Goal: Task Accomplishment & Management: Manage account settings

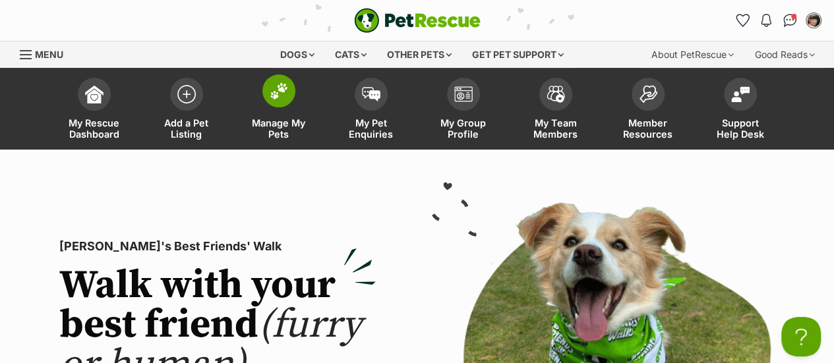
click at [275, 126] on span "Manage My Pets" at bounding box center [278, 128] width 59 height 22
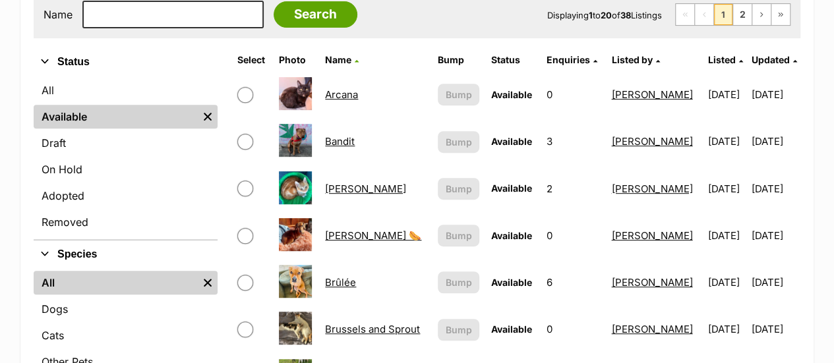
scroll to position [198, 0]
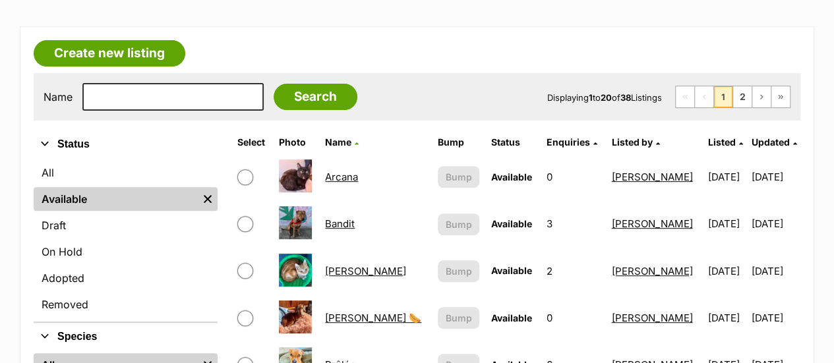
click at [335, 175] on link "Arcana" at bounding box center [341, 177] width 33 height 13
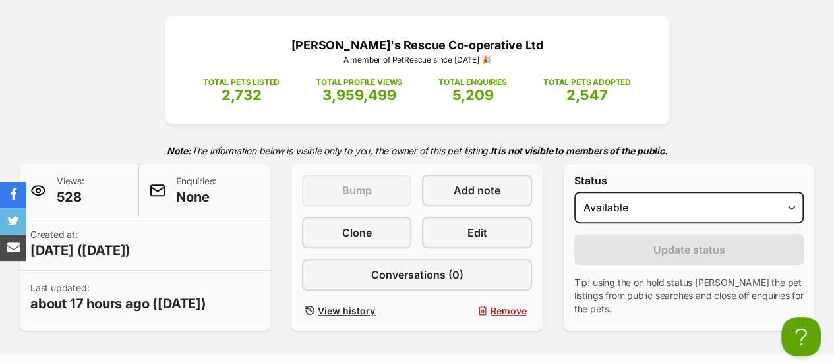
scroll to position [132, 0]
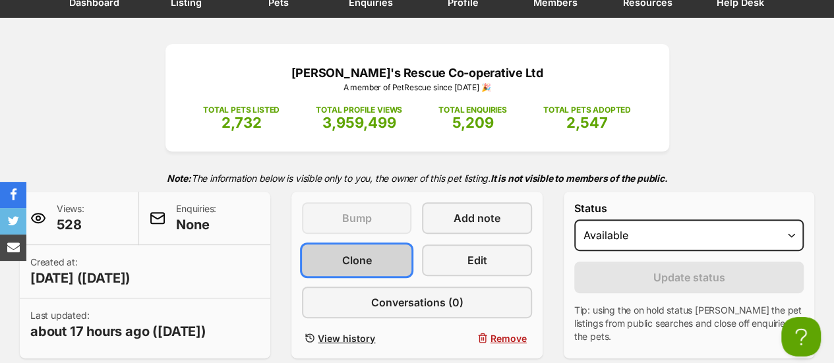
click at [364, 263] on span "Clone" at bounding box center [357, 260] width 30 height 16
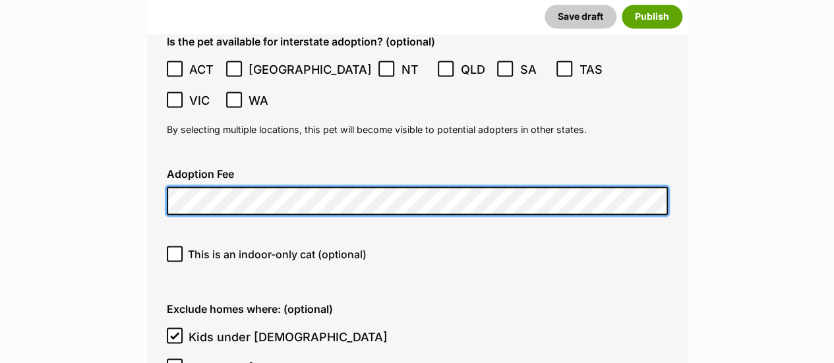
scroll to position [3756, 0]
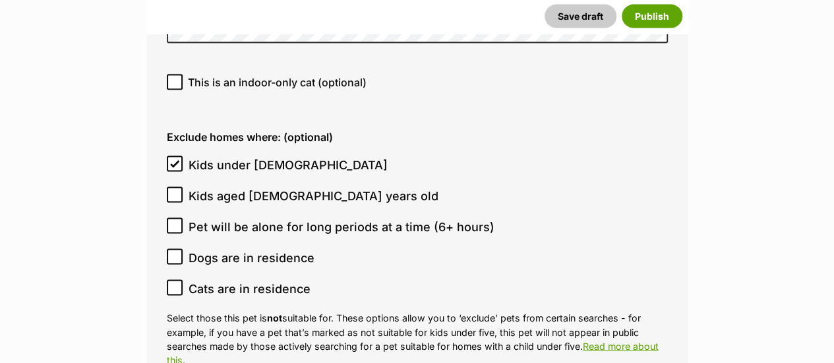
click at [171, 159] on icon at bounding box center [174, 163] width 9 height 9
click at [171, 156] on input "Kids under 5 years old" at bounding box center [175, 164] width 16 height 16
checkbox input "false"
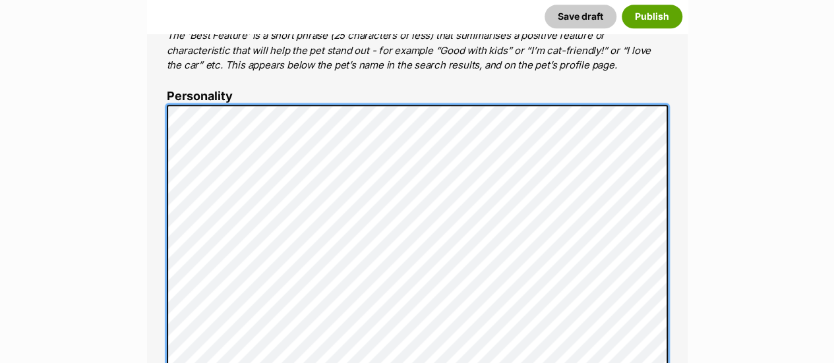
scroll to position [725, 0]
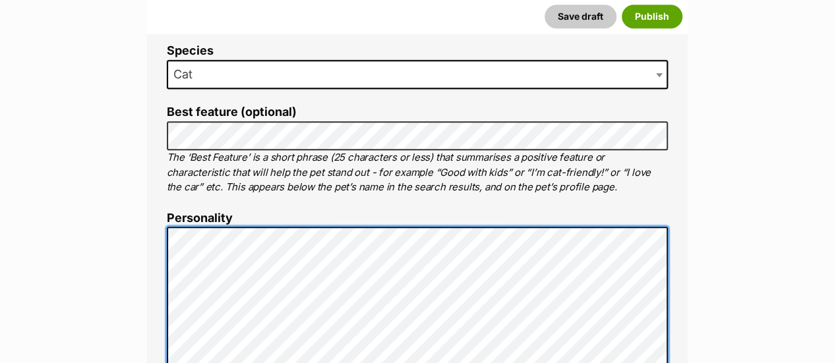
scroll to position [633, 0]
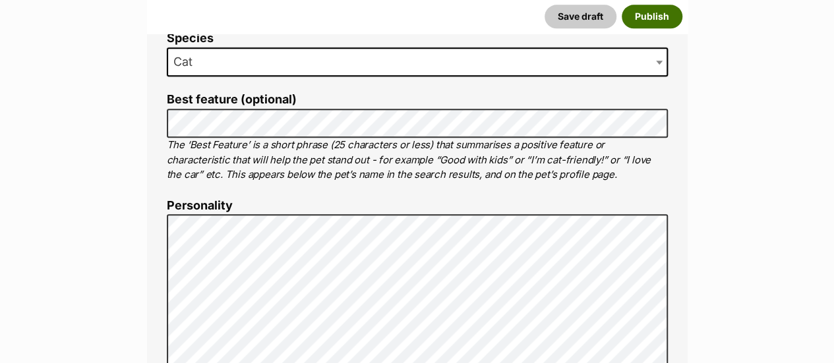
click at [651, 13] on button "Publish" at bounding box center [651, 17] width 61 height 24
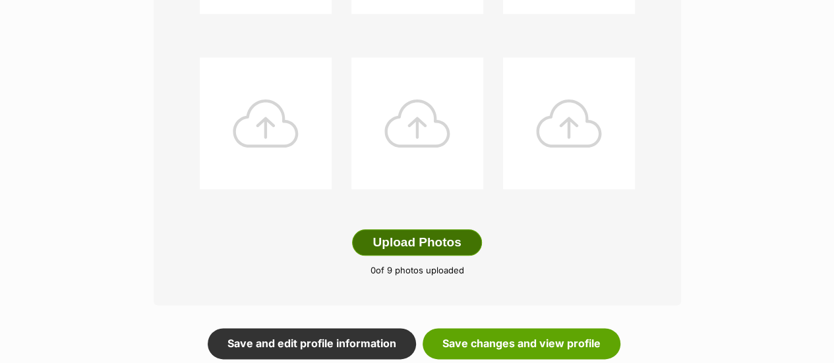
click at [416, 248] on button "Upload Photos" at bounding box center [416, 242] width 129 height 26
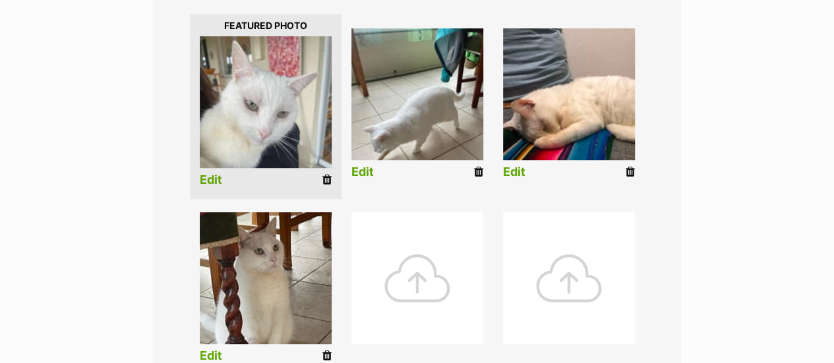
scroll to position [337, 0]
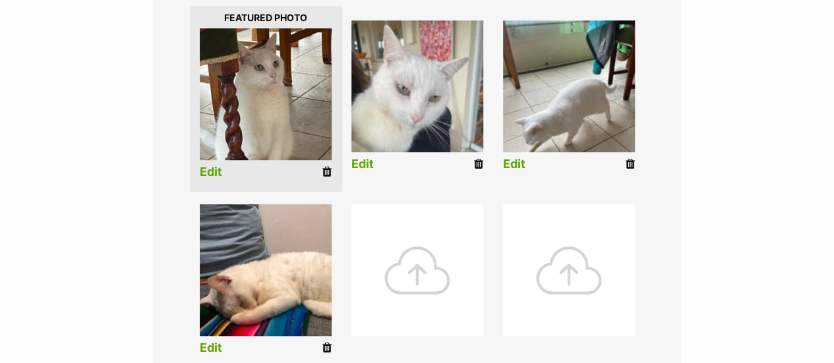
click at [211, 172] on link "Edit" at bounding box center [211, 172] width 22 height 14
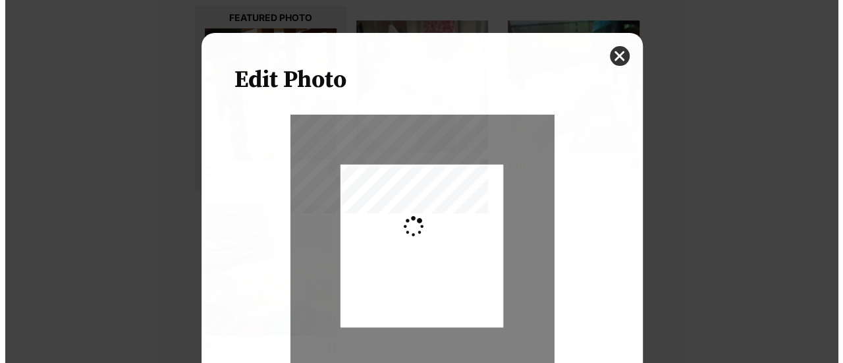
scroll to position [0, 0]
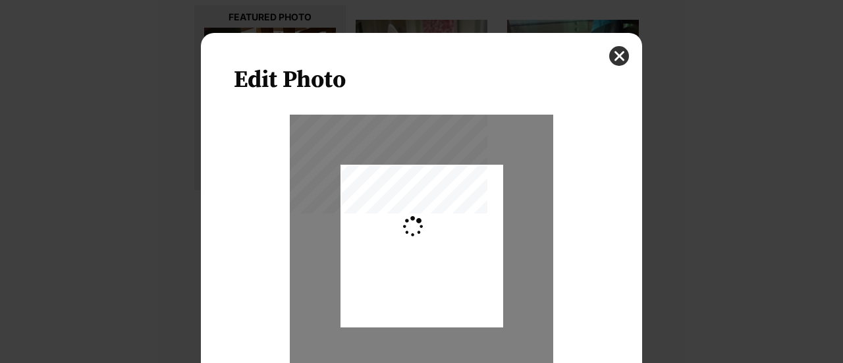
type input "0.2744"
drag, startPoint x: 447, startPoint y: 261, endPoint x: 451, endPoint y: 285, distance: 24.7
click at [451, 285] on div "Dialog Window - Close (Press escape to close)" at bounding box center [422, 270] width 163 height 217
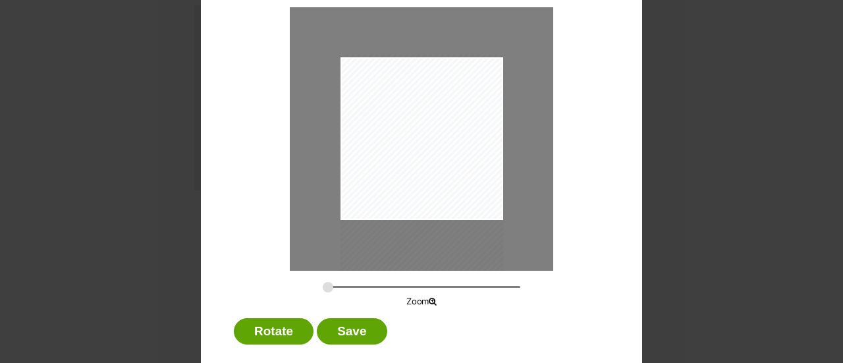
scroll to position [128, 0]
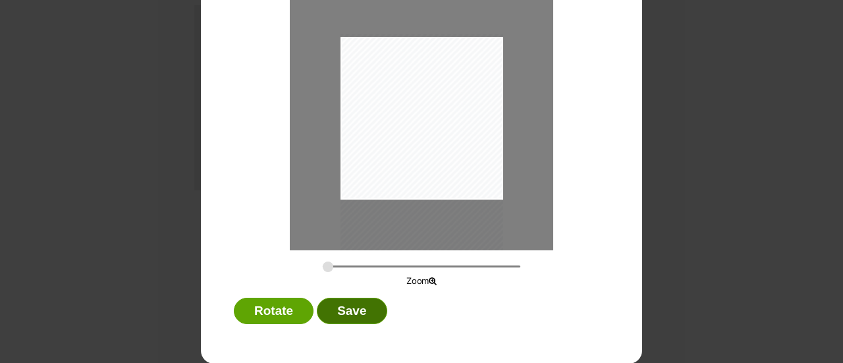
click at [345, 312] on button "Save" at bounding box center [352, 311] width 70 height 26
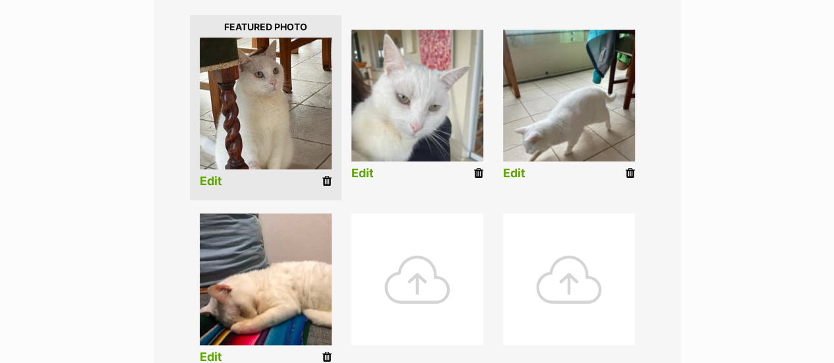
scroll to position [337, 0]
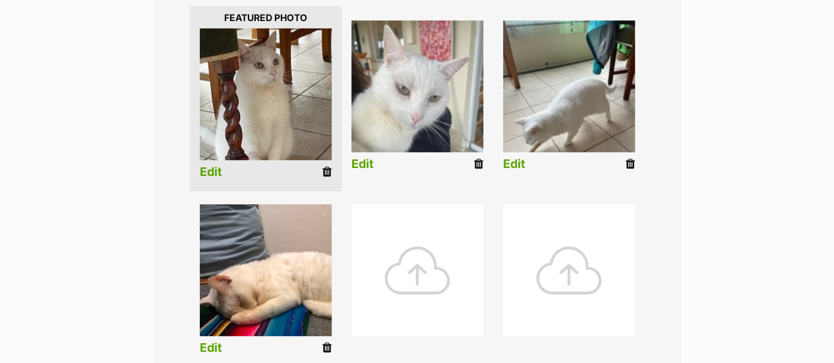
click at [511, 160] on link "Edit" at bounding box center [514, 164] width 22 height 14
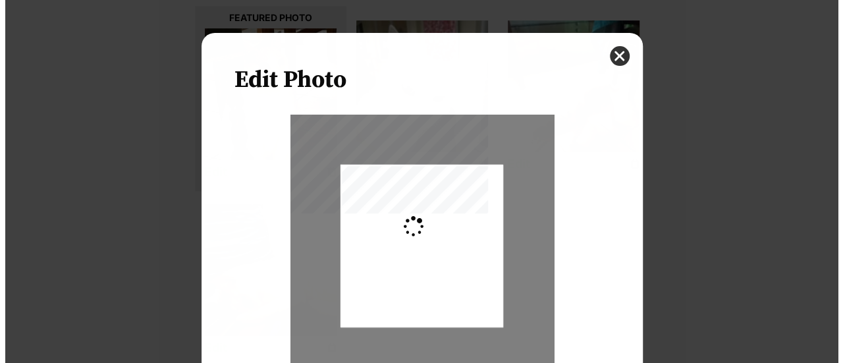
scroll to position [0, 0]
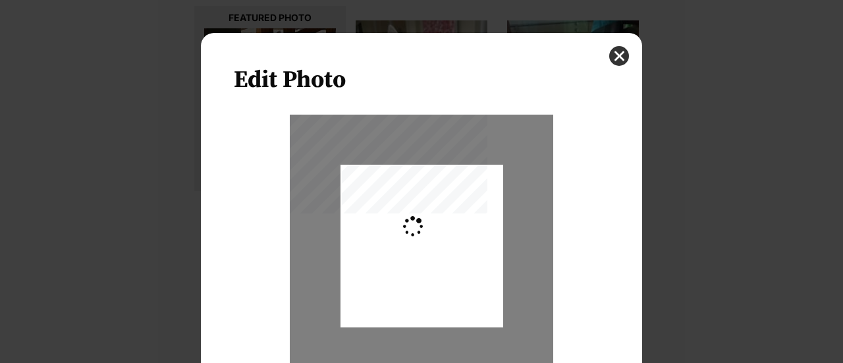
type input "0.2744"
drag, startPoint x: 394, startPoint y: 285, endPoint x: 393, endPoint y: 275, distance: 10.6
click at [393, 275] on div "Dialog Window - Close (Press escape to close)" at bounding box center [422, 235] width 163 height 217
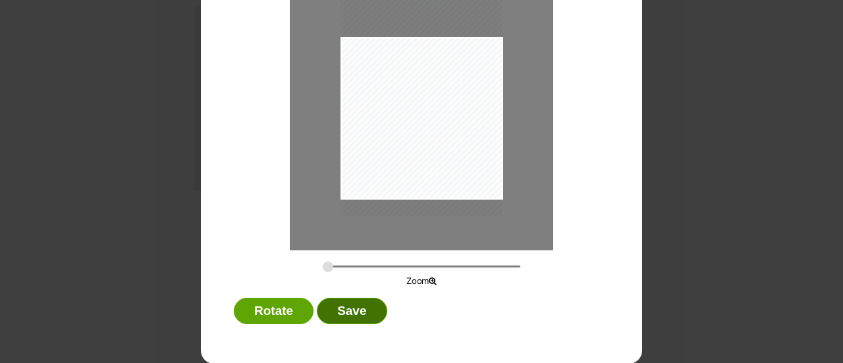
click at [331, 313] on button "Save" at bounding box center [352, 311] width 70 height 26
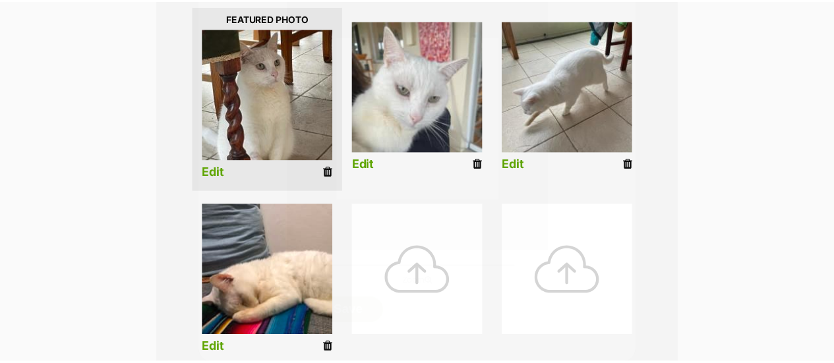
scroll to position [337, 0]
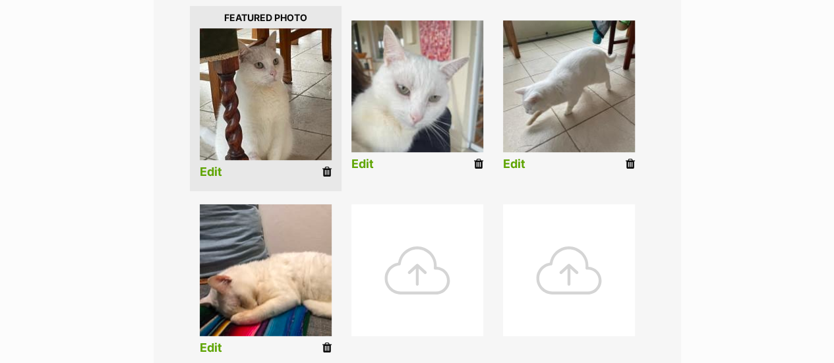
click at [358, 163] on link "Edit" at bounding box center [362, 164] width 22 height 14
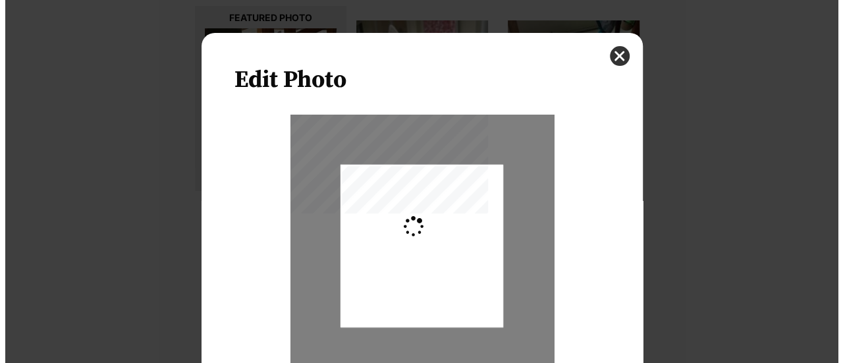
scroll to position [0, 0]
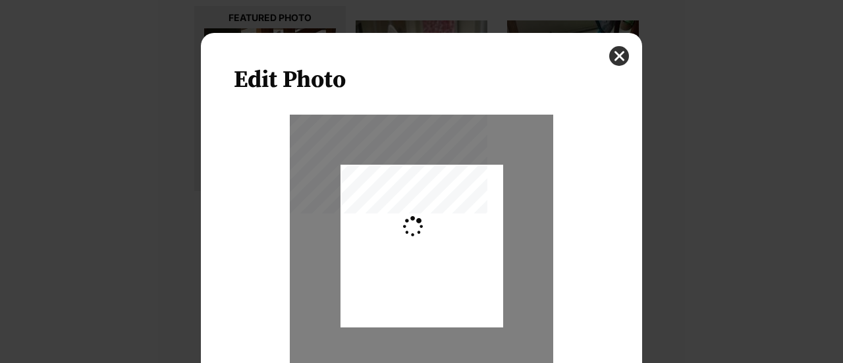
type input "0.2744"
drag, startPoint x: 389, startPoint y: 279, endPoint x: 383, endPoint y: 300, distance: 21.7
click at [385, 302] on div "Dialog Window - Close (Press escape to close)" at bounding box center [422, 269] width 163 height 217
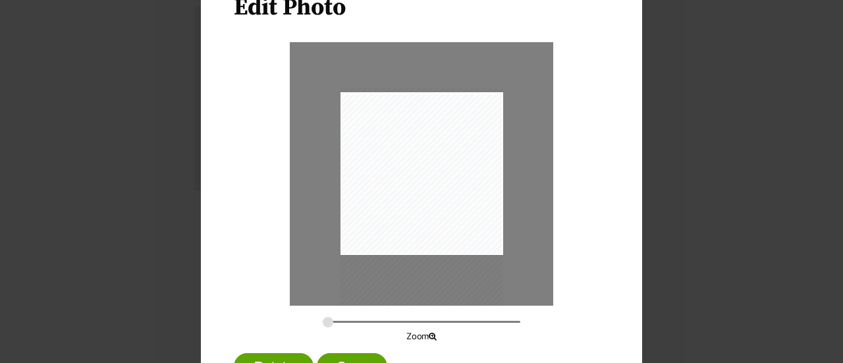
scroll to position [128, 0]
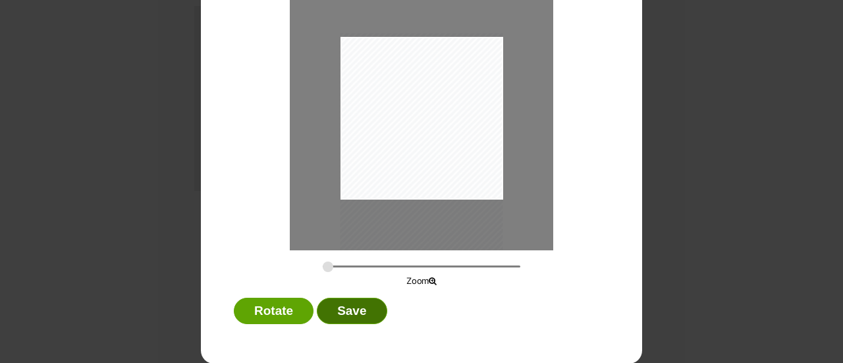
click at [358, 322] on button "Save" at bounding box center [352, 311] width 70 height 26
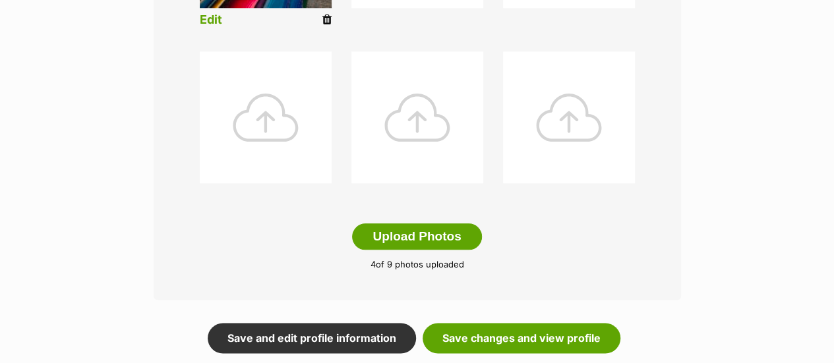
scroll to position [667, 0]
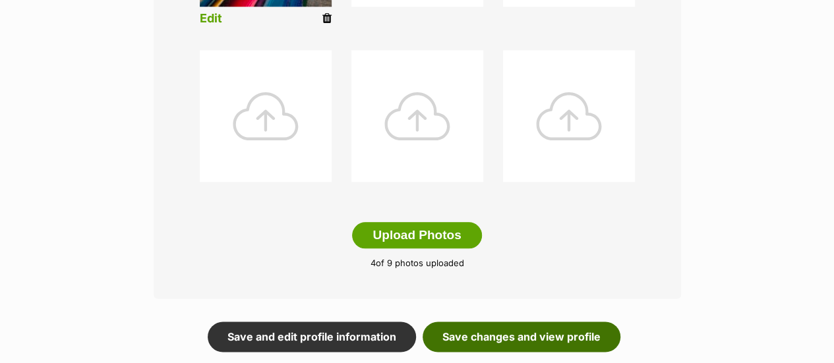
click at [513, 341] on link "Save changes and view profile" at bounding box center [521, 337] width 198 height 30
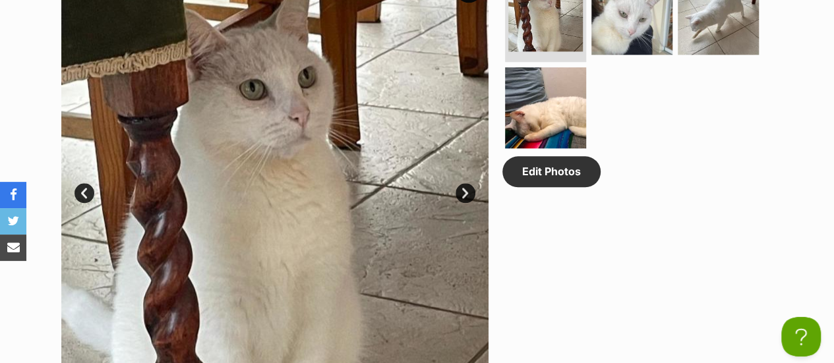
click at [465, 192] on link "Next" at bounding box center [465, 193] width 20 height 20
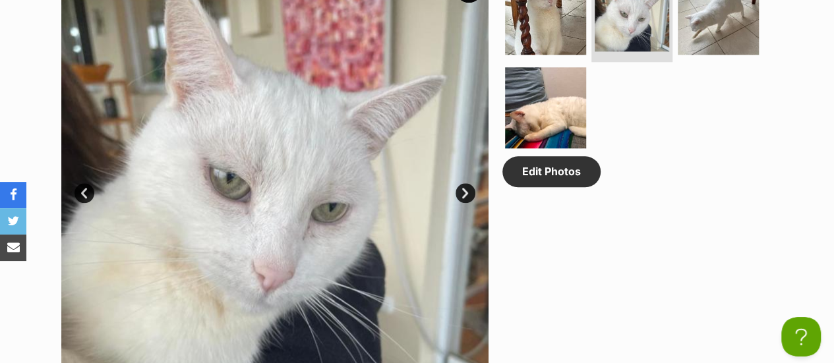
click at [465, 192] on link "Next" at bounding box center [465, 193] width 20 height 20
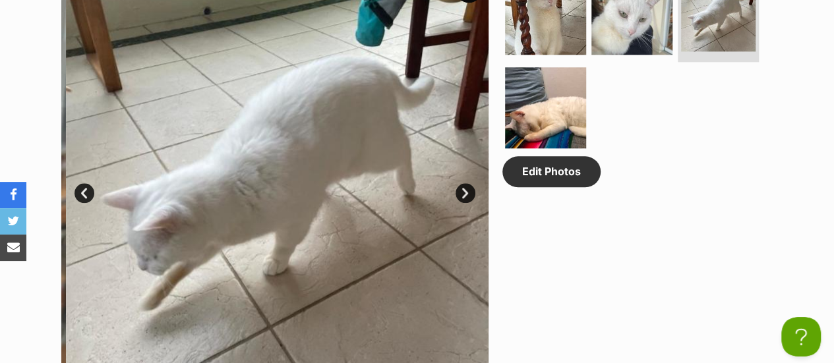
click at [465, 192] on link "Next" at bounding box center [465, 193] width 20 height 20
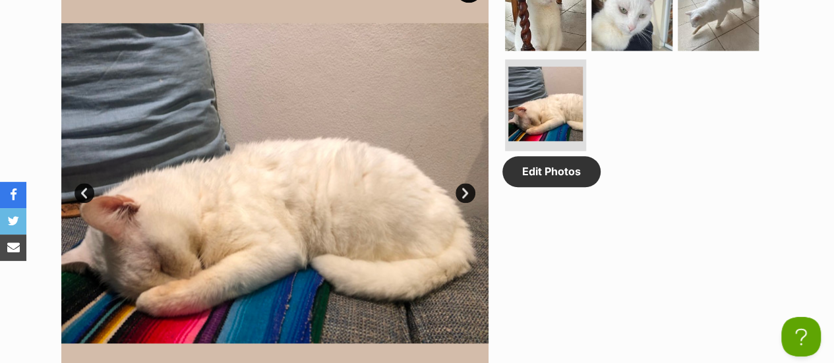
click at [465, 192] on link "Next" at bounding box center [465, 193] width 20 height 20
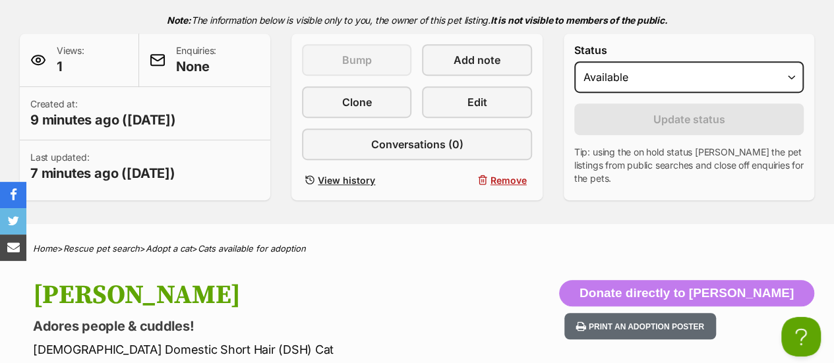
scroll to position [264, 0]
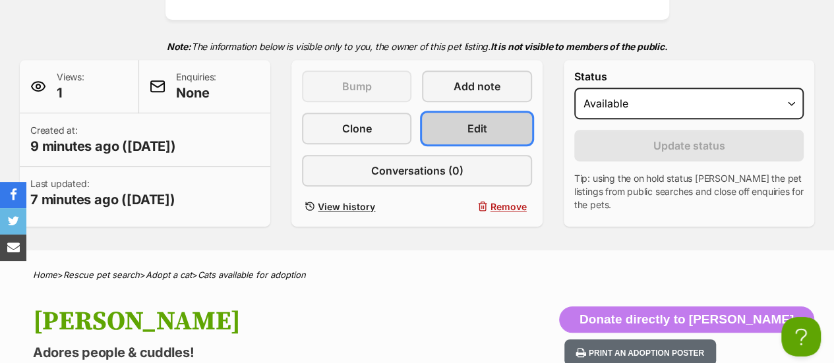
click at [487, 130] on link "Edit" at bounding box center [476, 129] width 109 height 32
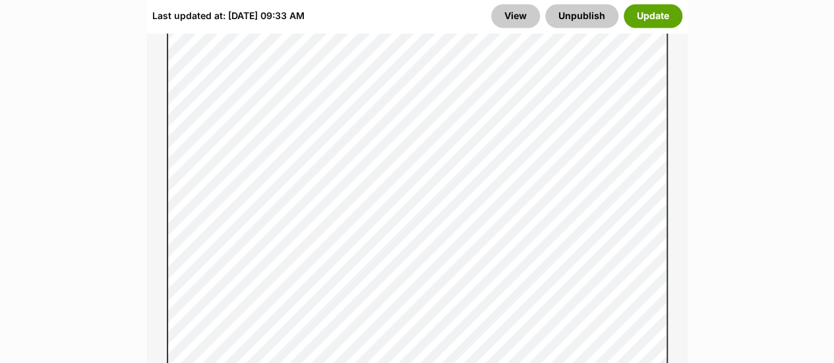
scroll to position [1252, 0]
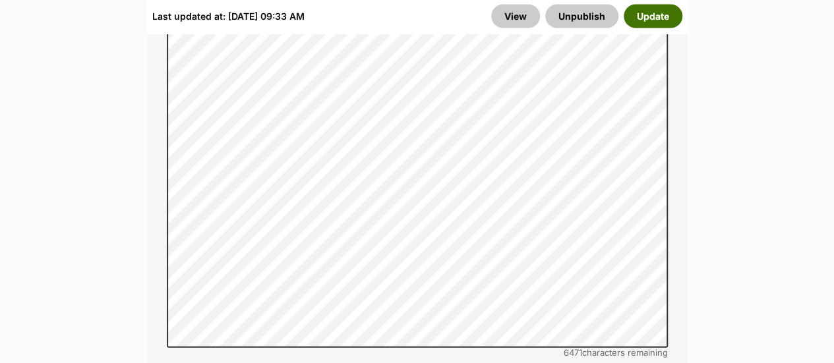
click at [649, 11] on button "Update" at bounding box center [652, 17] width 59 height 24
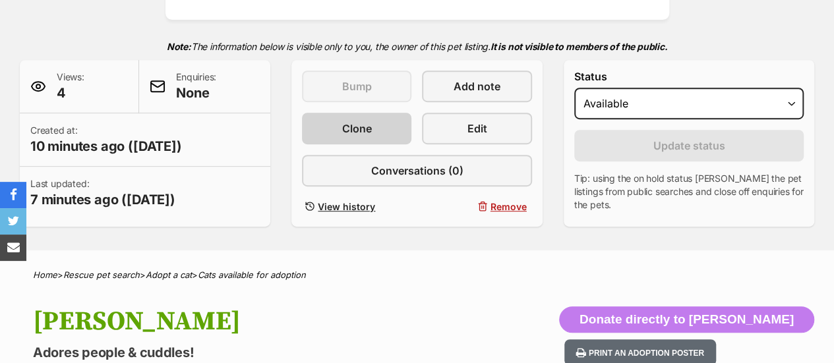
scroll to position [264, 0]
click at [357, 126] on span "Clone" at bounding box center [357, 129] width 30 height 16
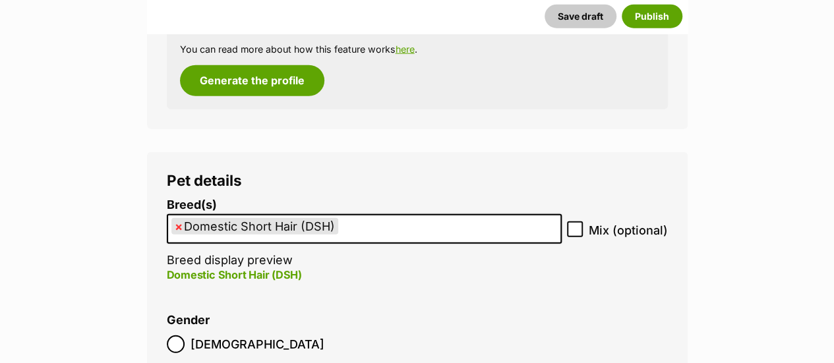
scroll to position [1713, 0]
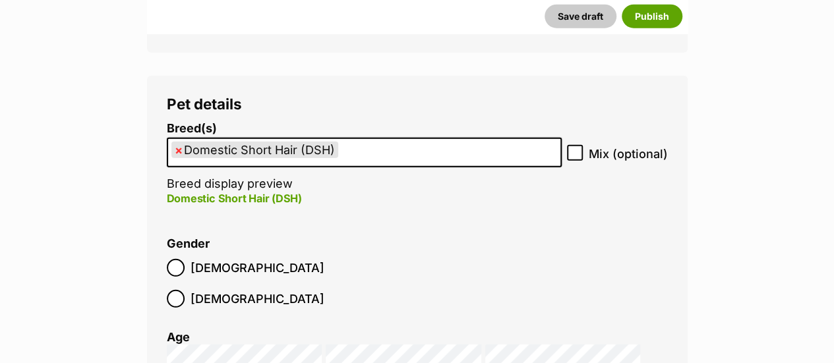
click at [346, 149] on input "search" at bounding box center [345, 149] width 9 height 14
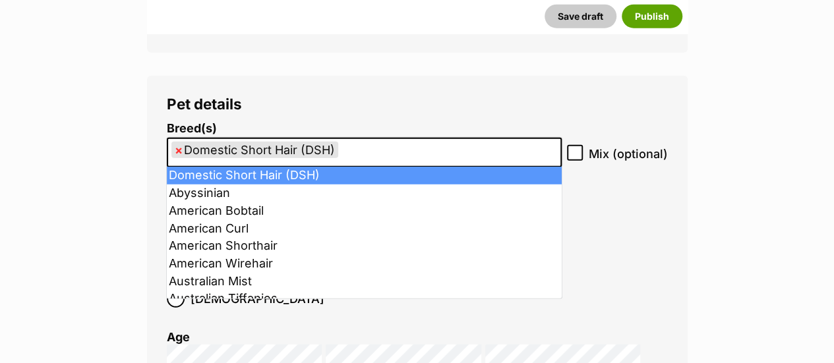
type input "Domestic Short Hair (DSH)"
select select
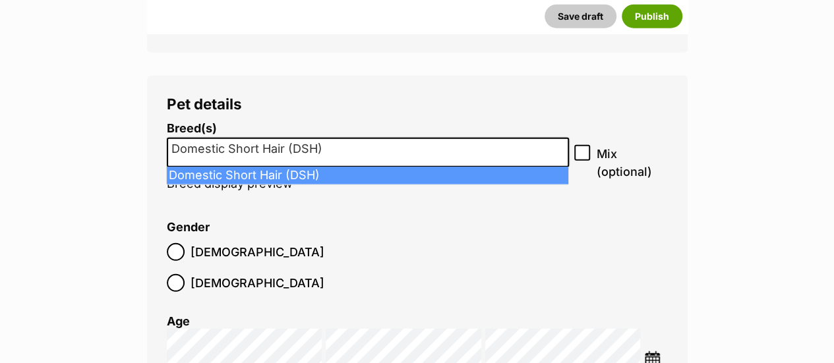
click at [208, 151] on input "Domestic Short Hair (DSH)" at bounding box center [367, 149] width 393 height 14
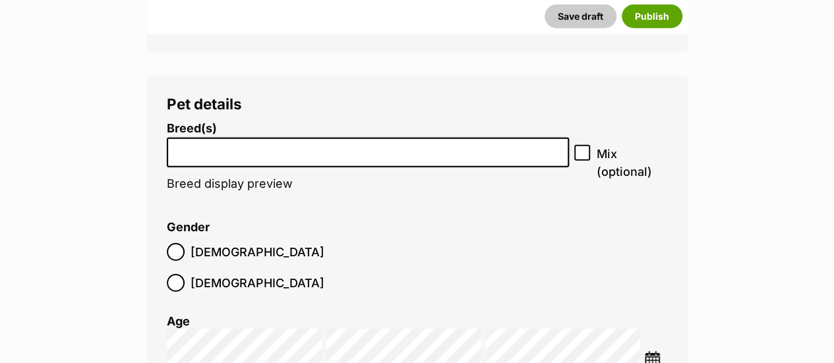
click at [208, 151] on input "search" at bounding box center [367, 149] width 393 height 14
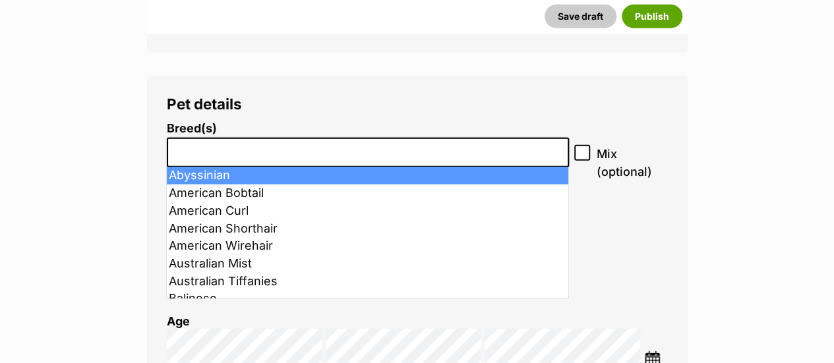
click at [208, 151] on input "search" at bounding box center [367, 149] width 393 height 14
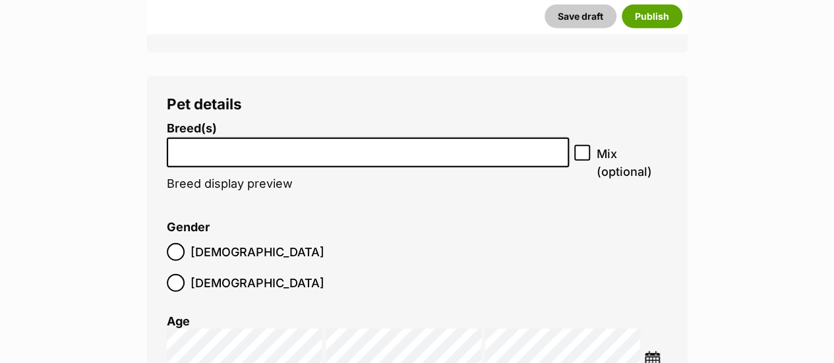
click at [208, 151] on input "search" at bounding box center [367, 149] width 393 height 14
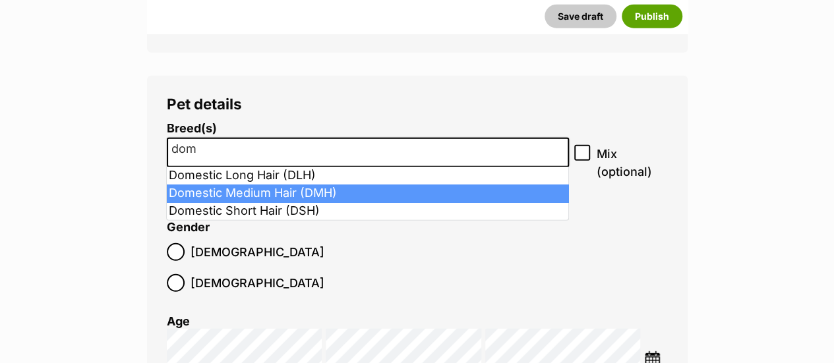
type input "dom"
select select "252101"
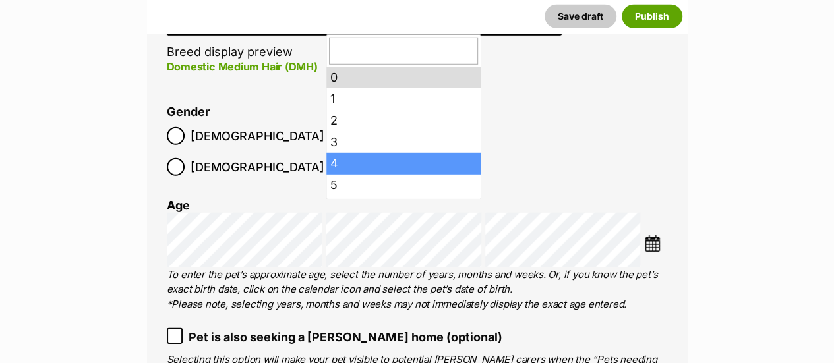
scroll to position [66, 0]
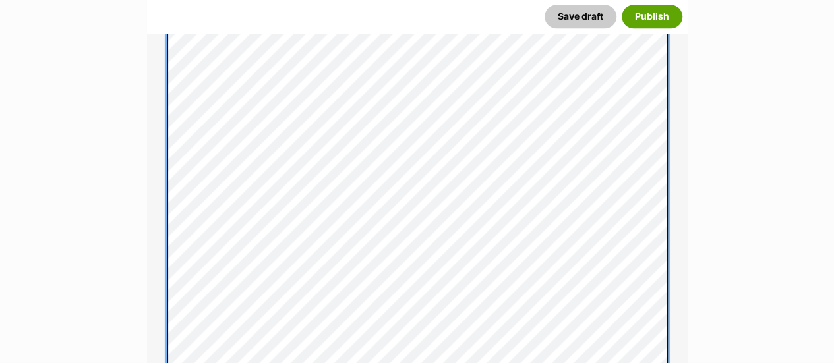
scroll to position [791, 0]
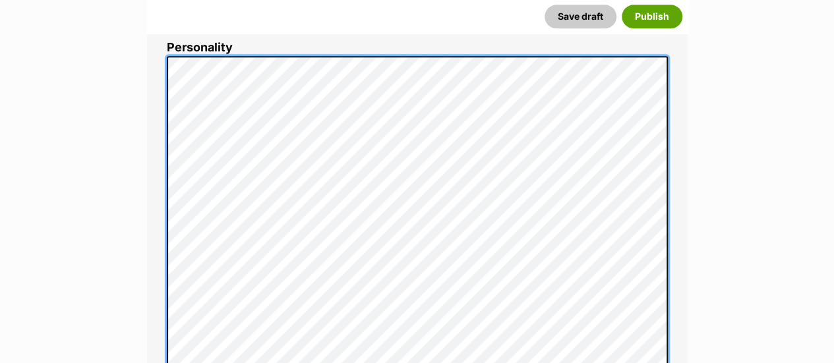
click at [157, 99] on div "About This Pet Name Henlo there, it looks like you might be using the pet name …" at bounding box center [417, 369] width 540 height 1322
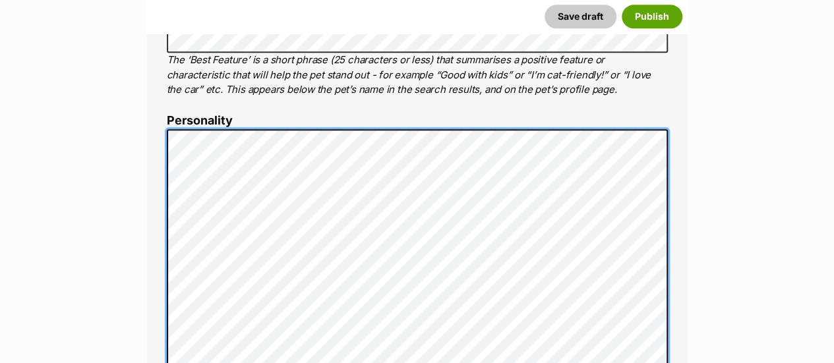
scroll to position [725, 0]
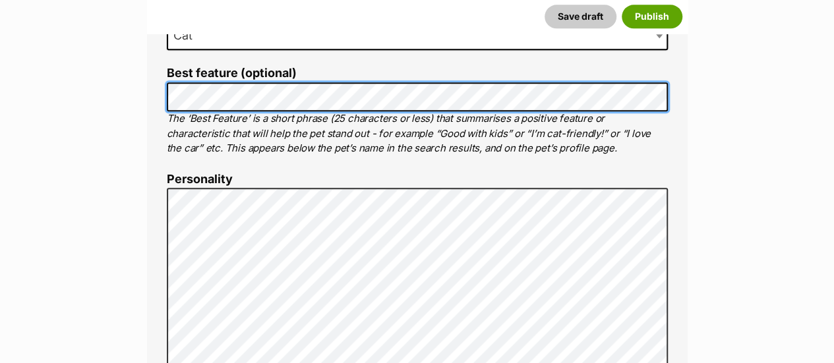
scroll to position [0, 0]
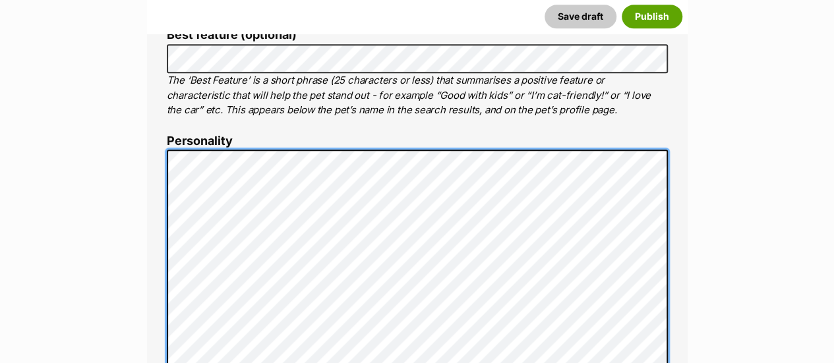
scroll to position [725, 0]
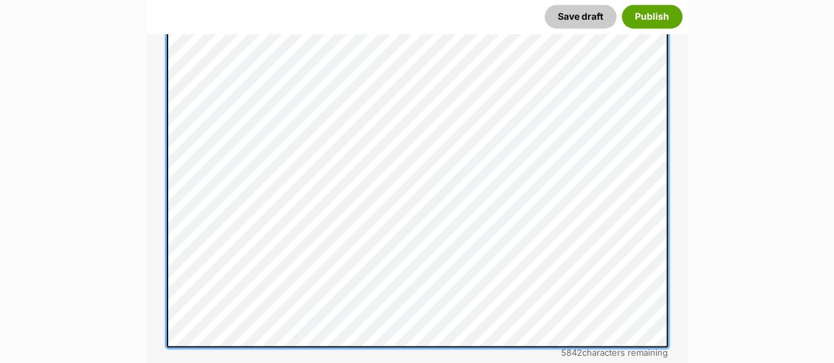
scroll to position [988, 0]
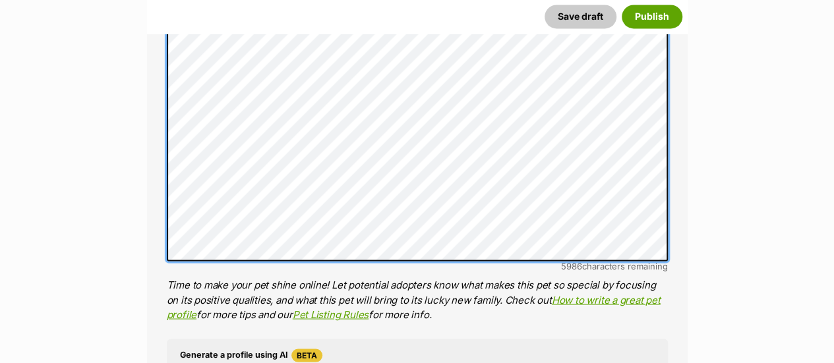
scroll to position [1186, 0]
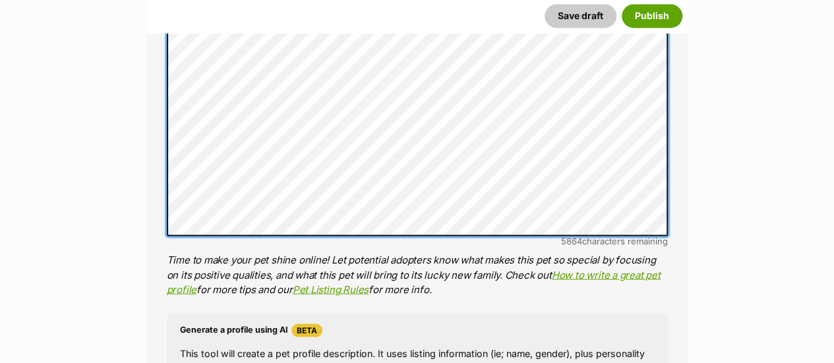
click at [148, 212] on div "About This Pet Name Henlo there, it looks like you might be using the pet name …" at bounding box center [417, 8] width 540 height 1390
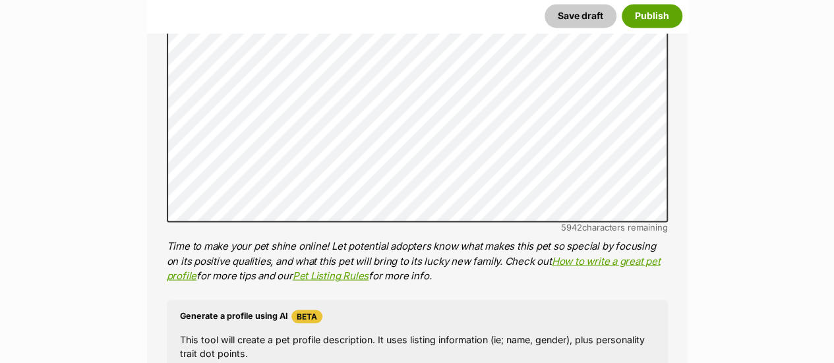
click at [494, 225] on div "5942 characters remaining" at bounding box center [417, 227] width 501 height 10
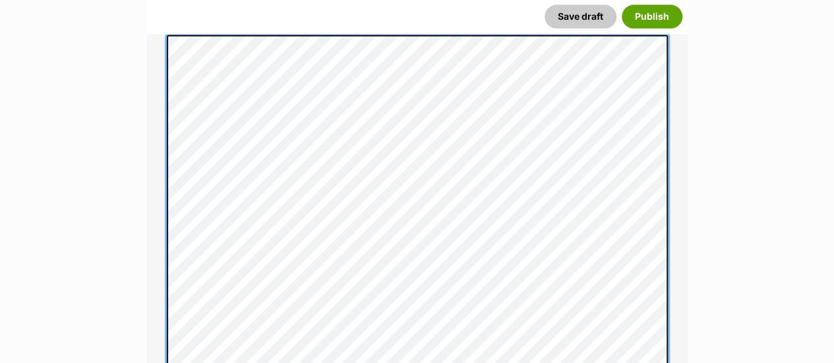
scroll to position [741, 0]
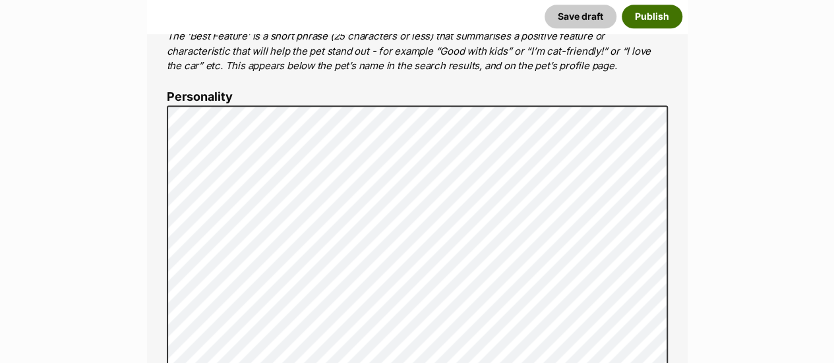
click at [647, 20] on button "Publish" at bounding box center [651, 17] width 61 height 24
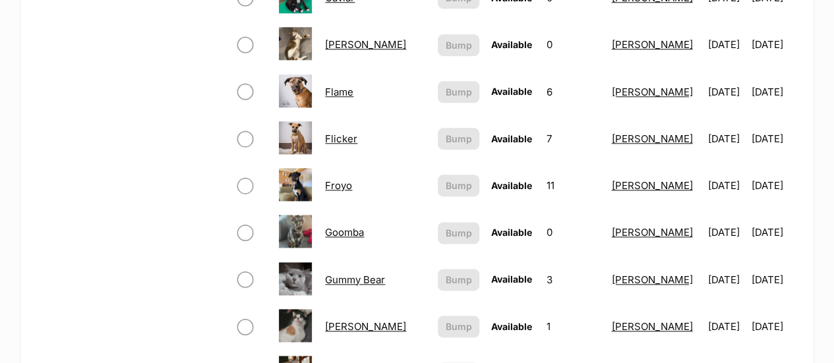
scroll to position [857, 0]
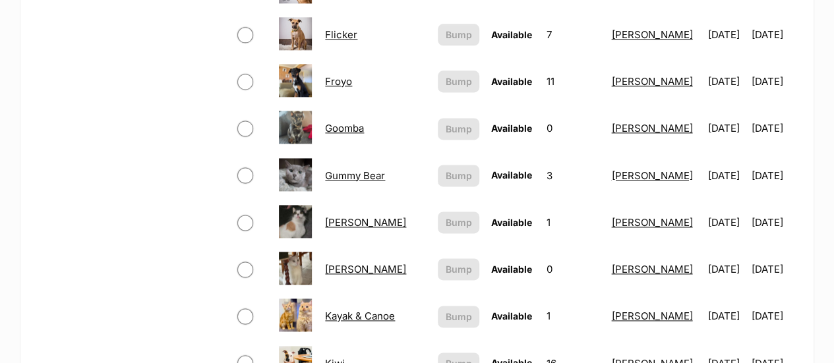
click at [335, 269] on link "[PERSON_NAME]" at bounding box center [365, 269] width 81 height 13
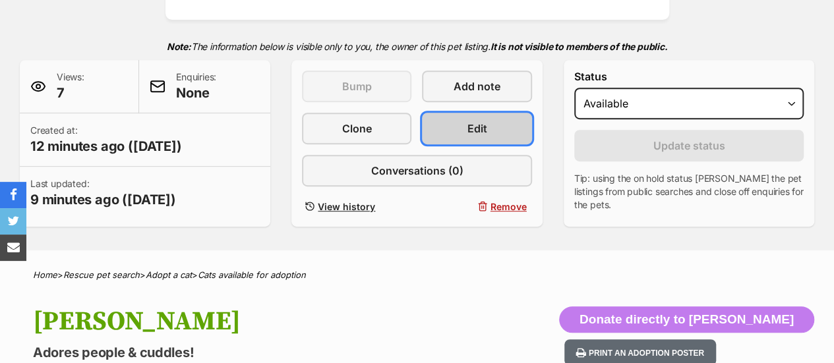
click at [486, 133] on span "Edit" at bounding box center [477, 129] width 20 height 16
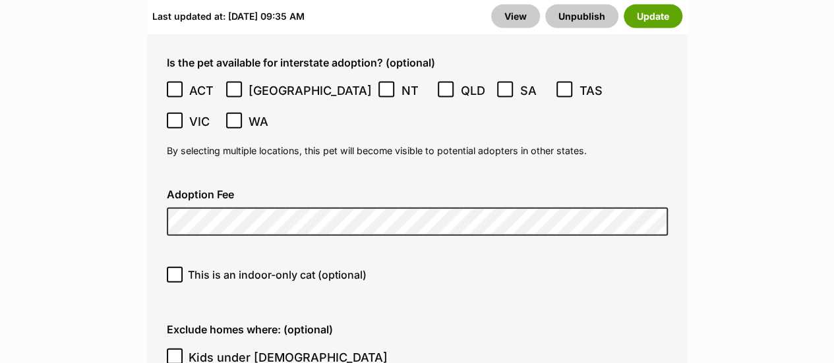
scroll to position [3953, 0]
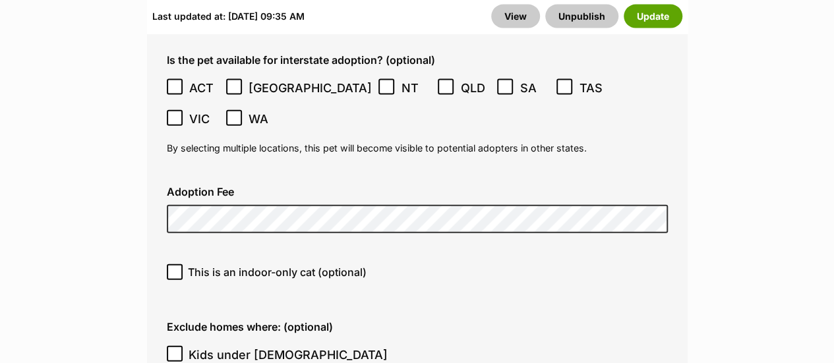
click at [173, 268] on icon at bounding box center [174, 272] width 9 height 9
click at [173, 264] on input "This is an indoor-only cat (optional)" at bounding box center [175, 272] width 16 height 16
checkbox input "true"
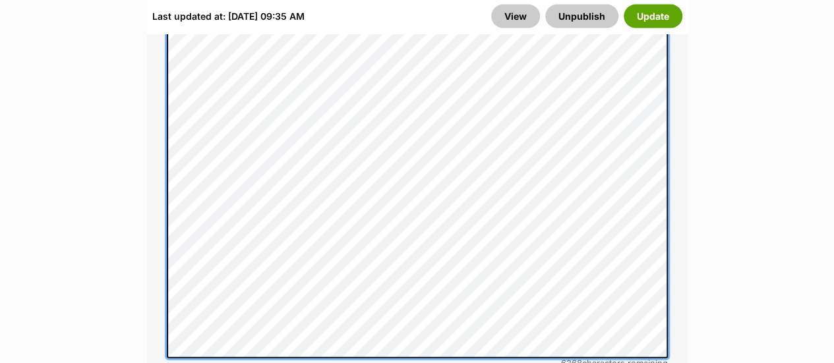
scroll to position [1252, 0]
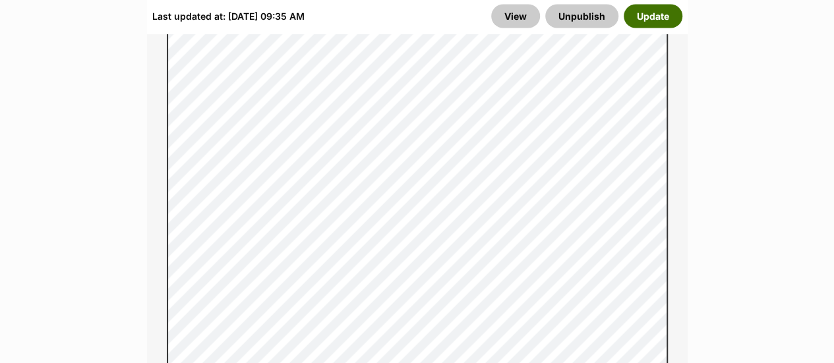
click at [662, 14] on button "Update" at bounding box center [652, 17] width 59 height 24
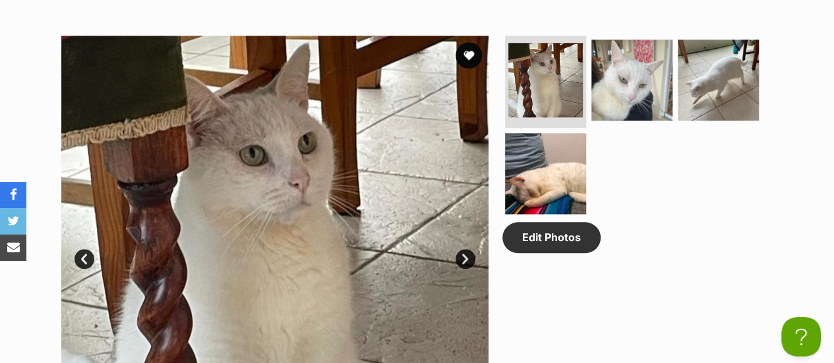
click at [466, 260] on link "Next" at bounding box center [465, 259] width 20 height 20
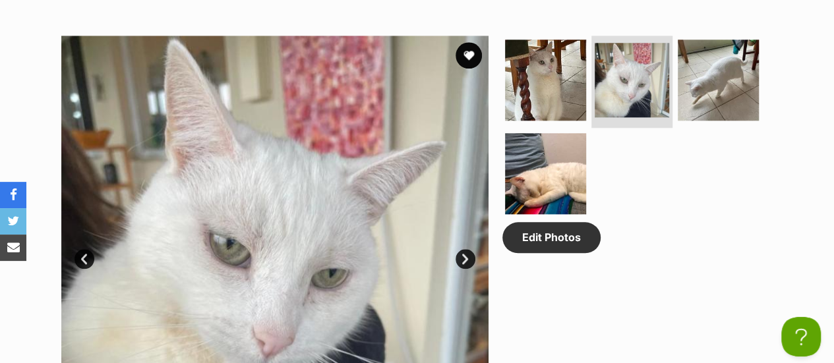
click at [466, 260] on link "Next" at bounding box center [465, 259] width 20 height 20
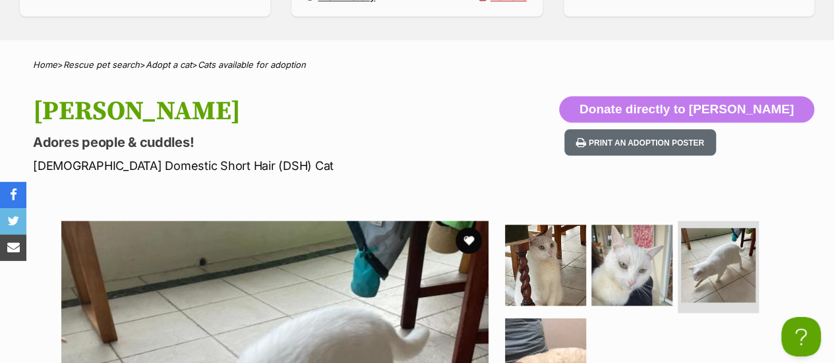
scroll to position [329, 0]
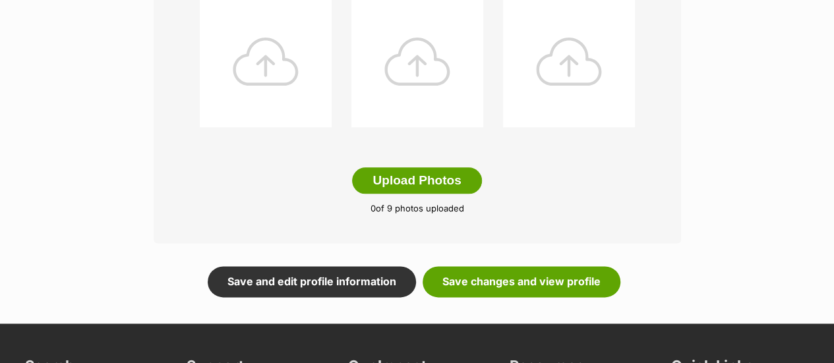
scroll to position [725, 0]
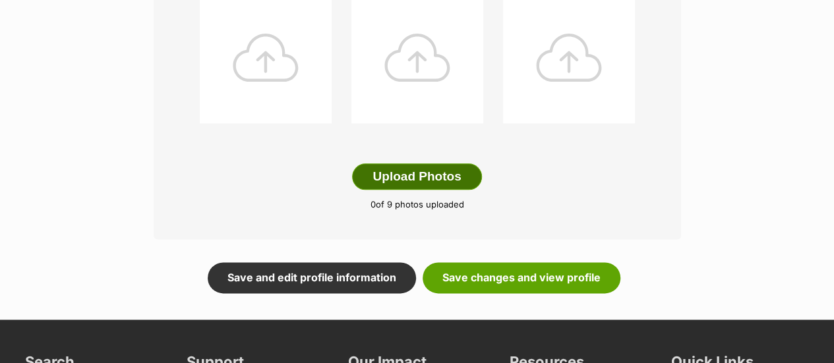
click at [432, 176] on button "Upload Photos" at bounding box center [416, 176] width 129 height 26
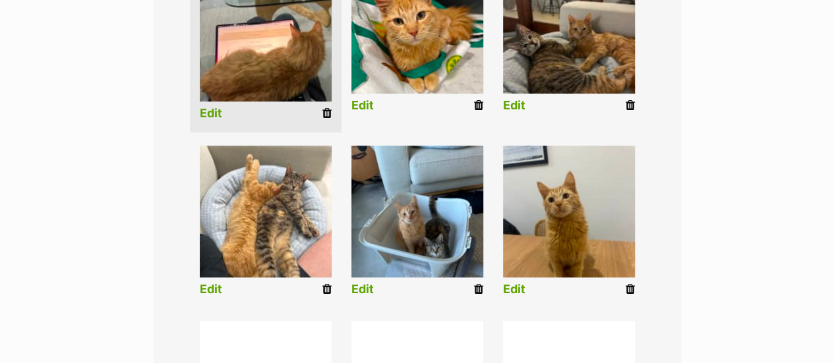
scroll to position [264, 0]
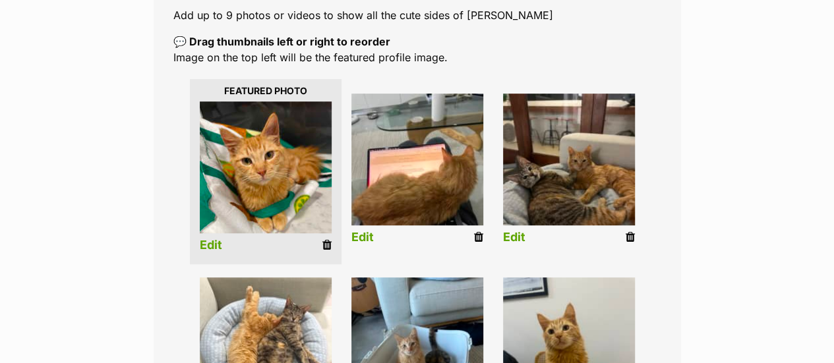
click at [213, 243] on link "Edit" at bounding box center [211, 246] width 22 height 14
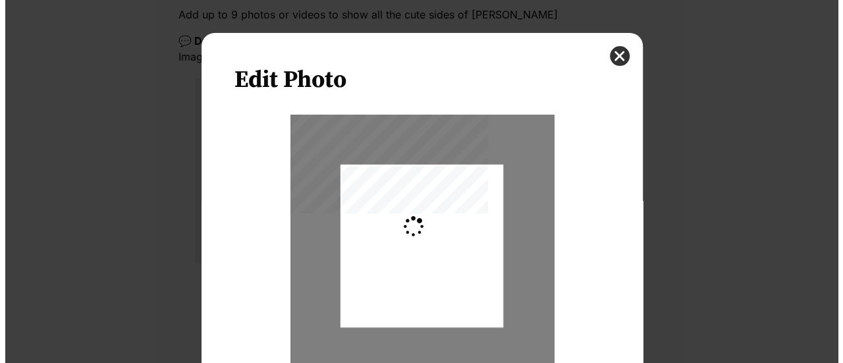
scroll to position [0, 0]
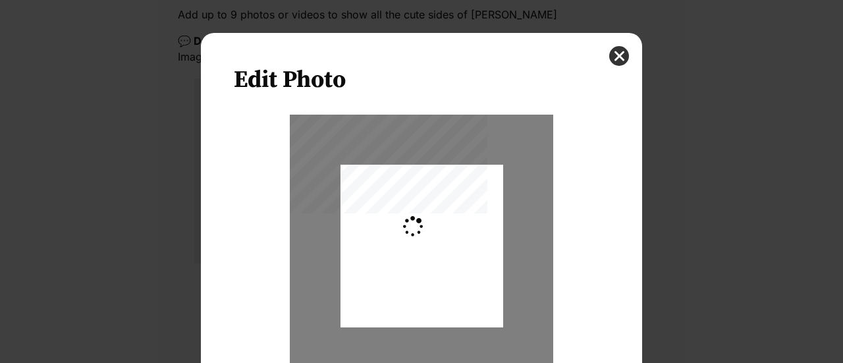
type input "0.2744"
drag, startPoint x: 378, startPoint y: 264, endPoint x: 377, endPoint y: 289, distance: 24.4
click at [377, 289] on div "Dialog Window - Close (Press escape to close)" at bounding box center [422, 247] width 264 height 264
drag, startPoint x: 394, startPoint y: 240, endPoint x: 393, endPoint y: 259, distance: 19.2
click at [393, 259] on div "Dialog Window - Close (Press escape to close)" at bounding box center [422, 265] width 163 height 217
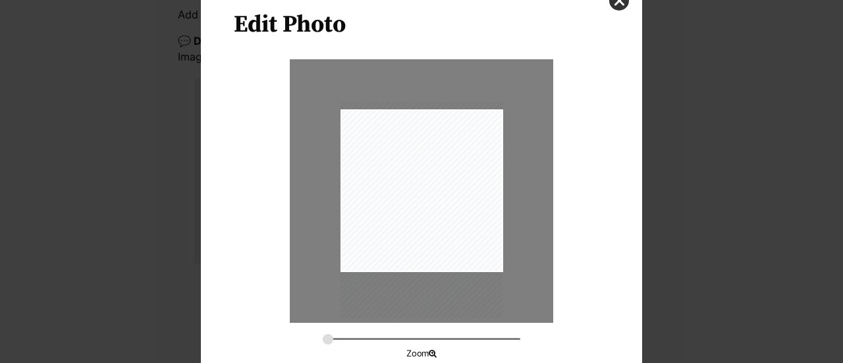
scroll to position [128, 0]
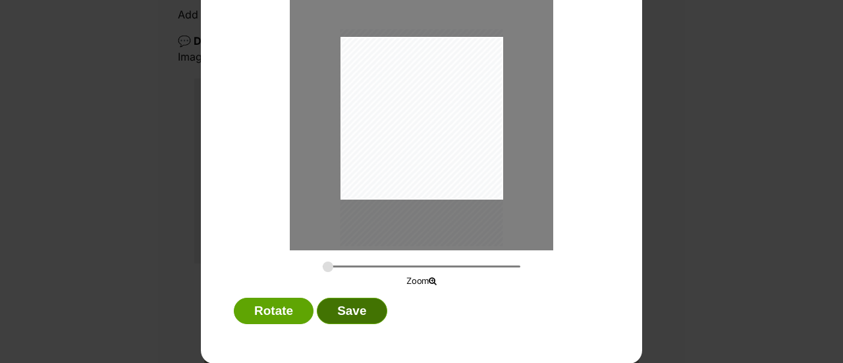
click at [353, 308] on button "Save" at bounding box center [352, 311] width 70 height 26
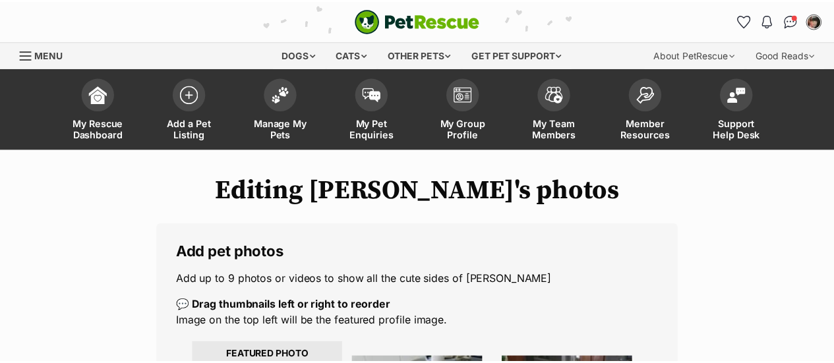
scroll to position [264, 0]
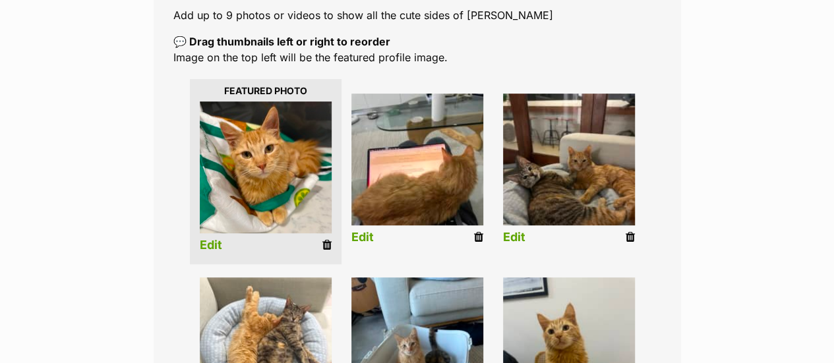
click at [362, 239] on link "Edit" at bounding box center [362, 238] width 22 height 14
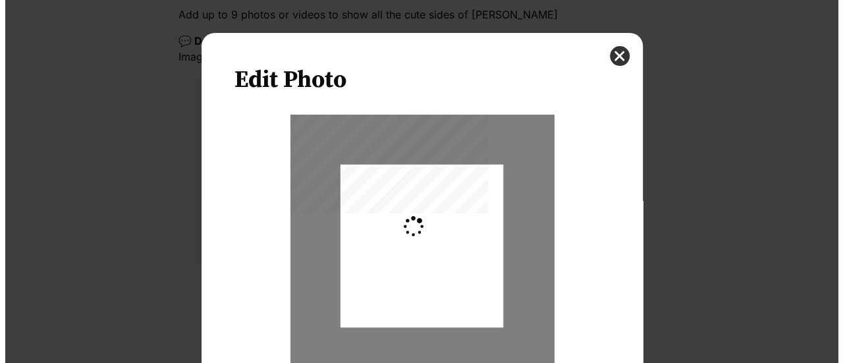
scroll to position [0, 0]
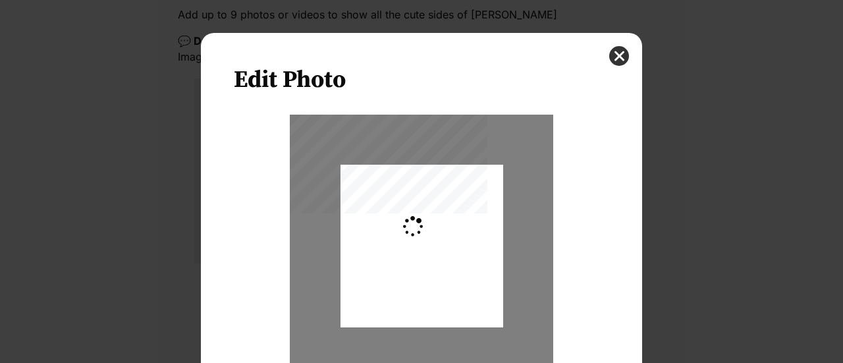
type input "0.2744"
drag, startPoint x: 412, startPoint y: 271, endPoint x: 411, endPoint y: 261, distance: 10.0
click at [411, 261] on div "Dialog Window - Close (Press escape to close)" at bounding box center [422, 236] width 163 height 217
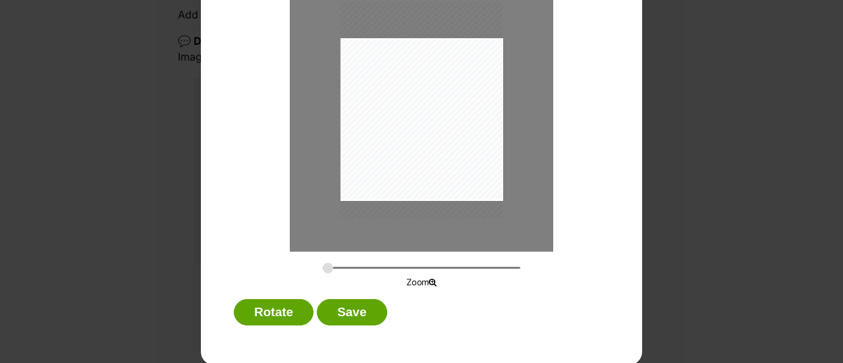
scroll to position [128, 0]
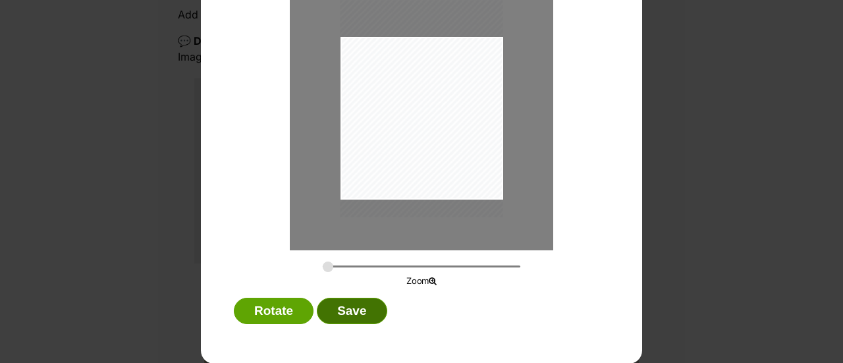
click at [343, 309] on button "Save" at bounding box center [352, 311] width 70 height 26
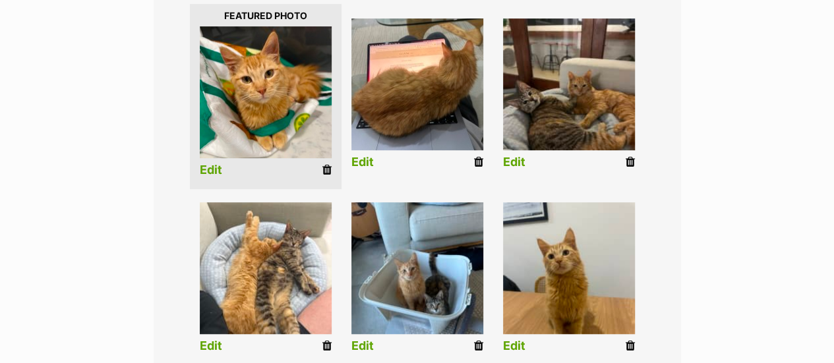
scroll to position [330, 0]
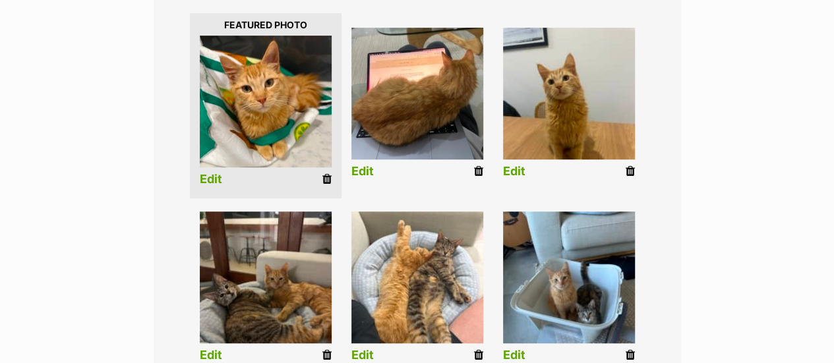
click at [519, 173] on link "Edit" at bounding box center [514, 172] width 22 height 14
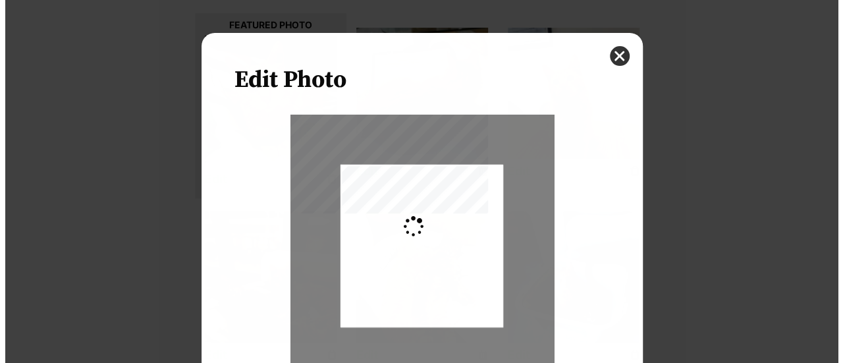
scroll to position [0, 0]
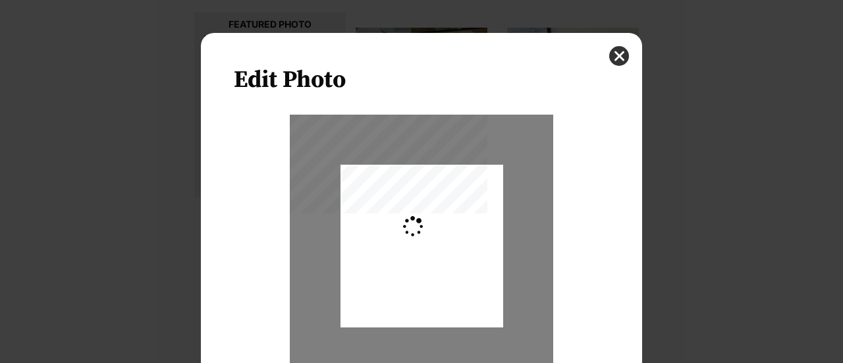
type input "0.2744"
click at [383, 292] on div "Dialog Window - Close (Press escape to close)" at bounding box center [422, 244] width 163 height 217
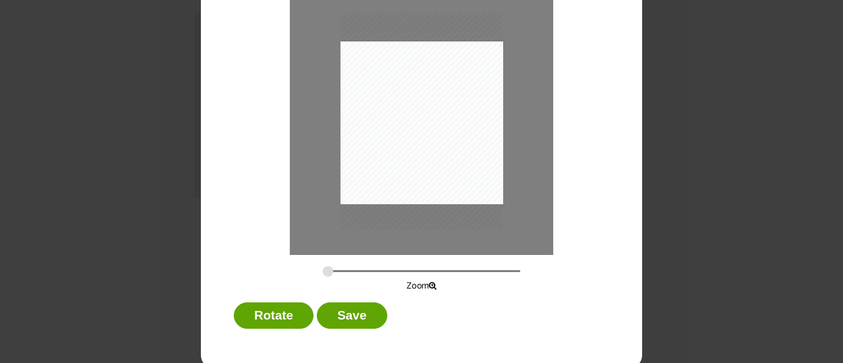
scroll to position [128, 0]
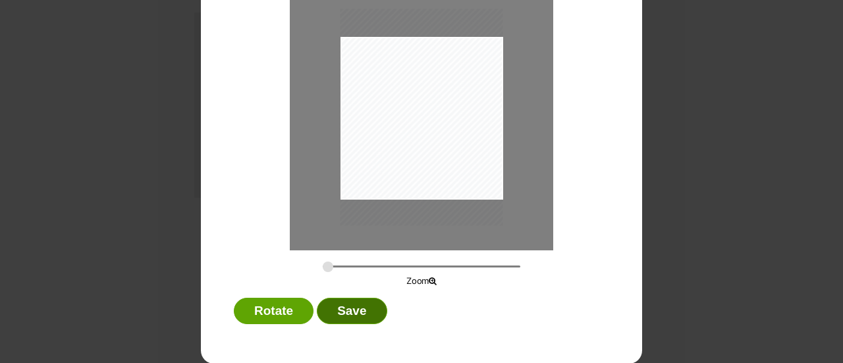
click at [343, 306] on button "Save" at bounding box center [352, 311] width 70 height 26
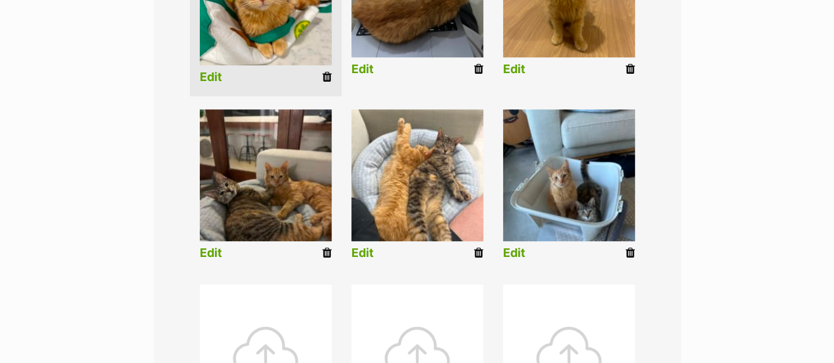
scroll to position [462, 0]
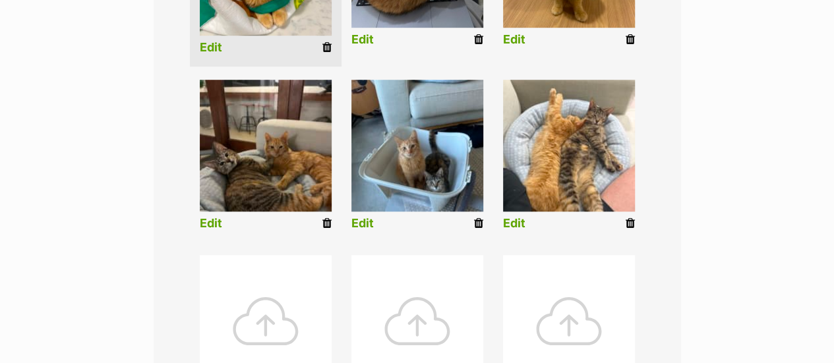
click at [364, 221] on link "Edit" at bounding box center [362, 224] width 22 height 14
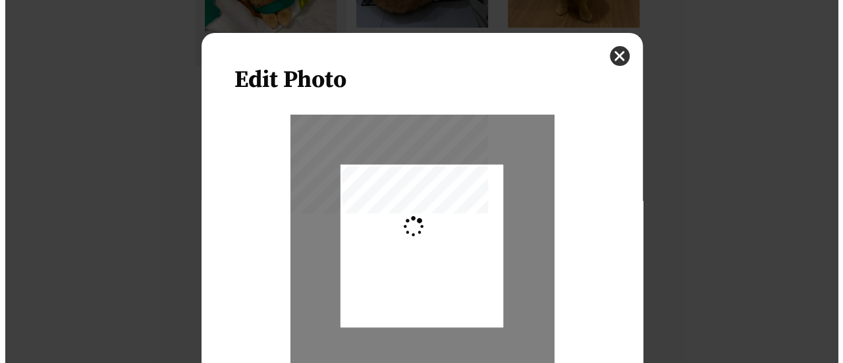
scroll to position [0, 0]
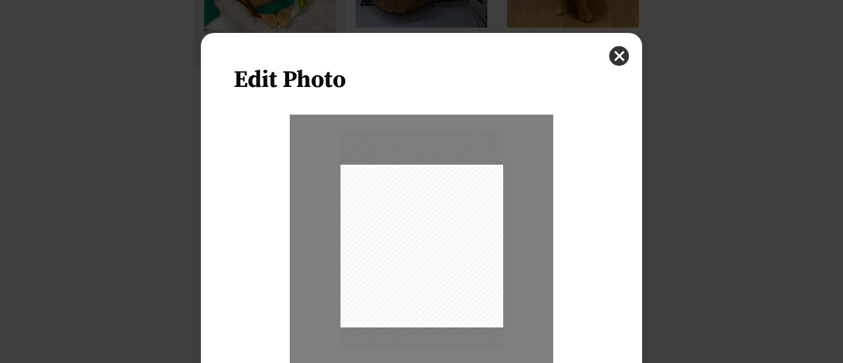
drag, startPoint x: 395, startPoint y: 300, endPoint x: 383, endPoint y: 293, distance: 13.0
click at [383, 293] on div "Dialog Window - Close (Press escape to close)" at bounding box center [422, 239] width 163 height 217
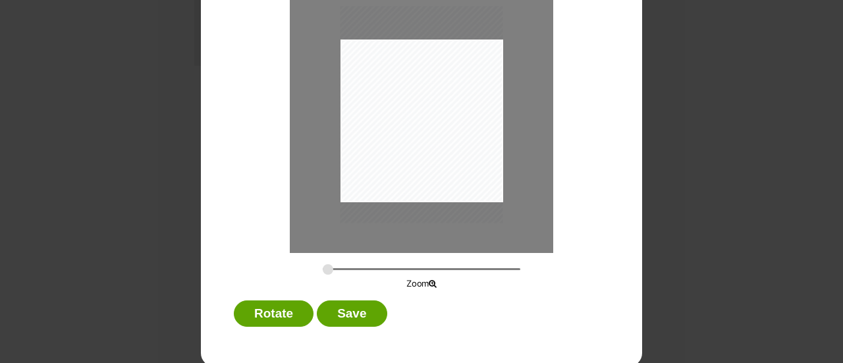
scroll to position [128, 0]
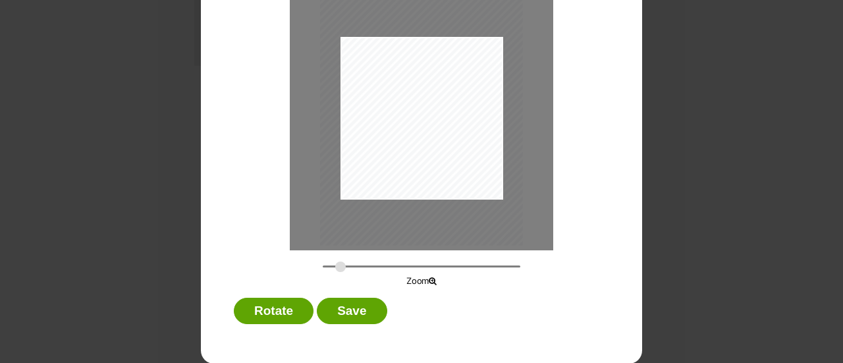
drag, startPoint x: 320, startPoint y: 266, endPoint x: 335, endPoint y: 270, distance: 15.7
type input "0.3564"
click at [335, 270] on input "Dialog Window - Close (Press escape to close)" at bounding box center [422, 266] width 198 height 13
drag, startPoint x: 399, startPoint y: 152, endPoint x: 387, endPoint y: 163, distance: 16.3
click at [387, 163] on div "Dialog Window - Close (Press escape to close)" at bounding box center [411, 122] width 212 height 282
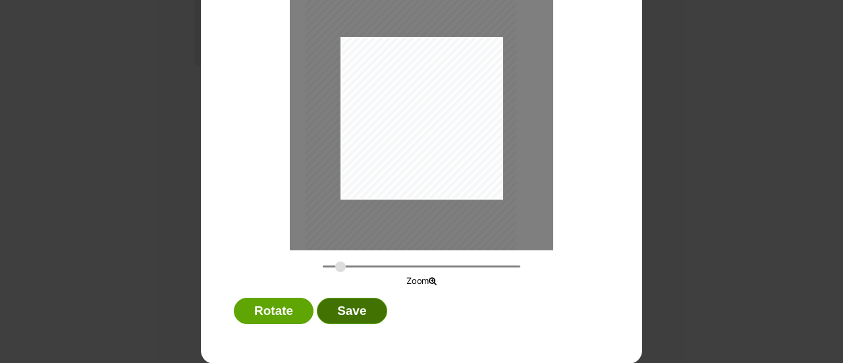
click at [340, 313] on button "Save" at bounding box center [352, 311] width 70 height 26
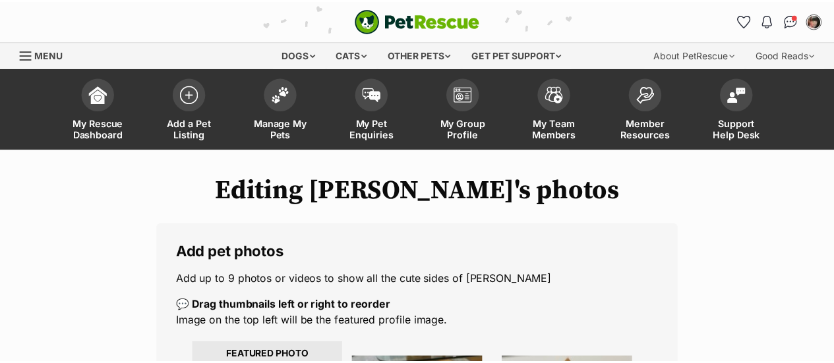
scroll to position [462, 0]
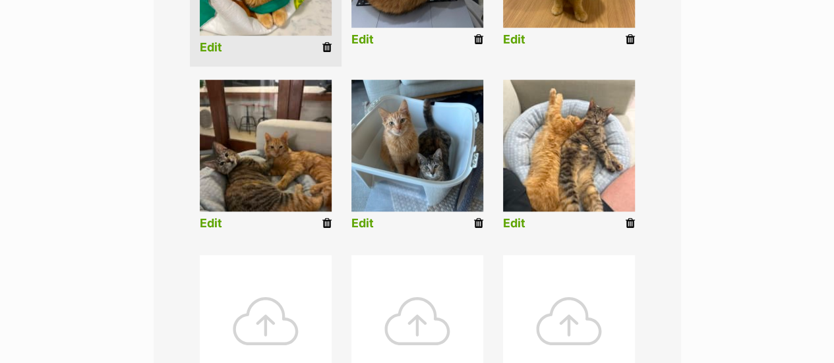
click at [203, 220] on link "Edit" at bounding box center [211, 224] width 22 height 14
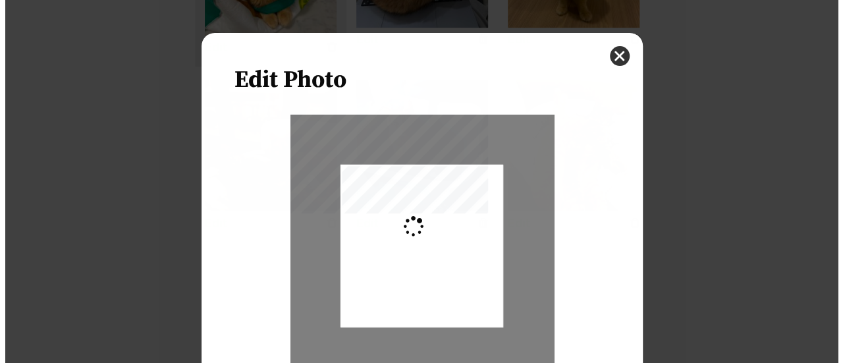
scroll to position [0, 0]
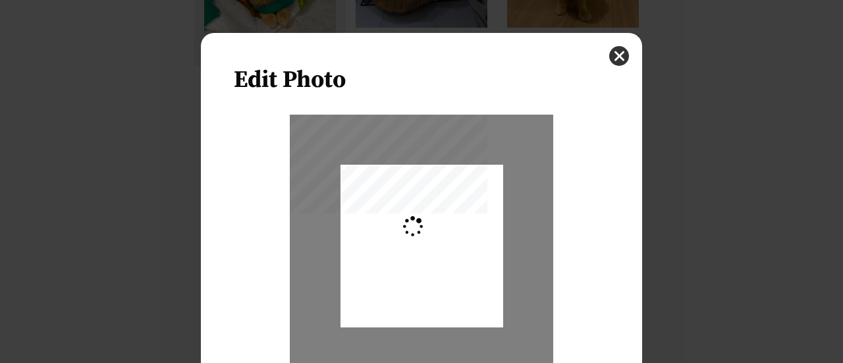
type input "0.2744"
drag, startPoint x: 365, startPoint y: 304, endPoint x: 362, endPoint y: 287, distance: 16.7
click at [362, 287] on div "Dialog Window - Close (Press escape to close)" at bounding box center [422, 229] width 163 height 217
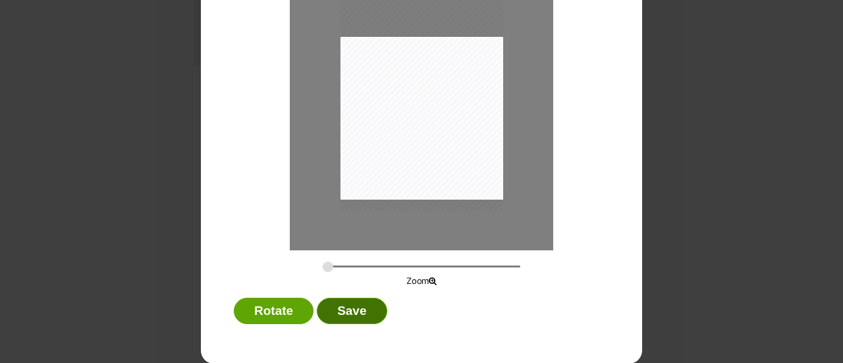
click at [345, 314] on button "Save" at bounding box center [352, 311] width 70 height 26
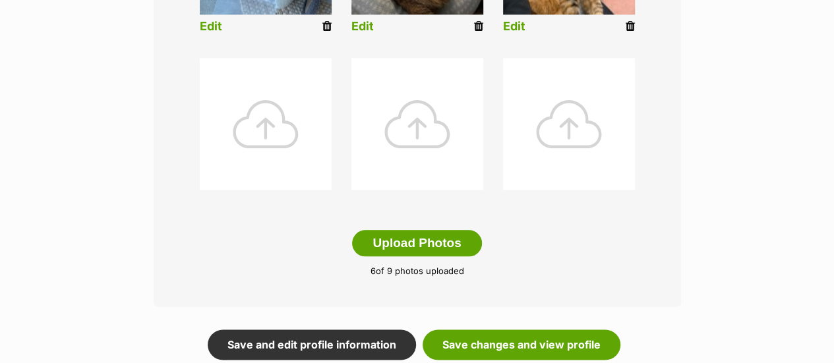
scroll to position [660, 0]
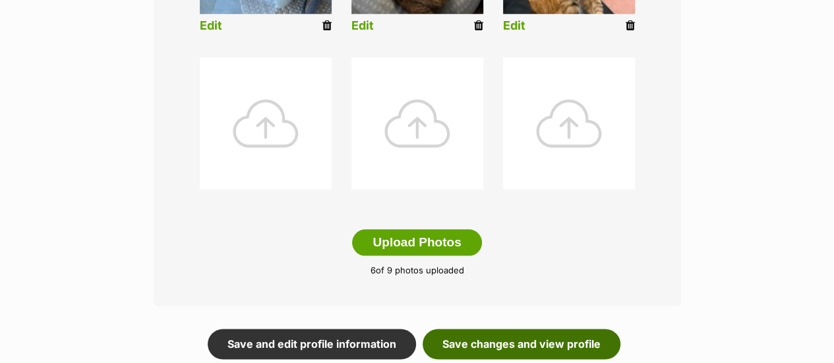
click at [561, 345] on link "Save changes and view profile" at bounding box center [521, 344] width 198 height 30
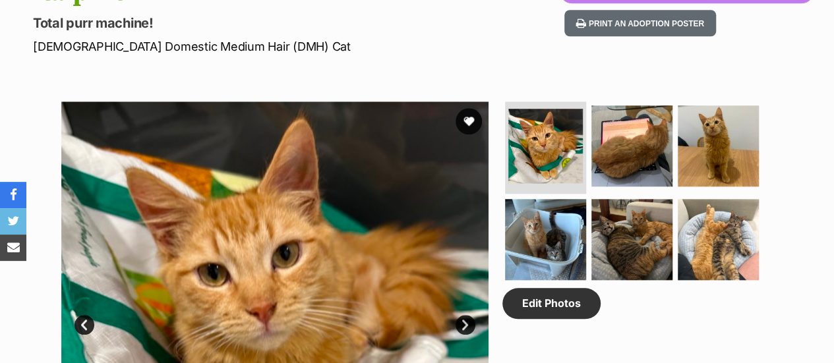
scroll to position [659, 0]
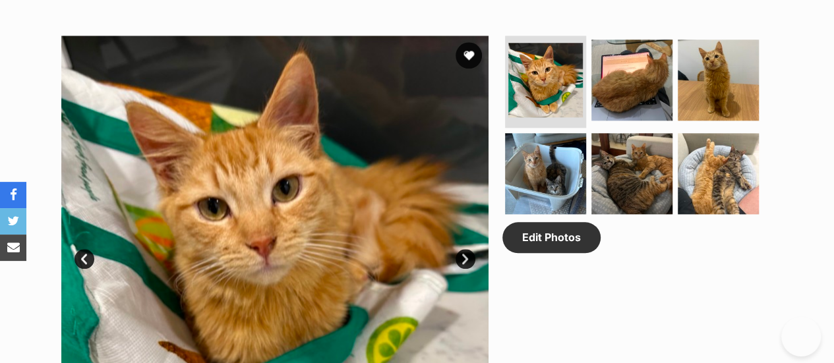
click at [466, 257] on link "Next" at bounding box center [465, 259] width 20 height 20
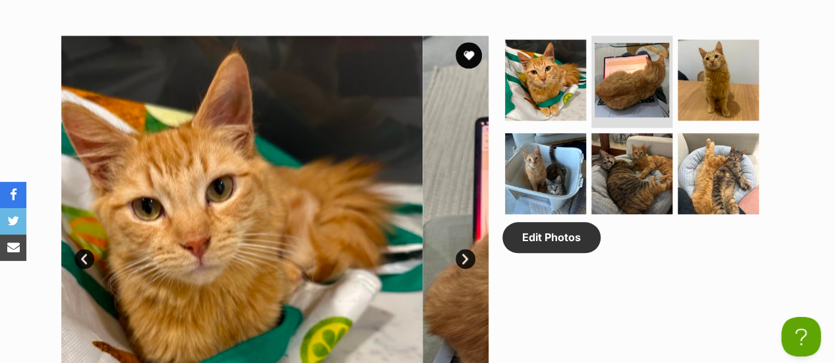
scroll to position [0, 0]
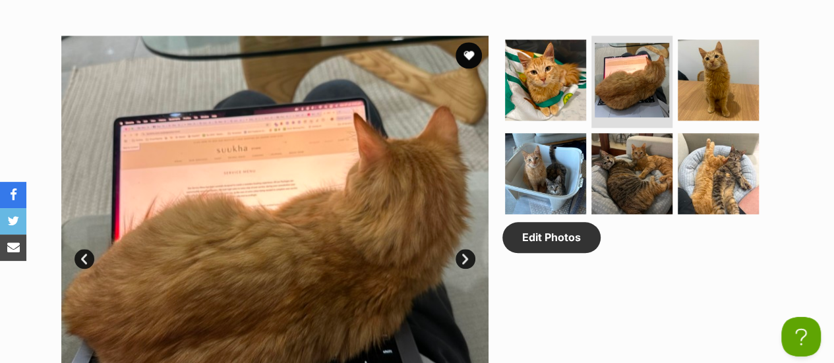
click at [466, 257] on link "Next" at bounding box center [465, 259] width 20 height 20
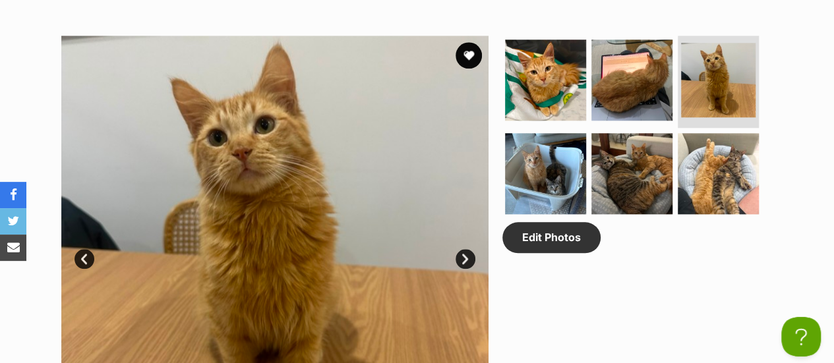
click at [466, 257] on link "Next" at bounding box center [465, 259] width 20 height 20
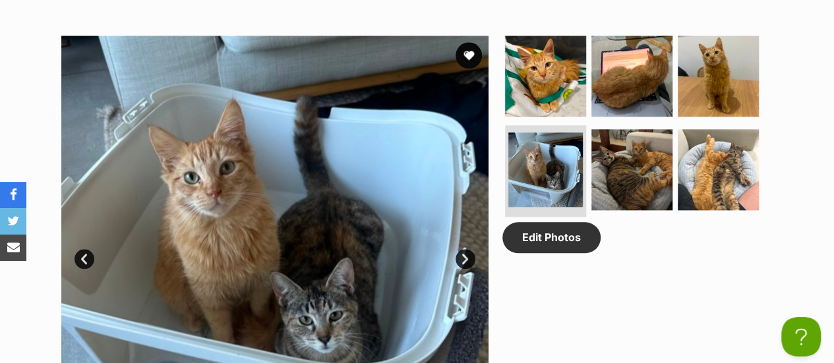
click at [86, 260] on link "Prev" at bounding box center [84, 259] width 20 height 20
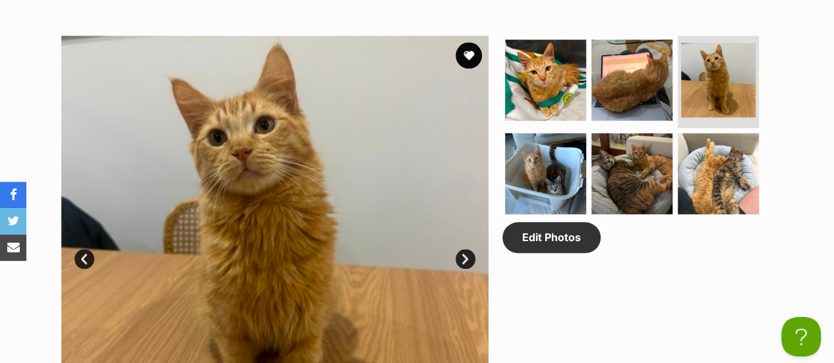
click at [86, 260] on link "Prev" at bounding box center [84, 259] width 20 height 20
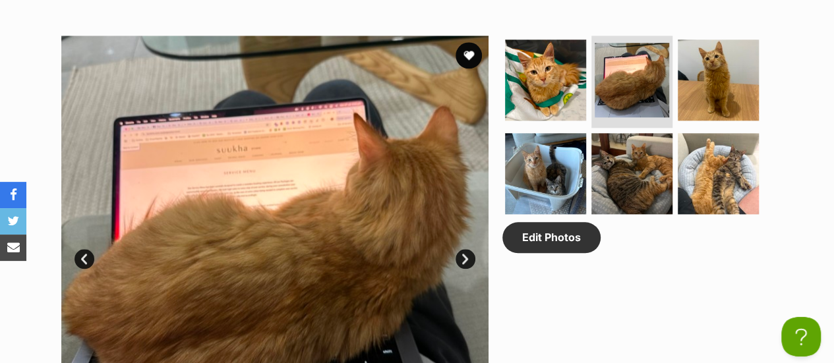
click at [468, 258] on link "Next" at bounding box center [465, 259] width 20 height 20
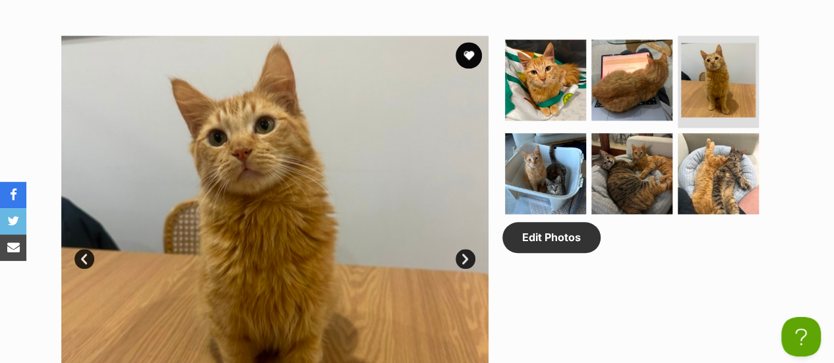
click at [468, 258] on link "Next" at bounding box center [465, 259] width 20 height 20
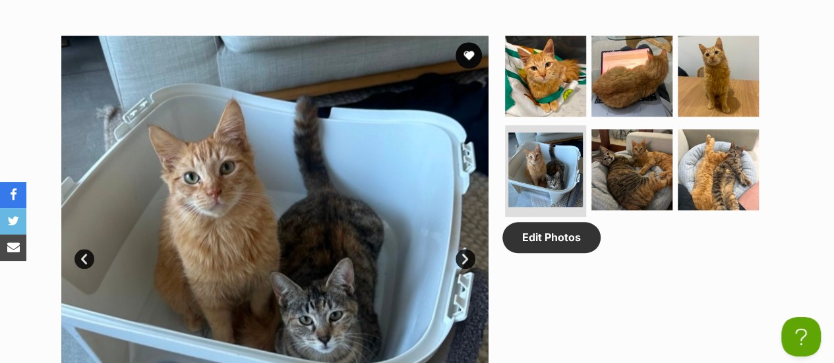
click at [468, 258] on link "Next" at bounding box center [465, 259] width 20 height 20
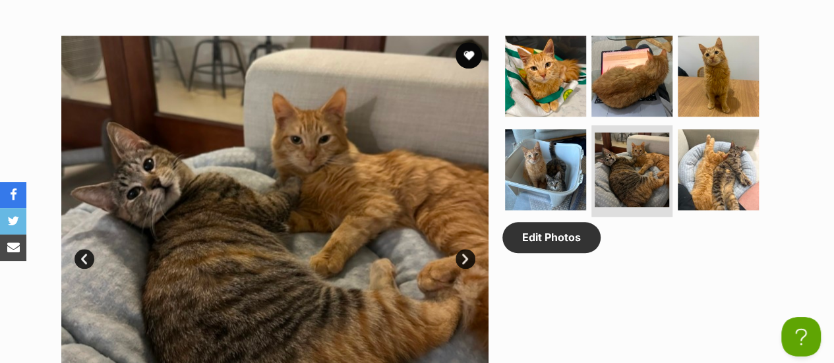
click at [468, 258] on link "Next" at bounding box center [465, 259] width 20 height 20
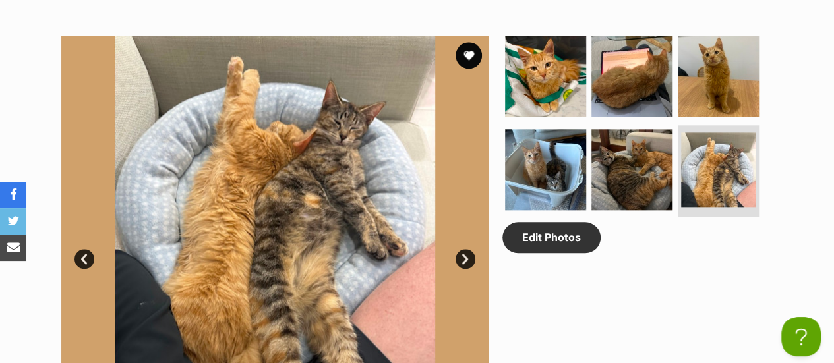
click at [468, 258] on link "Next" at bounding box center [465, 259] width 20 height 20
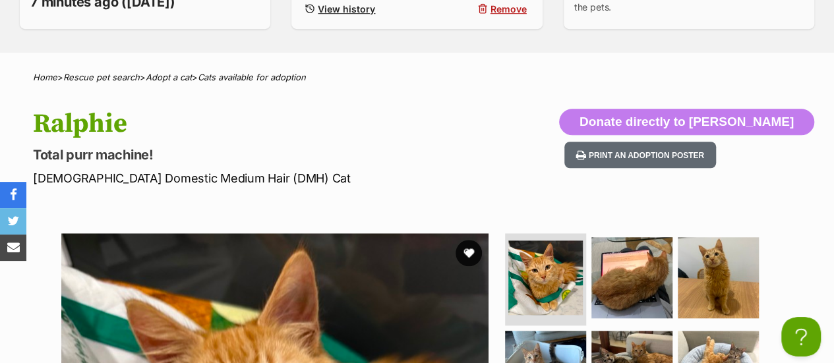
scroll to position [329, 0]
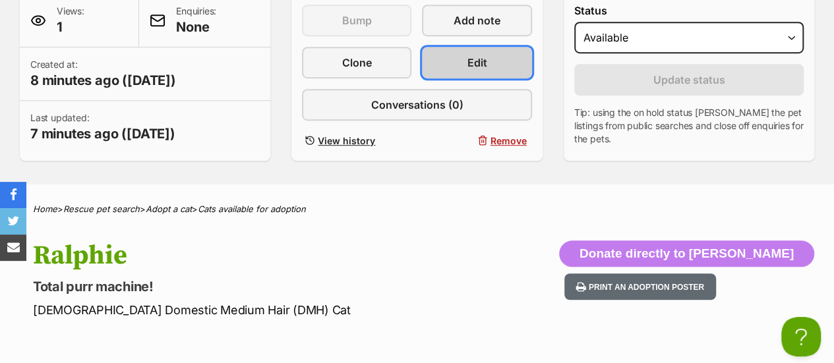
click at [468, 61] on span "Edit" at bounding box center [477, 63] width 20 height 16
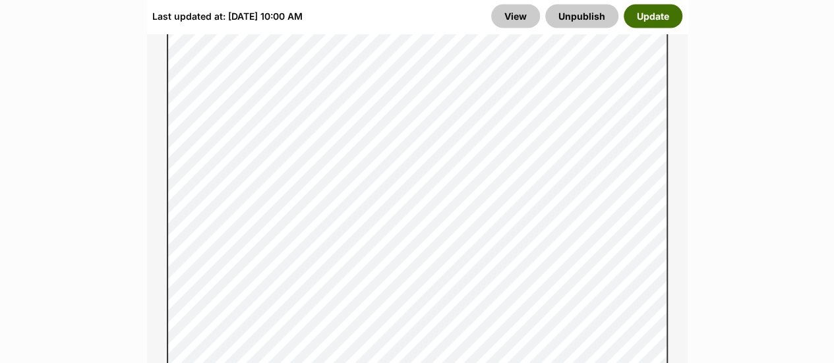
click at [652, 18] on button "Update" at bounding box center [652, 17] width 59 height 24
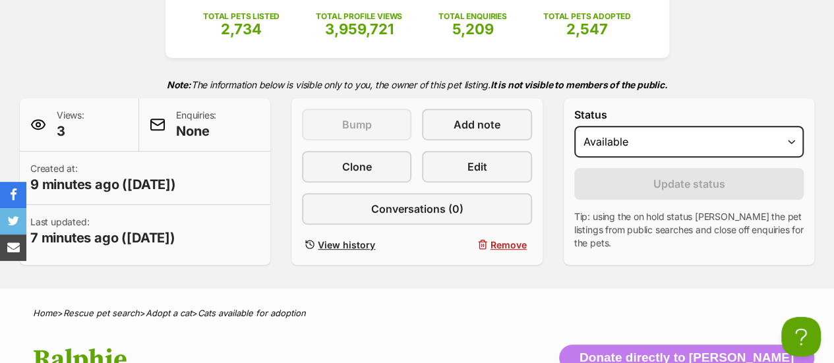
scroll to position [198, 0]
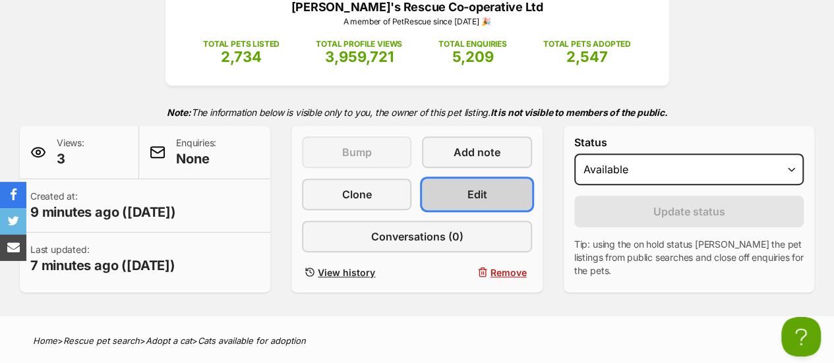
click at [485, 194] on span "Edit" at bounding box center [477, 194] width 20 height 16
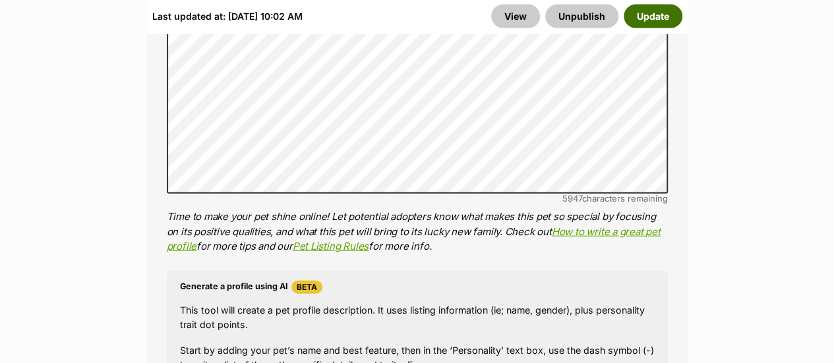
click at [646, 16] on button "Update" at bounding box center [652, 17] width 59 height 24
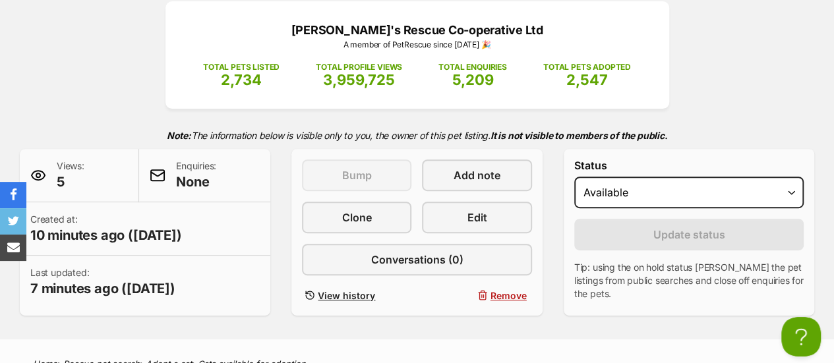
scroll to position [264, 0]
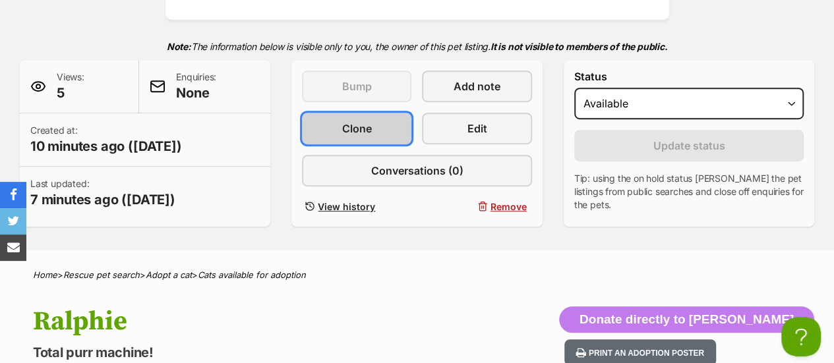
click at [349, 130] on span "Clone" at bounding box center [357, 129] width 30 height 16
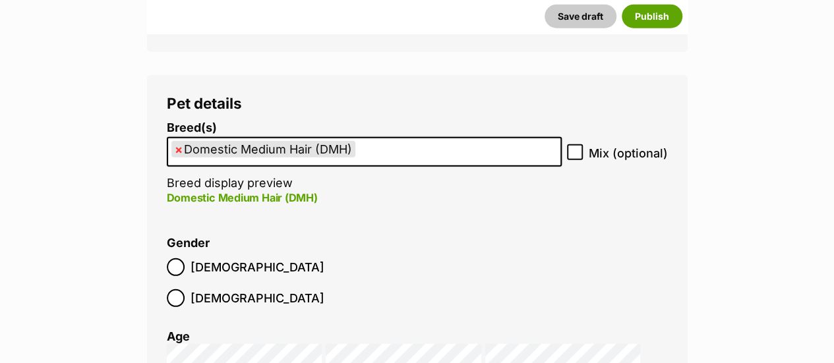
scroll to position [1845, 0]
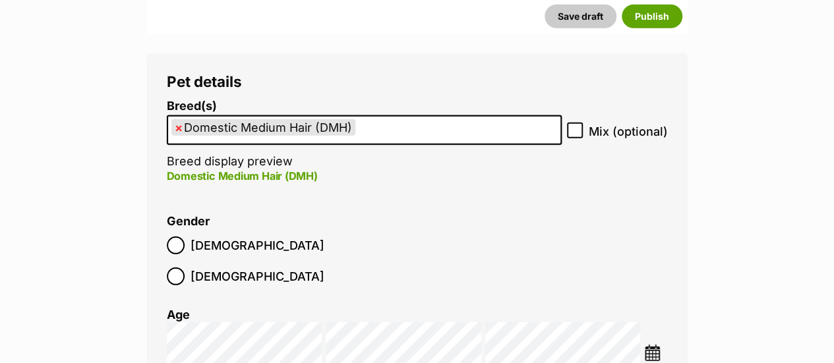
click at [366, 132] on li at bounding box center [362, 130] width 9 height 27
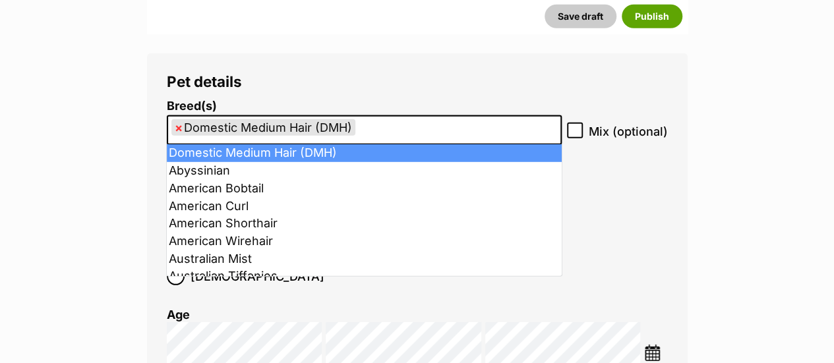
select select
type input "Domestic Medium Hair (DMH)"
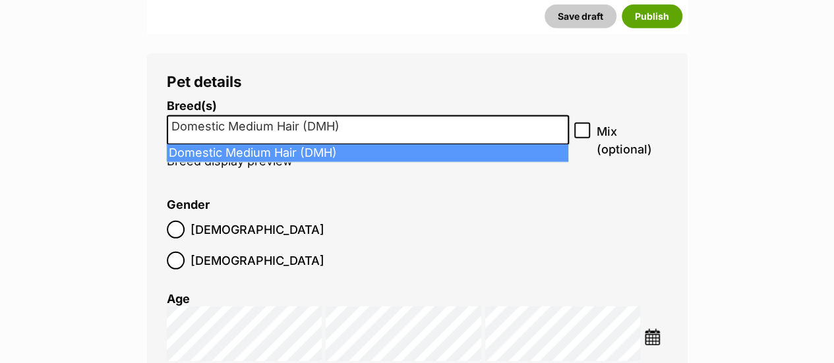
click at [329, 130] on input "Domestic Medium Hair (DMH)" at bounding box center [367, 127] width 393 height 14
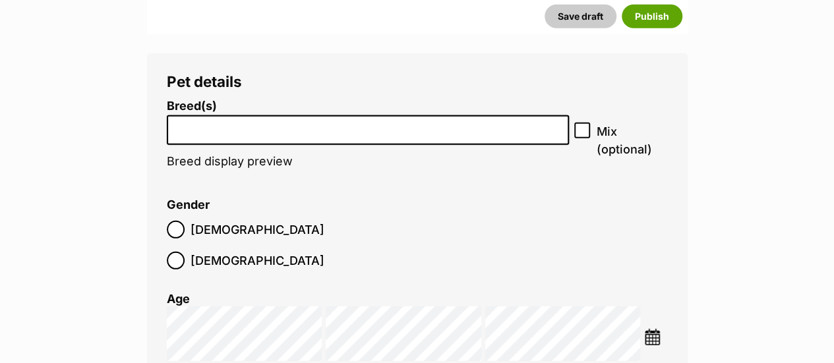
click at [329, 130] on input "search" at bounding box center [367, 127] width 393 height 14
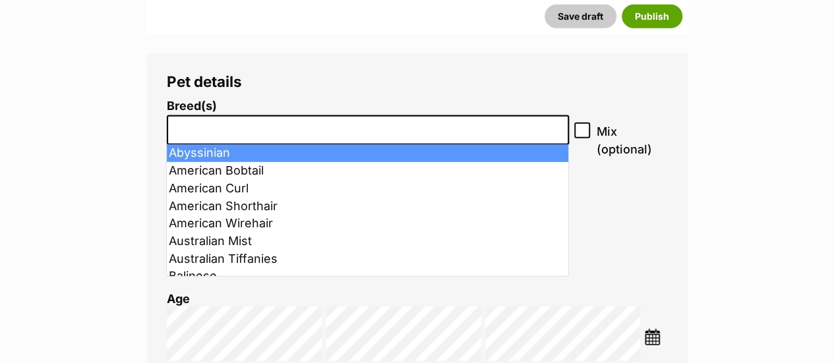
click at [329, 130] on input "search" at bounding box center [367, 127] width 393 height 14
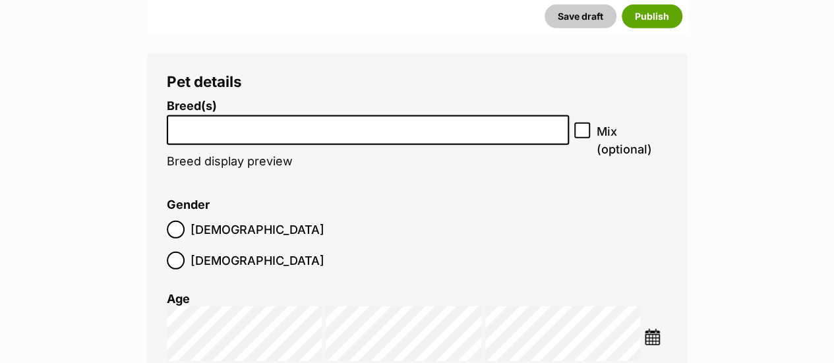
click at [329, 130] on input "search" at bounding box center [367, 127] width 393 height 14
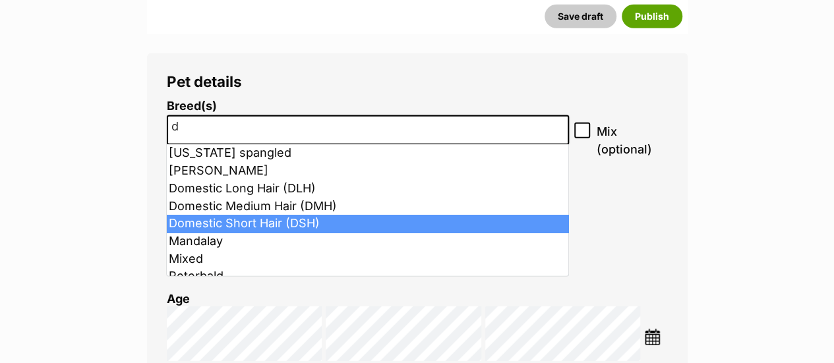
type input "d"
select select "252102"
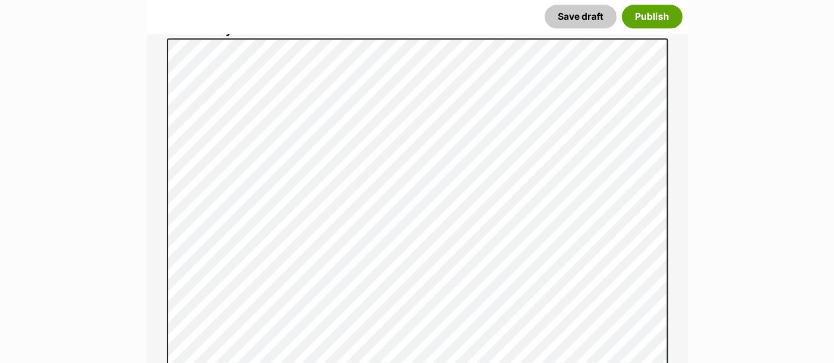
scroll to position [725, 0]
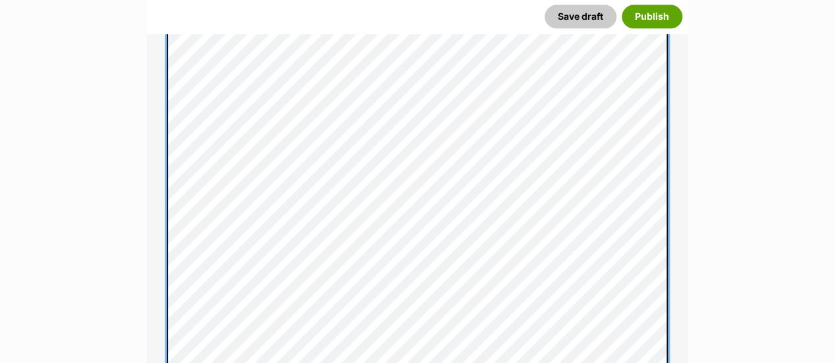
scroll to position [857, 0]
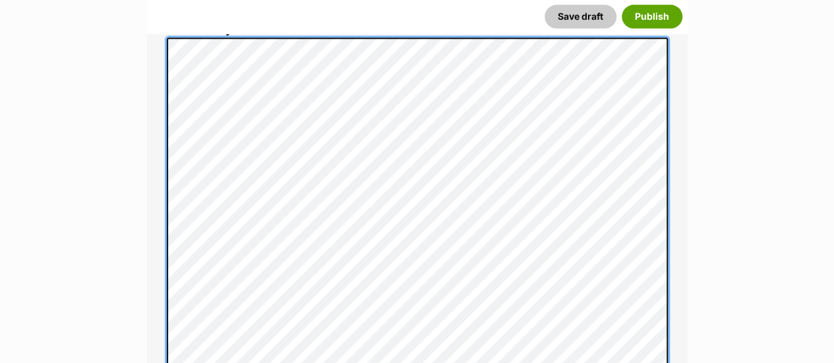
scroll to position [792, 0]
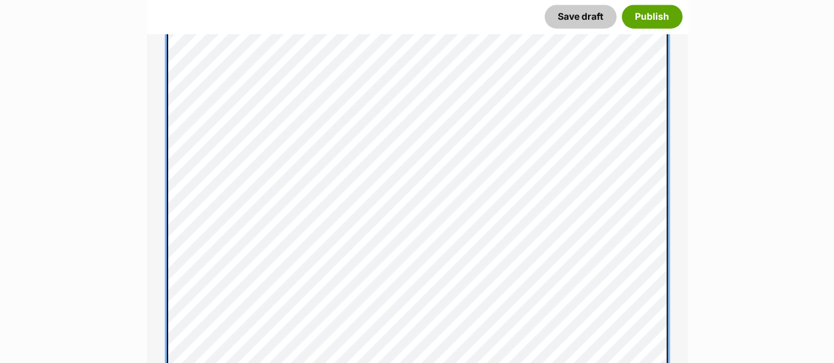
scroll to position [1096, 0]
click at [165, 244] on div "About This Pet Name Henlo there, it looks like you might be using the pet name …" at bounding box center [417, 219] width 540 height 1635
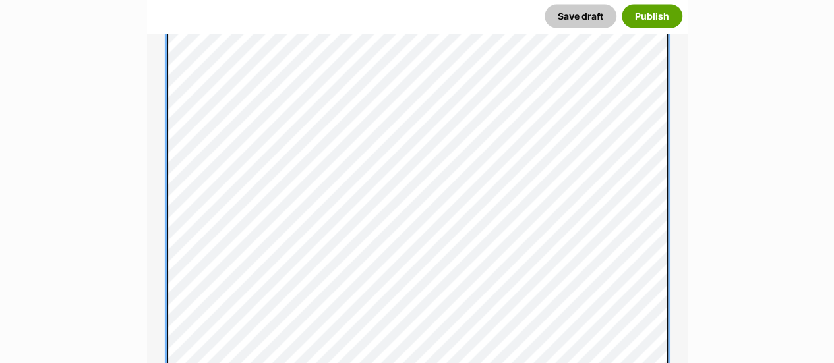
click at [157, 222] on div "About This Pet Name Henlo there, it looks like you might be using the pet name …" at bounding box center [417, 36] width 540 height 1663
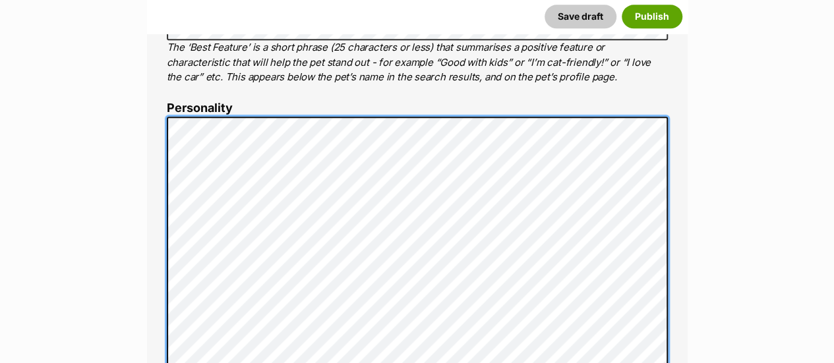
scroll to position [505, 0]
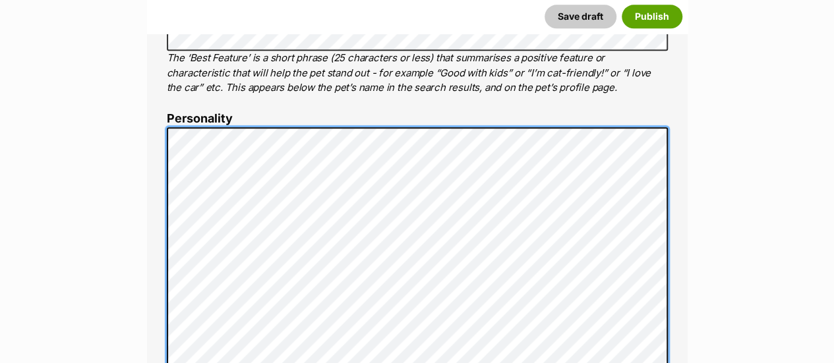
scroll to position [662, 0]
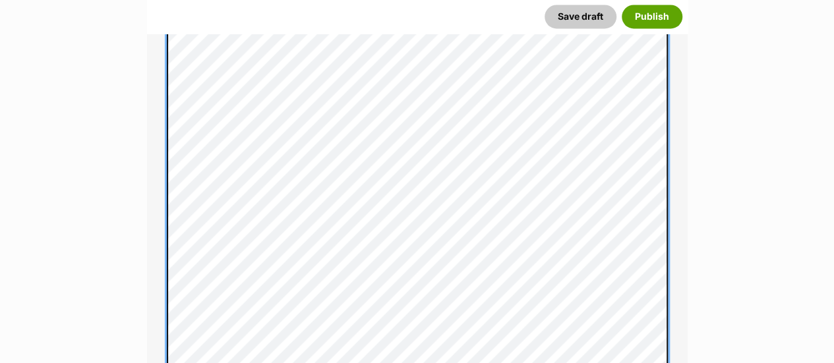
scroll to position [0, 0]
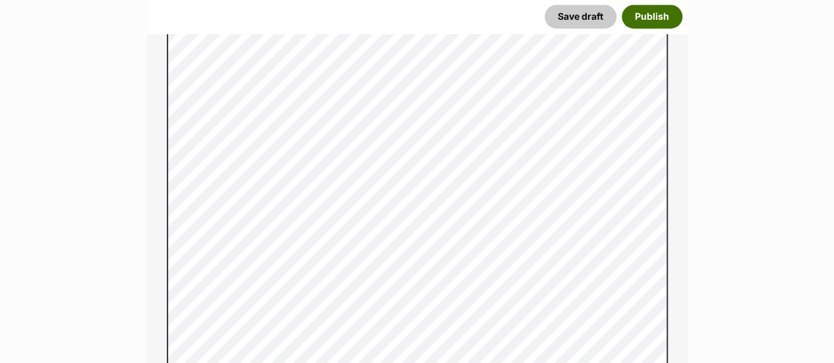
click at [639, 11] on button "Publish" at bounding box center [651, 17] width 61 height 24
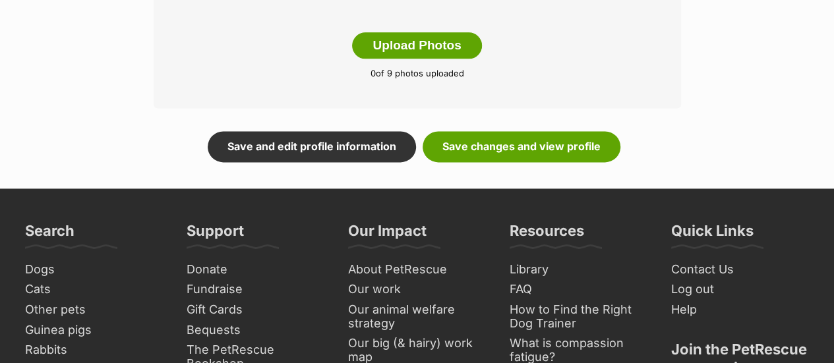
scroll to position [857, 0]
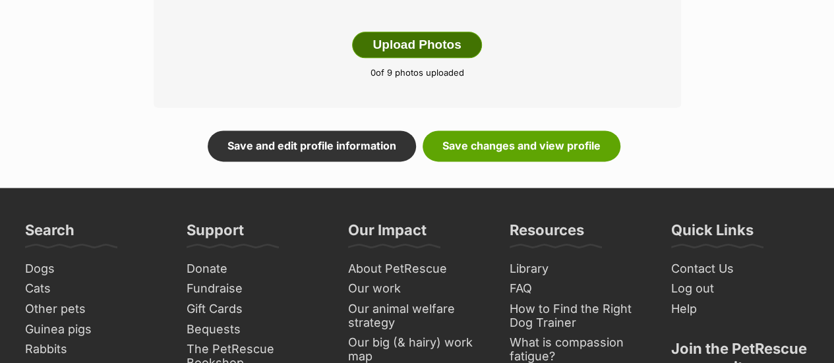
click at [407, 41] on button "Upload Photos" at bounding box center [416, 45] width 129 height 26
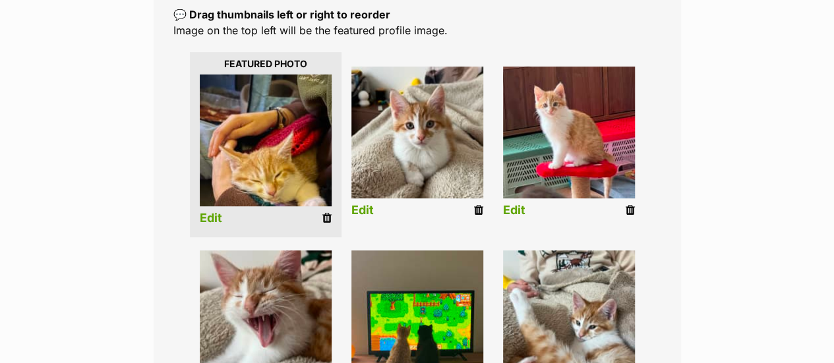
scroll to position [286, 0]
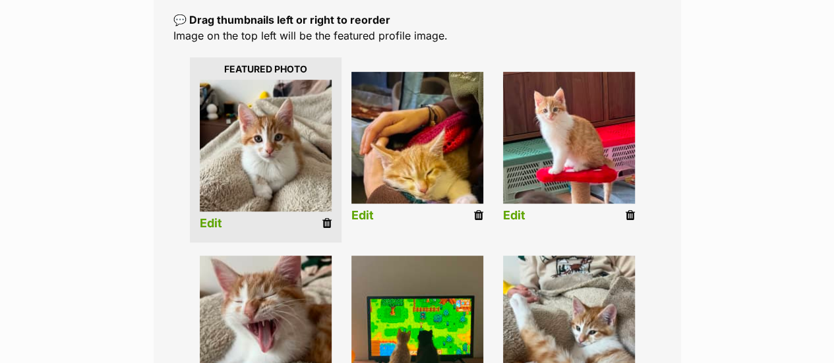
click at [210, 222] on link "Edit" at bounding box center [211, 224] width 22 height 14
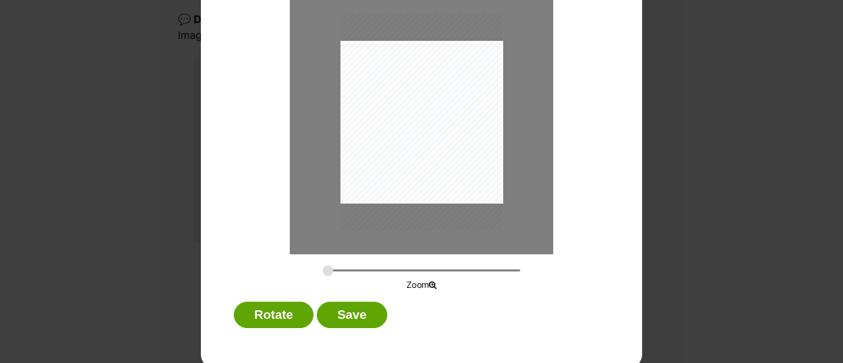
scroll to position [128, 0]
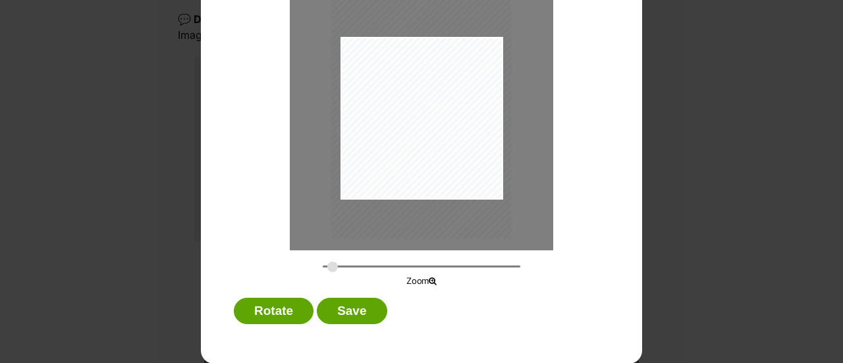
type input "0.3046"
click at [327, 265] on input "Dialog Window - Close (Press escape to close)" at bounding box center [422, 266] width 198 height 13
drag, startPoint x: 431, startPoint y: 177, endPoint x: 407, endPoint y: 172, distance: 24.2
click at [407, 172] on div "Dialog Window - Close (Press escape to close)" at bounding box center [413, 113] width 181 height 241
click at [344, 305] on button "Save" at bounding box center [352, 311] width 70 height 26
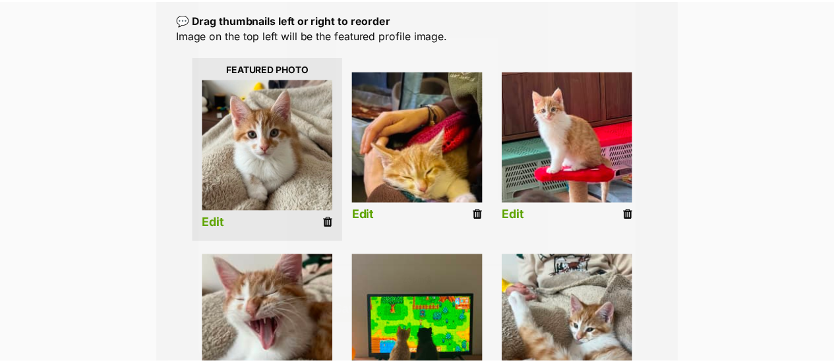
scroll to position [286, 0]
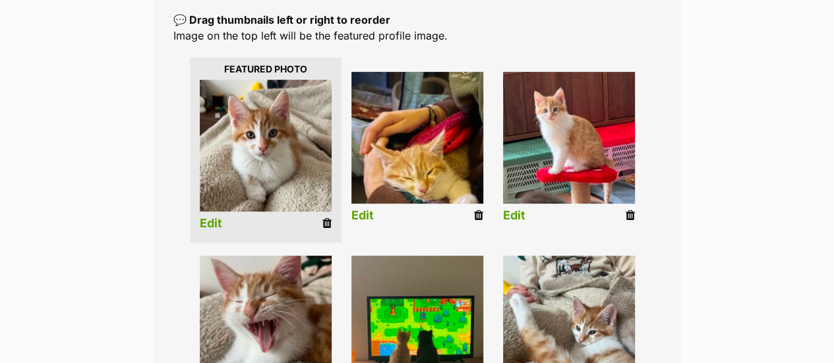
click at [362, 215] on link "Edit" at bounding box center [362, 216] width 22 height 14
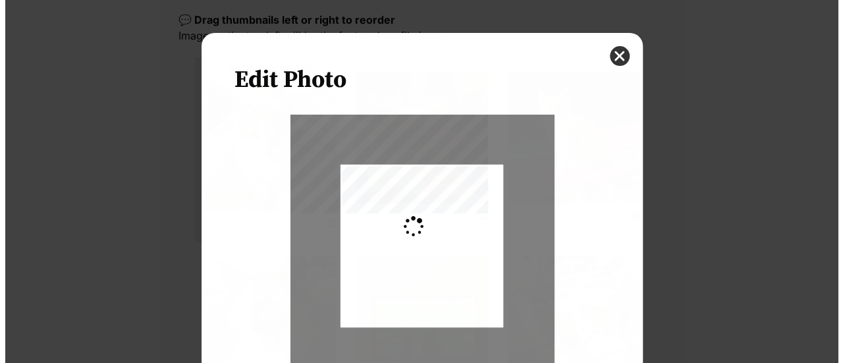
scroll to position [0, 0]
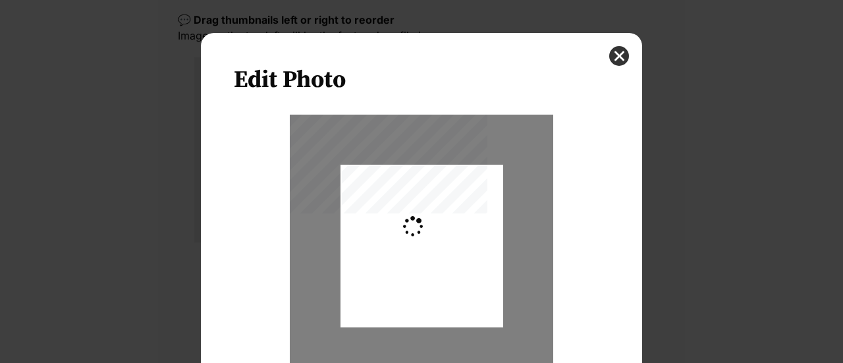
type input "0.2744"
drag, startPoint x: 392, startPoint y: 279, endPoint x: 384, endPoint y: 262, distance: 18.9
click at [384, 262] on div "Dialog Window - Close (Press escape to close)" at bounding box center [422, 229] width 163 height 217
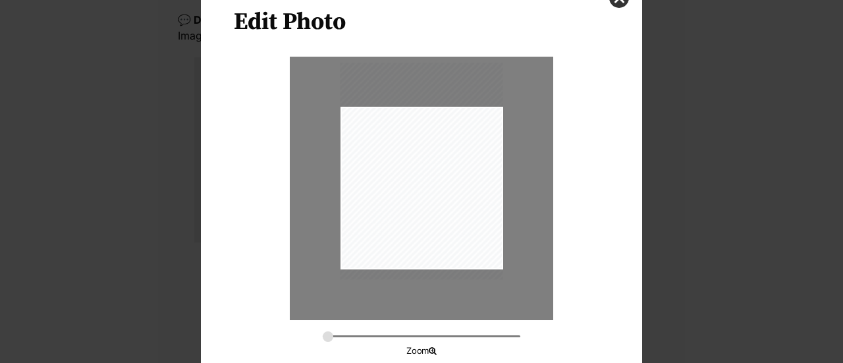
scroll to position [128, 0]
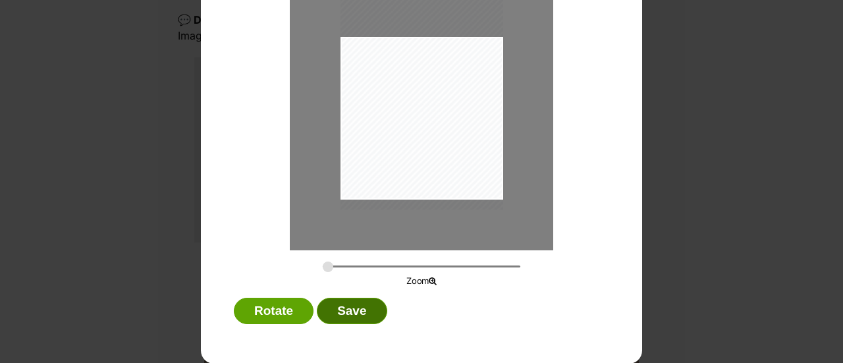
click at [345, 306] on button "Save" at bounding box center [352, 311] width 70 height 26
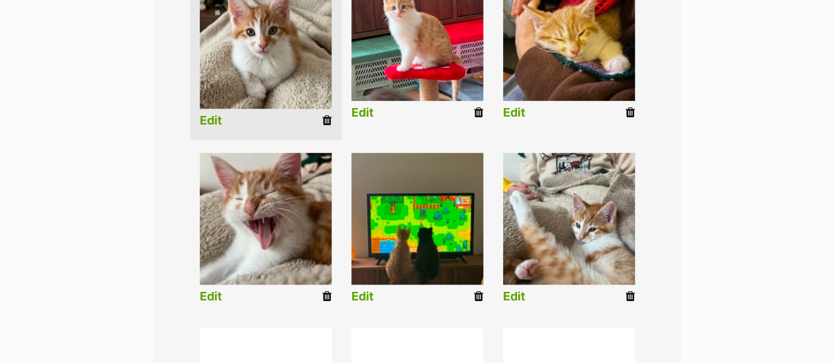
scroll to position [418, 0]
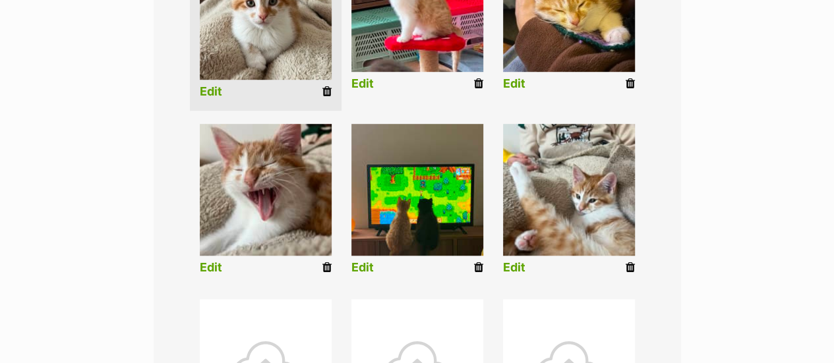
click at [511, 265] on link "Edit" at bounding box center [514, 268] width 22 height 14
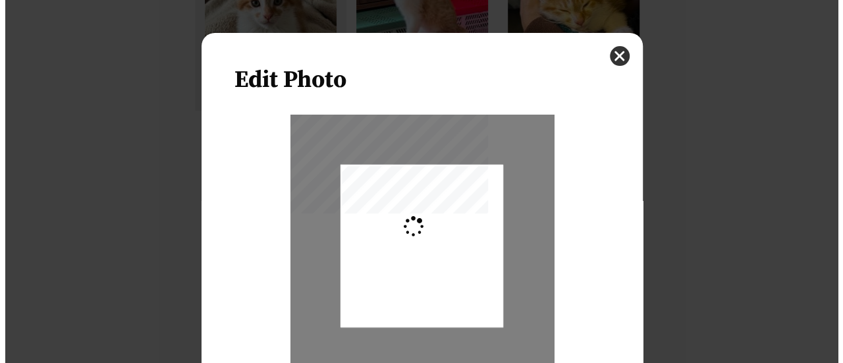
scroll to position [0, 0]
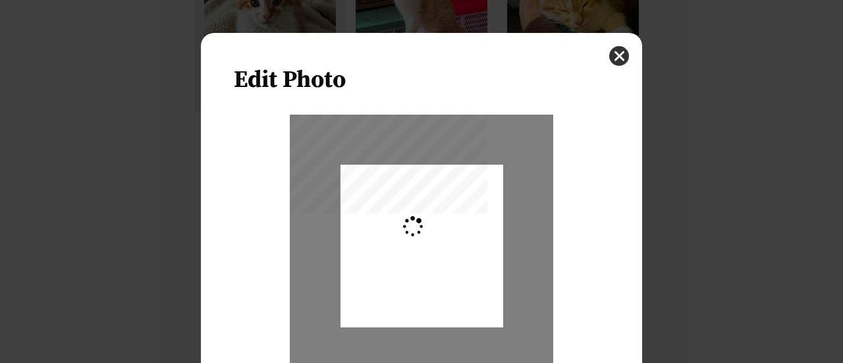
type input "0.2744"
drag, startPoint x: 404, startPoint y: 298, endPoint x: 401, endPoint y: 288, distance: 11.0
click at [401, 288] on div "Dialog Window - Close (Press escape to close)" at bounding box center [422, 235] width 163 height 217
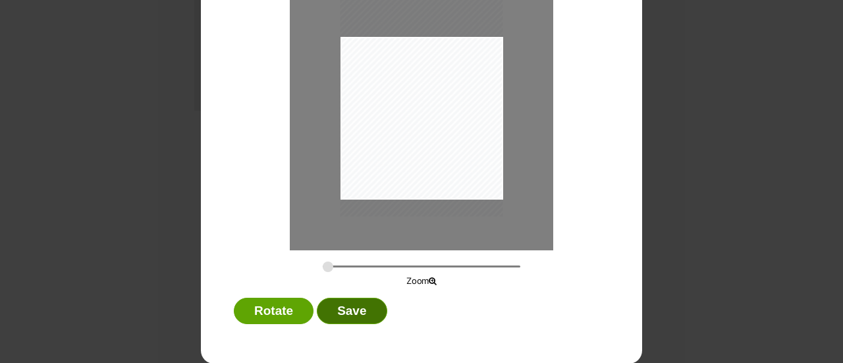
click at [356, 310] on button "Save" at bounding box center [352, 311] width 70 height 26
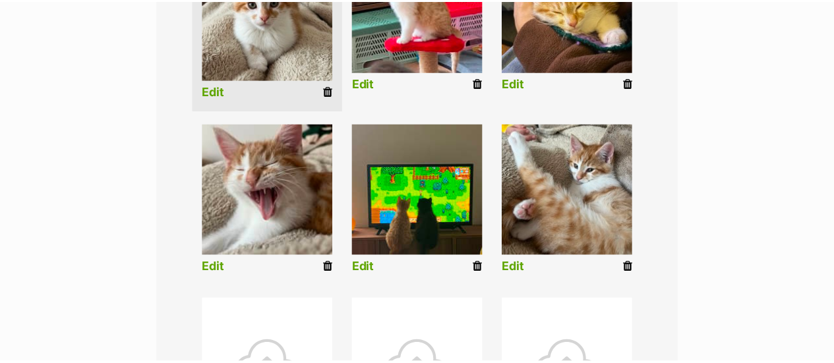
scroll to position [418, 0]
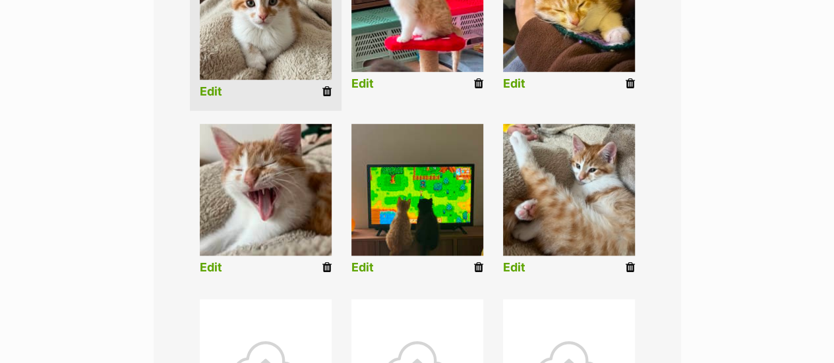
click at [361, 268] on link "Edit" at bounding box center [362, 268] width 22 height 14
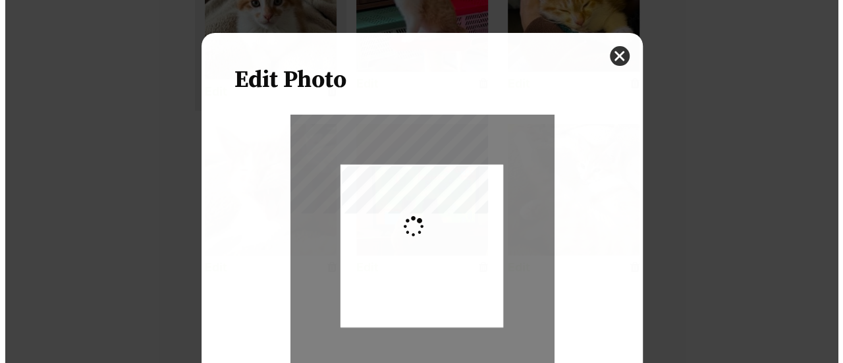
scroll to position [0, 0]
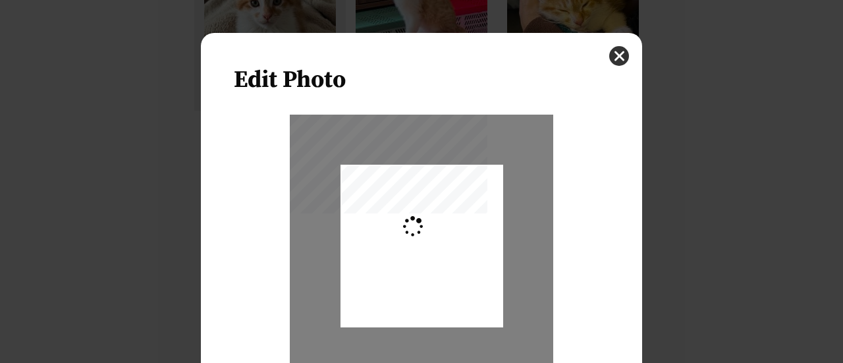
type input "0.2744"
click at [382, 287] on div "Dialog Window - Close (Press escape to close)" at bounding box center [422, 240] width 163 height 217
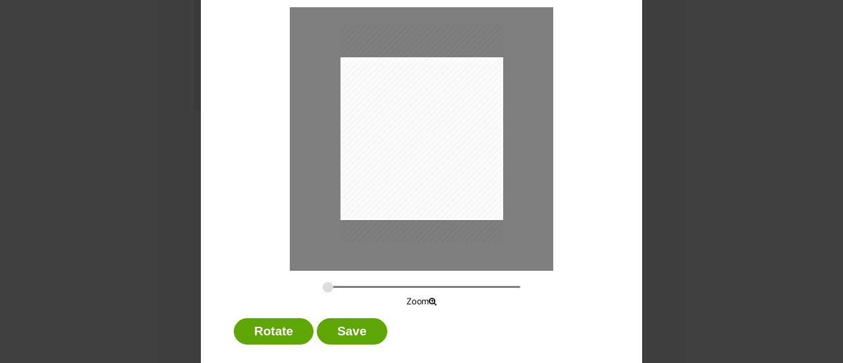
scroll to position [128, 0]
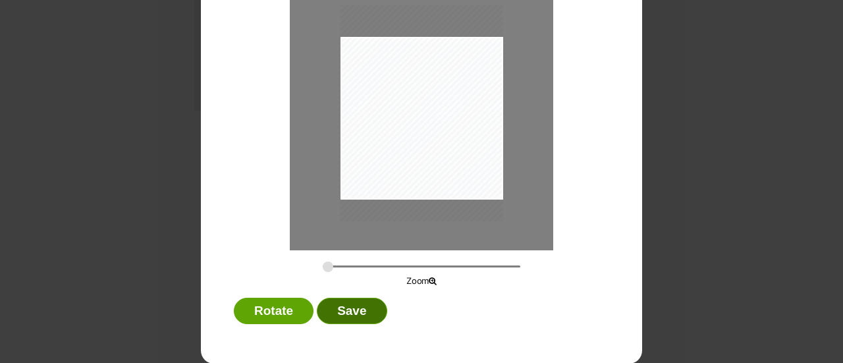
click at [350, 312] on button "Save" at bounding box center [352, 311] width 70 height 26
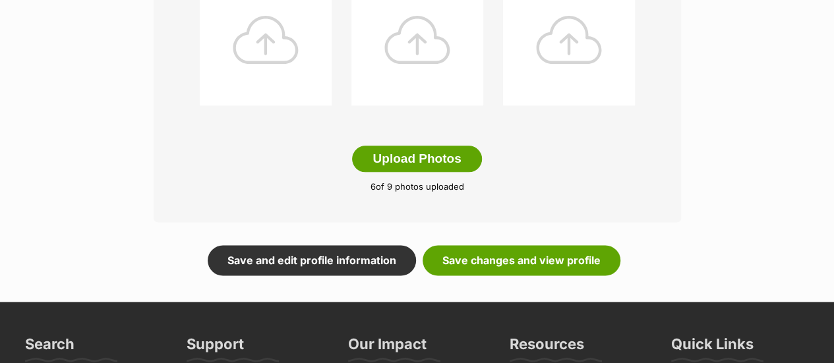
scroll to position [747, 0]
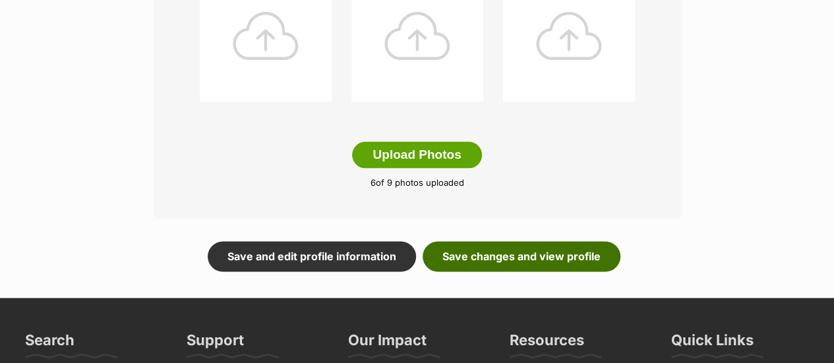
click at [542, 256] on link "Save changes and view profile" at bounding box center [521, 256] width 198 height 30
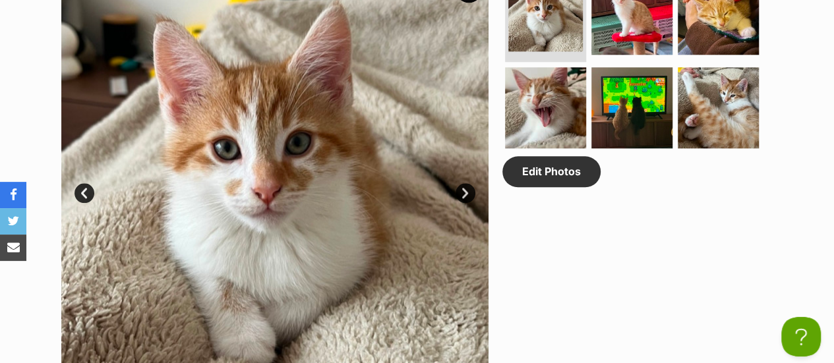
click at [465, 189] on link "Next" at bounding box center [465, 193] width 20 height 20
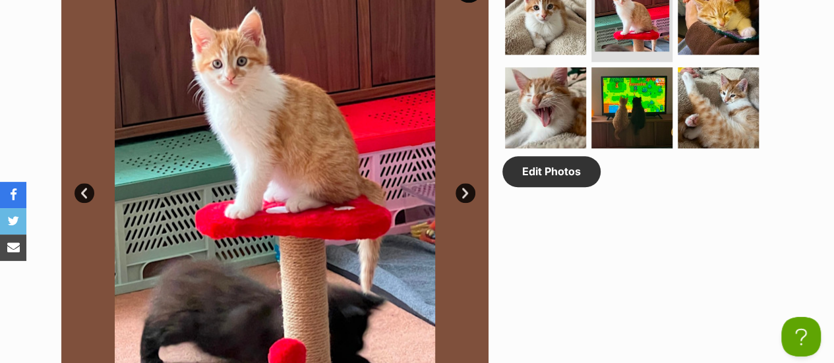
click at [465, 189] on link "Next" at bounding box center [465, 193] width 20 height 20
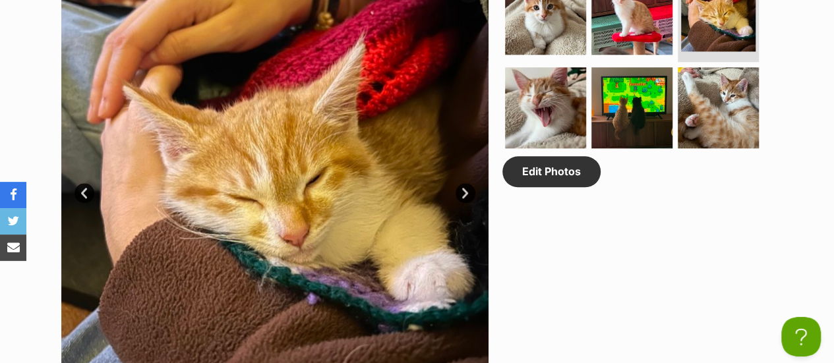
click at [465, 189] on link "Next" at bounding box center [465, 193] width 20 height 20
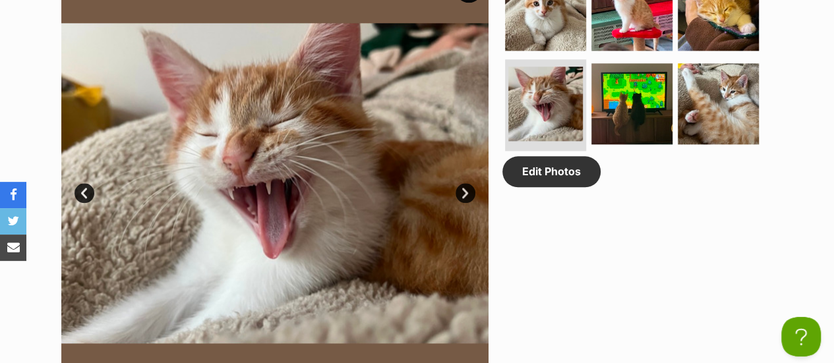
click at [465, 189] on link "Next" at bounding box center [465, 193] width 20 height 20
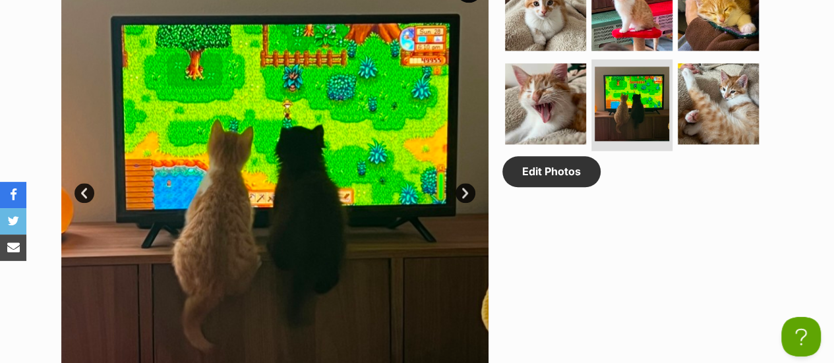
click at [465, 189] on link "Next" at bounding box center [465, 193] width 20 height 20
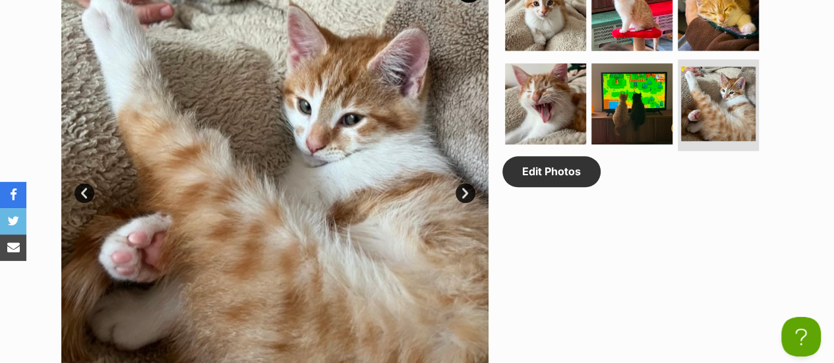
click at [84, 198] on link "Prev" at bounding box center [84, 193] width 20 height 20
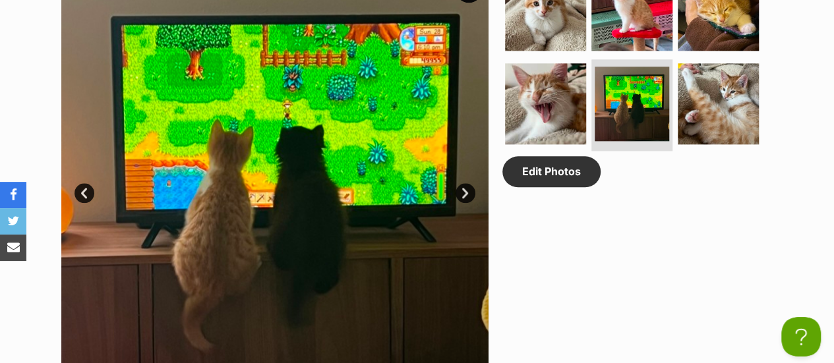
click at [466, 197] on link "Next" at bounding box center [465, 193] width 20 height 20
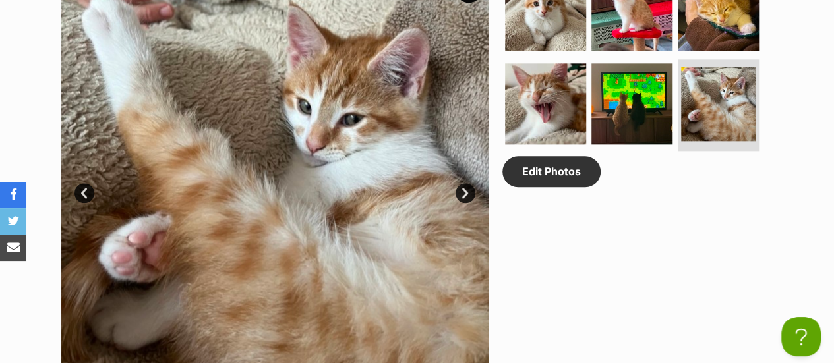
click at [466, 197] on link "Next" at bounding box center [465, 193] width 20 height 20
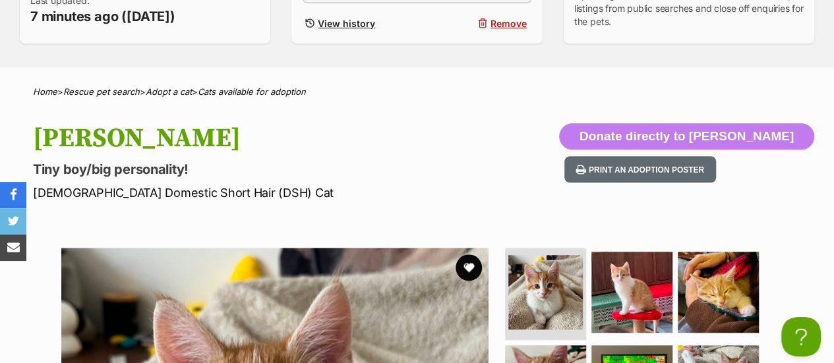
scroll to position [132, 0]
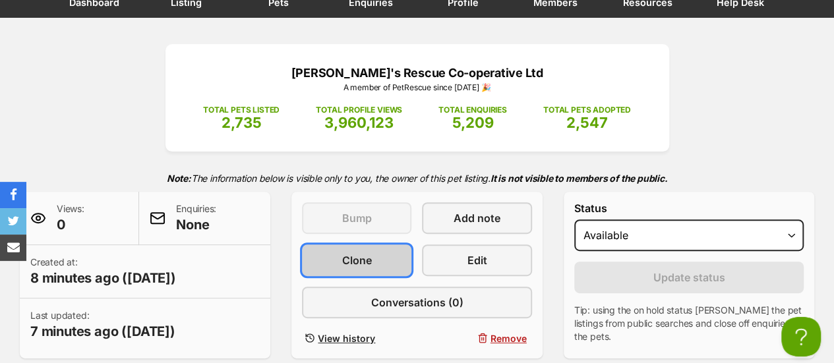
click at [360, 268] on link "Clone" at bounding box center [356, 260] width 109 height 32
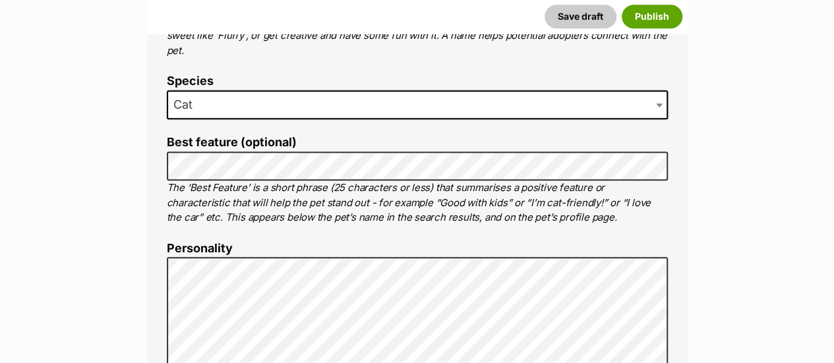
scroll to position [593, 0]
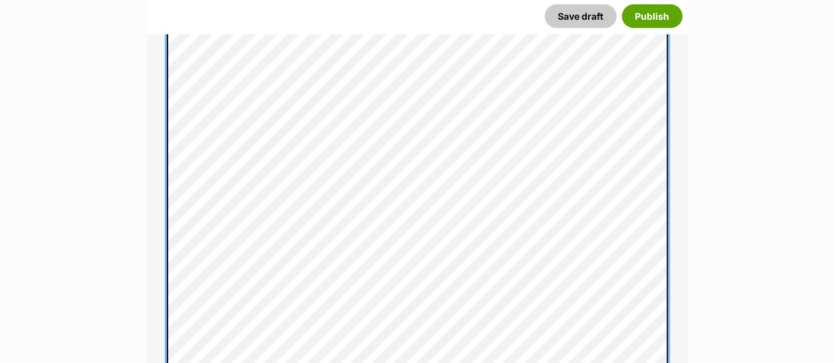
scroll to position [1384, 0]
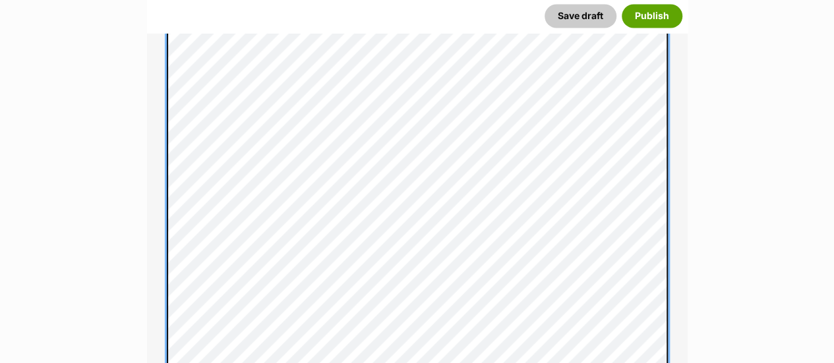
scroll to position [1227, 0]
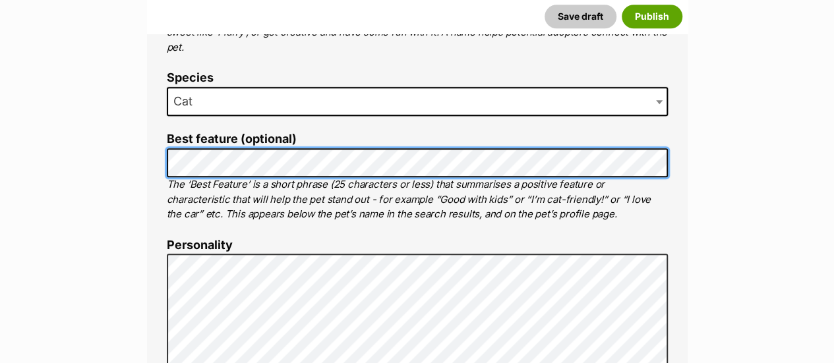
scroll to position [0, 0]
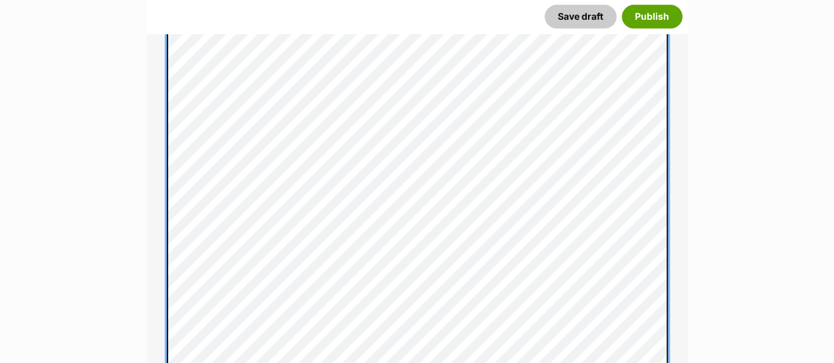
scroll to position [857, 0]
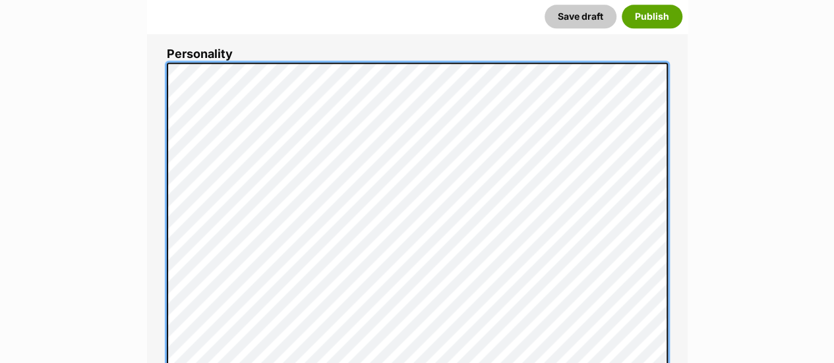
scroll to position [759, 0]
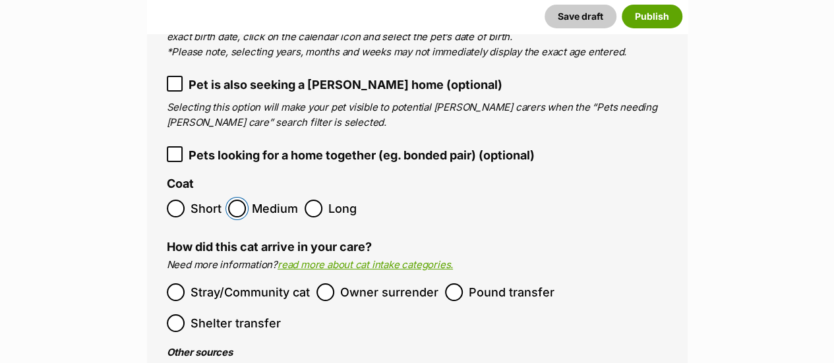
scroll to position [1945, 0]
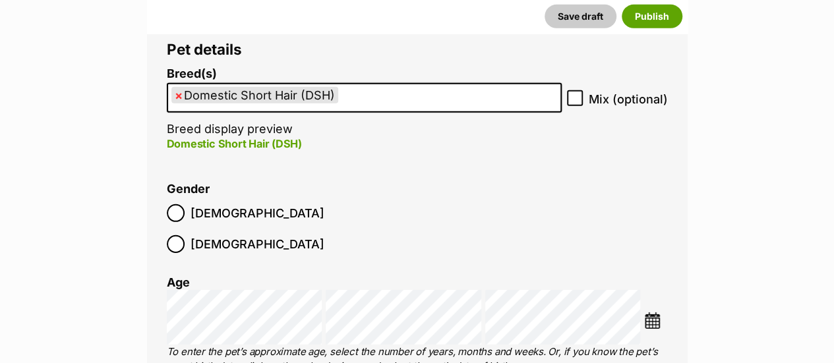
click at [385, 97] on ul "× Domestic Short Hair (DSH)" at bounding box center [364, 97] width 392 height 27
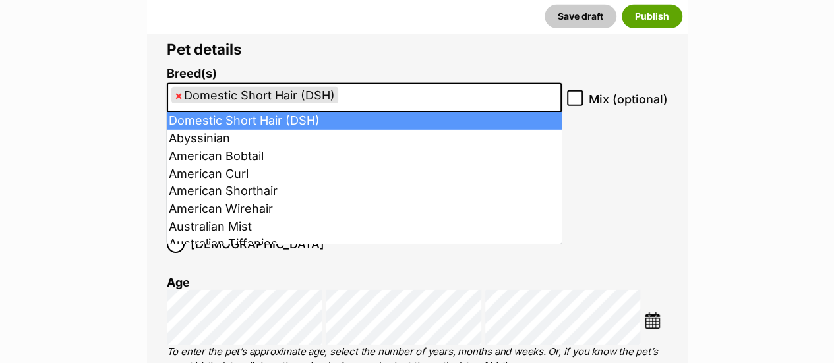
select select
type input "Domestic Short Hair (DSH)"
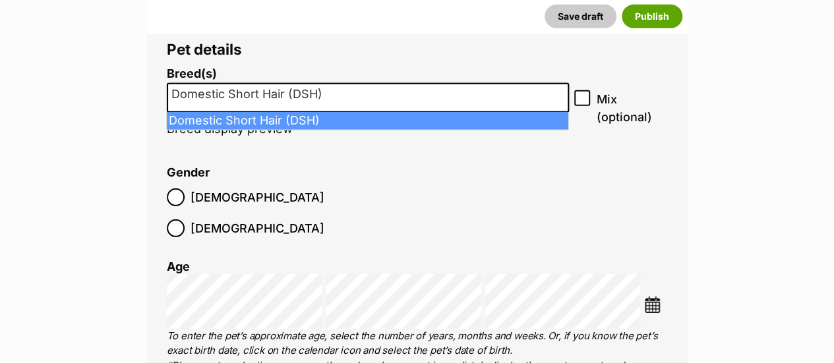
click at [348, 103] on li "Domestic Short Hair (DSH)" at bounding box center [367, 97] width 393 height 27
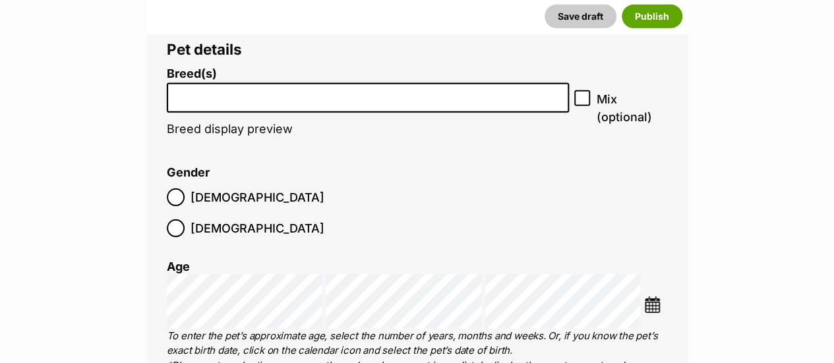
click at [348, 103] on li at bounding box center [367, 97] width 393 height 27
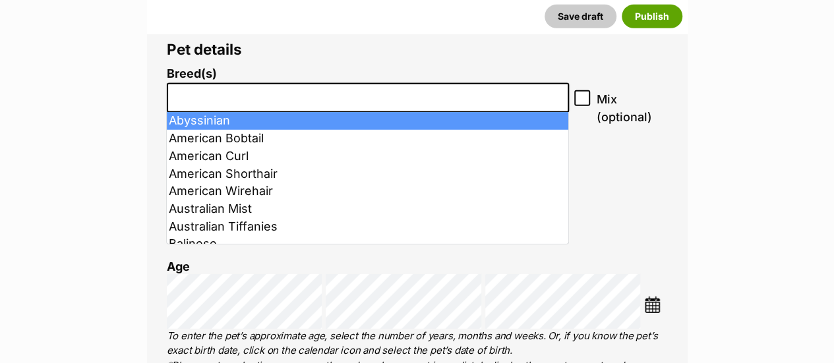
click at [348, 103] on li at bounding box center [367, 97] width 393 height 27
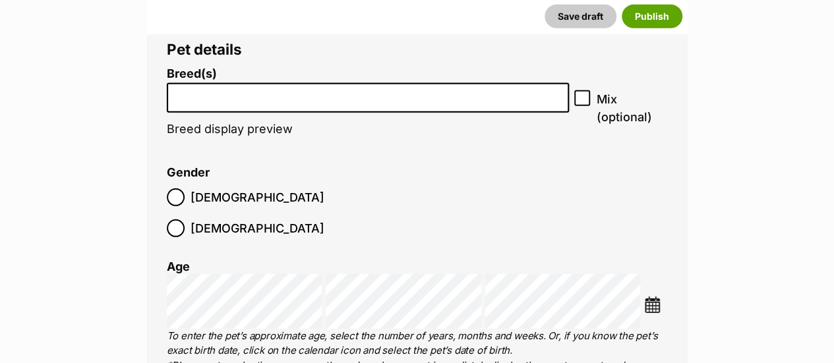
click at [348, 103] on li at bounding box center [367, 97] width 393 height 27
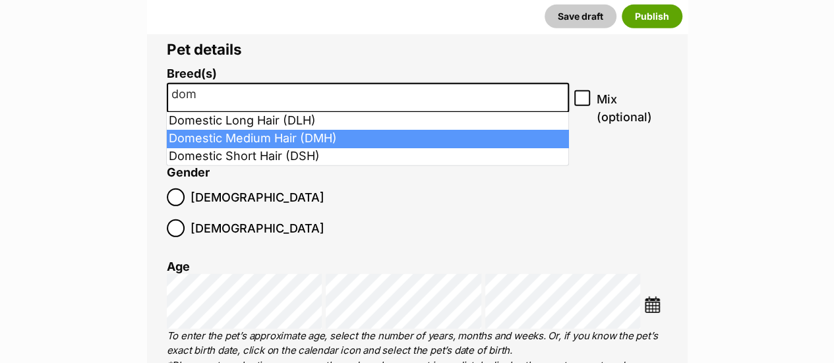
type input "dom"
drag, startPoint x: 275, startPoint y: 132, endPoint x: 216, endPoint y: 129, distance: 59.4
select select "252101"
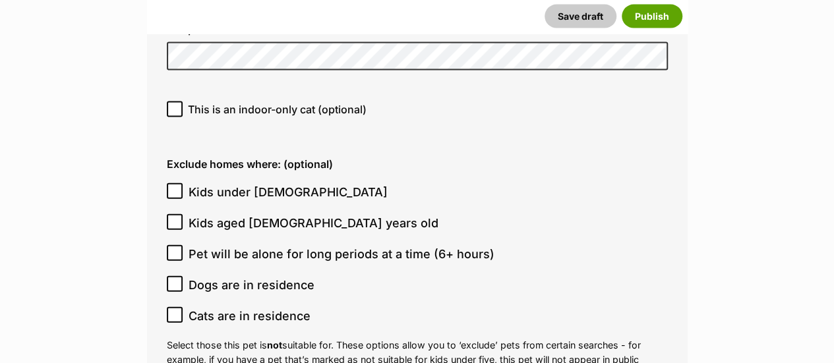
scroll to position [3922, 0]
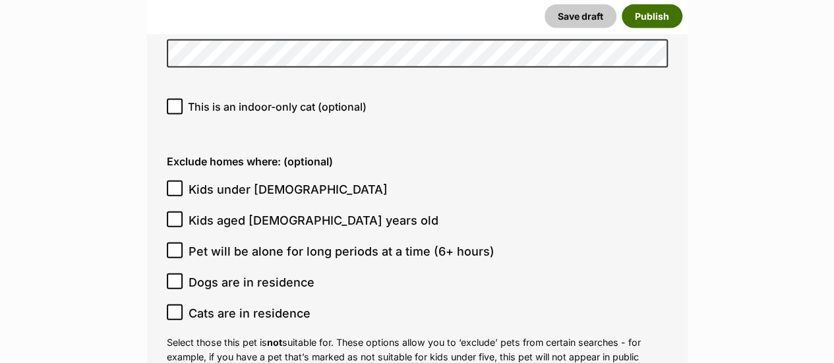
click at [651, 15] on button "Publish" at bounding box center [651, 17] width 61 height 24
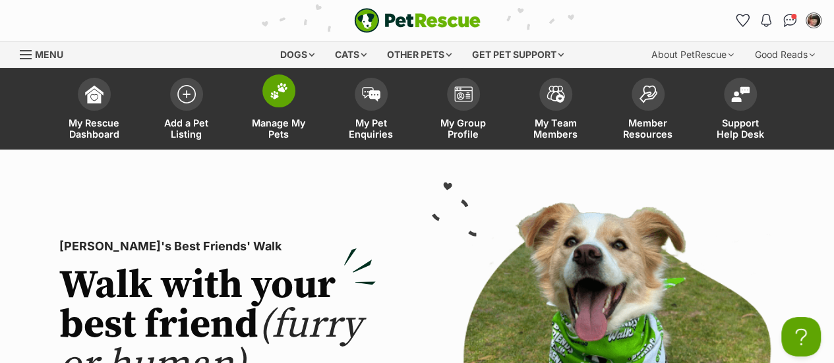
click at [277, 130] on span "Manage My Pets" at bounding box center [278, 128] width 59 height 22
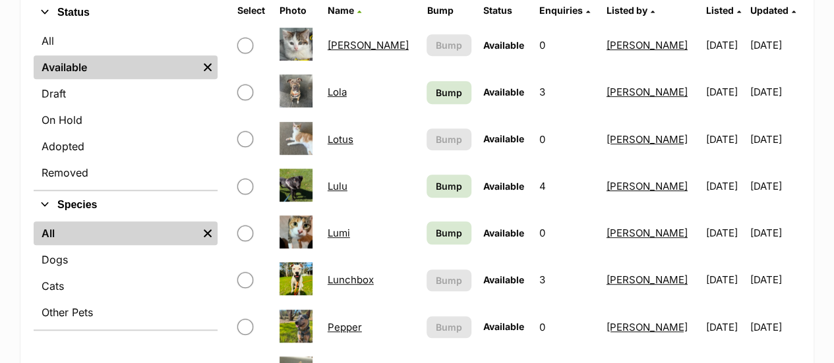
scroll to position [329, 0]
click at [436, 86] on span "Bump" at bounding box center [449, 93] width 26 height 14
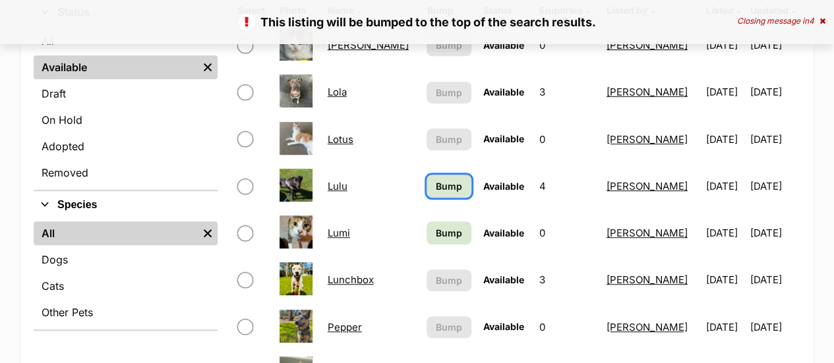
click at [436, 184] on span "Bump" at bounding box center [449, 186] width 26 height 14
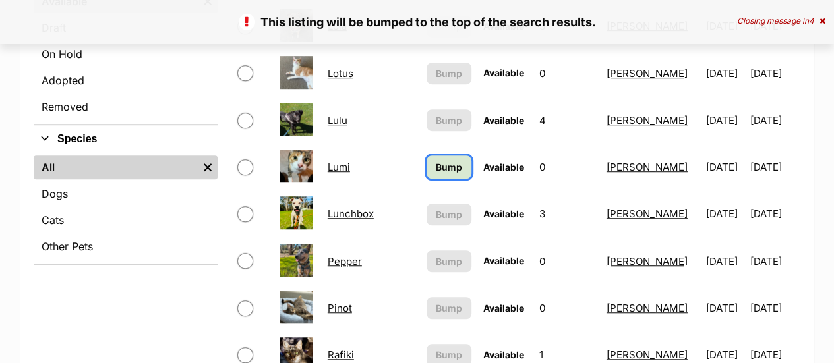
click at [436, 167] on span "Bump" at bounding box center [449, 167] width 26 height 14
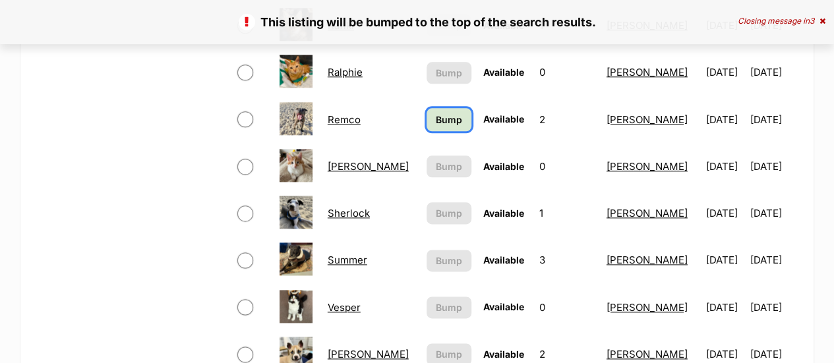
click at [436, 118] on span "Bump" at bounding box center [449, 120] width 26 height 14
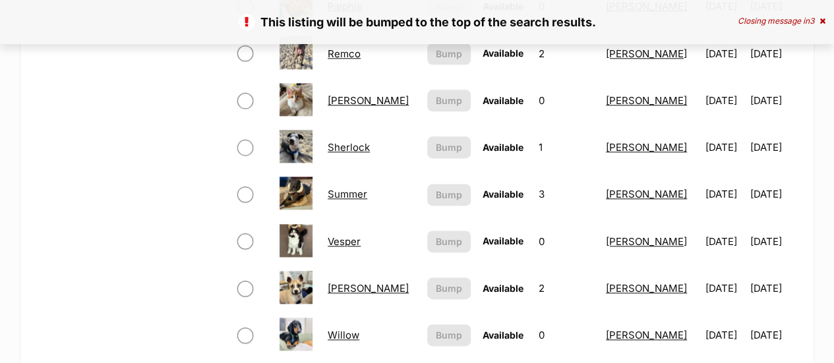
click at [338, 99] on link "[PERSON_NAME]" at bounding box center [367, 100] width 81 height 13
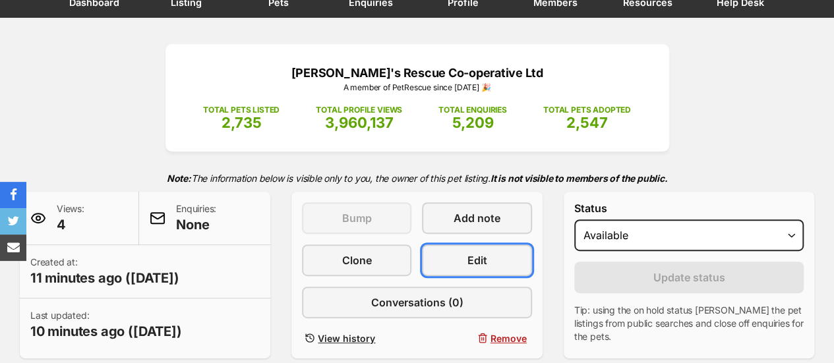
click at [472, 260] on span "Edit" at bounding box center [477, 260] width 20 height 16
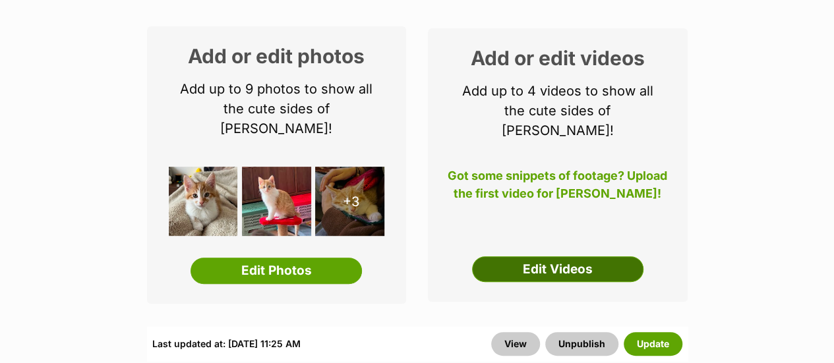
scroll to position [198, 0]
click at [540, 256] on link "Edit Videos" at bounding box center [557, 269] width 171 height 26
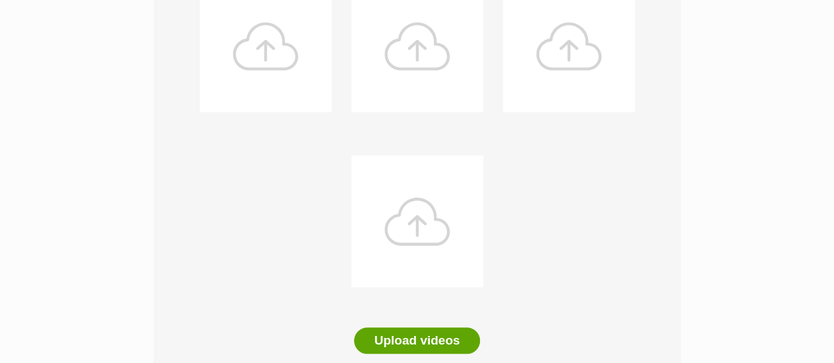
scroll to position [395, 0]
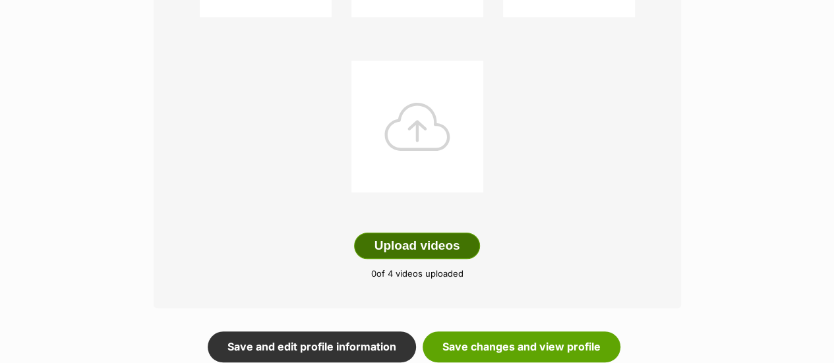
click at [420, 240] on button "Upload videos" at bounding box center [417, 246] width 127 height 26
click at [414, 248] on button "Upload videos" at bounding box center [417, 246] width 127 height 26
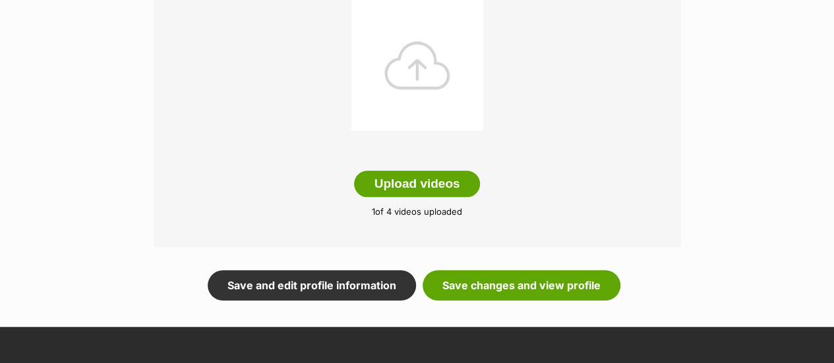
scroll to position [461, 0]
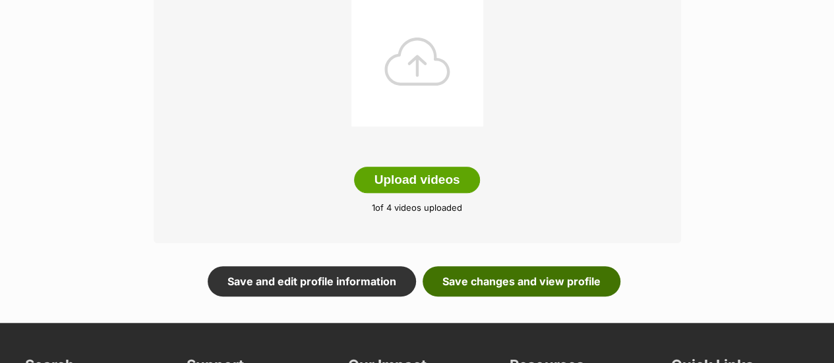
click at [495, 290] on link "Save changes and view profile" at bounding box center [521, 281] width 198 height 30
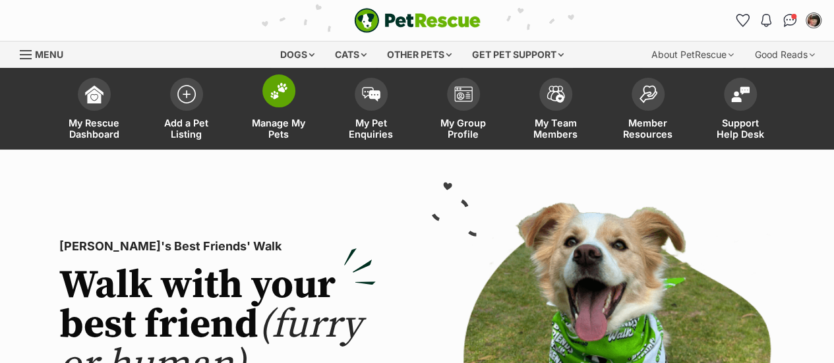
click at [279, 127] on span "Manage My Pets" at bounding box center [278, 128] width 59 height 22
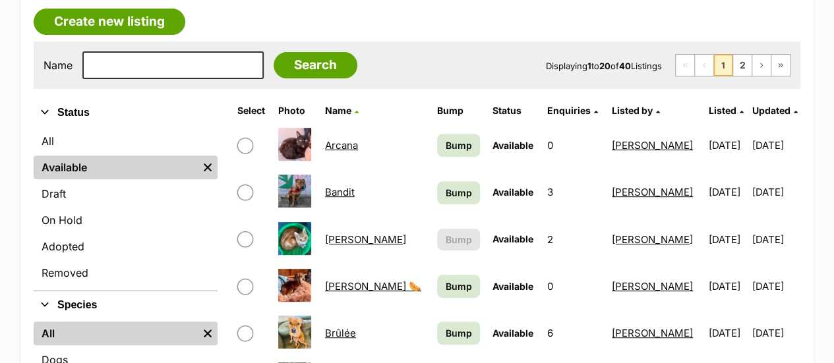
scroll to position [264, 0]
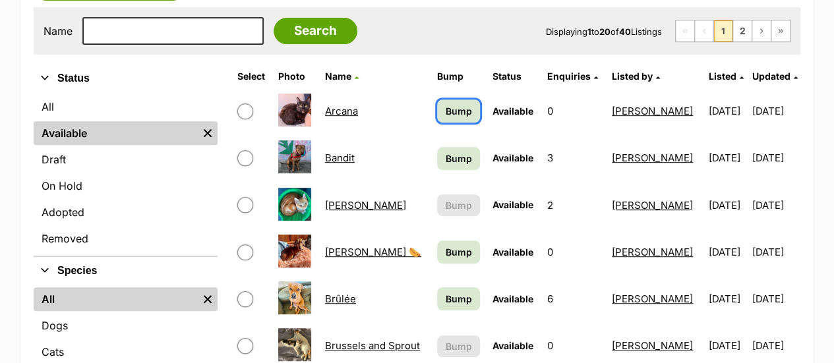
click at [445, 106] on span "Bump" at bounding box center [458, 111] width 26 height 14
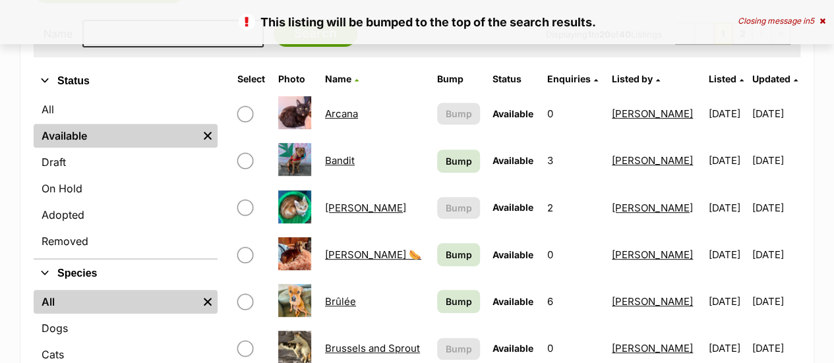
scroll to position [264, 0]
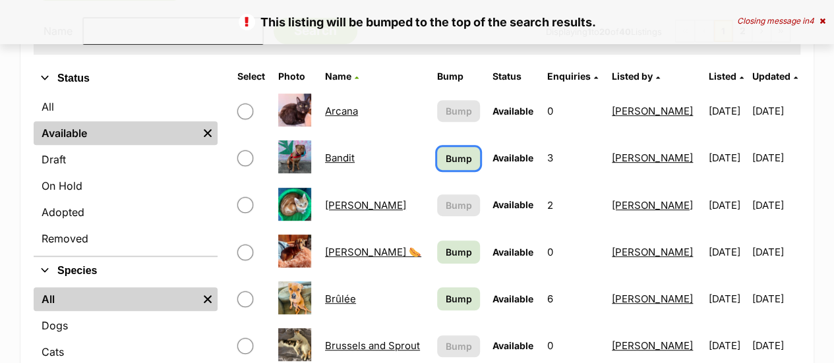
click at [452, 155] on span "Bump" at bounding box center [458, 159] width 26 height 14
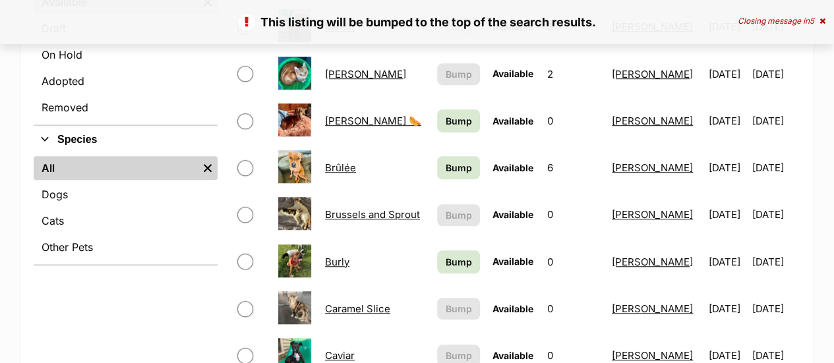
scroll to position [395, 0]
click at [451, 127] on span "Bump" at bounding box center [458, 120] width 26 height 14
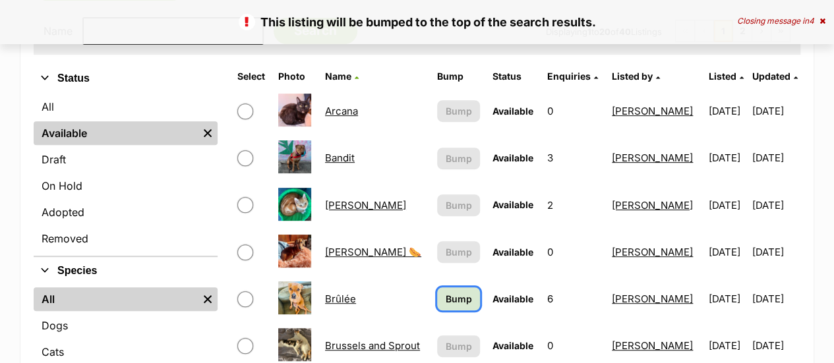
click at [450, 300] on span "Bump" at bounding box center [458, 299] width 26 height 14
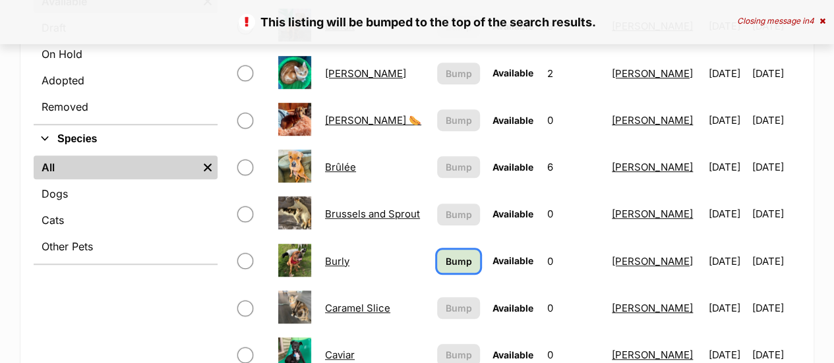
click at [451, 263] on span "Bump" at bounding box center [458, 261] width 26 height 14
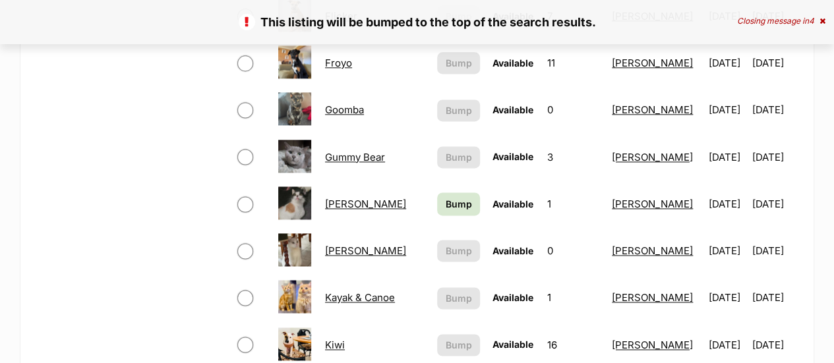
scroll to position [922, 0]
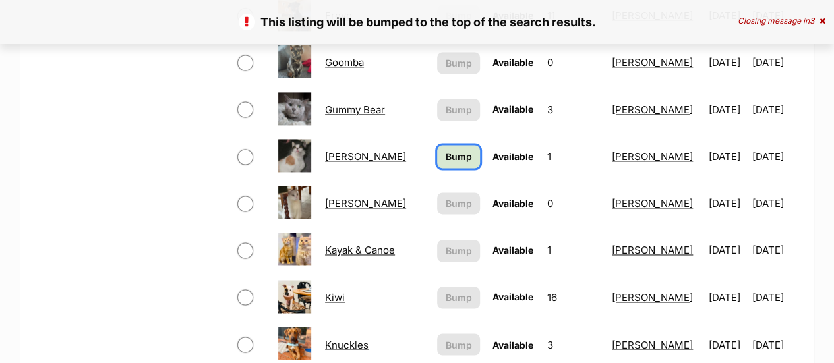
click at [445, 154] on span "Bump" at bounding box center [458, 157] width 26 height 14
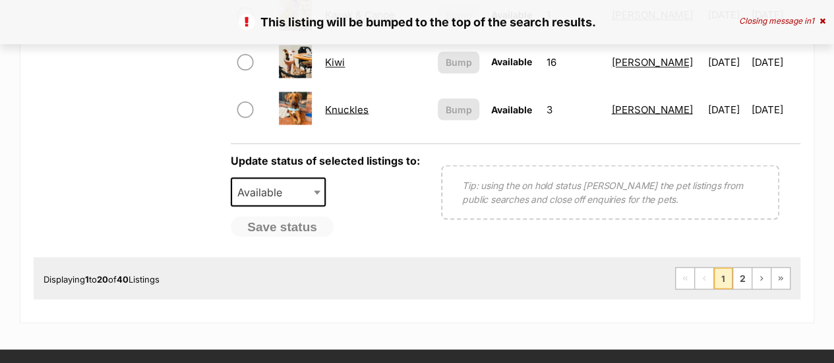
scroll to position [1186, 0]
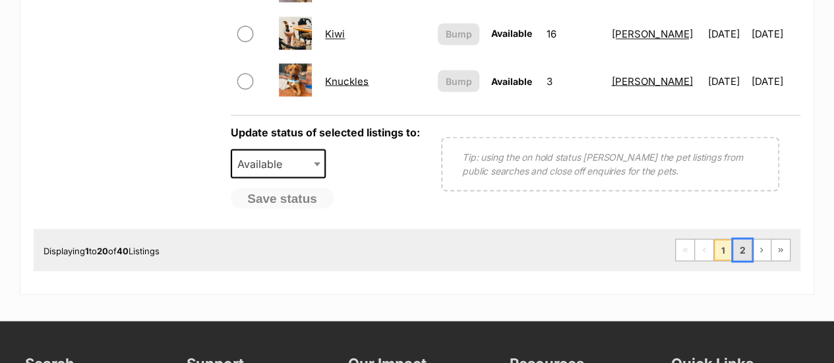
click at [749, 253] on link "2" at bounding box center [742, 249] width 18 height 21
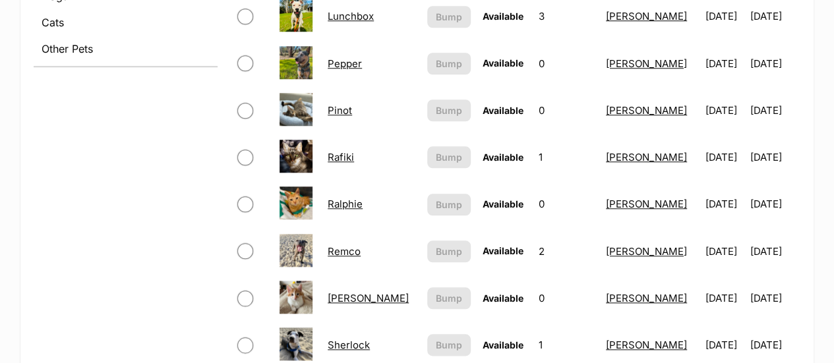
scroll to position [659, 0]
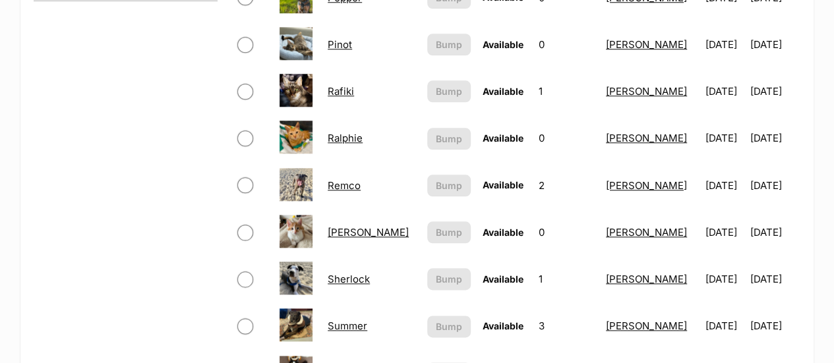
click at [341, 231] on link "Rito" at bounding box center [367, 232] width 81 height 13
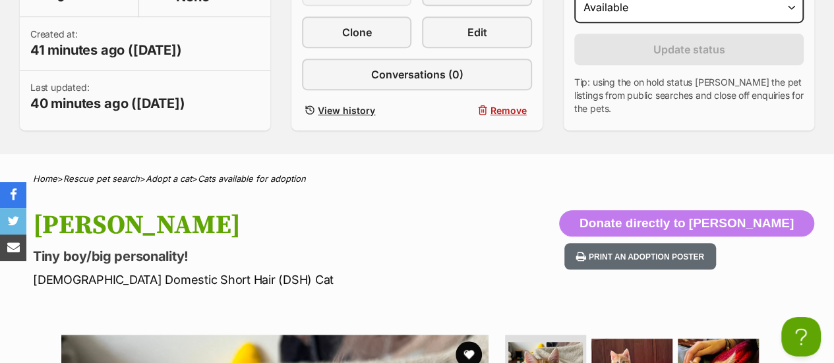
scroll to position [329, 0]
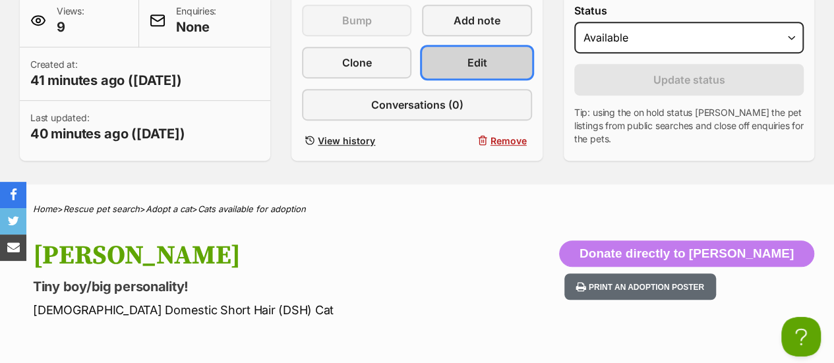
click at [485, 64] on span "Edit" at bounding box center [477, 63] width 20 height 16
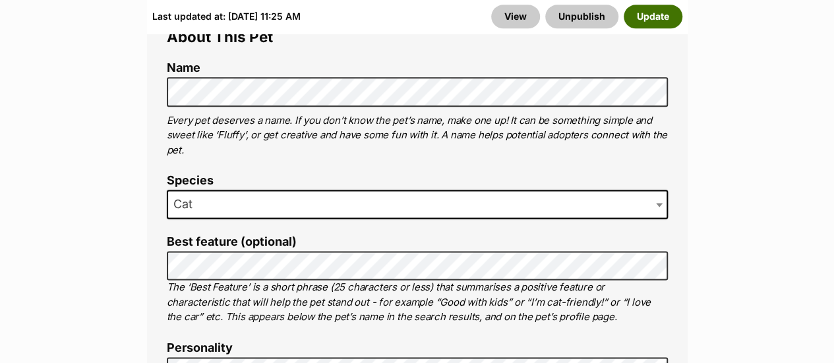
click at [656, 16] on button "Update" at bounding box center [652, 17] width 59 height 24
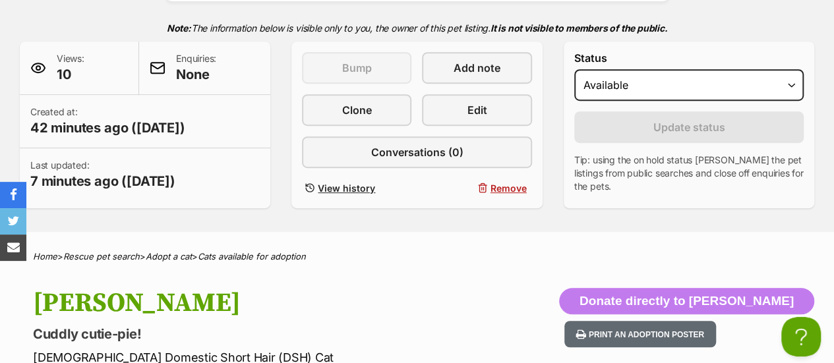
scroll to position [264, 0]
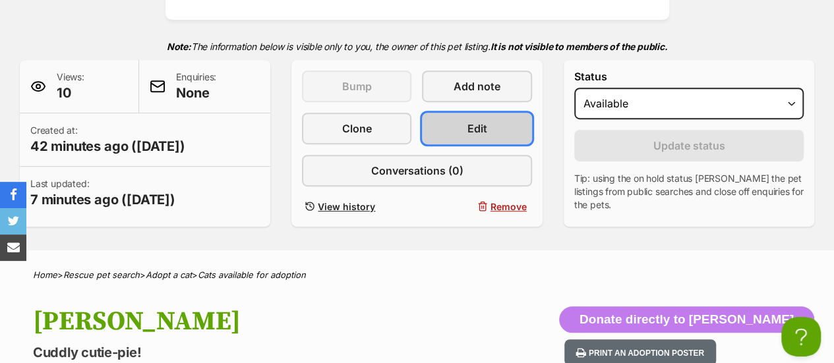
click at [478, 135] on span "Edit" at bounding box center [477, 129] width 20 height 16
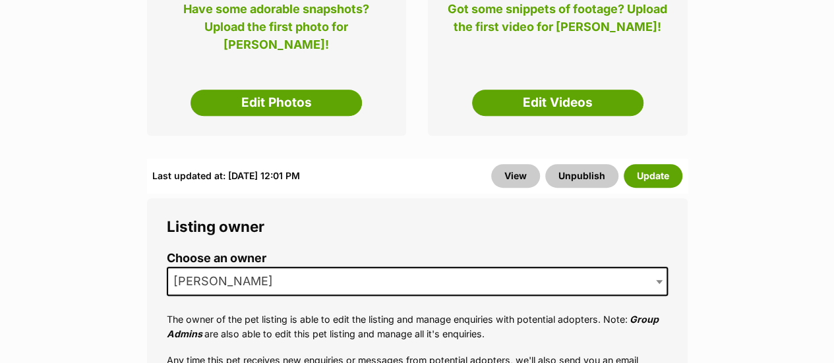
scroll to position [395, 0]
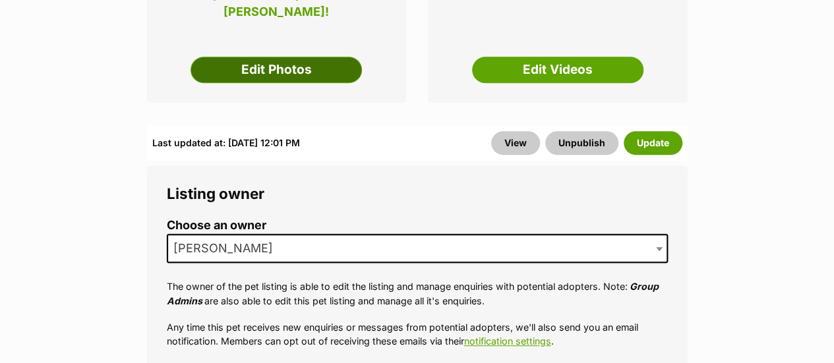
drag, startPoint x: 308, startPoint y: 47, endPoint x: 322, endPoint y: 49, distance: 14.7
click at [308, 57] on link "Edit Photos" at bounding box center [275, 70] width 171 height 26
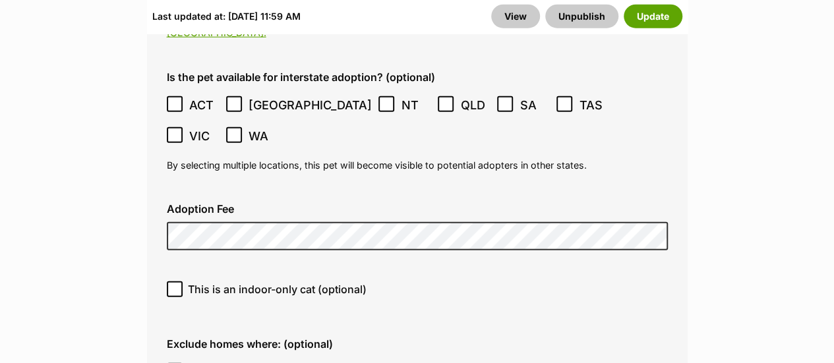
scroll to position [4349, 0]
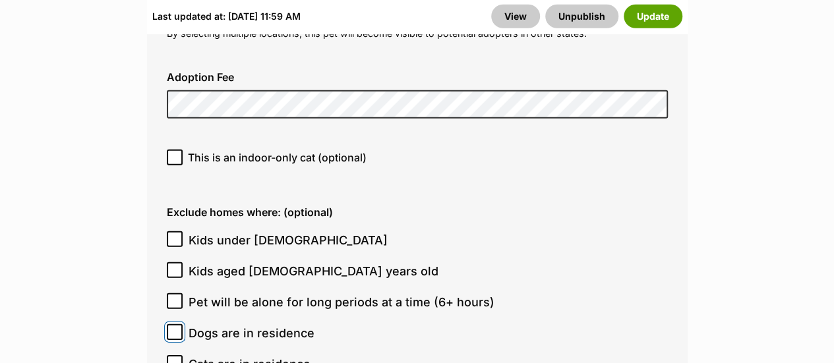
click at [169, 324] on input "Dogs are in residence" at bounding box center [175, 332] width 16 height 16
checkbox input "true"
click at [647, 24] on button "Update" at bounding box center [652, 17] width 59 height 24
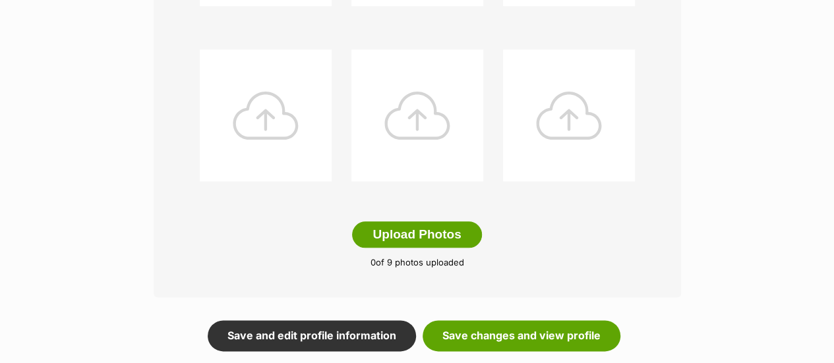
scroll to position [725, 0]
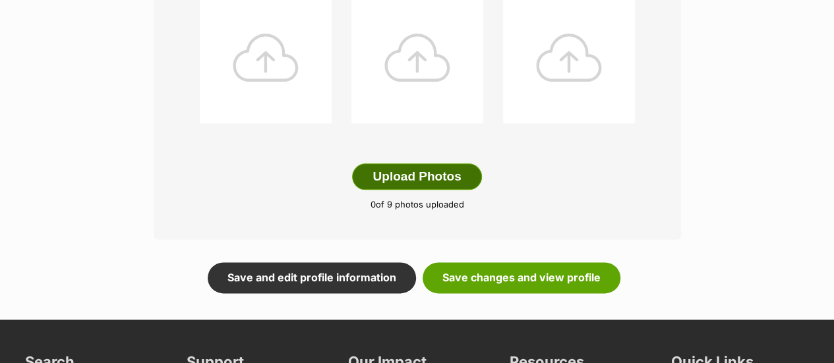
click at [391, 179] on button "Upload Photos" at bounding box center [416, 176] width 129 height 26
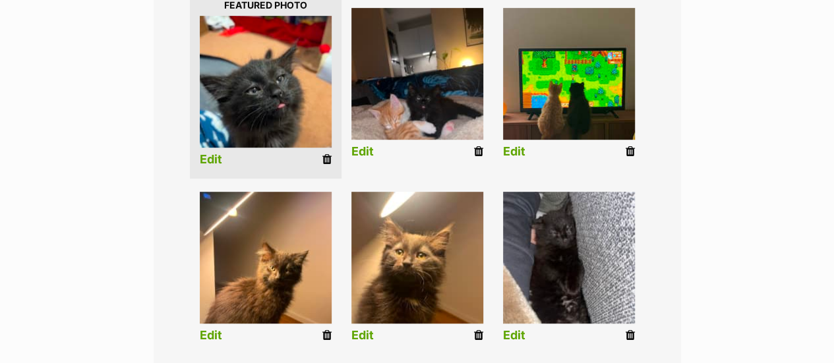
scroll to position [329, 0]
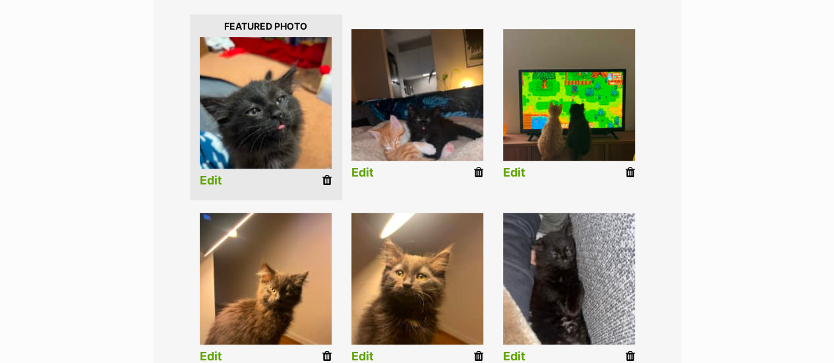
click at [213, 183] on link "Edit" at bounding box center [211, 181] width 22 height 14
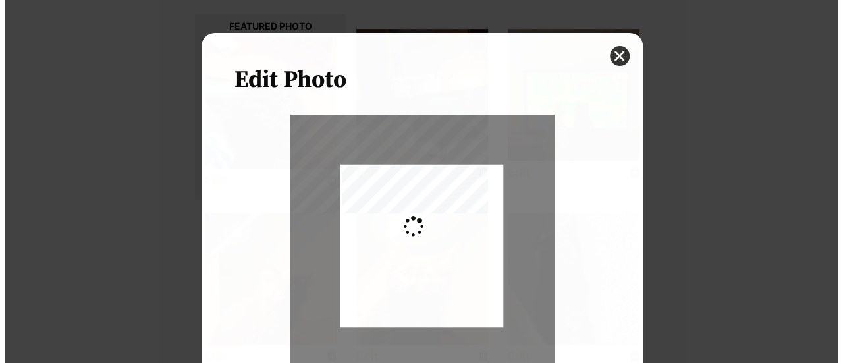
scroll to position [0, 0]
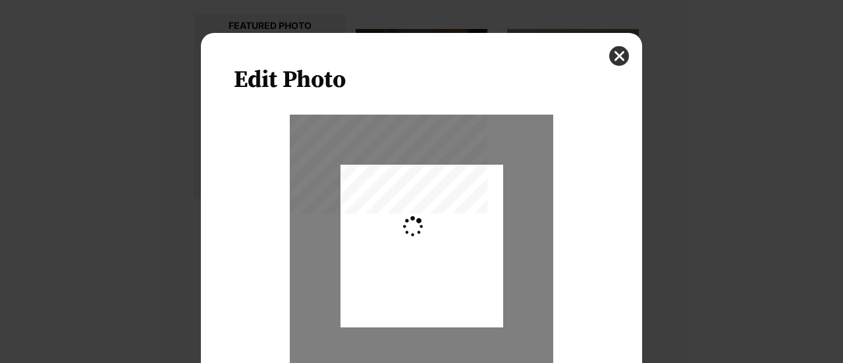
type input "0.2744"
click at [422, 243] on div "Dialog Window - Close (Press escape to close)" at bounding box center [422, 244] width 163 height 217
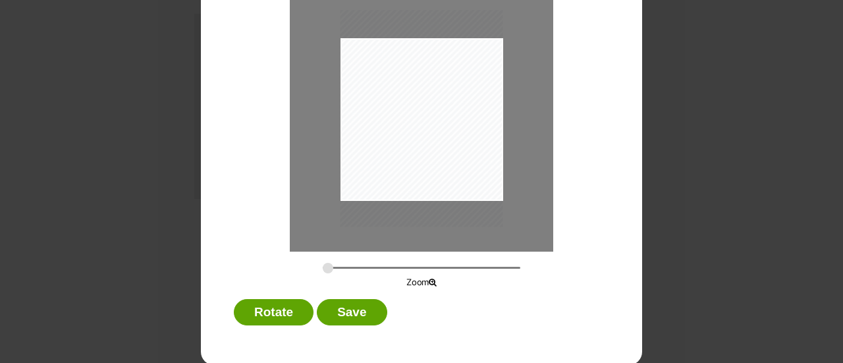
scroll to position [128, 0]
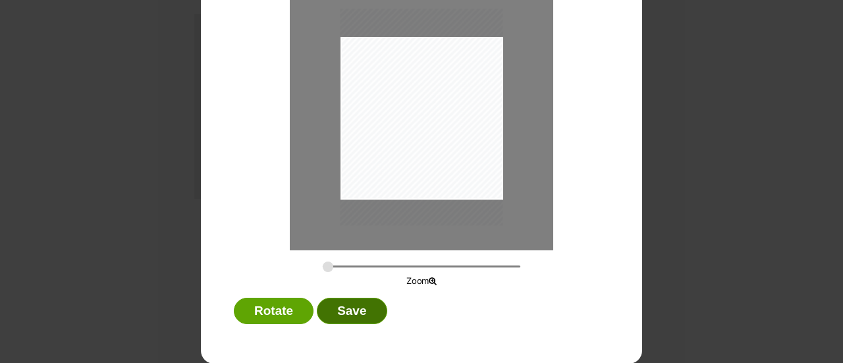
click at [350, 308] on button "Save" at bounding box center [352, 311] width 70 height 26
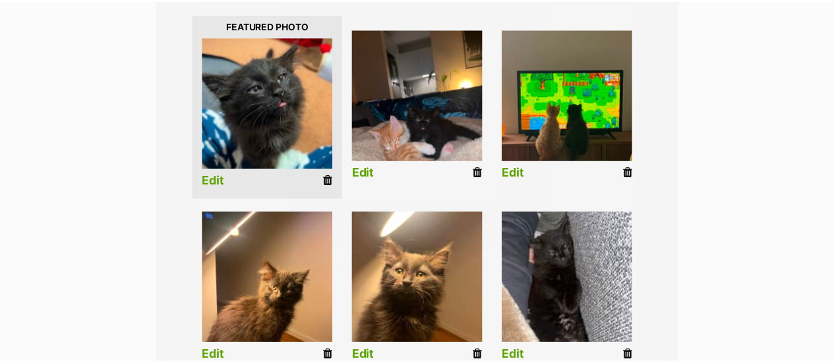
scroll to position [329, 0]
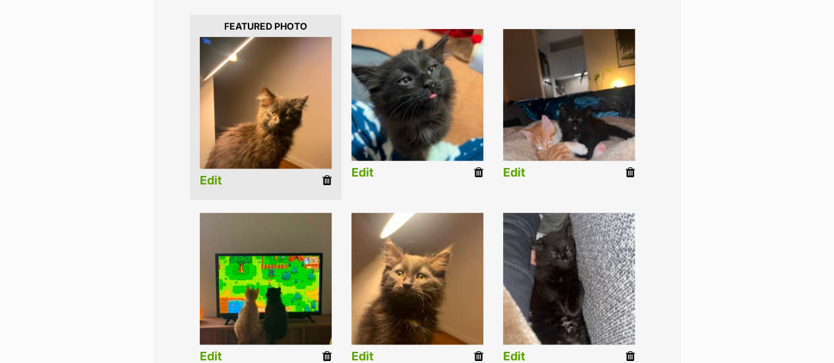
click at [206, 183] on link "Edit" at bounding box center [211, 181] width 22 height 14
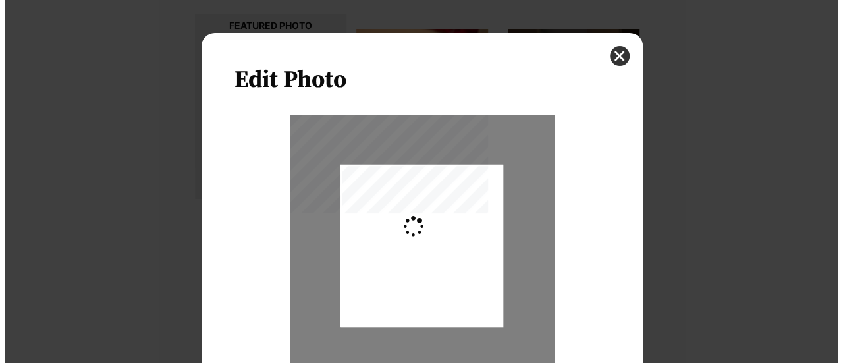
scroll to position [0, 0]
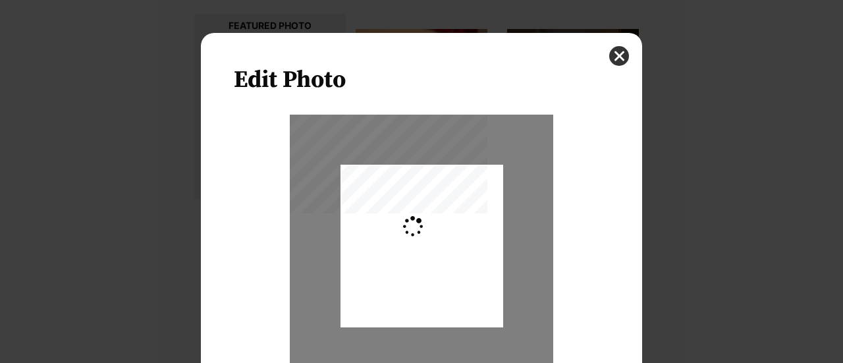
type input "0.2744"
drag, startPoint x: 399, startPoint y: 262, endPoint x: 398, endPoint y: 243, distance: 19.1
click at [398, 243] on div "Dialog Window - Close (Press escape to close)" at bounding box center [422, 227] width 163 height 217
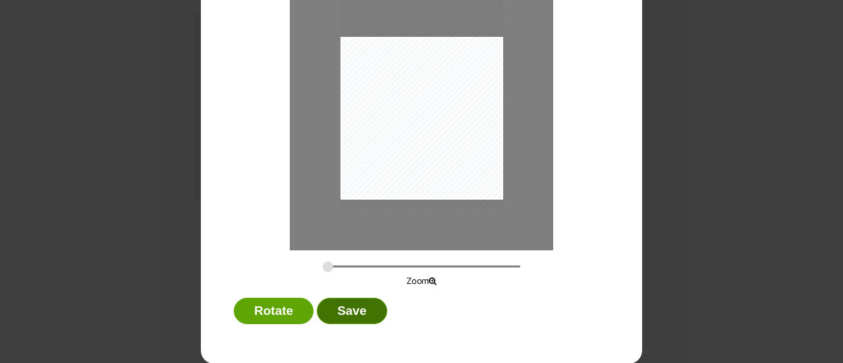
click at [333, 308] on button "Save" at bounding box center [352, 311] width 70 height 26
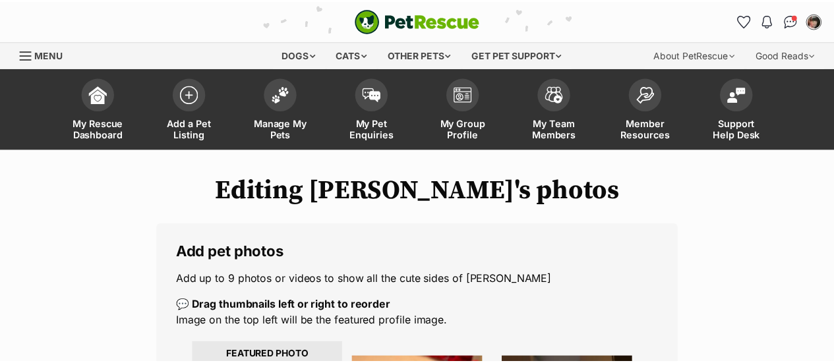
scroll to position [329, 0]
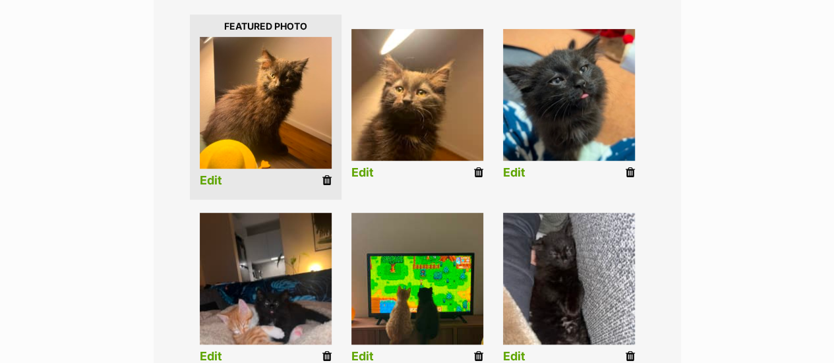
click at [362, 177] on link "Edit" at bounding box center [362, 173] width 22 height 14
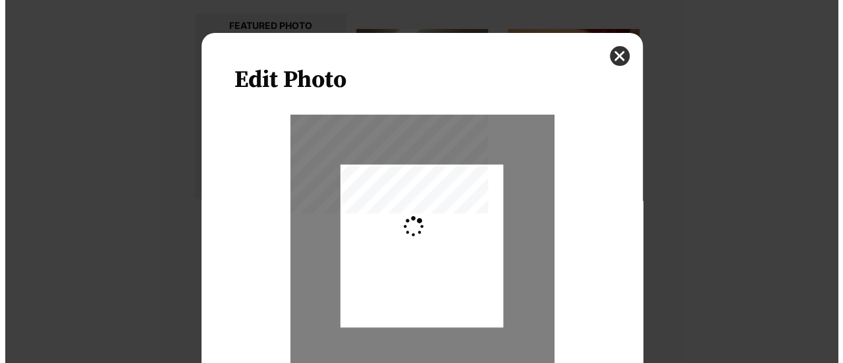
scroll to position [0, 0]
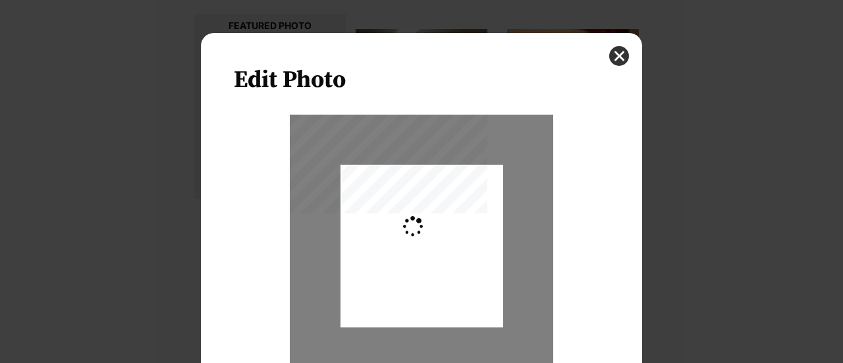
type input "0.2744"
drag, startPoint x: 432, startPoint y: 289, endPoint x: 430, endPoint y: 277, distance: 12.1
click at [430, 277] on div "Dialog Window - Close (Press escape to close)" at bounding box center [422, 234] width 163 height 217
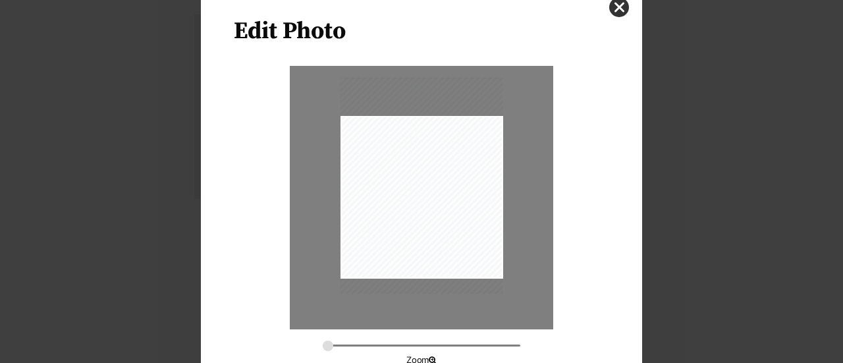
scroll to position [128, 0]
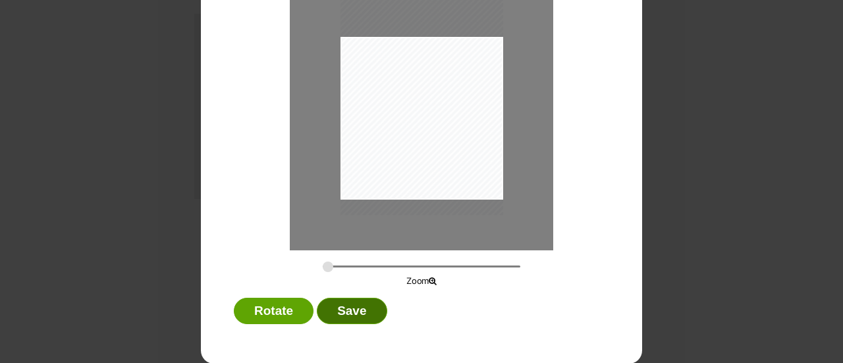
click at [354, 317] on button "Save" at bounding box center [352, 311] width 70 height 26
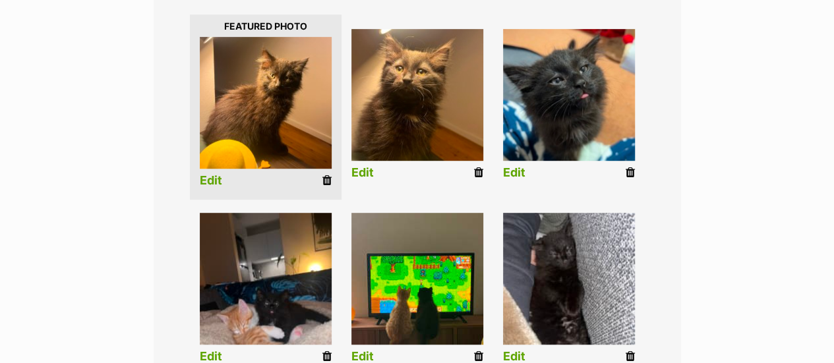
scroll to position [461, 0]
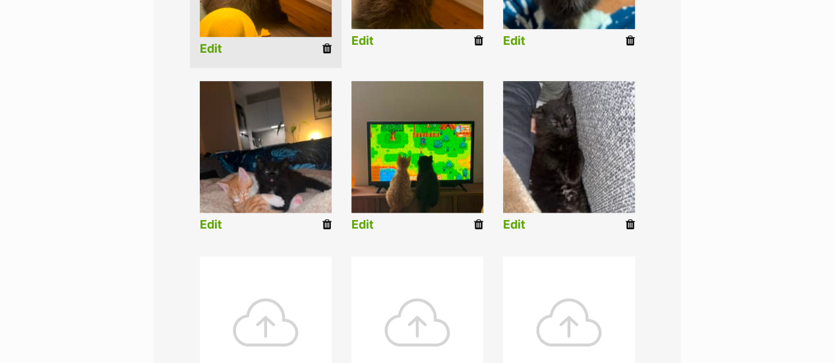
click at [521, 222] on link "Edit" at bounding box center [514, 225] width 22 height 14
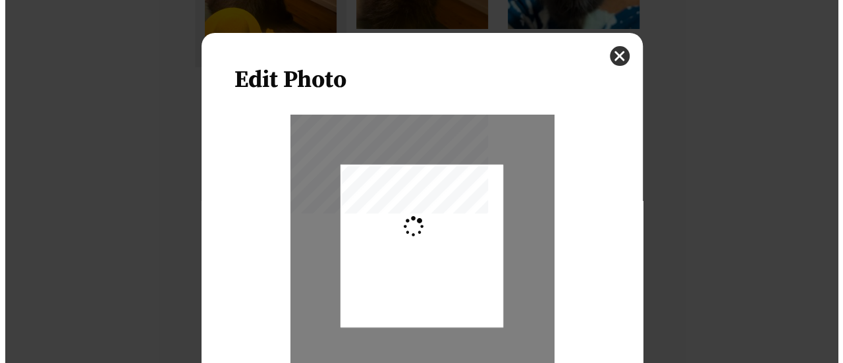
scroll to position [0, 0]
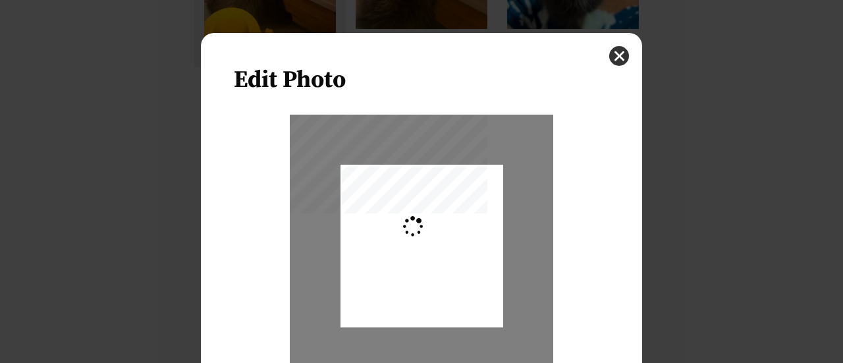
type input "0.2744"
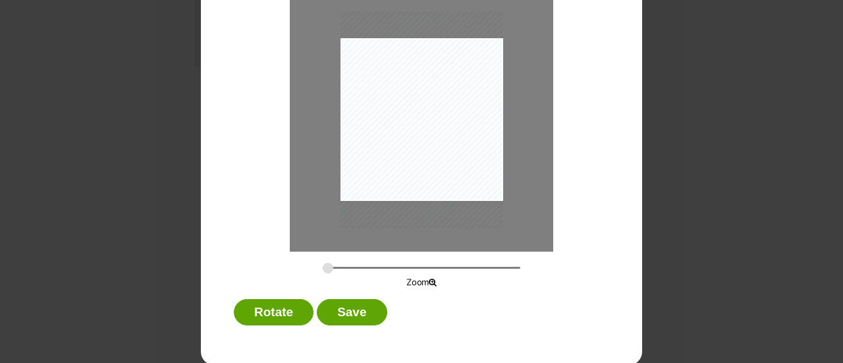
scroll to position [128, 0]
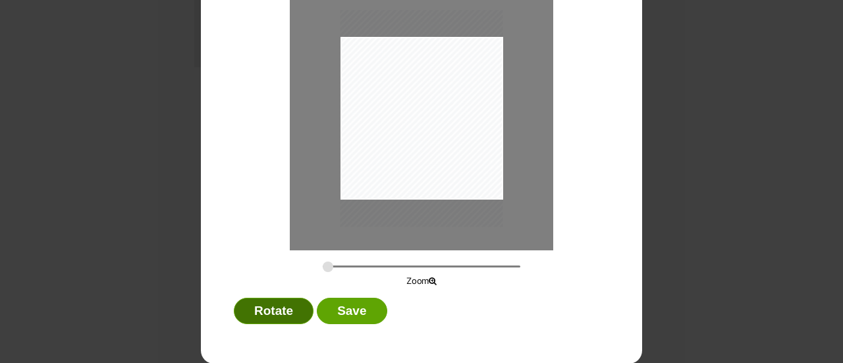
click at [275, 304] on button "Rotate" at bounding box center [274, 311] width 80 height 26
drag, startPoint x: 418, startPoint y: 155, endPoint x: 366, endPoint y: 155, distance: 51.4
click at [366, 155] on div "Dialog Window - Close (Press escape to close)" at bounding box center [397, 118] width 217 height 163
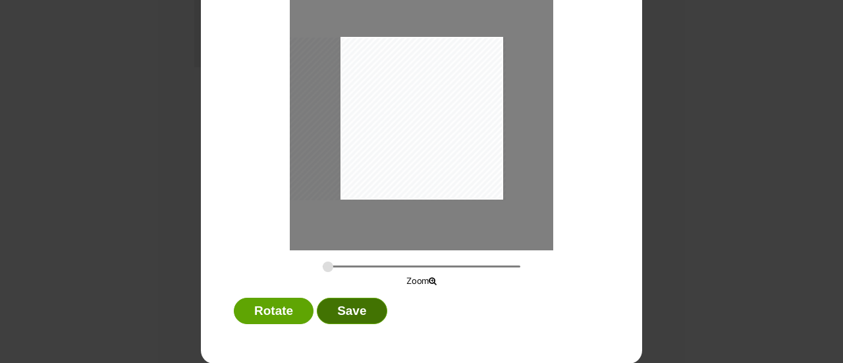
click at [351, 306] on button "Save" at bounding box center [352, 311] width 70 height 26
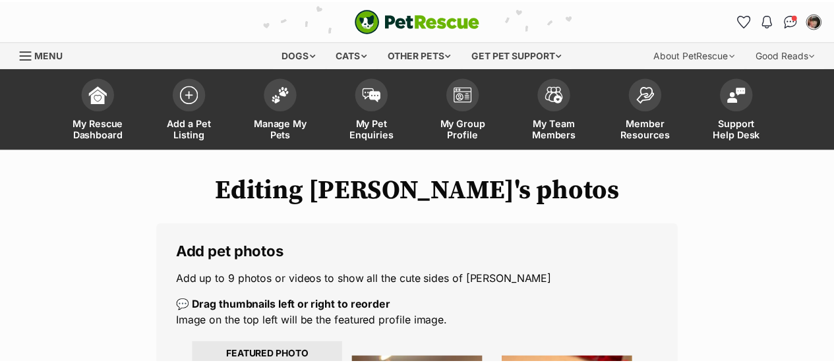
scroll to position [461, 0]
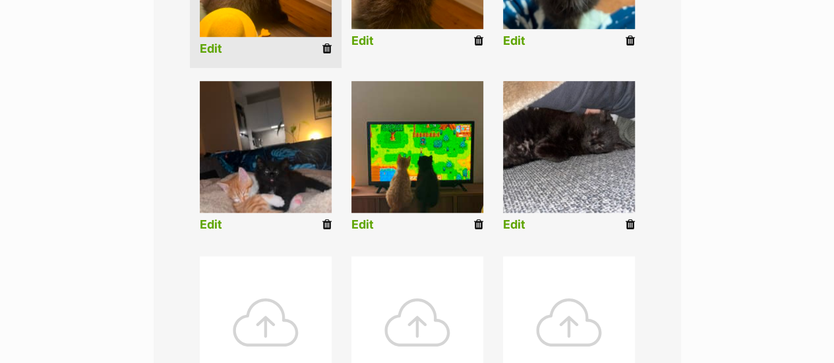
click at [360, 225] on link "Edit" at bounding box center [362, 225] width 22 height 14
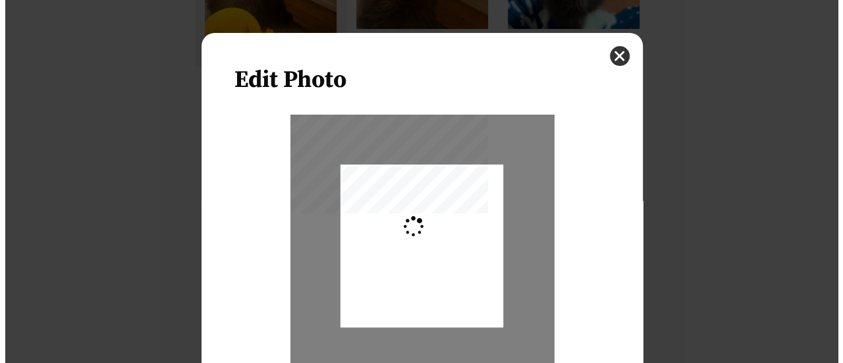
scroll to position [0, 0]
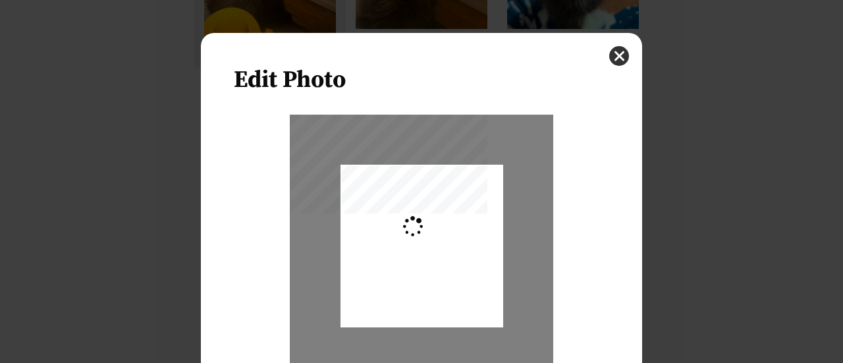
type input "0.2744"
drag, startPoint x: 374, startPoint y: 308, endPoint x: 373, endPoint y: 291, distance: 17.8
click at [373, 291] on div "Dialog Window - Close (Press escape to close)" at bounding box center [422, 228] width 163 height 217
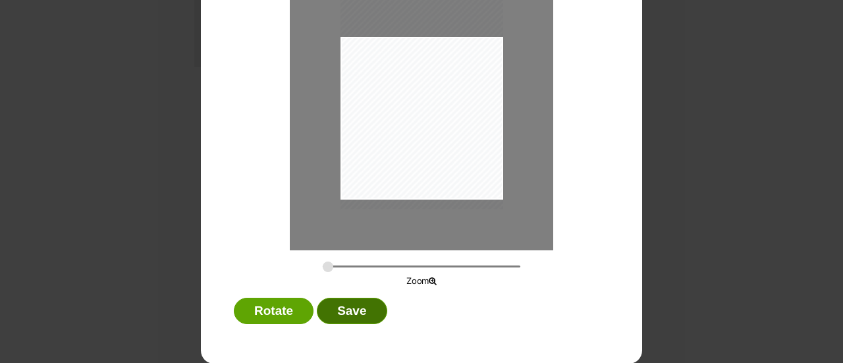
click at [341, 315] on button "Save" at bounding box center [352, 311] width 70 height 26
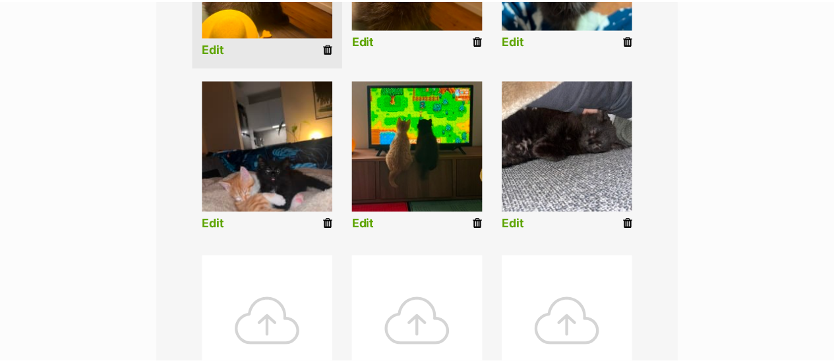
scroll to position [461, 0]
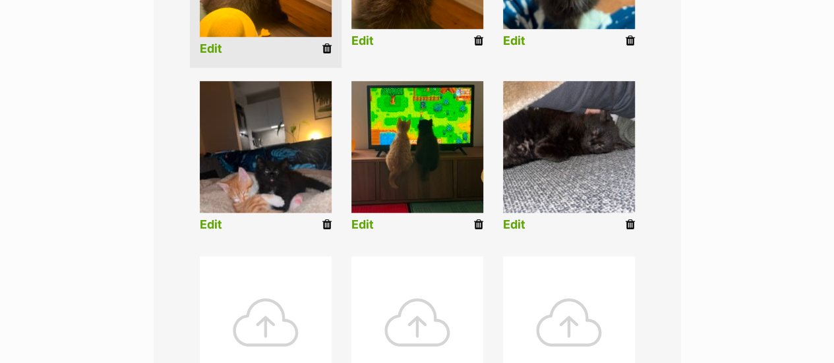
click at [210, 224] on link "Edit" at bounding box center [211, 225] width 22 height 14
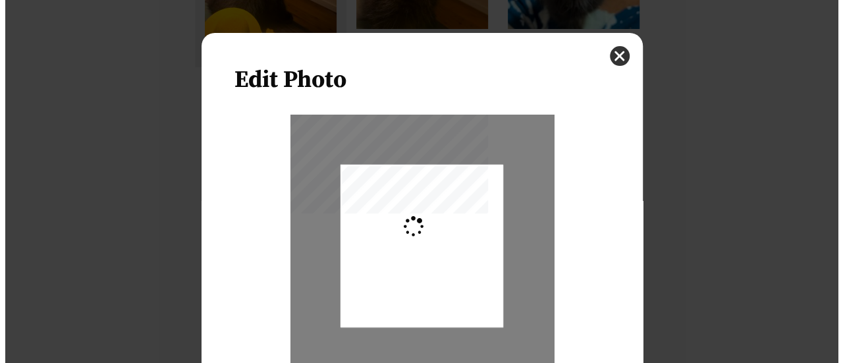
scroll to position [0, 0]
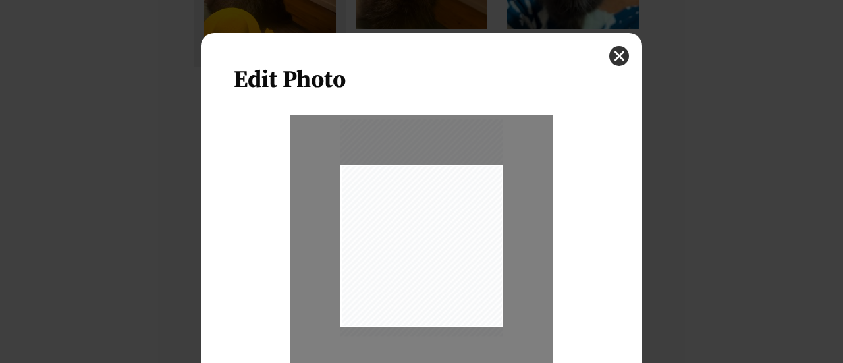
drag, startPoint x: 376, startPoint y: 298, endPoint x: 376, endPoint y: 280, distance: 18.4
click at [376, 280] on div "Dialog Window - Close (Press escape to close)" at bounding box center [422, 227] width 163 height 217
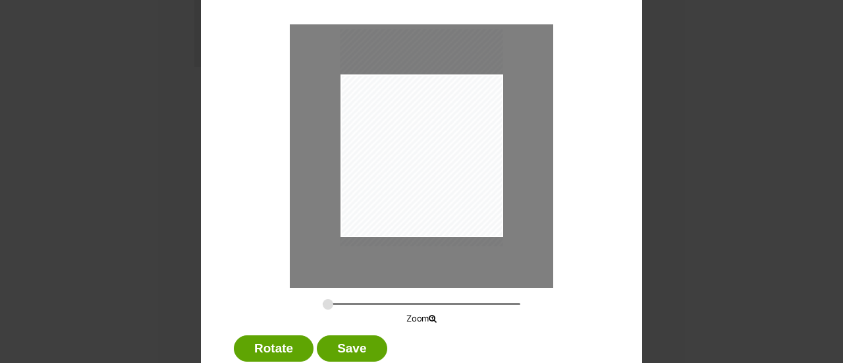
scroll to position [128, 0]
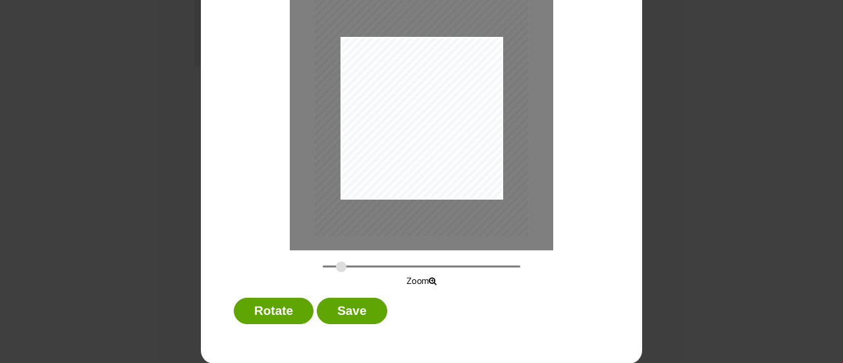
drag, startPoint x: 324, startPoint y: 264, endPoint x: 336, endPoint y: 264, distance: 11.9
type input "0.3593"
click at [336, 264] on input "Dialog Window - Close (Press escape to close)" at bounding box center [422, 266] width 198 height 13
click at [411, 160] on div "Dialog Window - Close (Press escape to close)" at bounding box center [416, 95] width 213 height 284
click at [343, 306] on button "Save" at bounding box center [352, 311] width 70 height 26
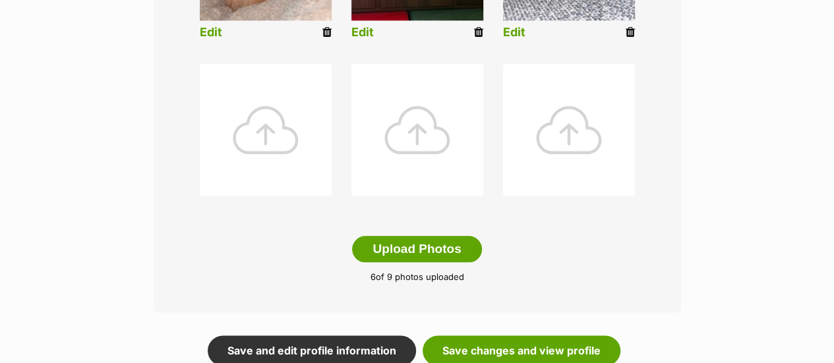
scroll to position [658, 0]
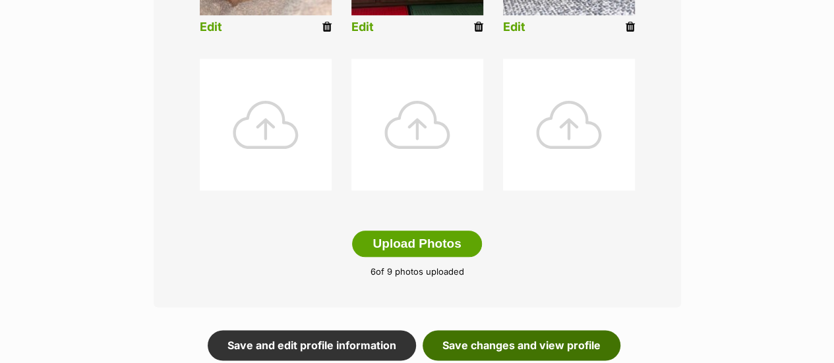
click at [521, 344] on link "Save changes and view profile" at bounding box center [521, 345] width 198 height 30
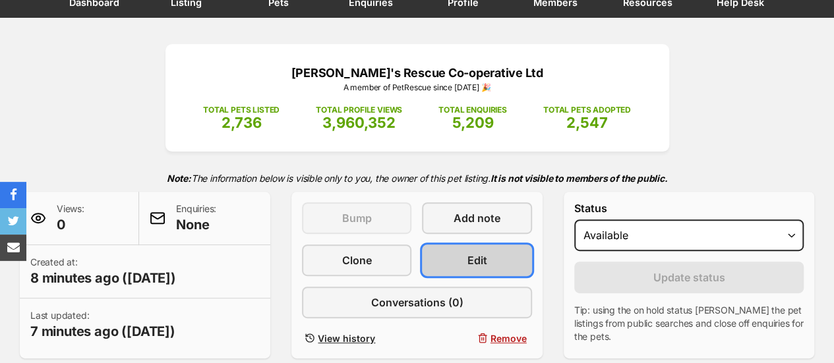
click at [488, 256] on link "Edit" at bounding box center [476, 260] width 109 height 32
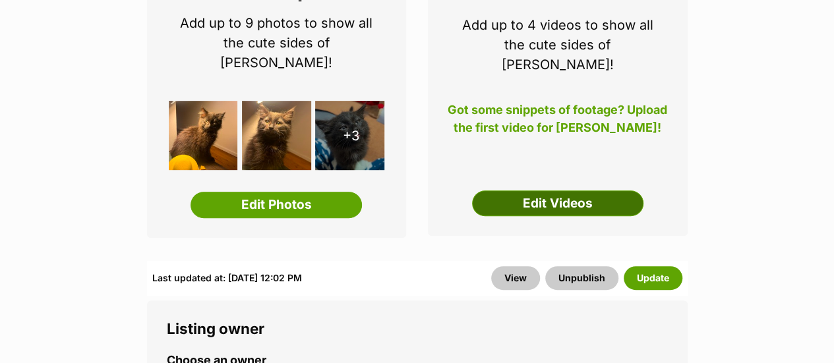
click at [568, 190] on link "Edit Videos" at bounding box center [557, 203] width 171 height 26
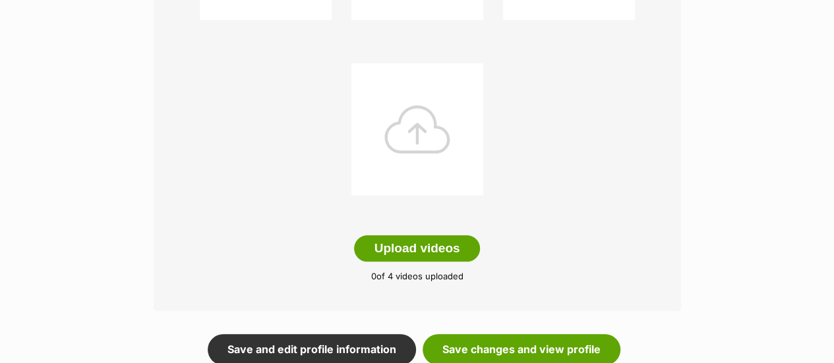
scroll to position [395, 0]
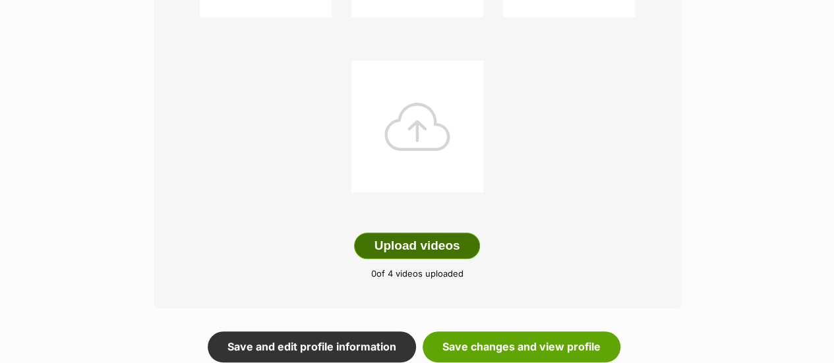
click at [439, 239] on button "Upload videos" at bounding box center [417, 246] width 127 height 26
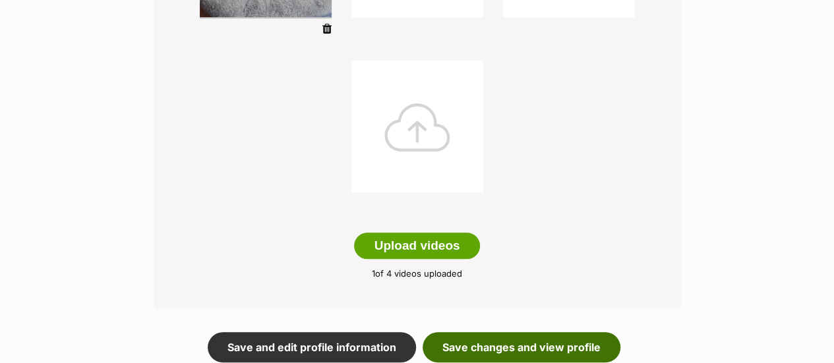
click at [506, 354] on link "Save changes and view profile" at bounding box center [521, 347] width 198 height 30
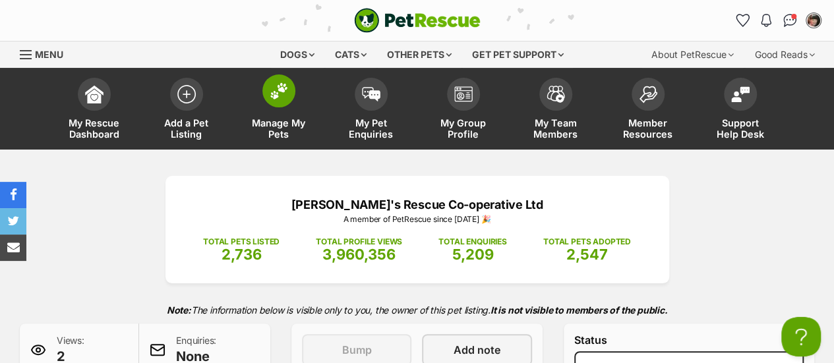
click at [283, 125] on span "Manage My Pets" at bounding box center [278, 128] width 59 height 22
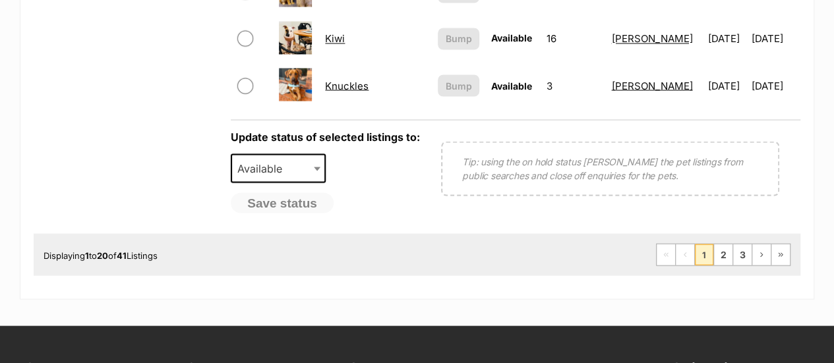
scroll to position [1186, 0]
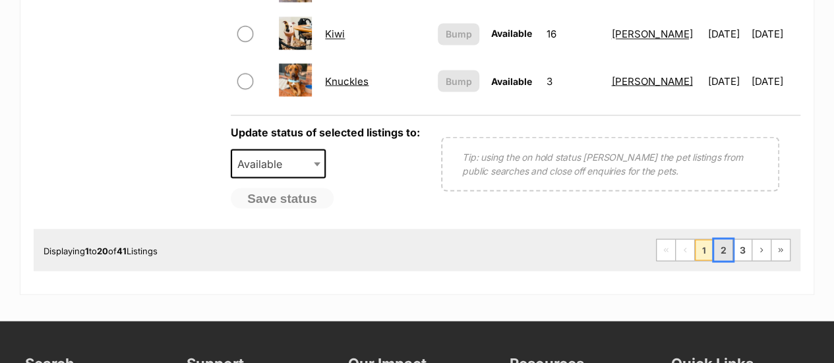
click at [725, 251] on link "2" at bounding box center [723, 249] width 18 height 21
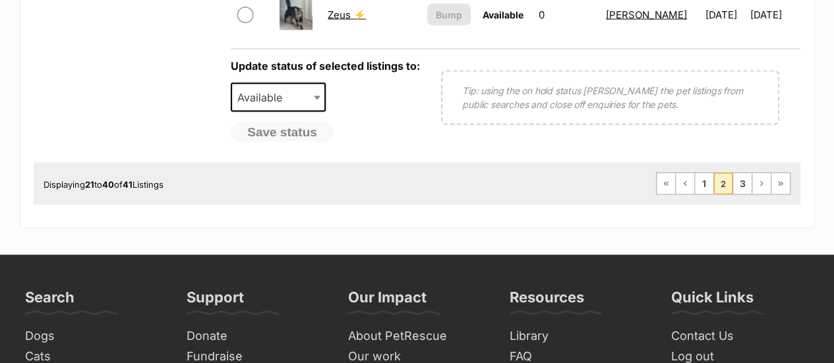
scroll to position [1120, 0]
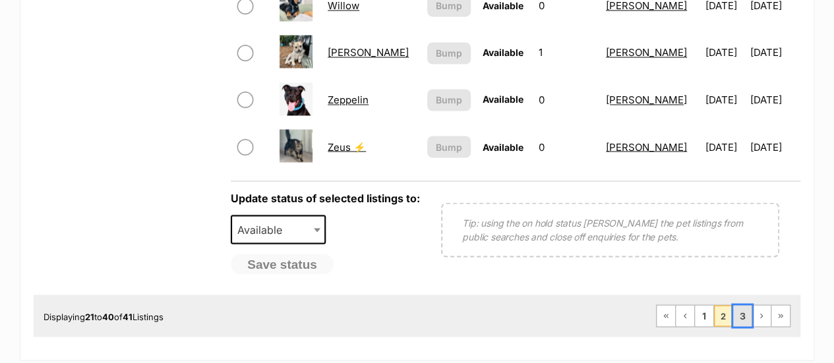
click at [743, 316] on link "3" at bounding box center [742, 315] width 18 height 21
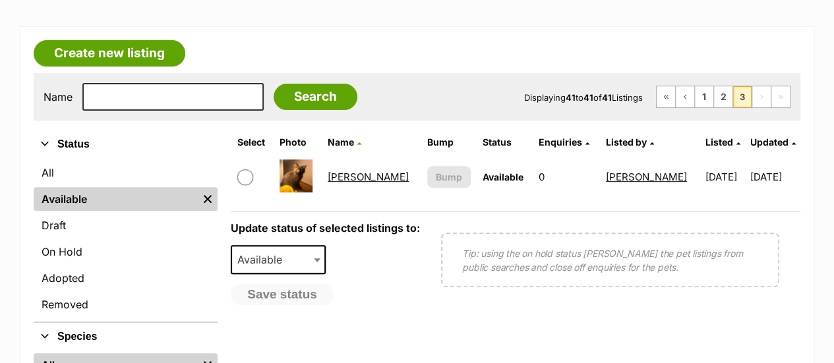
click at [345, 175] on link "[PERSON_NAME]" at bounding box center [367, 177] width 81 height 13
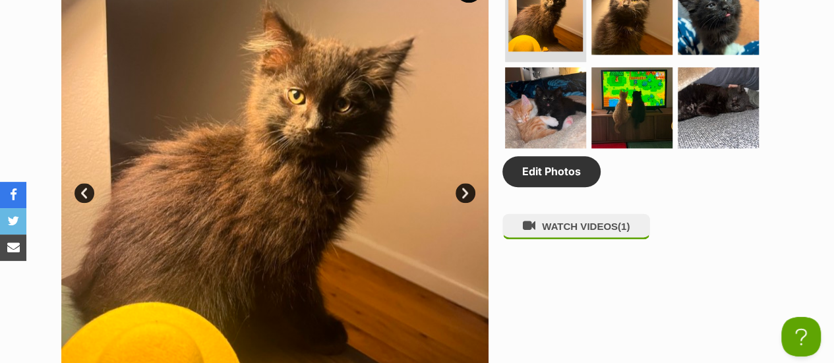
click at [466, 190] on link "Next" at bounding box center [465, 193] width 20 height 20
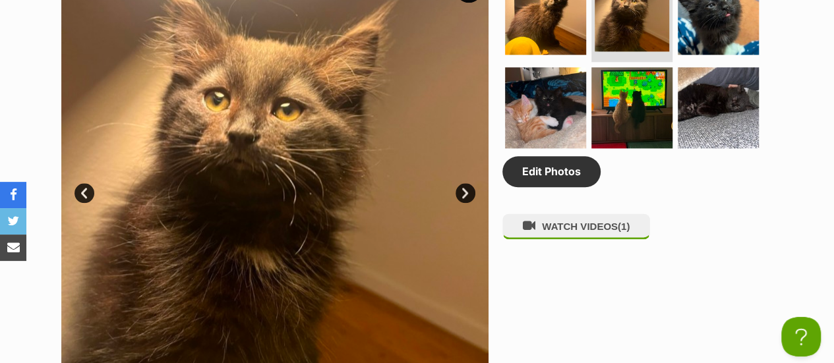
click at [466, 190] on link "Next" at bounding box center [465, 193] width 20 height 20
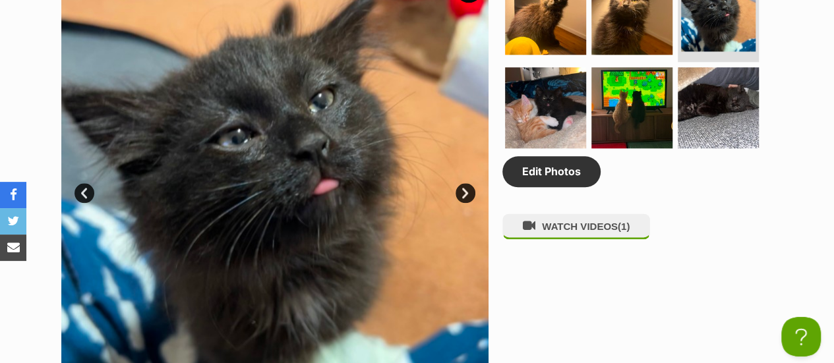
click at [466, 190] on link "Next" at bounding box center [465, 193] width 20 height 20
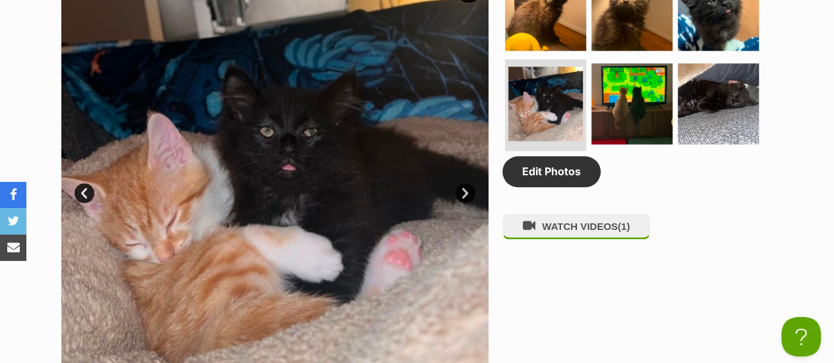
click at [466, 190] on link "Next" at bounding box center [465, 193] width 20 height 20
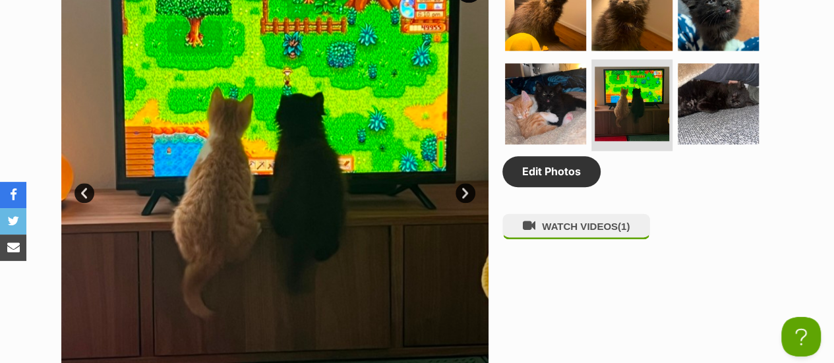
click at [466, 190] on link "Next" at bounding box center [465, 193] width 20 height 20
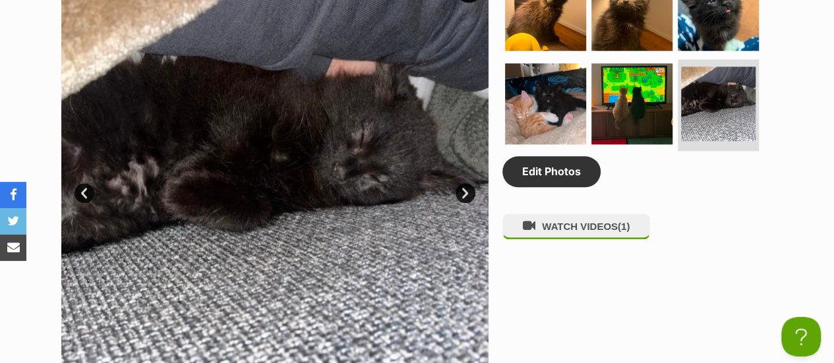
click at [466, 190] on link "Next" at bounding box center [465, 193] width 20 height 20
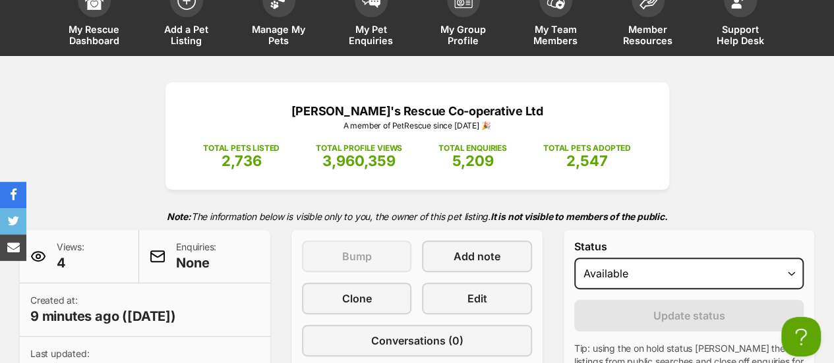
scroll to position [66, 0]
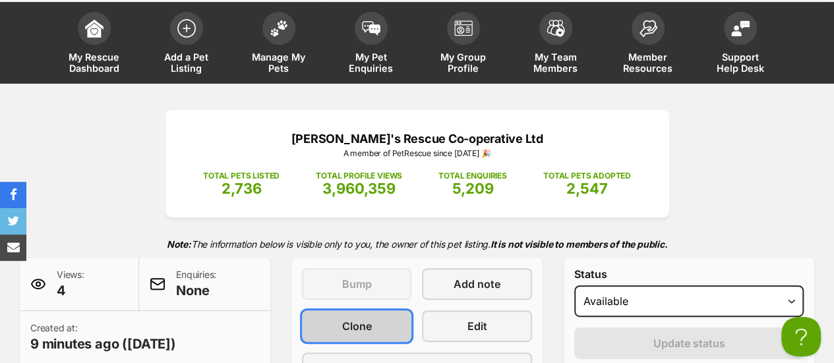
click at [360, 333] on span "Clone" at bounding box center [357, 326] width 30 height 16
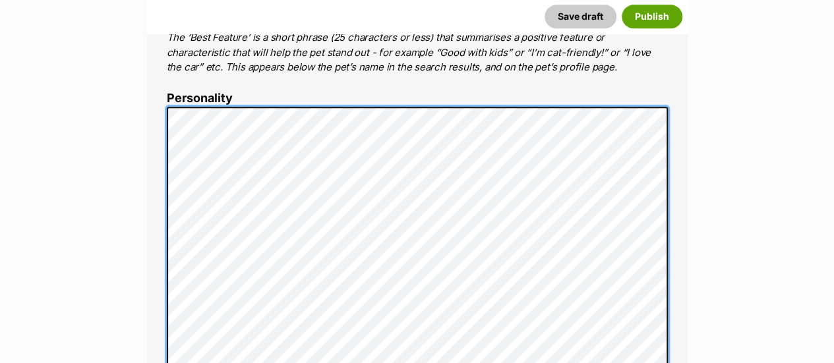
scroll to position [791, 0]
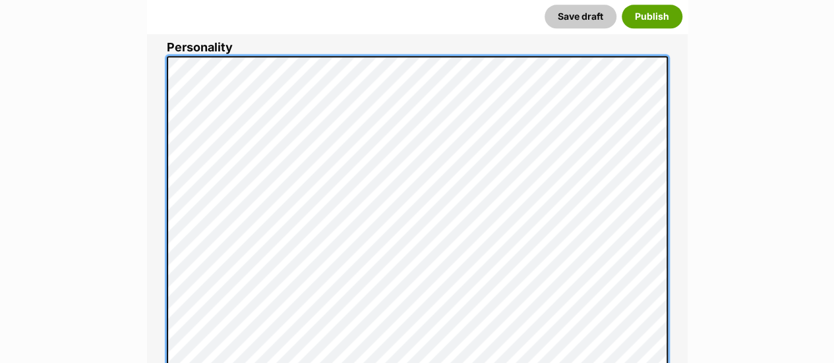
click at [160, 121] on div "About This Pet Name Henlo there, it looks like you might be using the pet name …" at bounding box center [417, 335] width 540 height 1254
click at [156, 118] on div "About This Pet Name Henlo there, it looks like you might be using the pet name …" at bounding box center [417, 307] width 540 height 1199
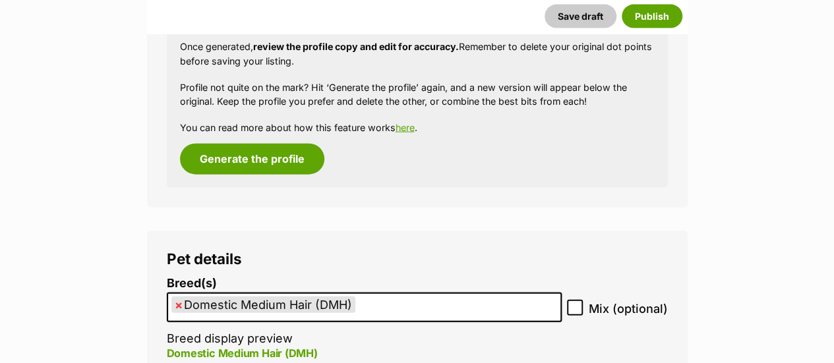
scroll to position [1581, 0]
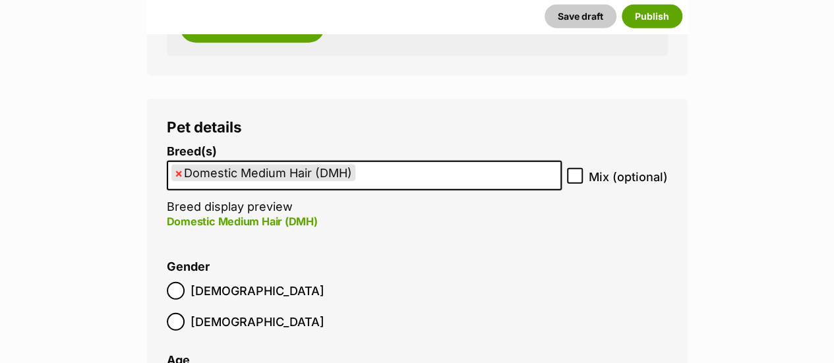
click at [403, 177] on ul "× Domestic Medium Hair (DMH)" at bounding box center [364, 175] width 392 height 27
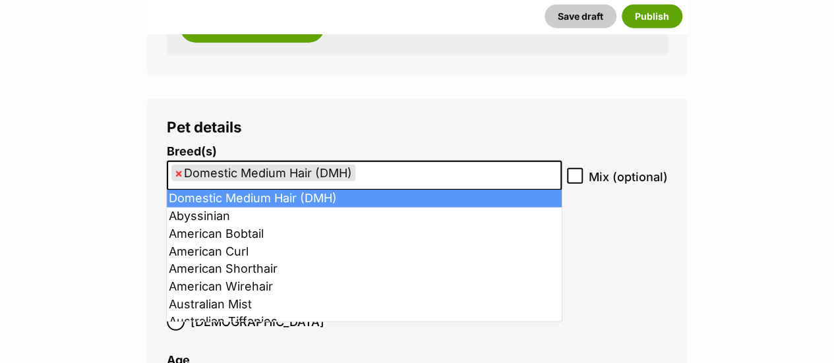
select select
type input "Domestic Medium Hair (DMH)"
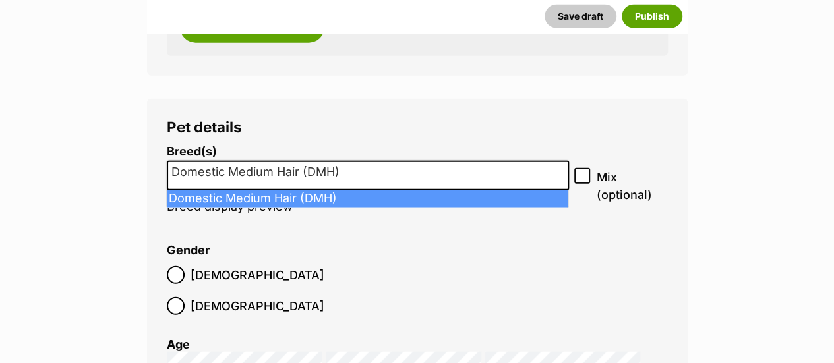
click at [348, 181] on li "Domestic Medium Hair (DMH)" at bounding box center [367, 175] width 393 height 27
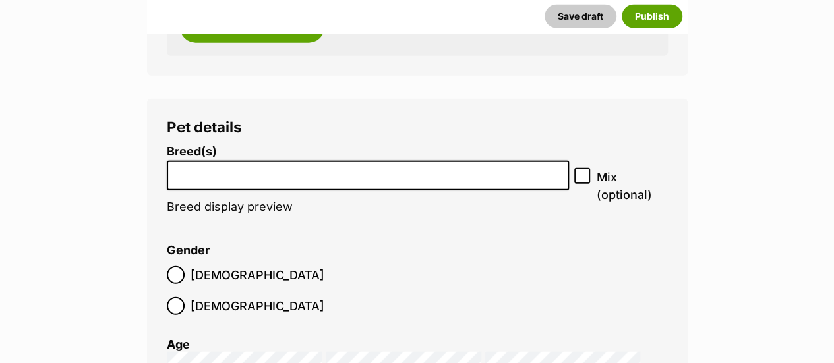
click at [319, 179] on input "search" at bounding box center [367, 172] width 393 height 14
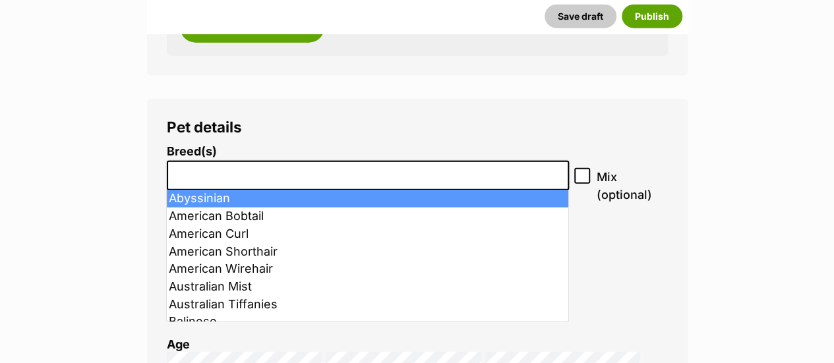
click at [319, 179] on input "search" at bounding box center [367, 172] width 393 height 14
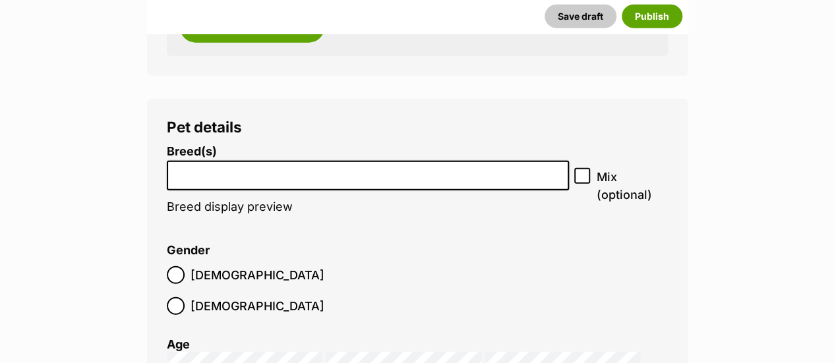
click at [319, 179] on input "search" at bounding box center [367, 172] width 393 height 14
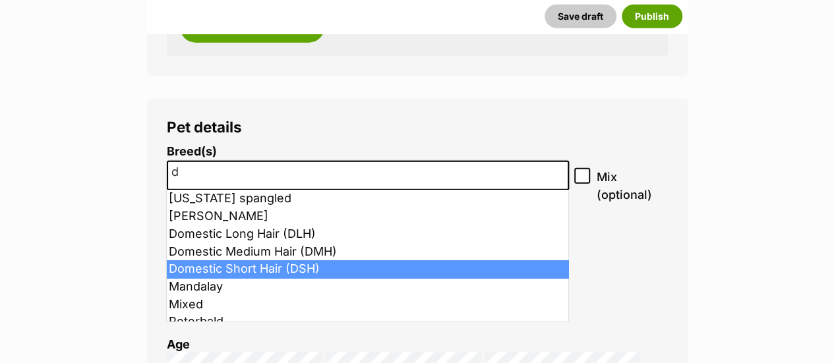
type input "d"
select select "252102"
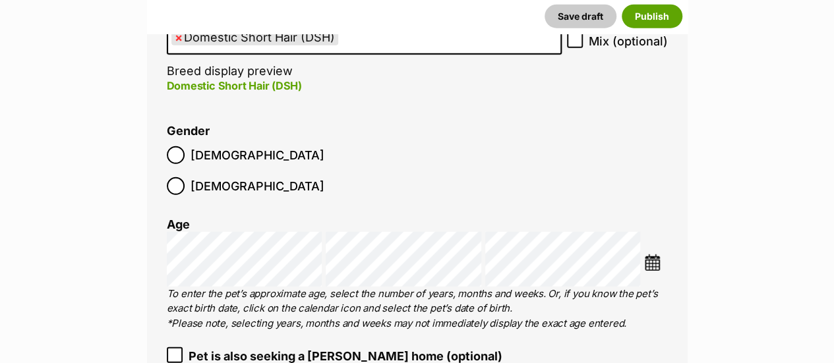
scroll to position [1845, 0]
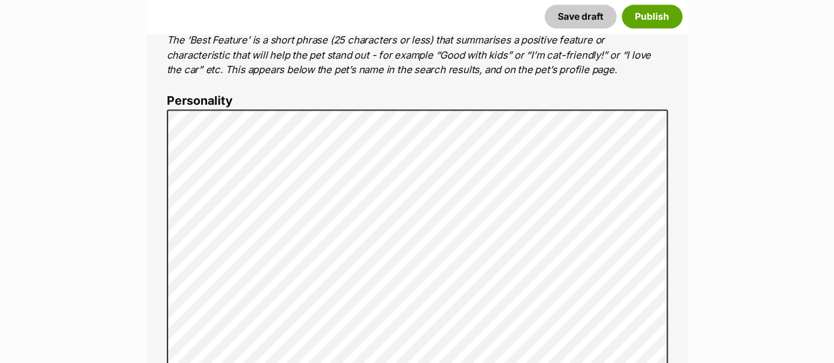
scroll to position [725, 0]
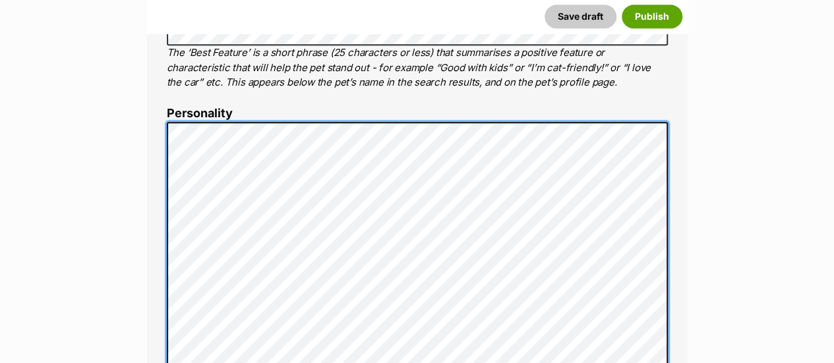
click at [148, 171] on div "About This Pet Name Henlo there, it looks like you might be using the pet name …" at bounding box center [417, 353] width 540 height 1158
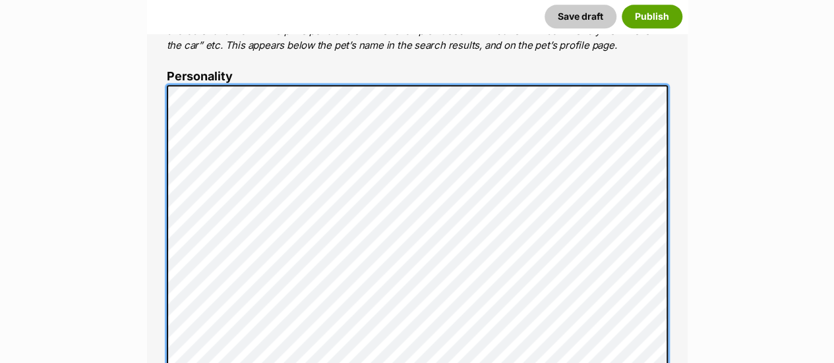
scroll to position [791, 0]
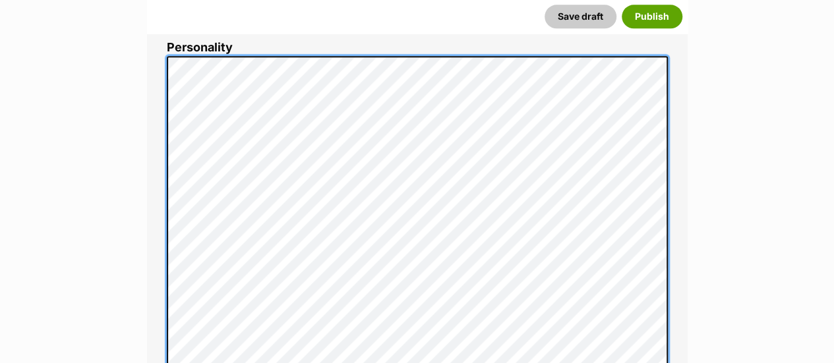
click at [155, 219] on div "About This Pet Name Henlo there, it looks like you might be using the pet name …" at bounding box center [417, 362] width 540 height 1308
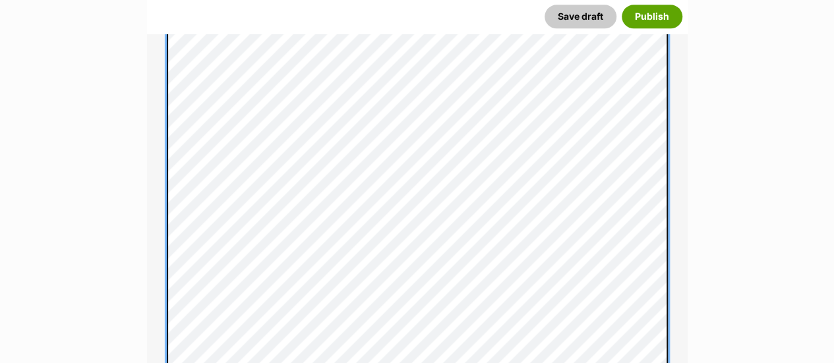
scroll to position [857, 0]
click at [163, 212] on div "About This Pet Name Henlo there, it looks like you might be using the pet name …" at bounding box center [417, 303] width 540 height 1322
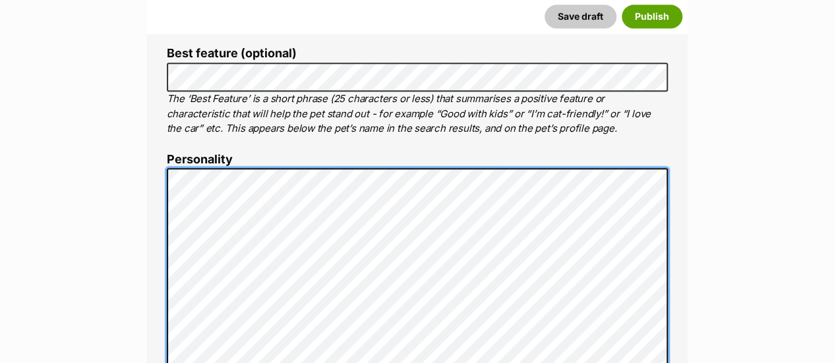
scroll to position [659, 0]
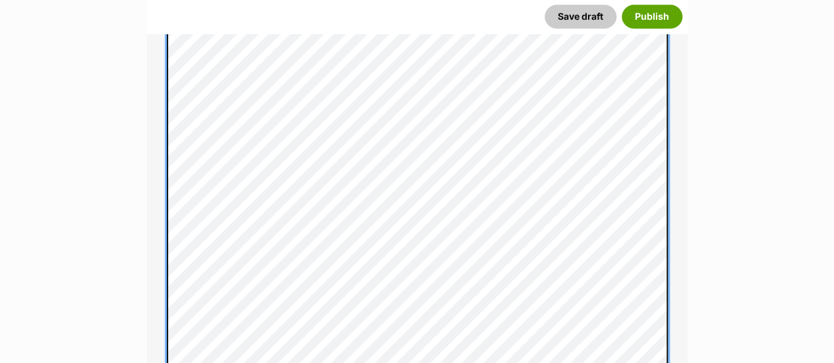
scroll to position [922, 0]
click at [161, 280] on div "About This Pet Name Henlo there, it looks like you might be using the pet name …" at bounding box center [417, 264] width 540 height 1376
click at [157, 297] on div "About This Pet Name Henlo there, it looks like you might be using the pet name …" at bounding box center [417, 250] width 540 height 1349
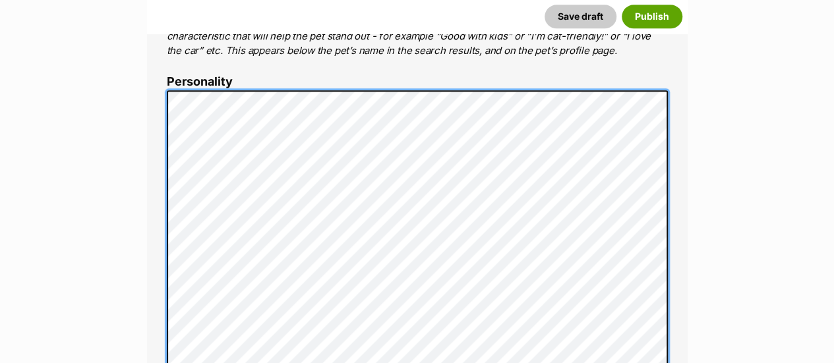
scroll to position [741, 0]
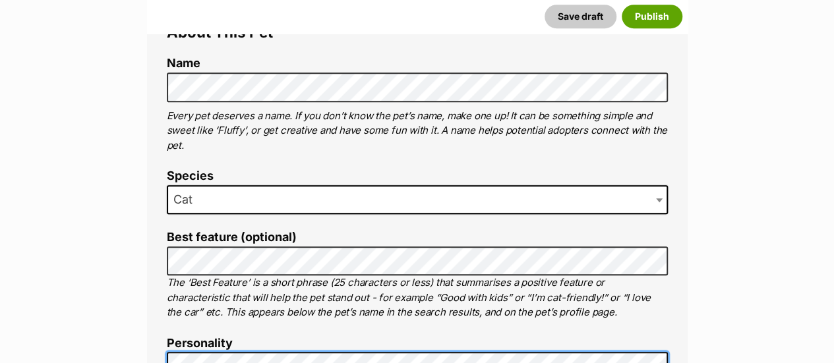
scroll to position [477, 0]
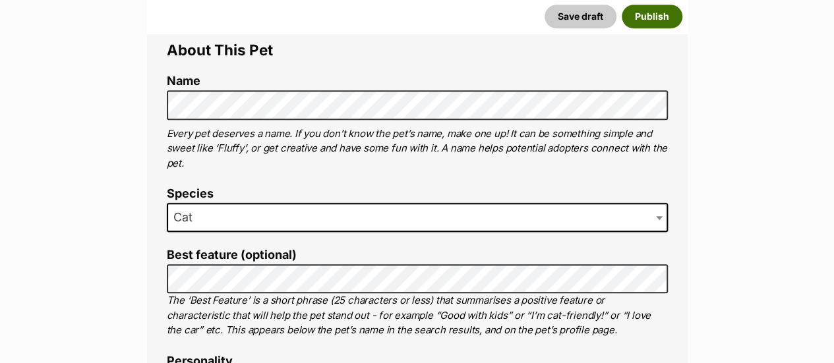
click at [642, 15] on button "Publish" at bounding box center [651, 17] width 61 height 24
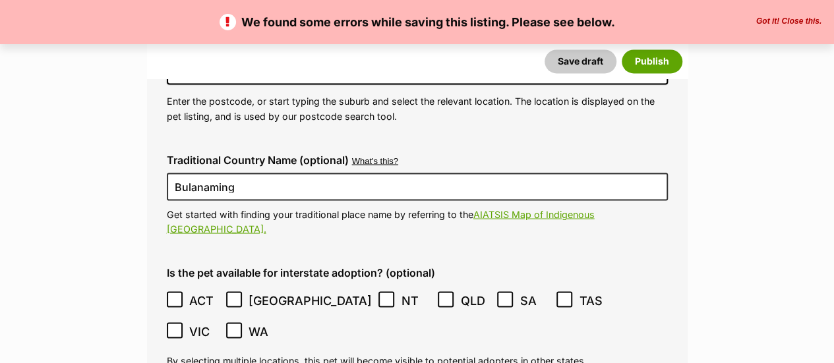
scroll to position [3624, 0]
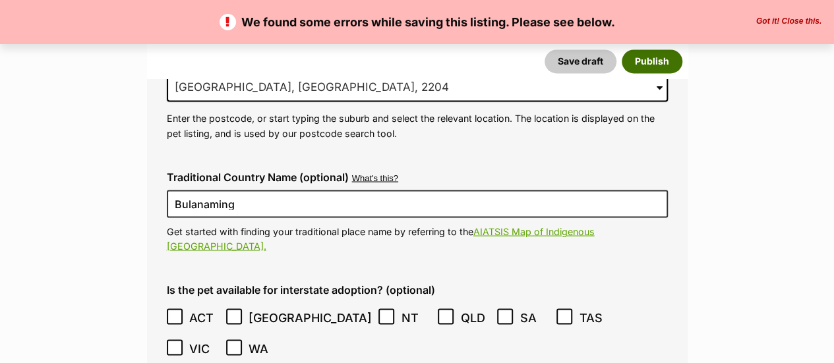
click at [636, 67] on button "Publish" at bounding box center [651, 61] width 61 height 24
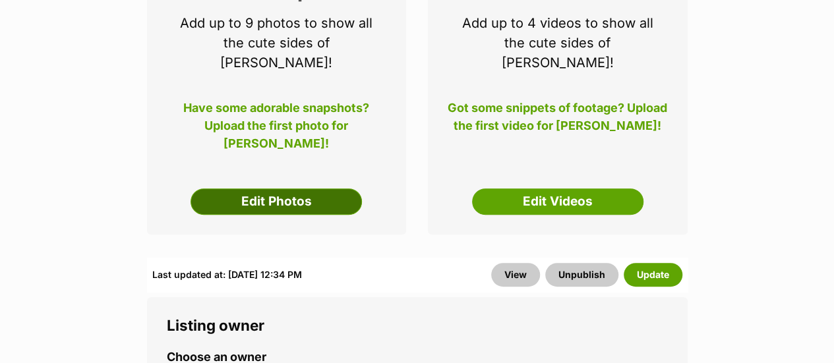
click at [287, 188] on link "Edit Photos" at bounding box center [275, 201] width 171 height 26
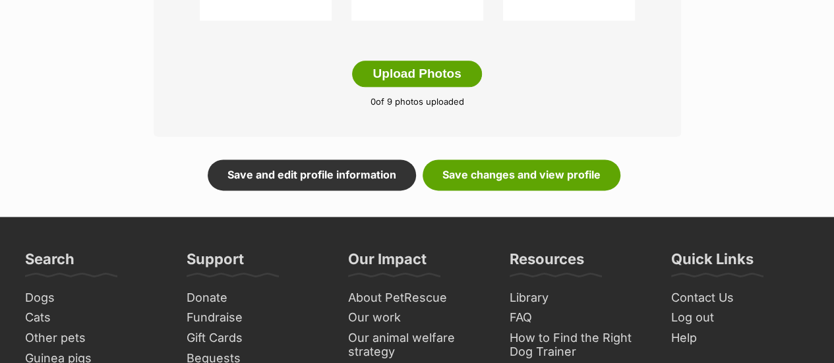
scroll to position [857, 0]
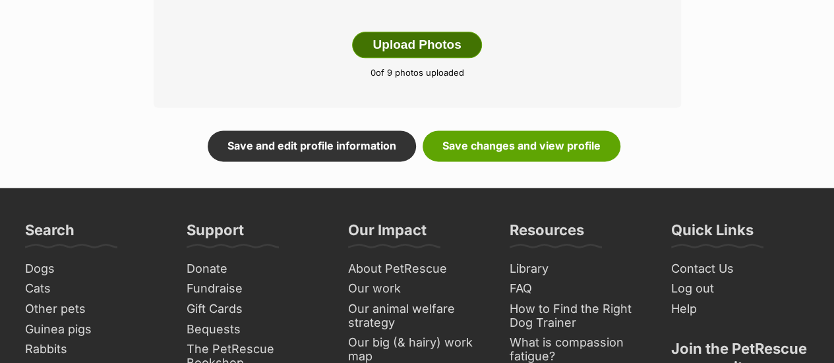
click at [433, 46] on button "Upload Photos" at bounding box center [416, 45] width 129 height 26
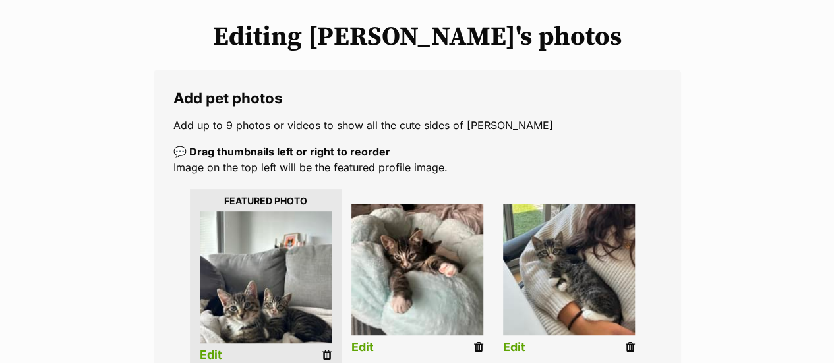
scroll to position [286, 0]
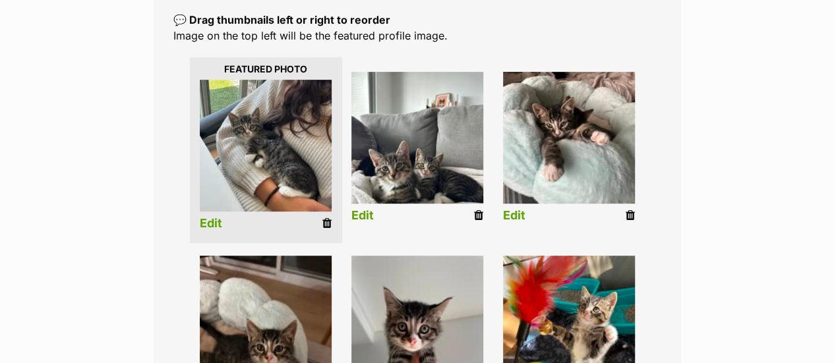
click at [208, 218] on link "Edit" at bounding box center [211, 224] width 22 height 14
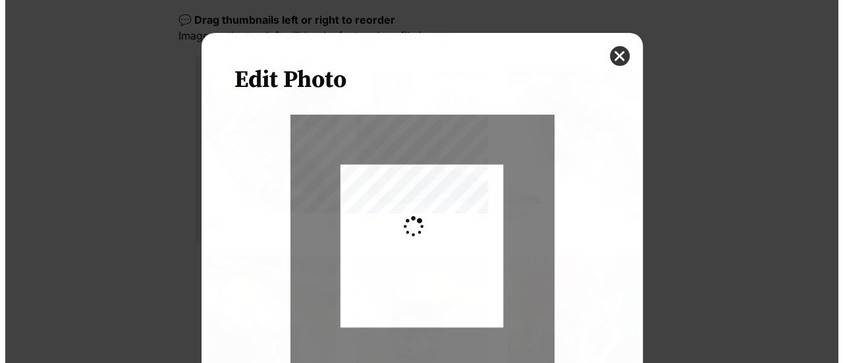
scroll to position [0, 0]
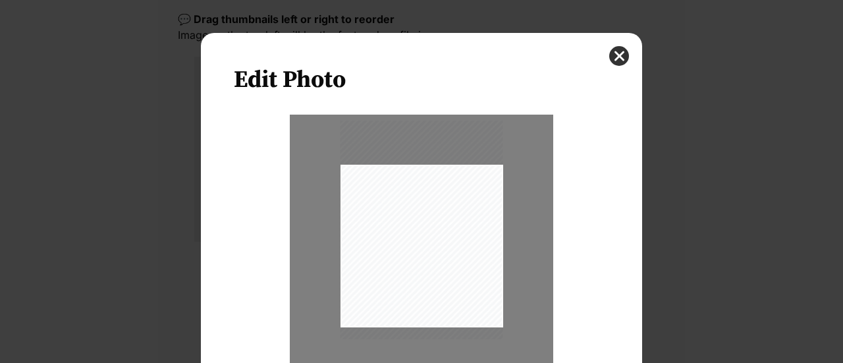
drag, startPoint x: 391, startPoint y: 297, endPoint x: 389, endPoint y: 281, distance: 16.7
click at [389, 281] on div "Dialog Window - Close (Press escape to close)" at bounding box center [422, 230] width 163 height 219
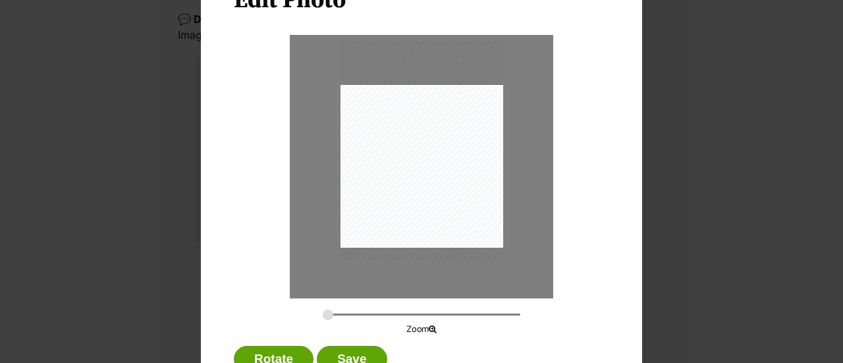
scroll to position [128, 0]
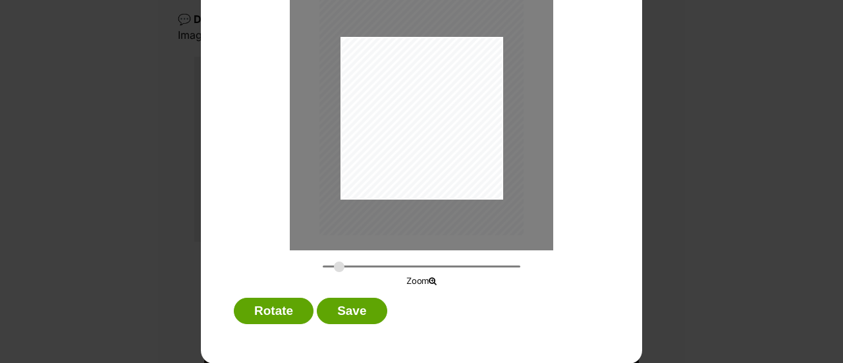
drag, startPoint x: 325, startPoint y: 268, endPoint x: 335, endPoint y: 268, distance: 9.2
type input "0.3478"
click at [334, 268] on input "Dialog Window - Close (Press escape to close)" at bounding box center [422, 266] width 198 height 13
drag, startPoint x: 374, startPoint y: 172, endPoint x: 360, endPoint y: 169, distance: 14.9
click at [362, 168] on div "Dialog Window - Close (Press escape to close)" at bounding box center [409, 93] width 206 height 277
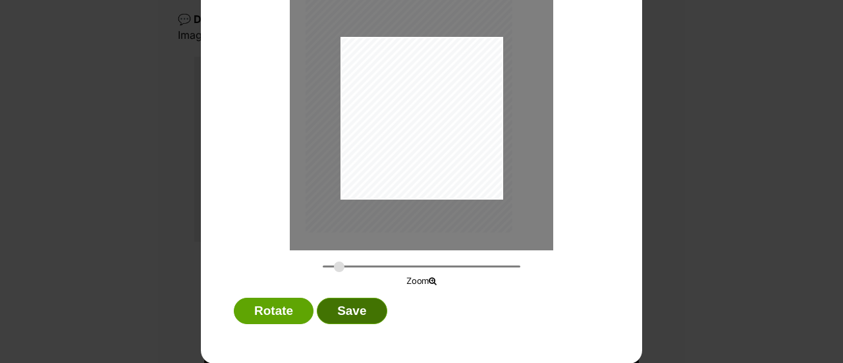
click at [341, 312] on button "Save" at bounding box center [352, 311] width 70 height 26
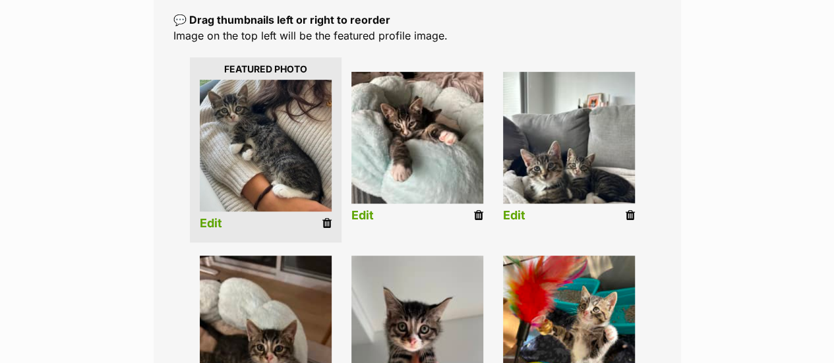
scroll to position [352, 0]
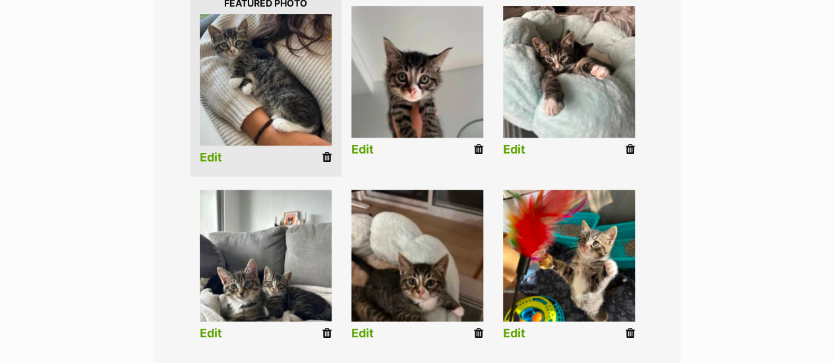
click at [362, 151] on link "Edit" at bounding box center [362, 150] width 22 height 14
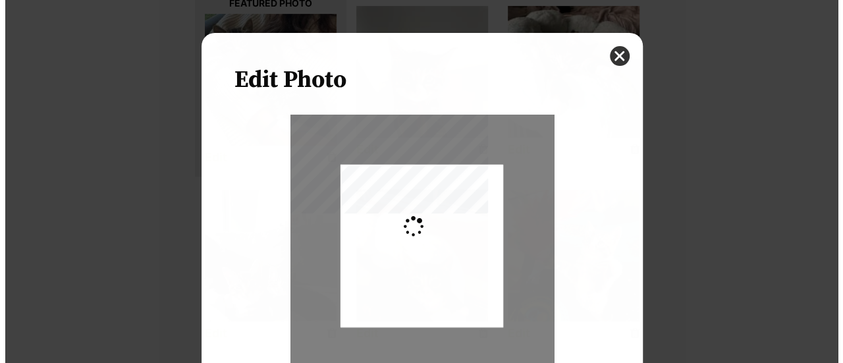
scroll to position [0, 0]
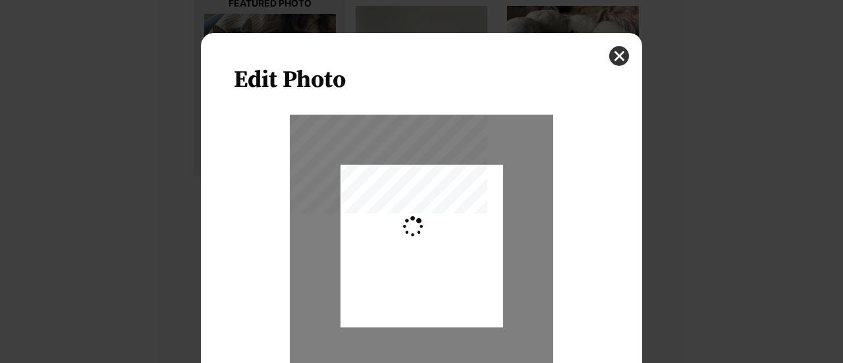
type input "0.2744"
drag, startPoint x: 385, startPoint y: 285, endPoint x: 383, endPoint y: 277, distance: 8.2
click at [383, 277] on div "Dialog Window - Close (Press escape to close)" at bounding box center [422, 238] width 163 height 217
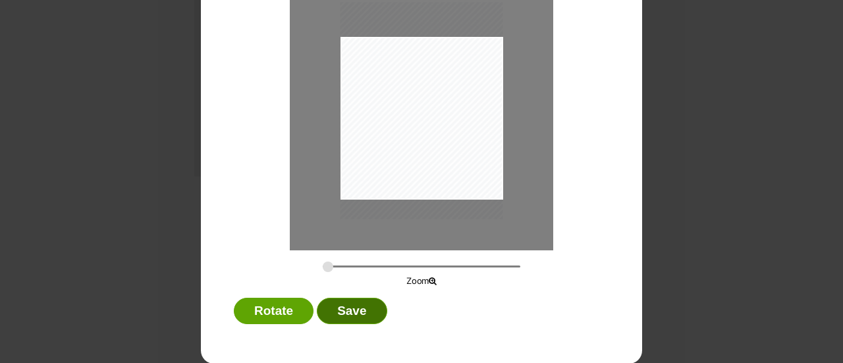
click at [349, 316] on button "Save" at bounding box center [352, 311] width 70 height 26
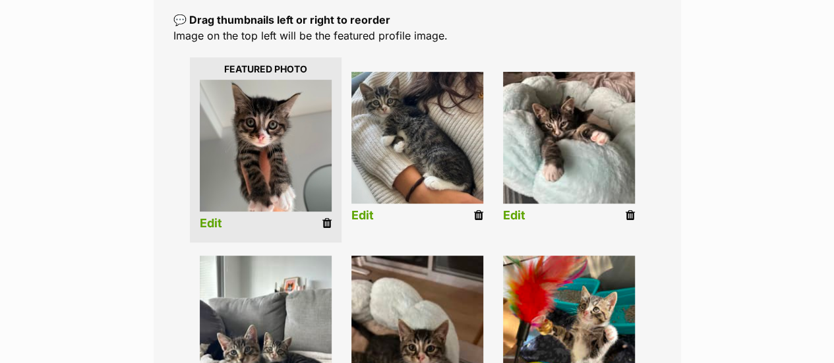
scroll to position [352, 0]
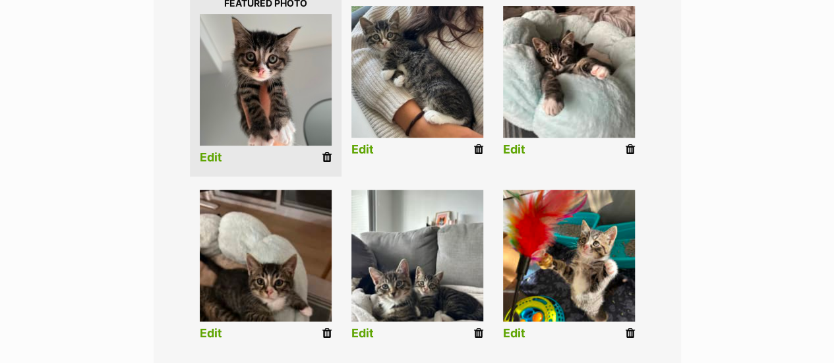
click at [215, 335] on link "Edit" at bounding box center [211, 334] width 22 height 14
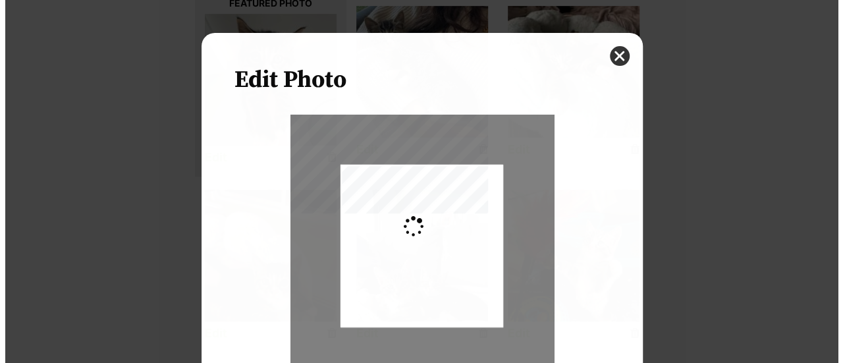
scroll to position [0, 0]
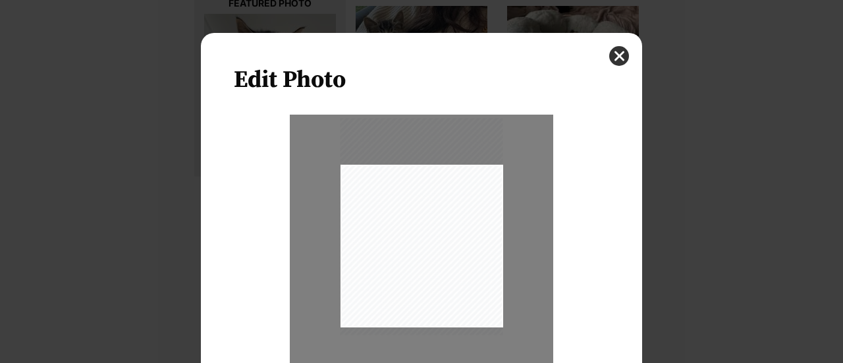
drag, startPoint x: 423, startPoint y: 287, endPoint x: 420, endPoint y: 267, distance: 19.9
click at [423, 267] on div "Dialog Window - Close (Press escape to close)" at bounding box center [422, 226] width 163 height 217
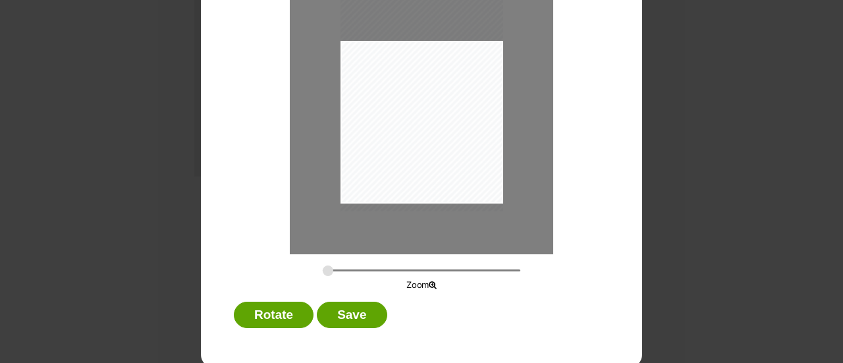
scroll to position [128, 0]
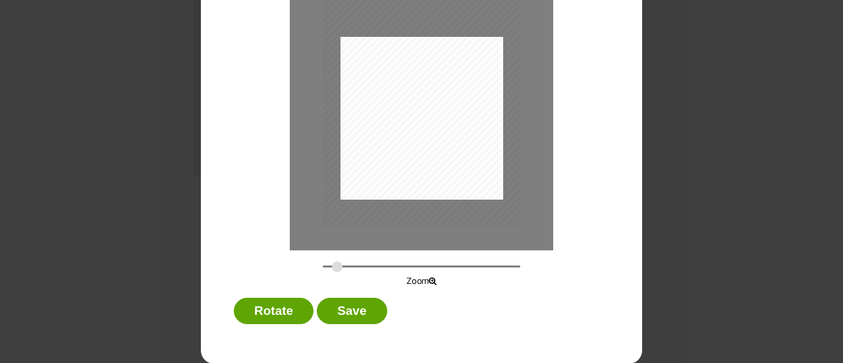
drag, startPoint x: 322, startPoint y: 264, endPoint x: 332, endPoint y: 264, distance: 9.9
type input "0.3363"
click at [332, 264] on input "Dialog Window - Close (Press escape to close)" at bounding box center [422, 266] width 198 height 13
click at [411, 169] on div "Dialog Window - Close (Press escape to close)" at bounding box center [429, 95] width 200 height 266
click at [349, 304] on button "Save" at bounding box center [352, 311] width 70 height 26
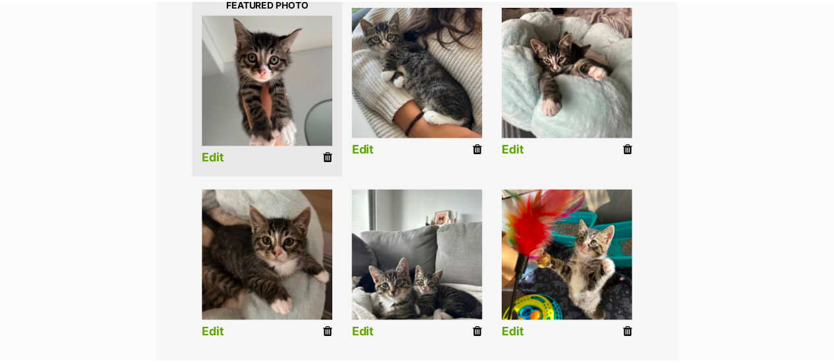
scroll to position [352, 0]
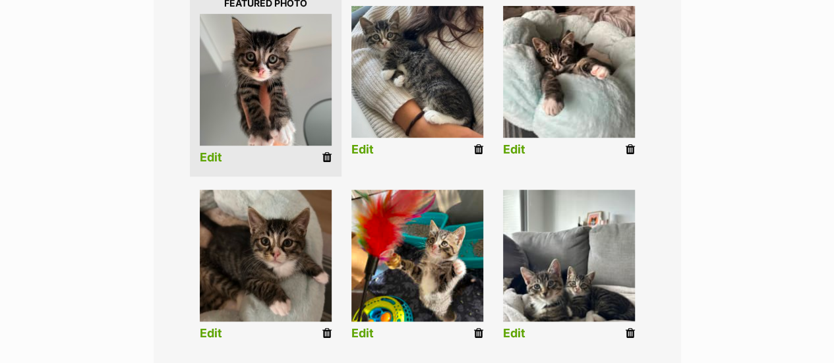
click at [368, 335] on link "Edit" at bounding box center [362, 334] width 22 height 14
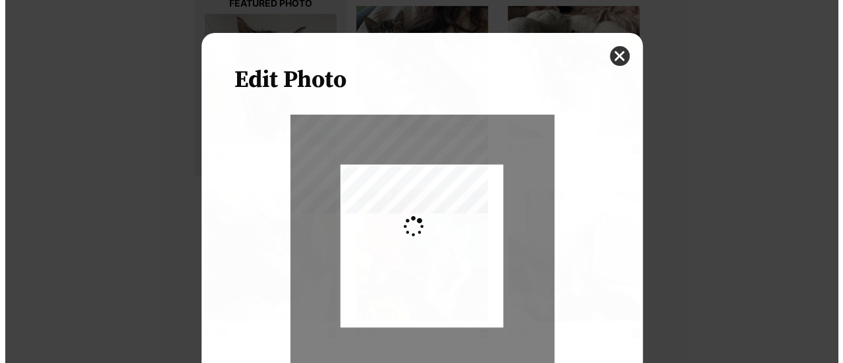
scroll to position [0, 0]
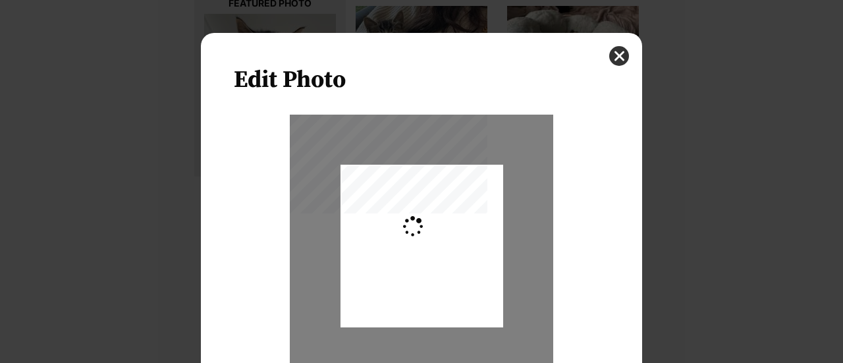
type input "0.2744"
click at [380, 318] on div "Dialog Window - Close (Press escape to close)" at bounding box center [422, 252] width 163 height 217
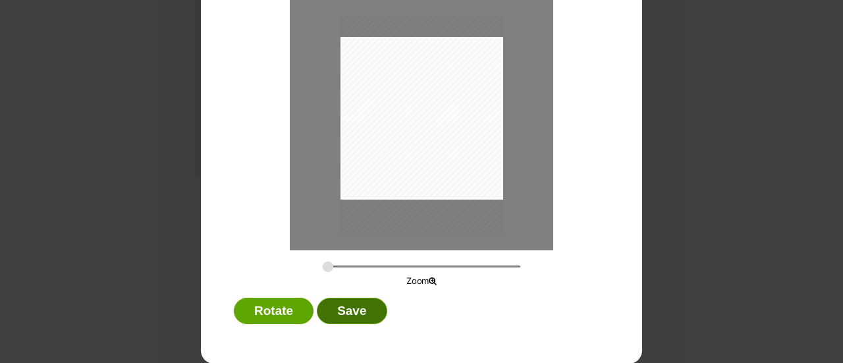
click at [347, 312] on button "Save" at bounding box center [352, 311] width 70 height 26
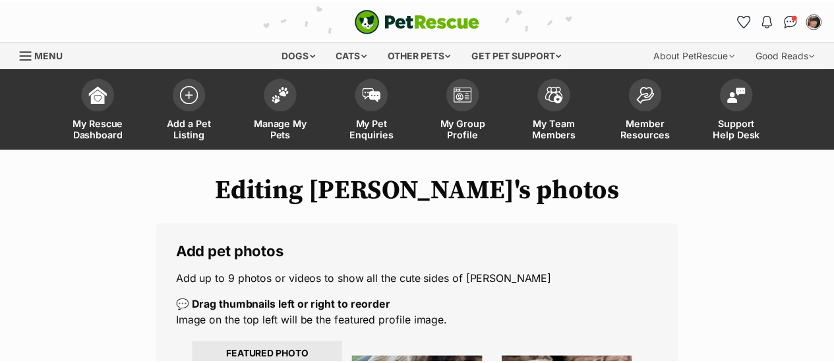
scroll to position [352, 0]
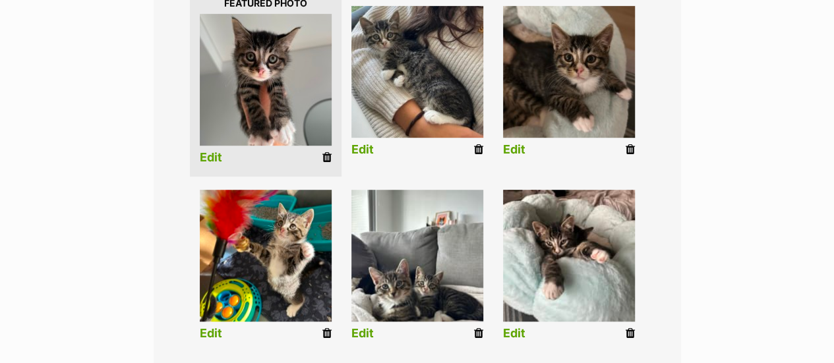
click at [362, 336] on link "Edit" at bounding box center [362, 334] width 22 height 14
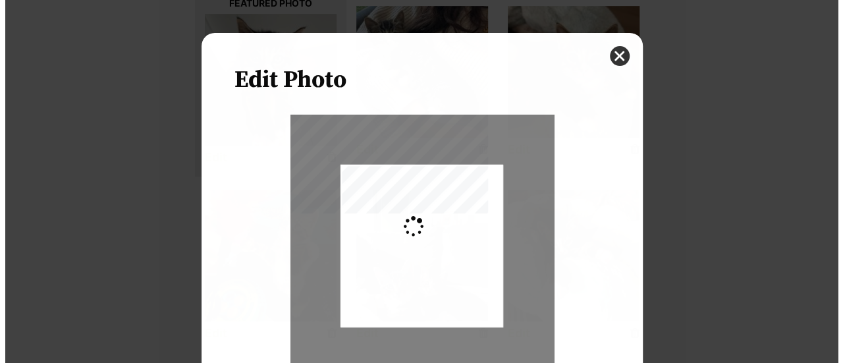
scroll to position [0, 0]
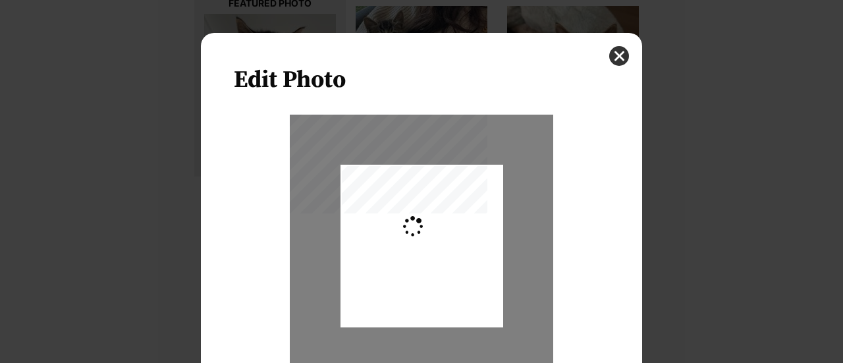
type input "0.2744"
drag, startPoint x: 399, startPoint y: 288, endPoint x: 401, endPoint y: 264, distance: 23.8
click at [401, 264] on div "Dialog Window - Close (Press escape to close)" at bounding box center [422, 222] width 163 height 217
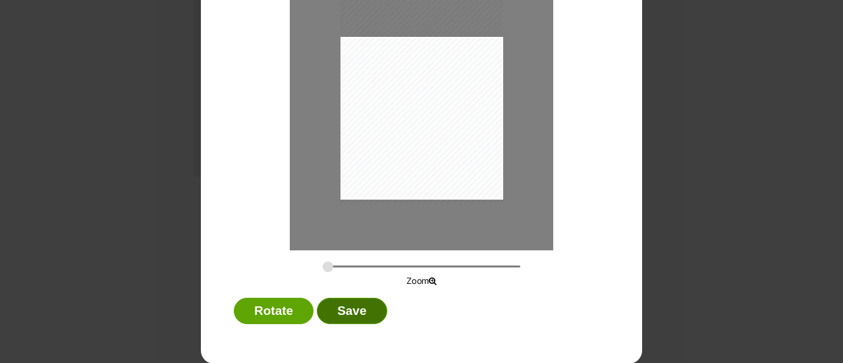
click at [342, 310] on button "Save" at bounding box center [352, 311] width 70 height 26
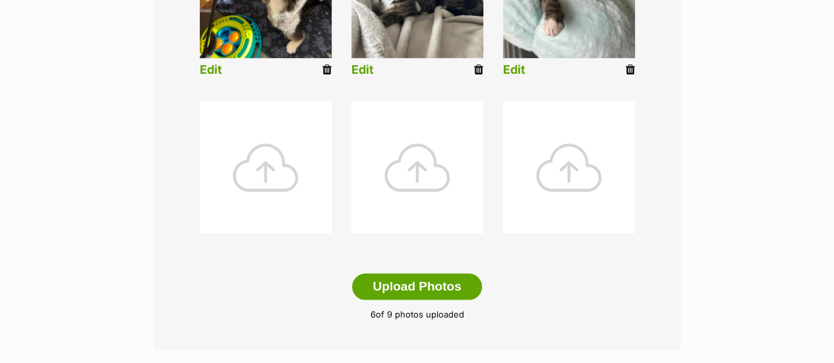
scroll to position [681, 0]
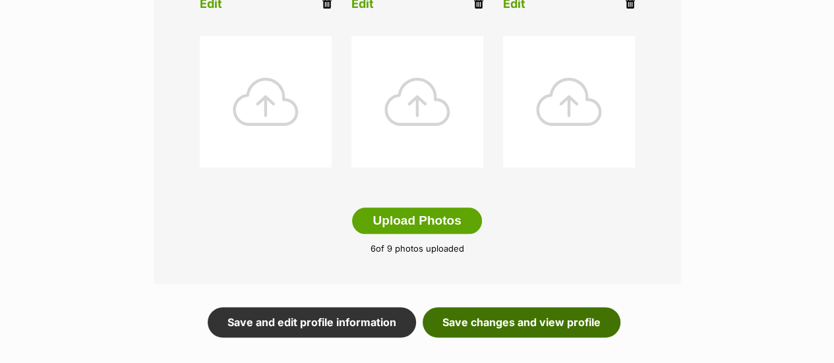
click at [509, 324] on link "Save changes and view profile" at bounding box center [521, 322] width 198 height 30
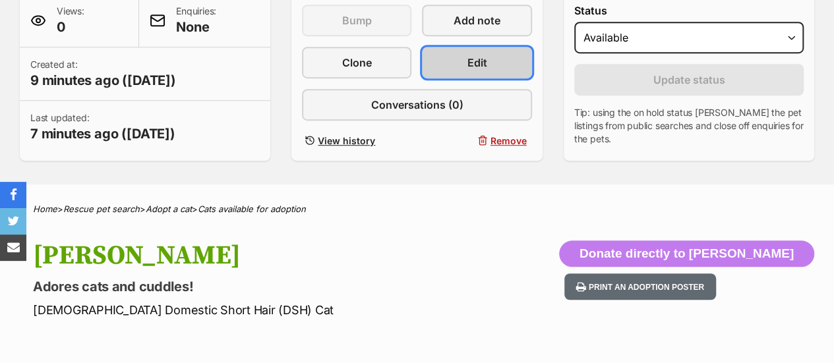
click at [474, 58] on span "Edit" at bounding box center [477, 63] width 20 height 16
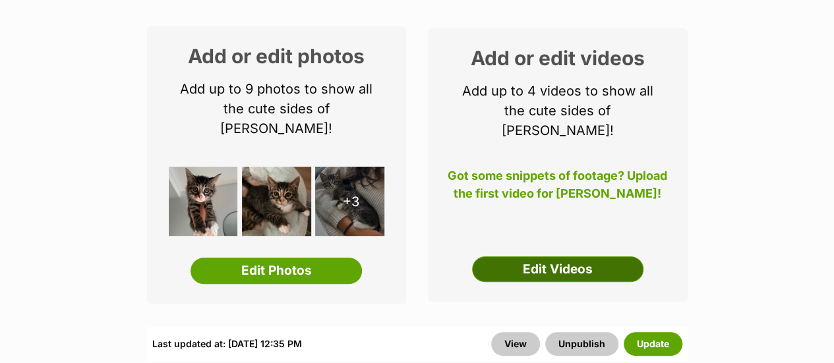
scroll to position [198, 0]
click at [567, 256] on link "Edit Videos" at bounding box center [557, 269] width 171 height 26
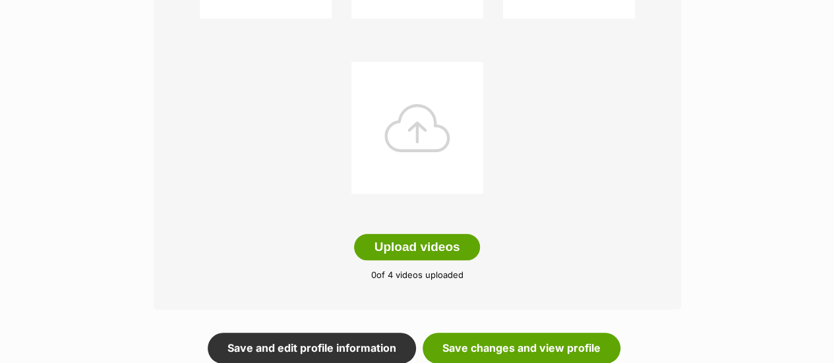
scroll to position [395, 0]
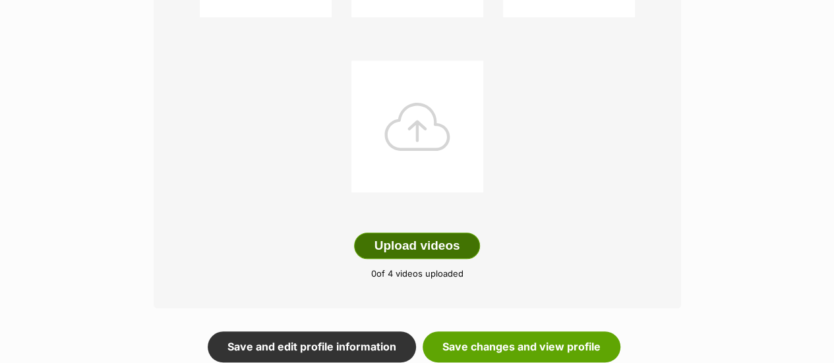
click at [414, 242] on button "Upload videos" at bounding box center [417, 246] width 127 height 26
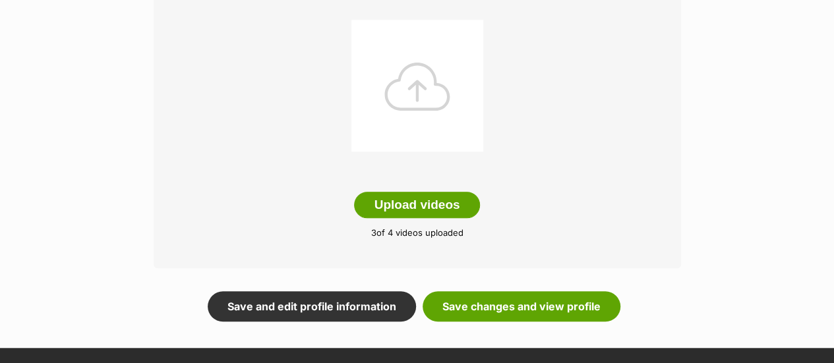
scroll to position [593, 0]
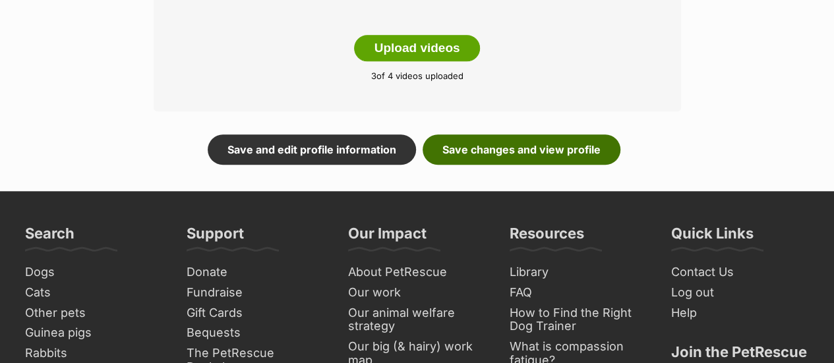
click at [514, 146] on link "Save changes and view profile" at bounding box center [521, 149] width 198 height 30
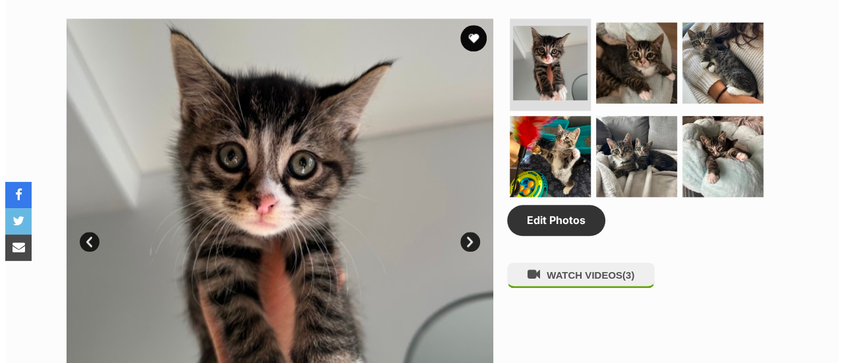
scroll to position [725, 0]
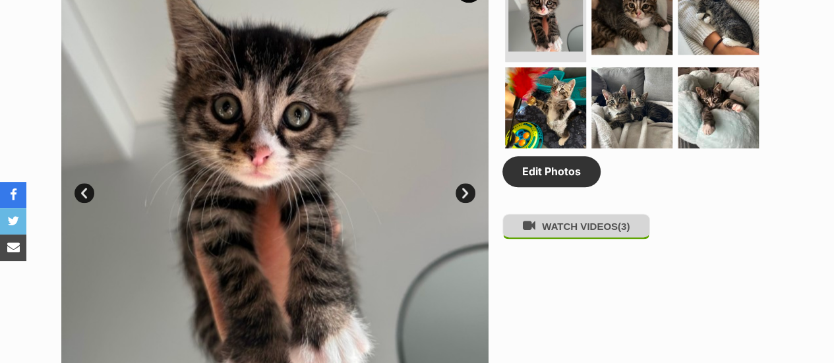
click at [577, 231] on button "WATCH VIDEOS (3)" at bounding box center [576, 226] width 148 height 26
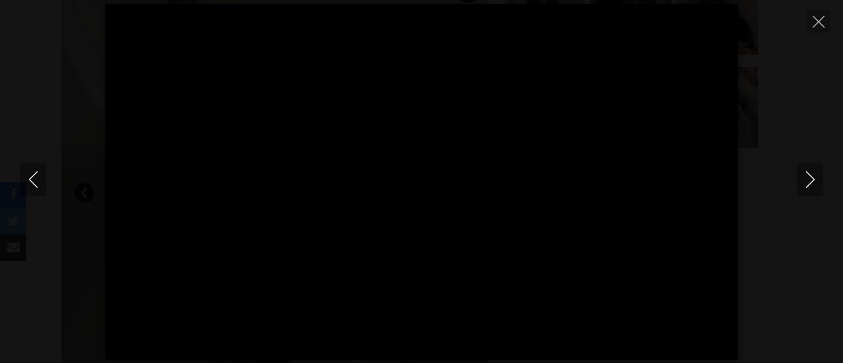
scroll to position [0, 0]
type input "100"
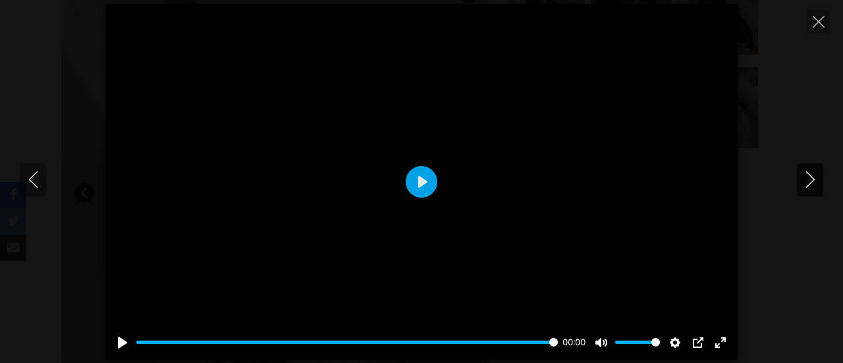
click at [813, 182] on icon "Next" at bounding box center [811, 179] width 16 height 16
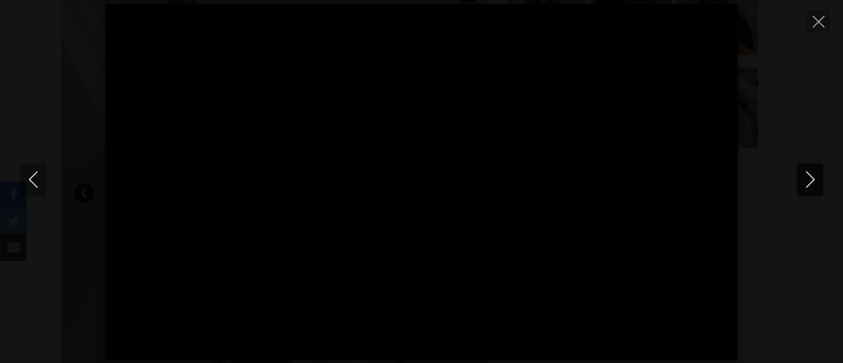
click at [813, 182] on icon "Next" at bounding box center [811, 179] width 16 height 16
type input "75.7"
click at [820, 22] on icon "Close" at bounding box center [819, 22] width 12 height 12
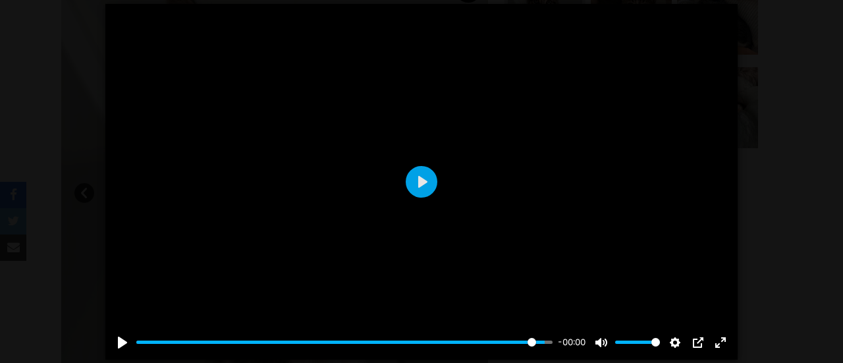
type input "98.07"
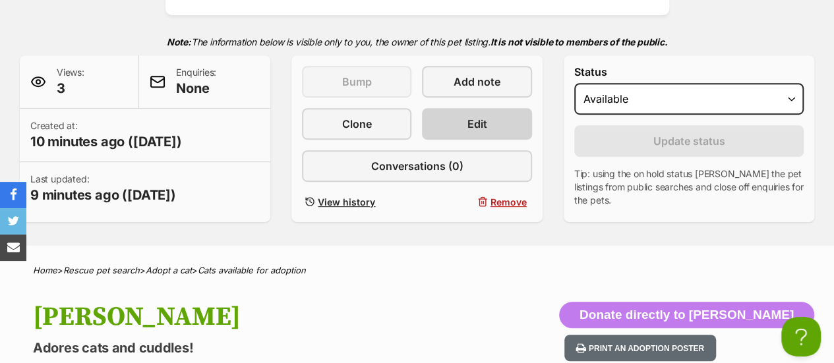
scroll to position [264, 0]
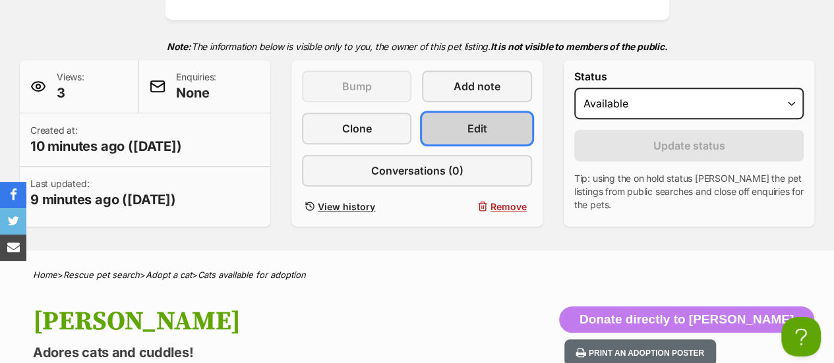
click at [477, 121] on span "Edit" at bounding box center [477, 129] width 20 height 16
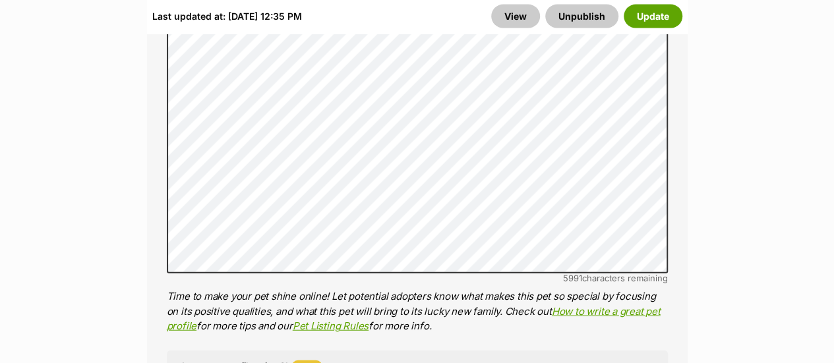
scroll to position [1515, 0]
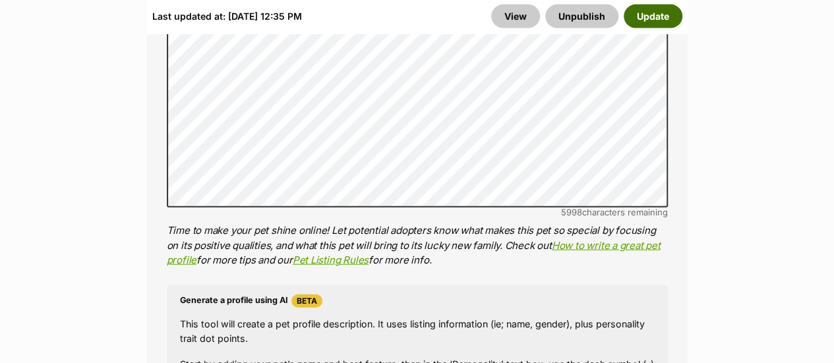
click at [653, 15] on button "Update" at bounding box center [652, 17] width 59 height 24
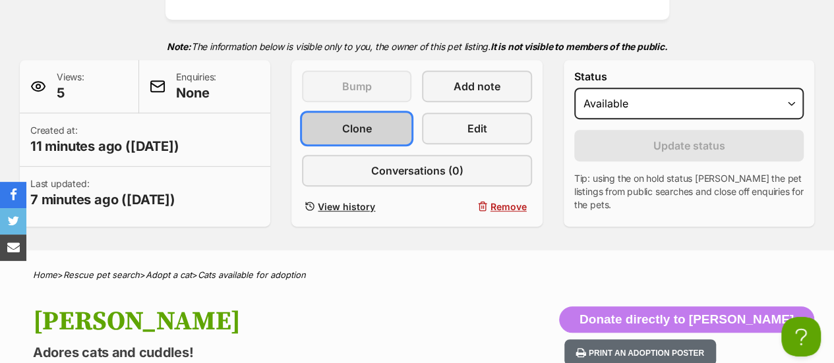
click at [344, 128] on span "Clone" at bounding box center [357, 129] width 30 height 16
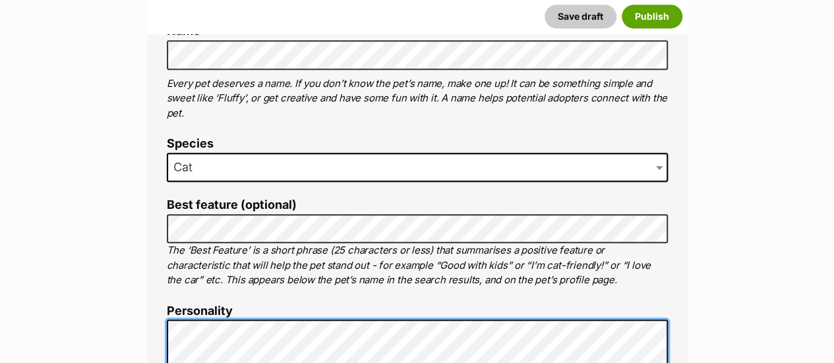
scroll to position [593, 0]
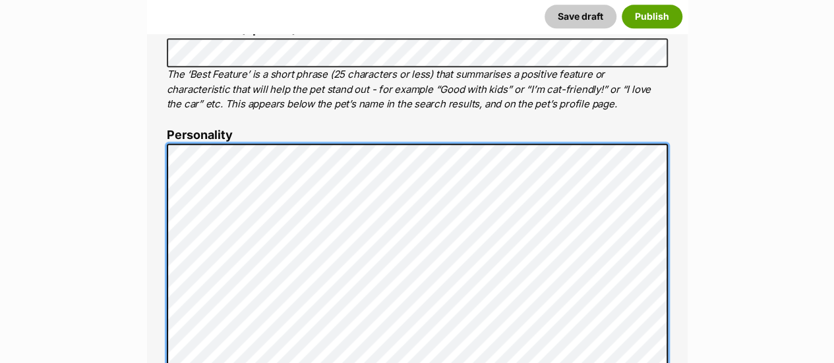
scroll to position [725, 0]
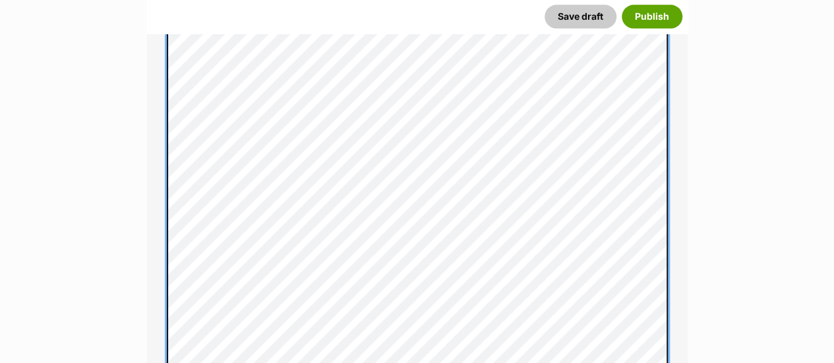
scroll to position [791, 0]
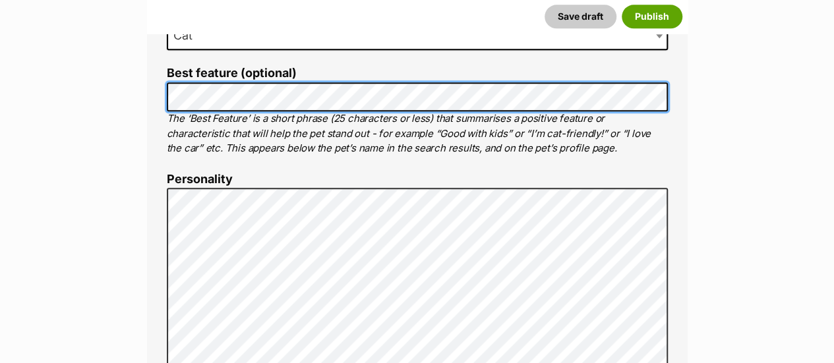
scroll to position [0, 0]
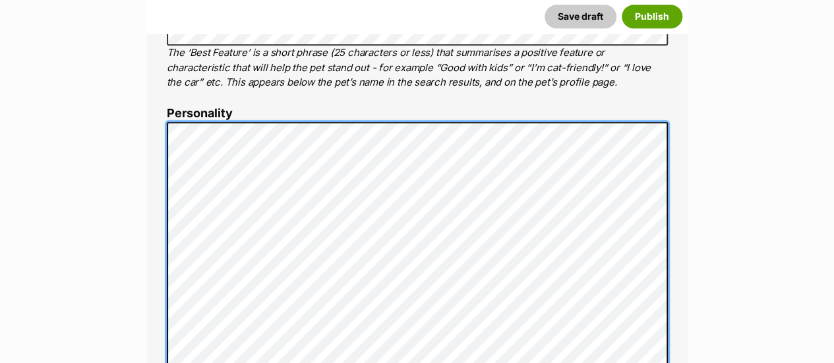
scroll to position [791, 0]
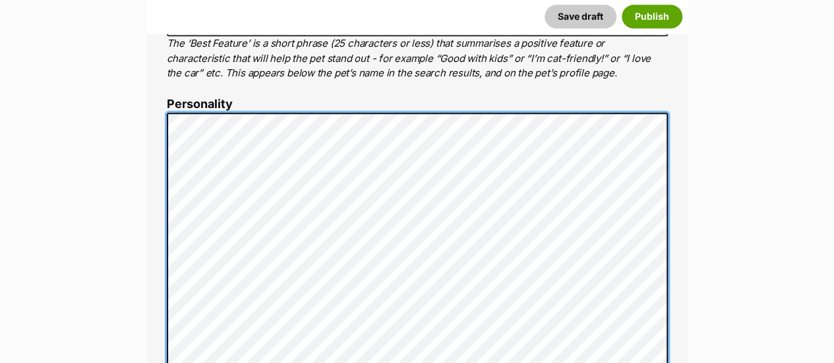
scroll to position [679, 0]
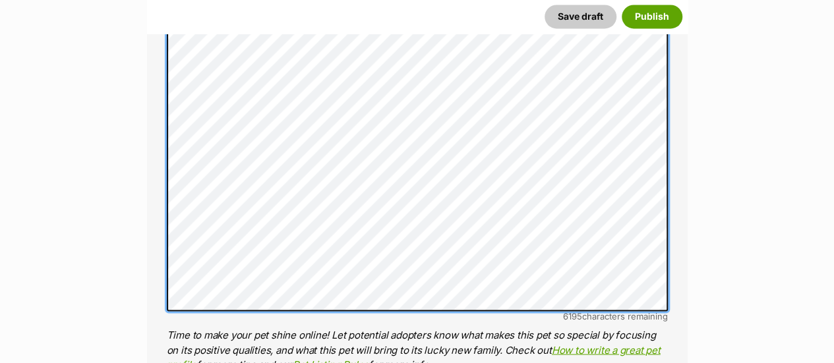
scroll to position [1140, 0]
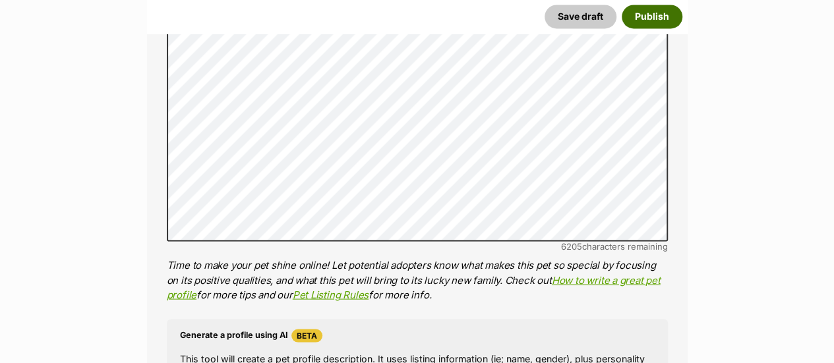
click at [649, 26] on button "Publish" at bounding box center [651, 17] width 61 height 24
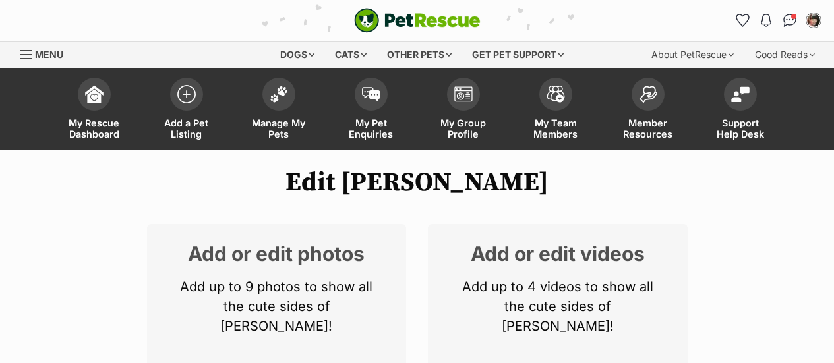
scroll to position [264, 0]
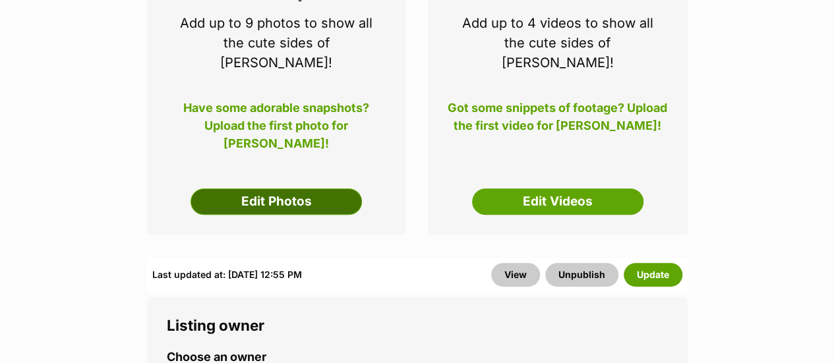
drag, startPoint x: 0, startPoint y: 0, endPoint x: 283, endPoint y: 181, distance: 336.0
click at [283, 188] on link "Edit Photos" at bounding box center [275, 201] width 171 height 26
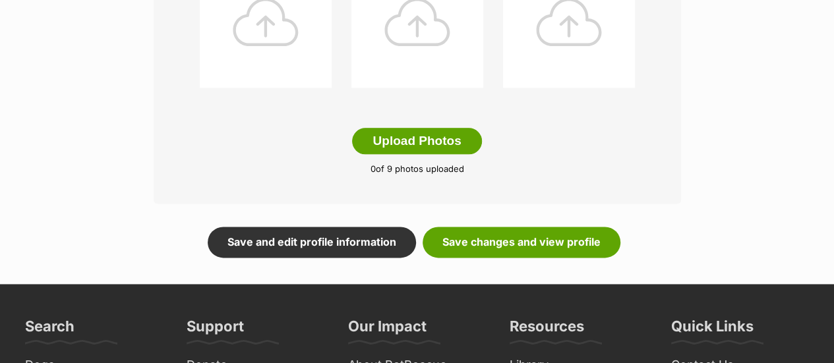
scroll to position [791, 0]
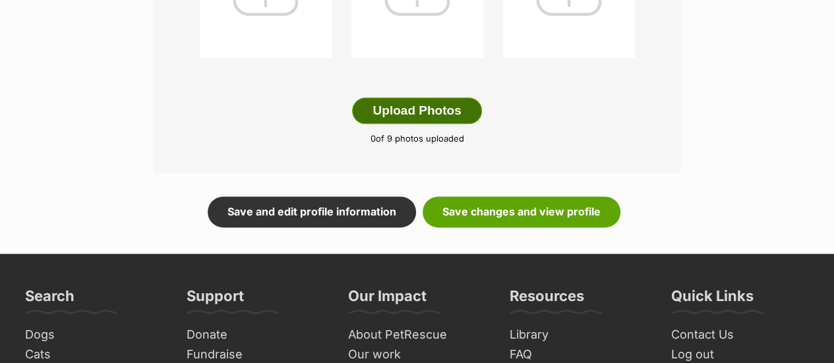
click at [418, 114] on button "Upload Photos" at bounding box center [416, 111] width 129 height 26
click at [405, 110] on button "Upload Photos" at bounding box center [416, 111] width 129 height 26
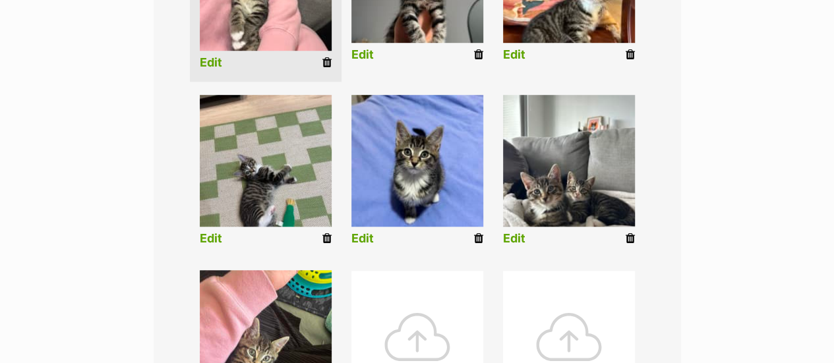
scroll to position [528, 0]
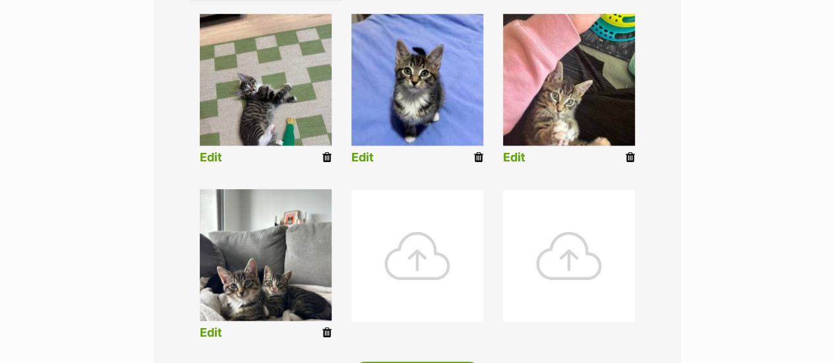
click at [209, 335] on link "Edit" at bounding box center [211, 333] width 22 height 14
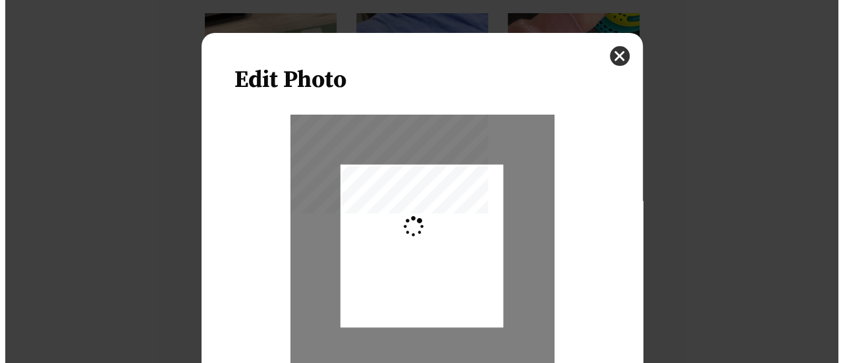
scroll to position [0, 0]
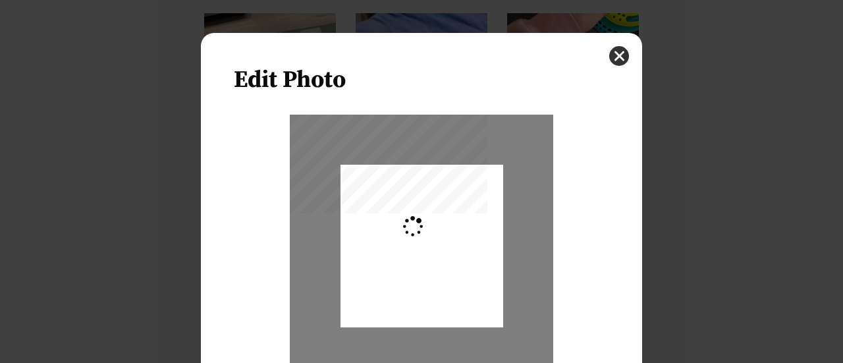
type input "0.2744"
drag, startPoint x: 385, startPoint y: 310, endPoint x: 381, endPoint y: 292, distance: 18.9
click at [381, 292] on div "Dialog Window - Close (Press escape to close)" at bounding box center [422, 227] width 163 height 217
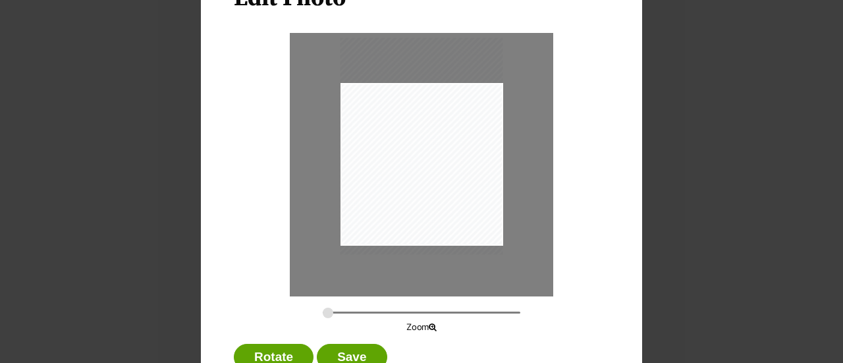
scroll to position [128, 0]
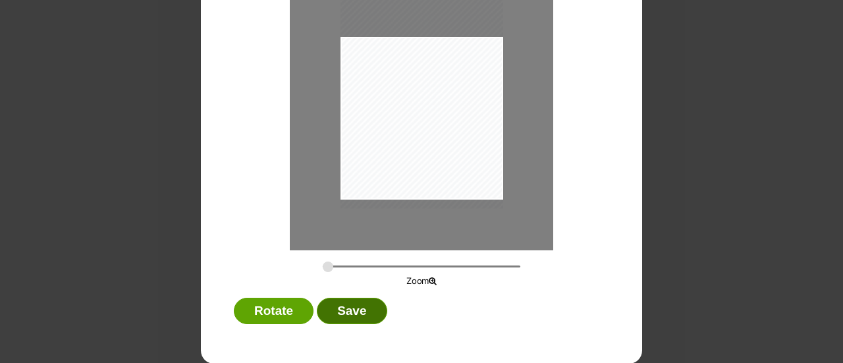
click at [348, 313] on button "Save" at bounding box center [352, 311] width 70 height 26
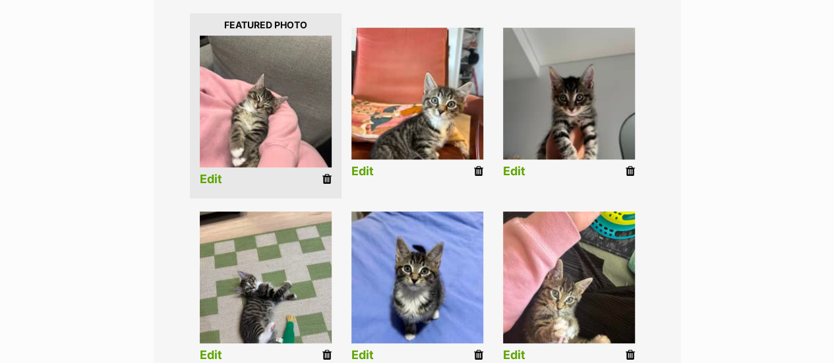
scroll to position [338, 0]
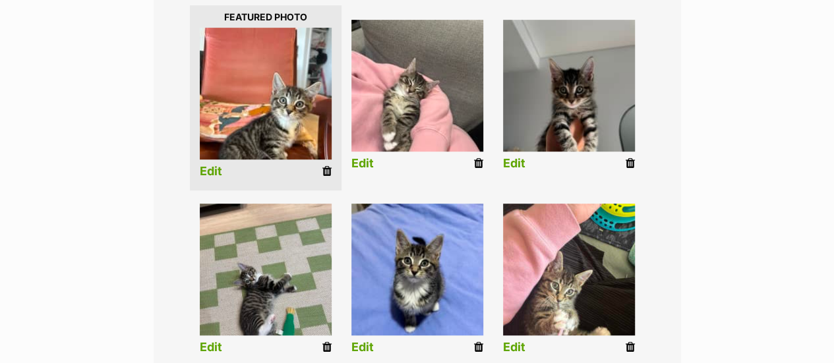
click at [216, 171] on link "Edit" at bounding box center [211, 172] width 22 height 14
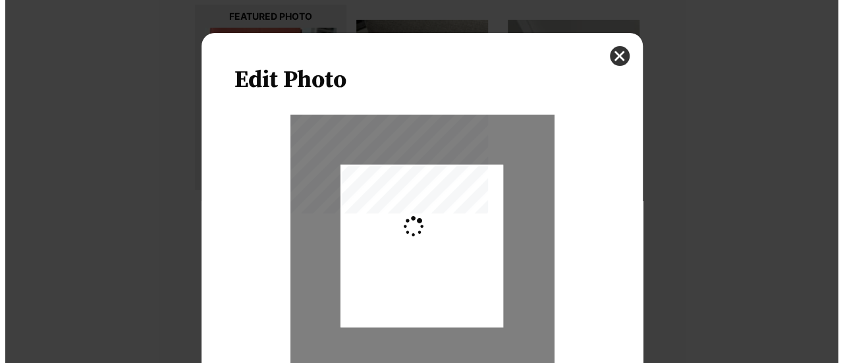
scroll to position [0, 0]
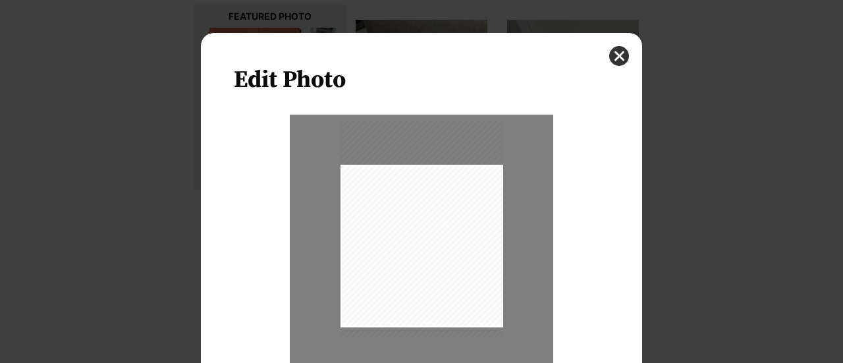
drag, startPoint x: 391, startPoint y: 284, endPoint x: 383, endPoint y: 267, distance: 18.6
click at [383, 267] on div "Dialog Window - Close (Press escape to close)" at bounding box center [422, 229] width 163 height 217
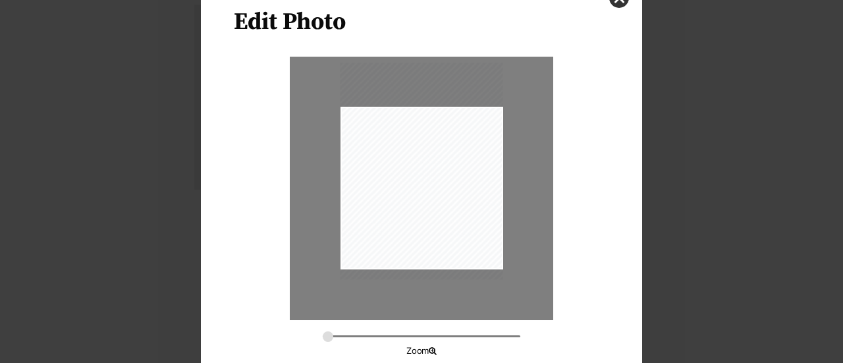
scroll to position [128, 0]
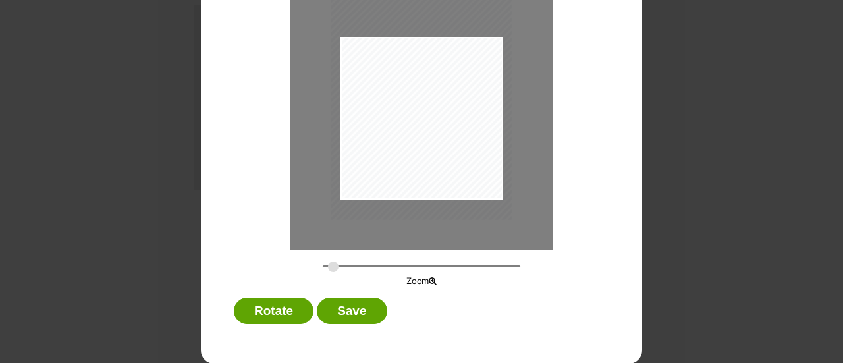
type input "0.3104"
click at [328, 263] on input "Dialog Window - Close (Press escape to close)" at bounding box center [422, 266] width 198 height 13
drag, startPoint x: 389, startPoint y: 183, endPoint x: 380, endPoint y: 190, distance: 11.2
click at [380, 190] on div "Dialog Window - Close (Press escape to close)" at bounding box center [413, 106] width 184 height 245
click at [343, 317] on button "Save" at bounding box center [352, 311] width 70 height 26
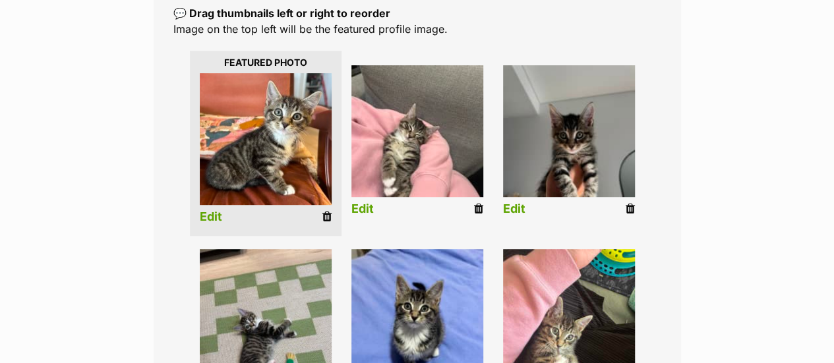
scroll to position [272, 0]
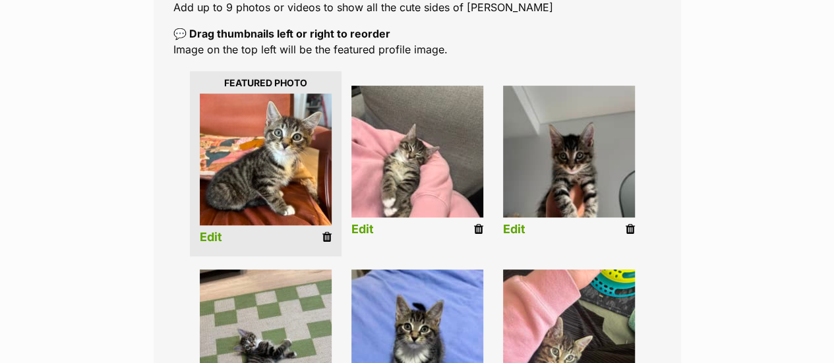
click at [369, 230] on link "Edit" at bounding box center [362, 230] width 22 height 14
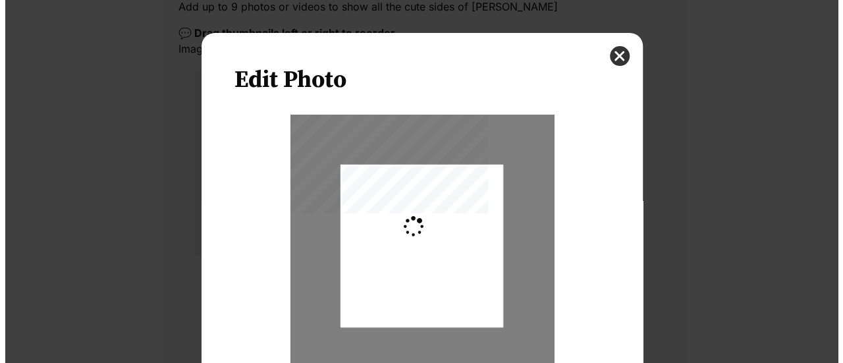
scroll to position [0, 0]
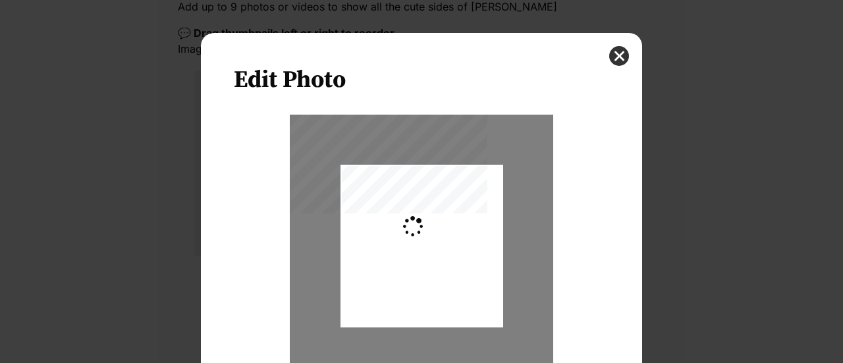
type input "0.2744"
drag, startPoint x: 397, startPoint y: 272, endPoint x: 397, endPoint y: 261, distance: 11.2
click at [397, 261] on div "Dialog Window - Close (Press escape to close)" at bounding box center [422, 235] width 163 height 217
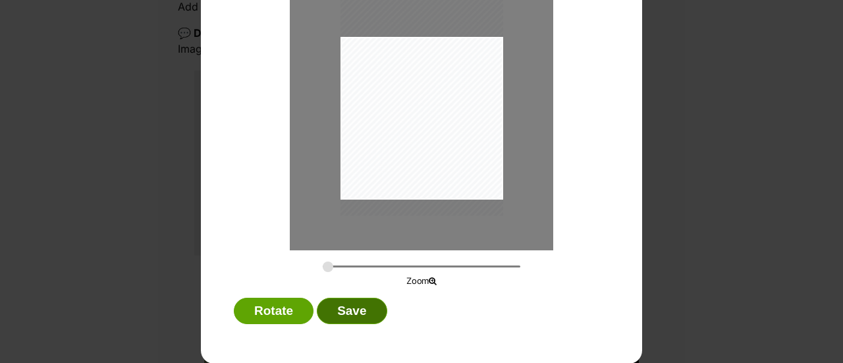
click at [347, 314] on button "Save" at bounding box center [352, 311] width 70 height 26
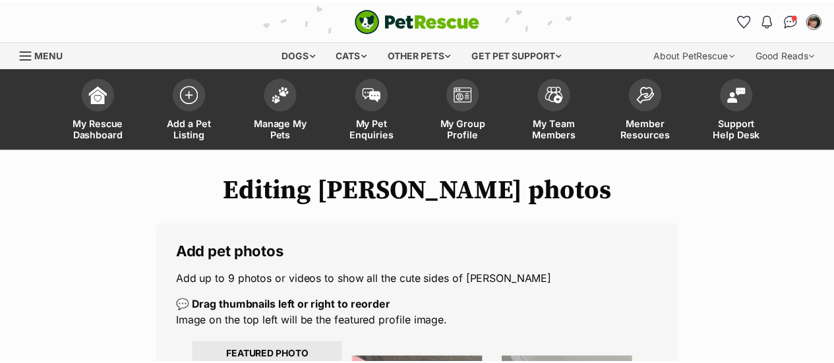
scroll to position [272, 0]
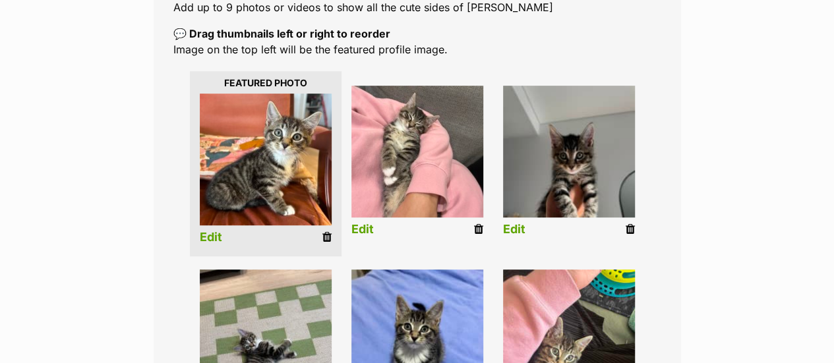
click at [506, 230] on link "Edit" at bounding box center [514, 230] width 22 height 14
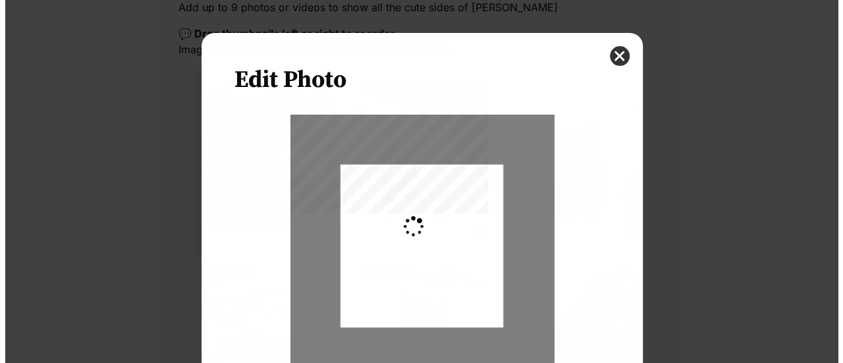
scroll to position [0, 0]
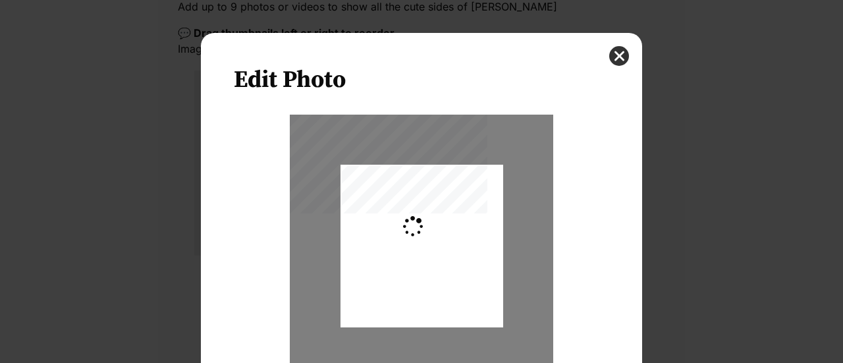
type input "0.2744"
drag, startPoint x: 420, startPoint y: 279, endPoint x: 418, endPoint y: 266, distance: 13.3
click at [418, 266] on div "Dialog Window - Close (Press escape to close)" at bounding box center [422, 233] width 163 height 217
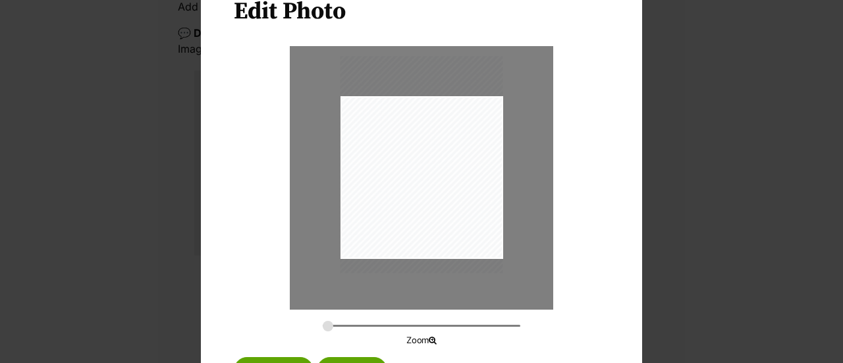
scroll to position [128, 0]
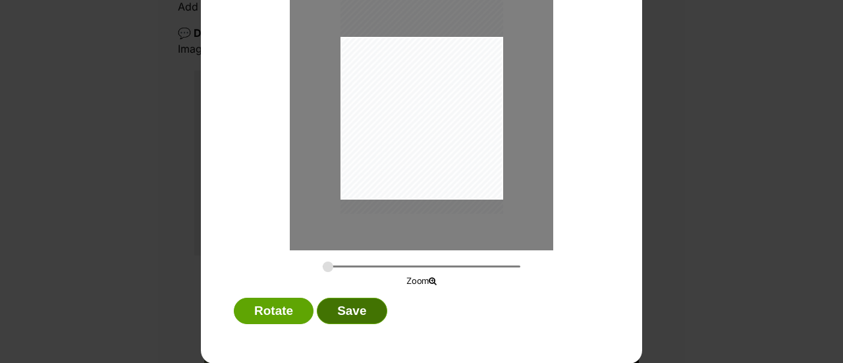
click at [358, 310] on button "Save" at bounding box center [352, 311] width 70 height 26
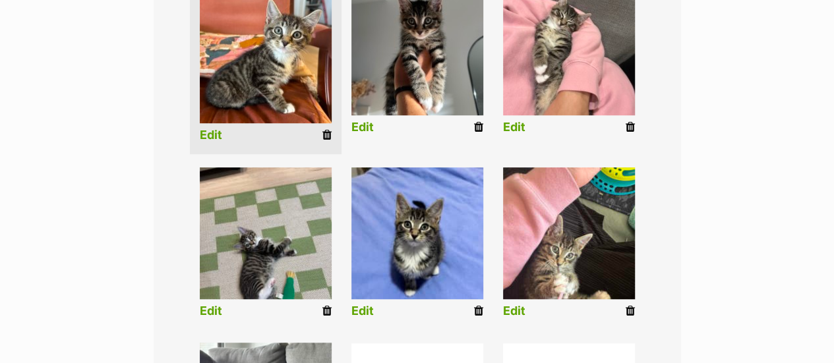
scroll to position [404, 0]
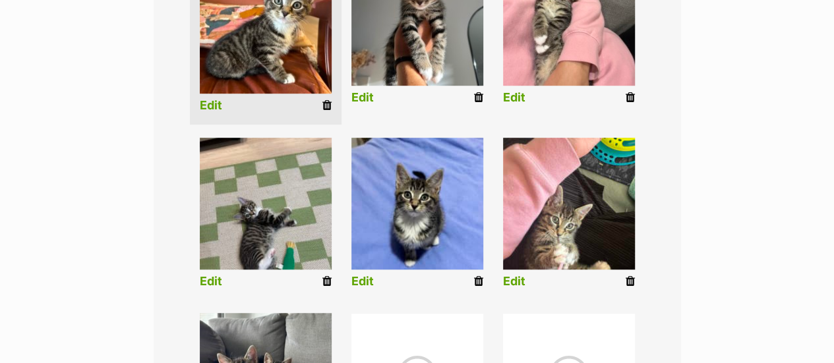
click at [213, 283] on link "Edit" at bounding box center [211, 282] width 22 height 14
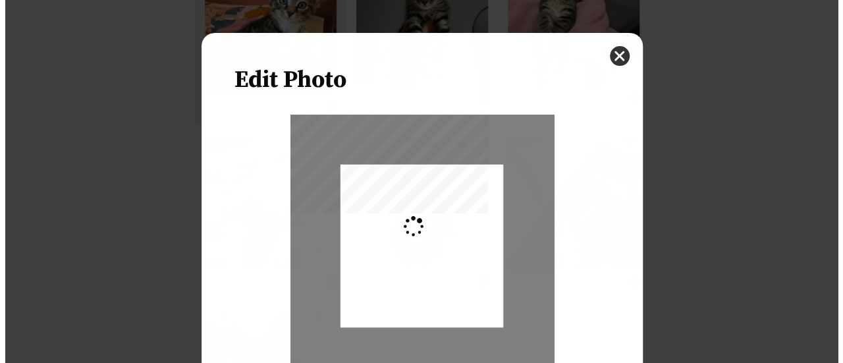
scroll to position [0, 0]
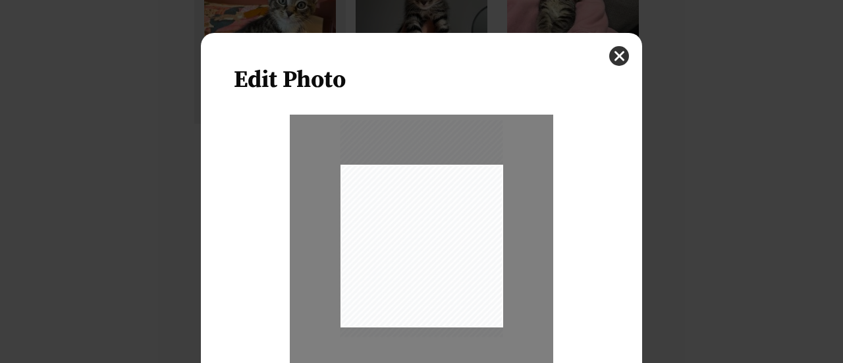
drag, startPoint x: 377, startPoint y: 306, endPoint x: 253, endPoint y: 288, distance: 125.2
click at [378, 288] on div "Dialog Window - Close (Press escape to close)" at bounding box center [422, 228] width 163 height 217
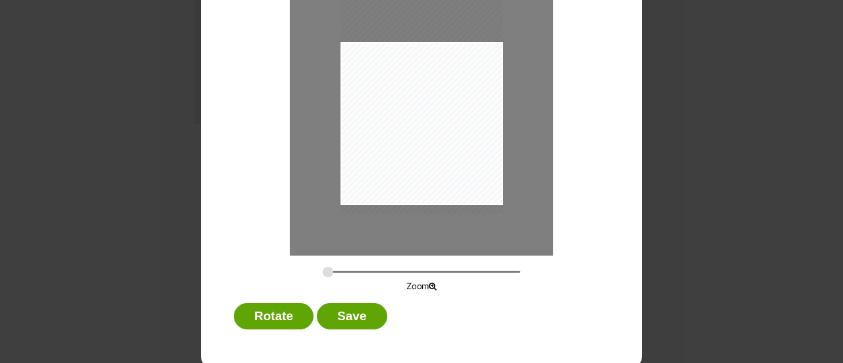
scroll to position [128, 0]
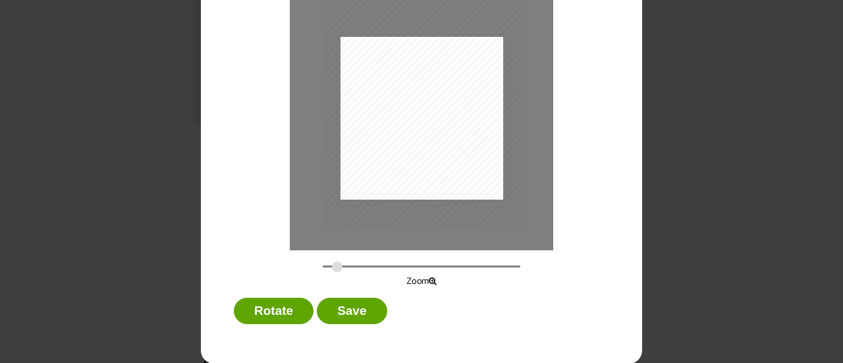
drag, startPoint x: 324, startPoint y: 266, endPoint x: 332, endPoint y: 266, distance: 7.9
type input "0.3363"
click at [332, 266] on input "Dialog Window - Close (Press escape to close)" at bounding box center [422, 266] width 198 height 13
drag, startPoint x: 420, startPoint y: 180, endPoint x: 433, endPoint y: 179, distance: 12.5
click at [433, 179] on div "Dialog Window - Close (Press escape to close)" at bounding box center [438, 95] width 200 height 266
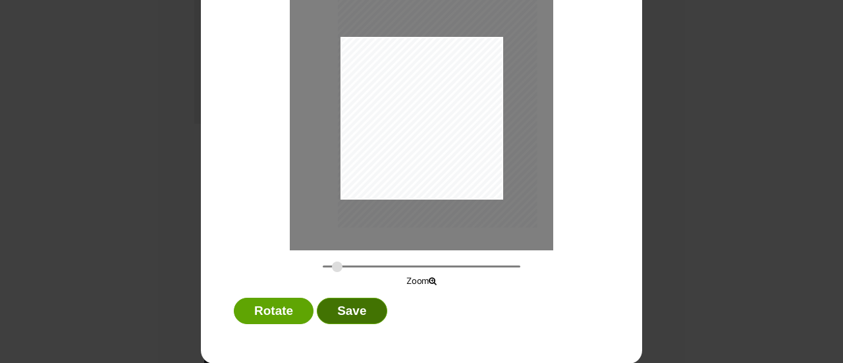
click at [344, 314] on button "Save" at bounding box center [352, 311] width 70 height 26
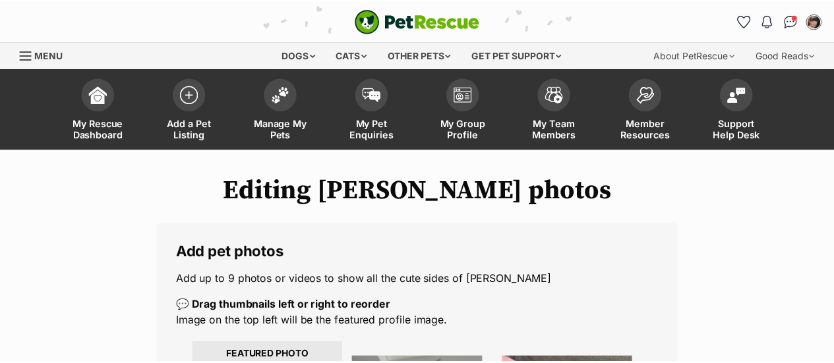
scroll to position [404, 0]
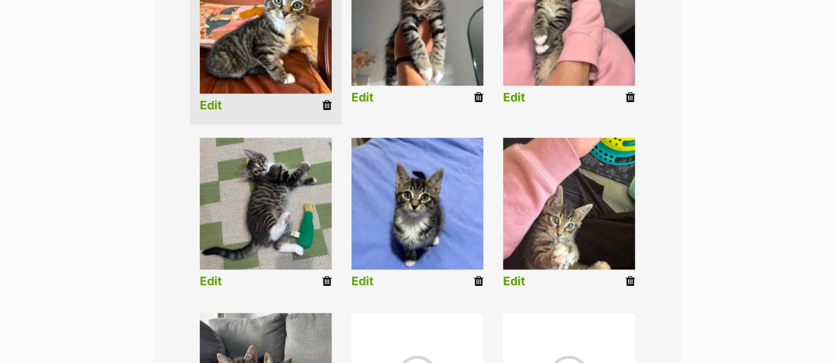
click at [358, 282] on link "Edit" at bounding box center [362, 282] width 22 height 14
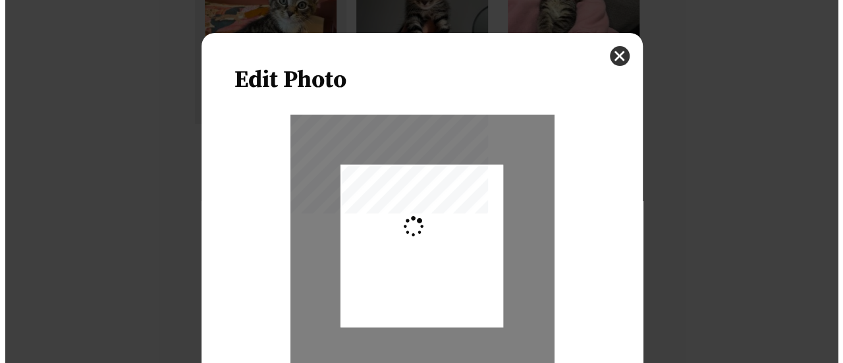
scroll to position [0, 0]
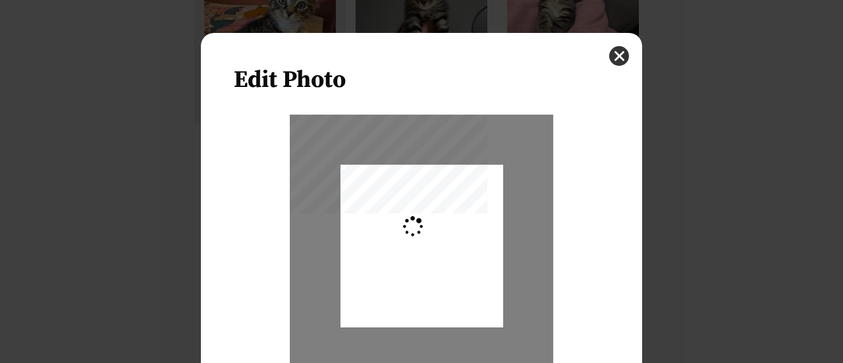
type input "0.2744"
drag, startPoint x: 388, startPoint y: 312, endPoint x: 372, endPoint y: 317, distance: 17.3
click at [382, 322] on div "Dialog Window - Close (Press escape to close)" at bounding box center [422, 257] width 163 height 216
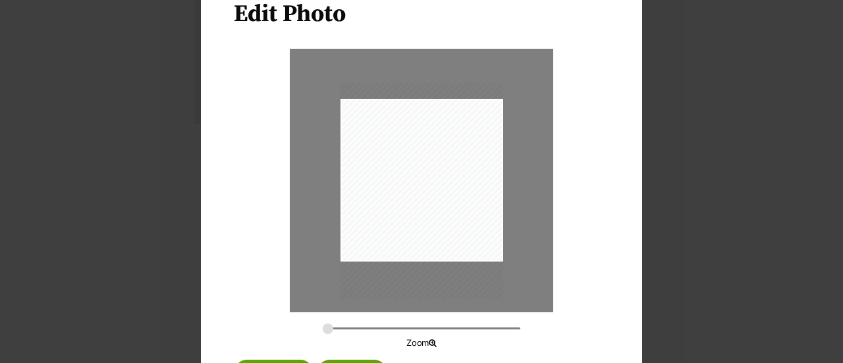
scroll to position [128, 0]
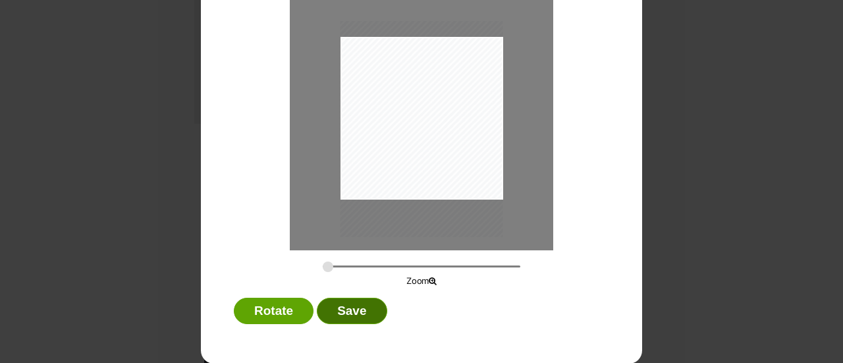
click at [351, 307] on button "Save" at bounding box center [352, 311] width 70 height 26
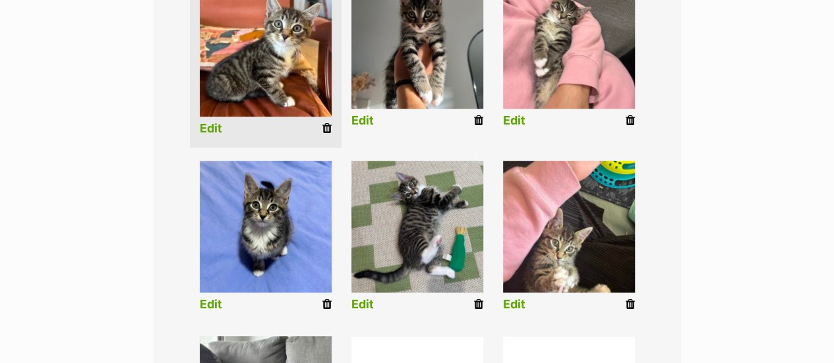
scroll to position [404, 0]
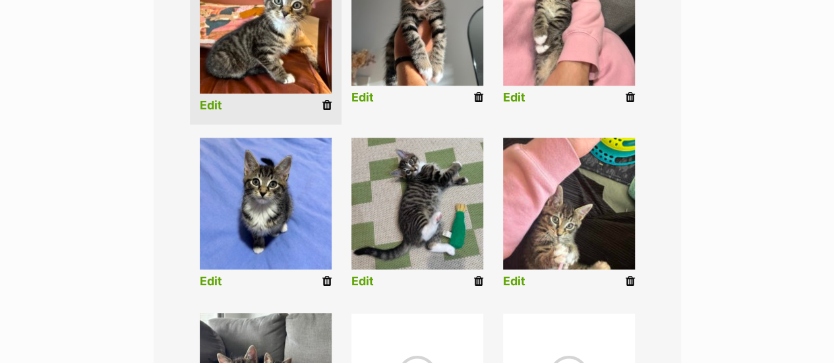
click at [522, 281] on link "Edit" at bounding box center [514, 282] width 22 height 14
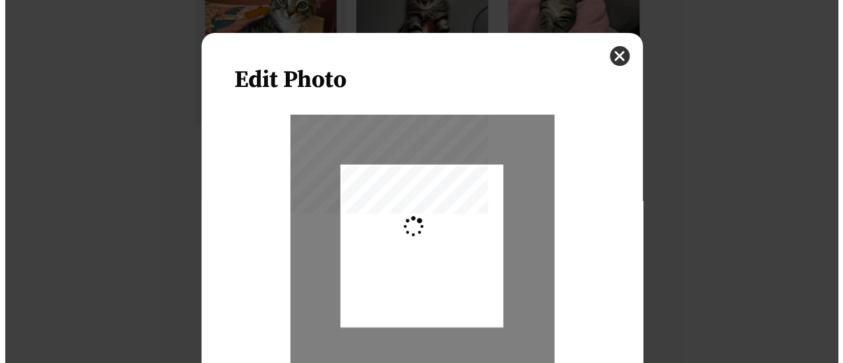
scroll to position [0, 0]
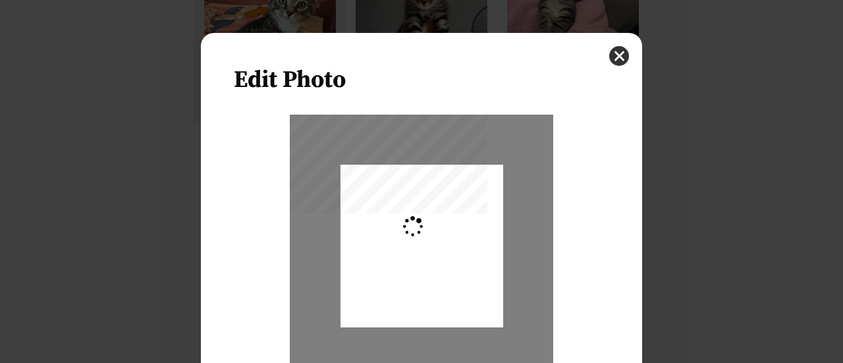
type input "0.2744"
drag, startPoint x: 440, startPoint y: 295, endPoint x: 308, endPoint y: 260, distance: 137.0
click at [435, 260] on div "Dialog Window - Close (Press escape to close)" at bounding box center [422, 219] width 163 height 217
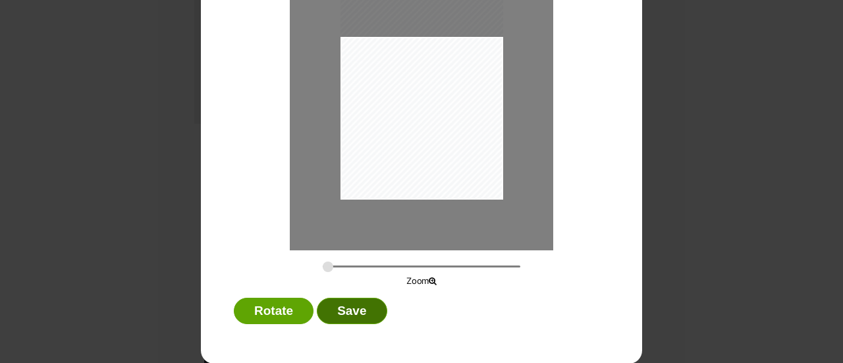
click at [344, 307] on button "Save" at bounding box center [352, 311] width 70 height 26
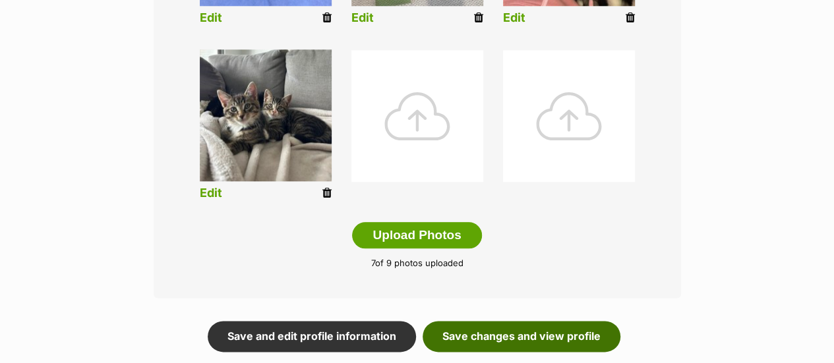
click at [514, 335] on link "Save changes and view profile" at bounding box center [521, 336] width 198 height 30
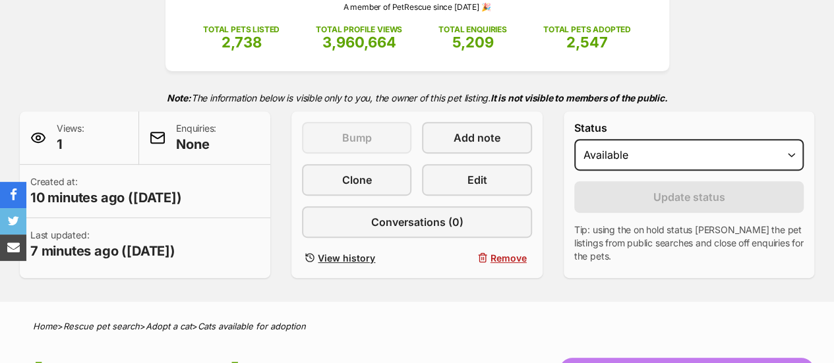
scroll to position [264, 0]
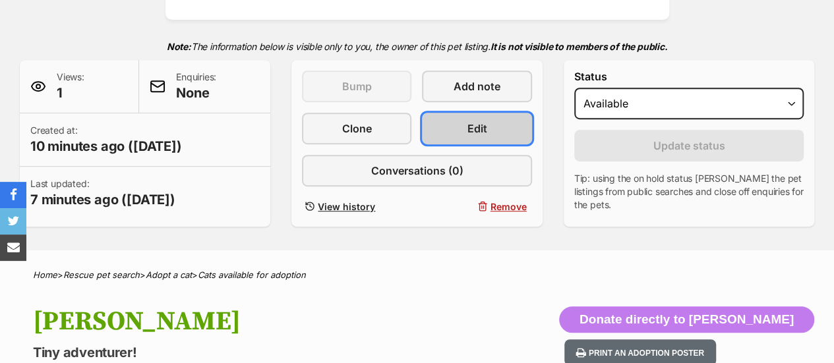
click at [490, 135] on link "Edit" at bounding box center [476, 129] width 109 height 32
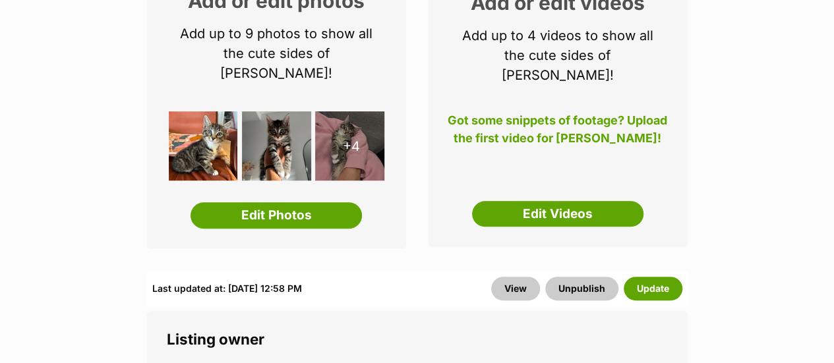
scroll to position [264, 0]
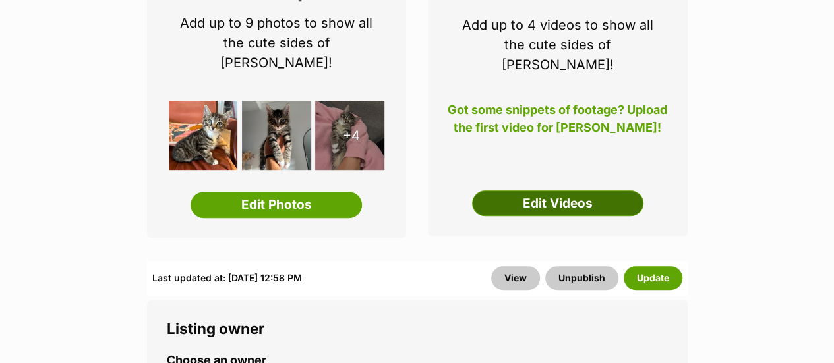
click at [537, 190] on link "Edit Videos" at bounding box center [557, 203] width 171 height 26
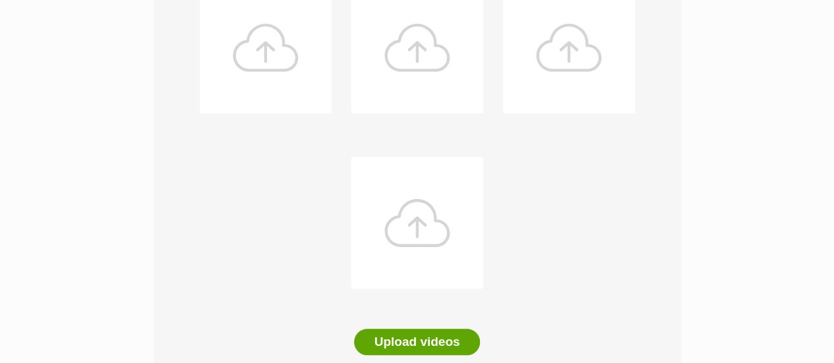
scroll to position [329, 0]
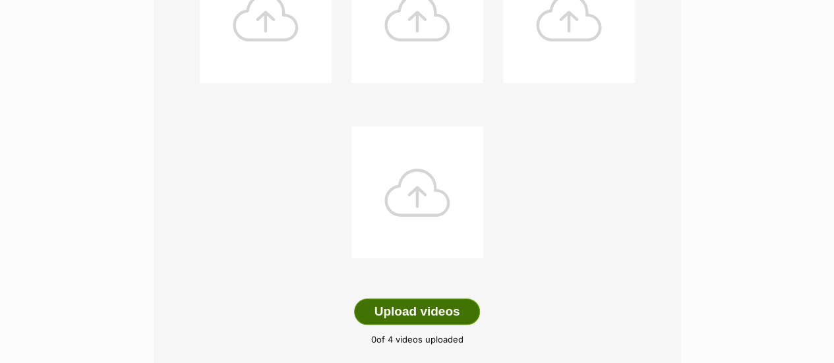
click at [425, 305] on button "Upload videos" at bounding box center [417, 311] width 127 height 26
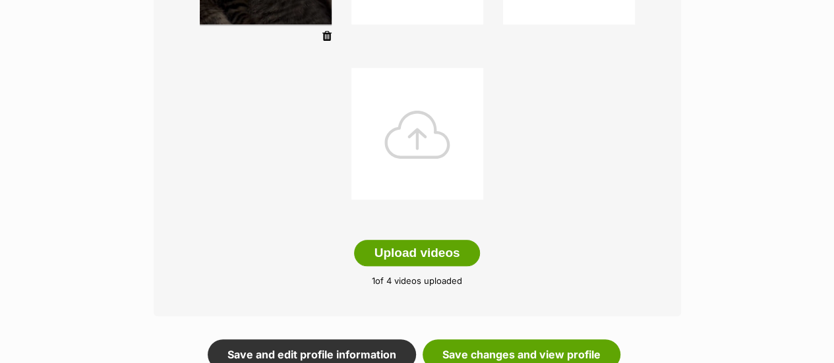
scroll to position [395, 0]
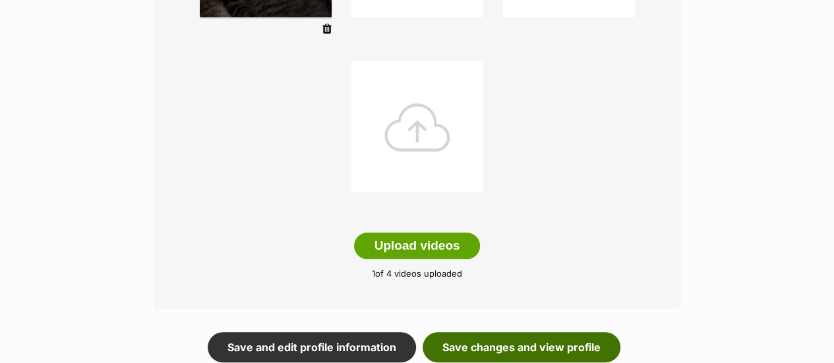
click at [517, 351] on link "Save changes and view profile" at bounding box center [521, 347] width 198 height 30
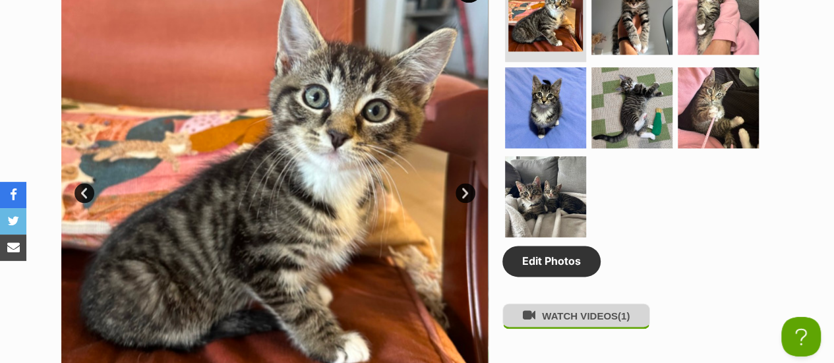
click at [584, 320] on button "WATCH VIDEOS (1)" at bounding box center [576, 316] width 148 height 26
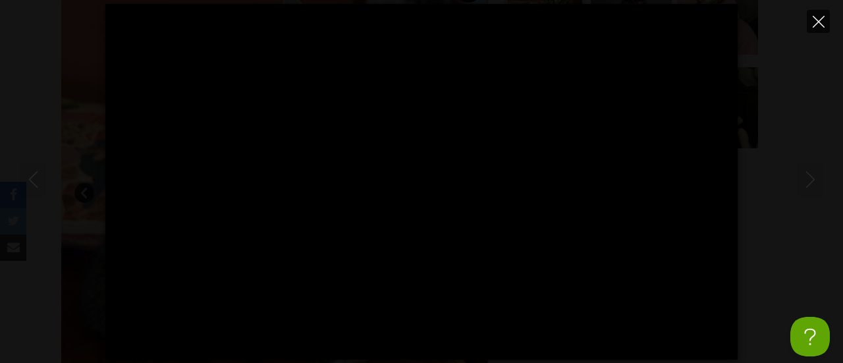
click at [821, 19] on icon "Close" at bounding box center [819, 22] width 12 height 12
type input "96.47"
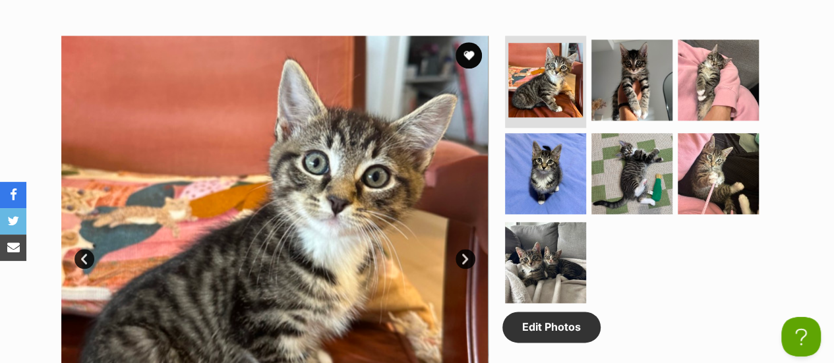
scroll to position [725, 0]
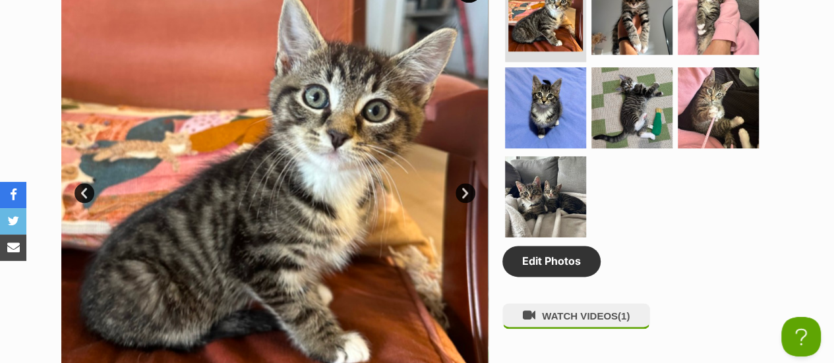
click at [466, 193] on link "Next" at bounding box center [465, 193] width 20 height 20
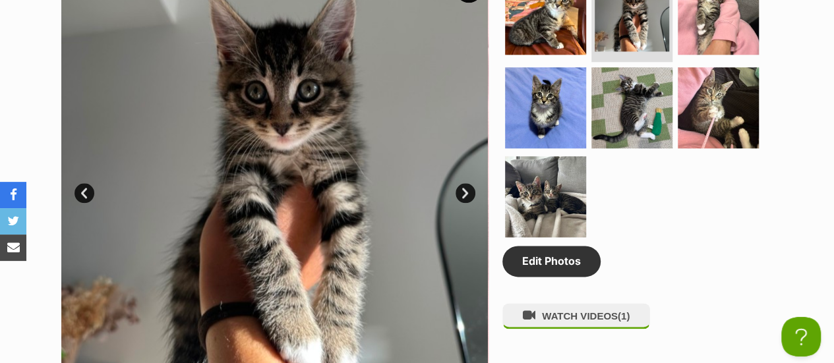
click at [466, 193] on link "Next" at bounding box center [465, 193] width 20 height 20
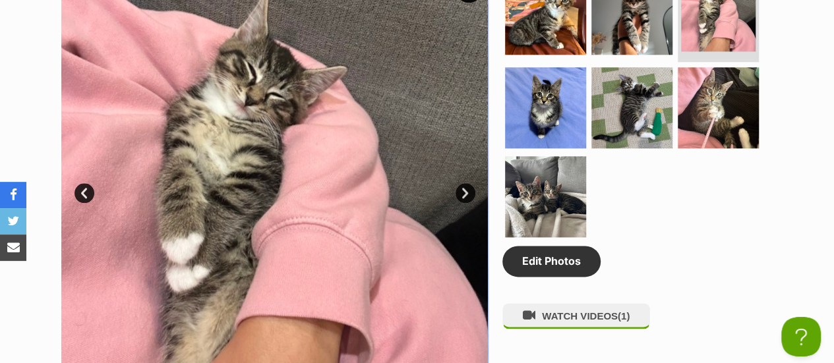
click at [466, 193] on link "Next" at bounding box center [465, 193] width 20 height 20
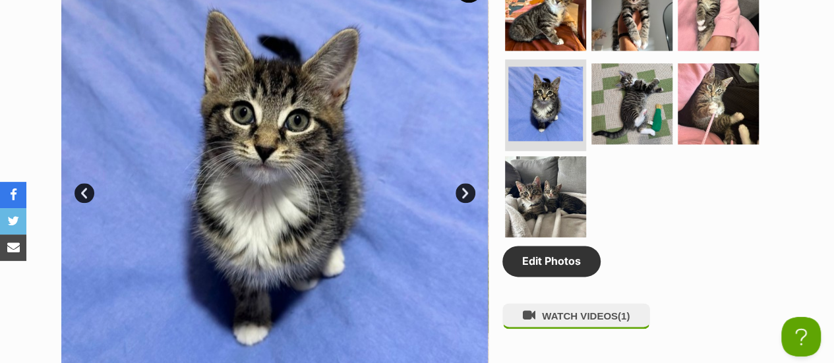
click at [466, 193] on link "Next" at bounding box center [465, 193] width 20 height 20
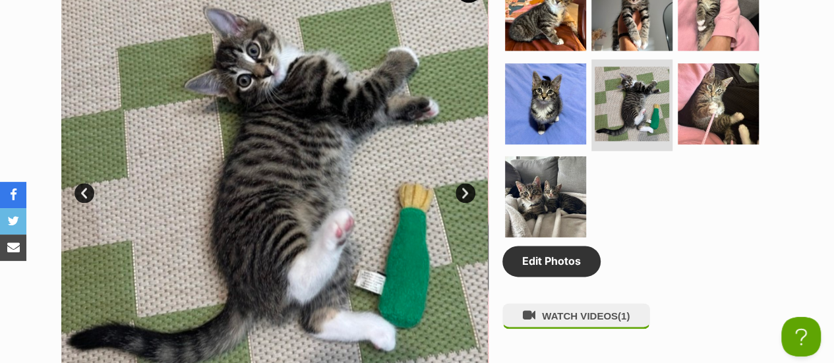
click at [466, 193] on link "Next" at bounding box center [465, 193] width 20 height 20
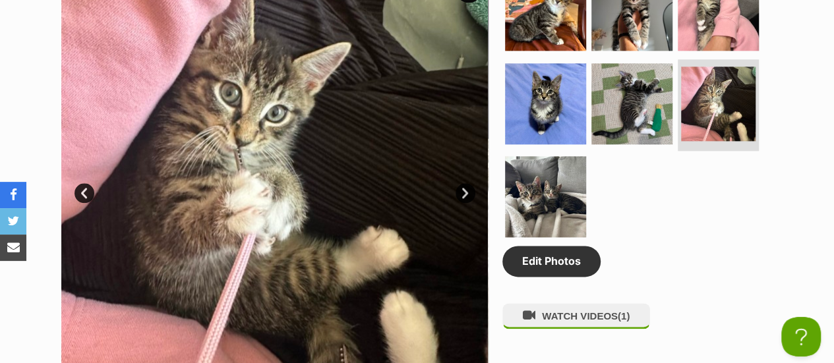
click at [466, 193] on link "Next" at bounding box center [465, 193] width 20 height 20
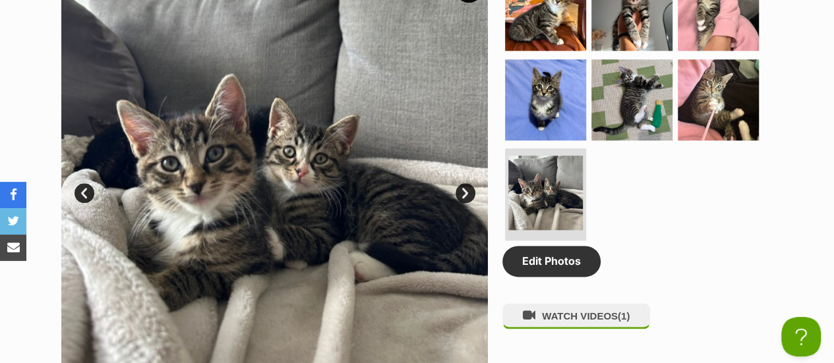
click at [466, 193] on link "Next" at bounding box center [465, 193] width 20 height 20
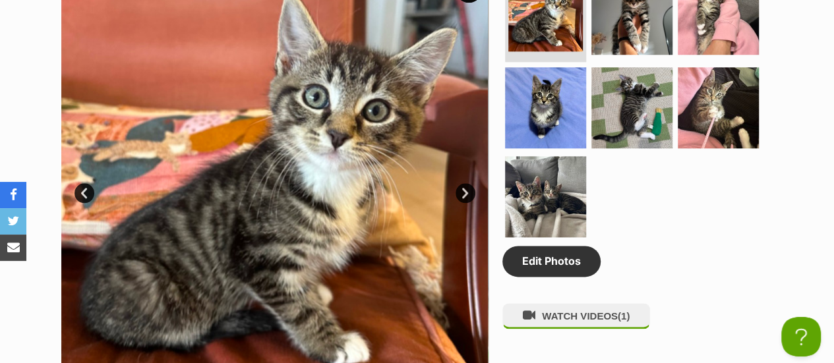
click at [84, 193] on link "Prev" at bounding box center [84, 193] width 20 height 20
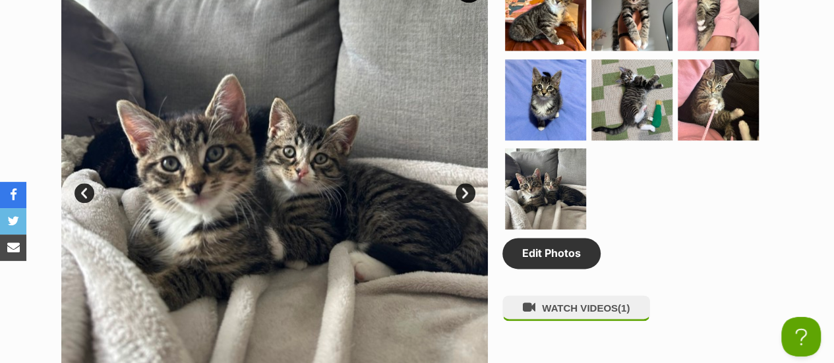
click at [84, 193] on link "Prev" at bounding box center [84, 193] width 20 height 20
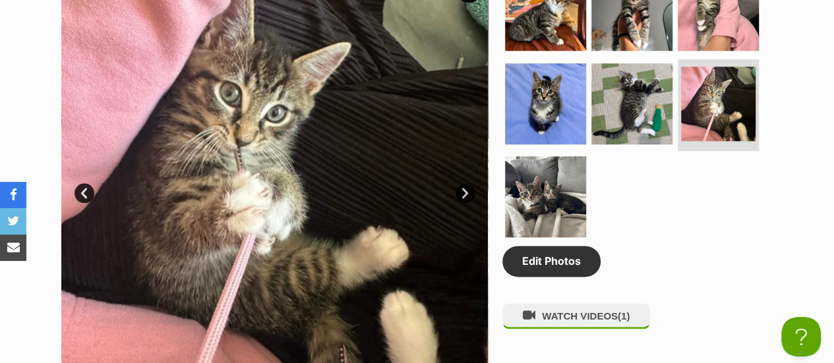
click at [466, 190] on link "Next" at bounding box center [465, 193] width 20 height 20
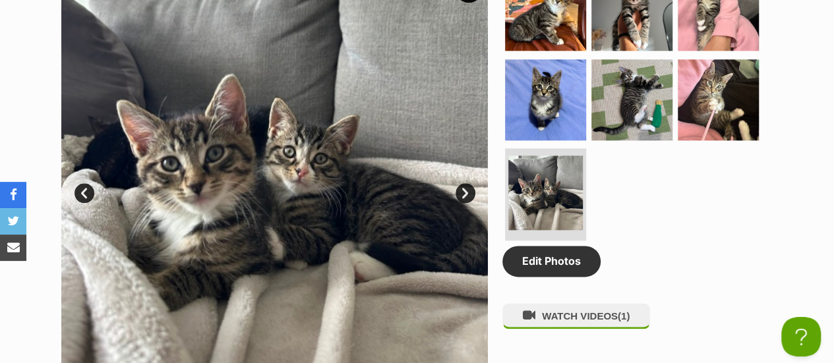
click at [81, 189] on link "Prev" at bounding box center [84, 193] width 20 height 20
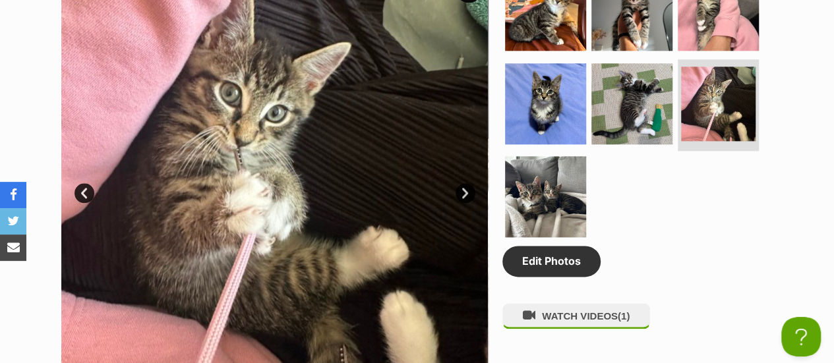
click at [81, 189] on link "Prev" at bounding box center [84, 193] width 20 height 20
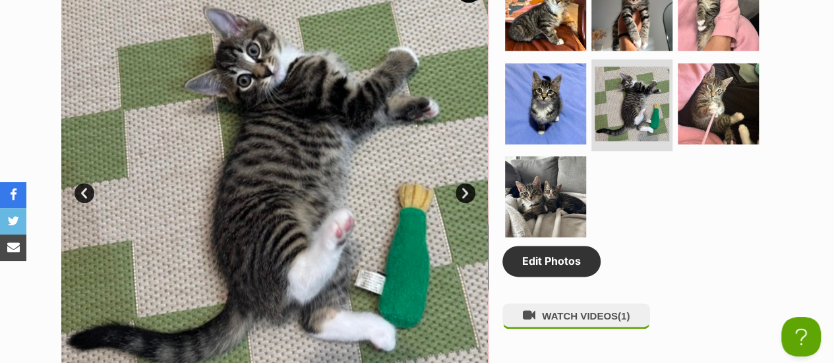
click at [81, 189] on link "Prev" at bounding box center [84, 193] width 20 height 20
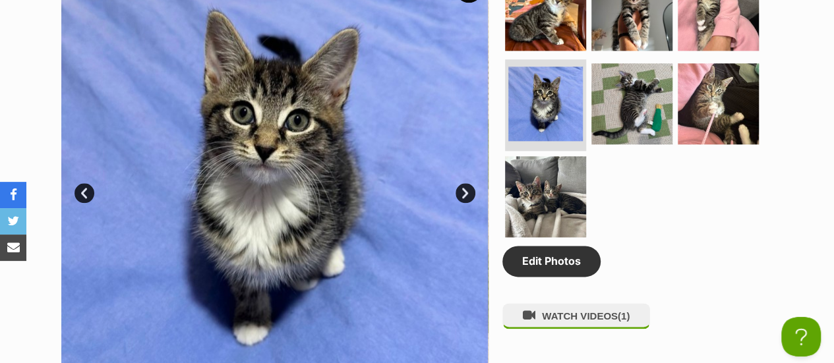
click at [466, 190] on link "Next" at bounding box center [465, 193] width 20 height 20
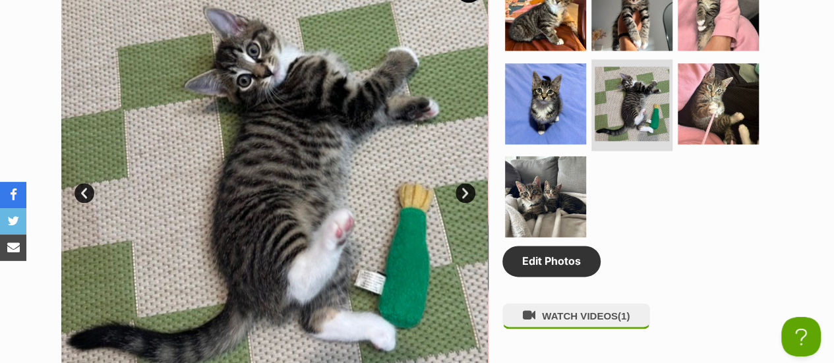
click at [466, 190] on link "Next" at bounding box center [465, 193] width 20 height 20
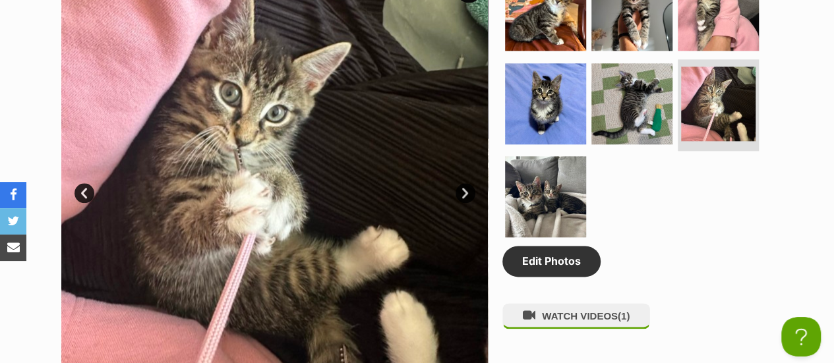
click at [466, 190] on link "Next" at bounding box center [465, 193] width 20 height 20
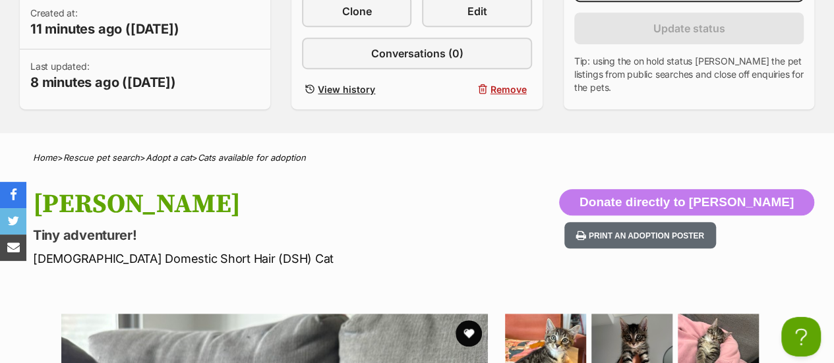
scroll to position [264, 0]
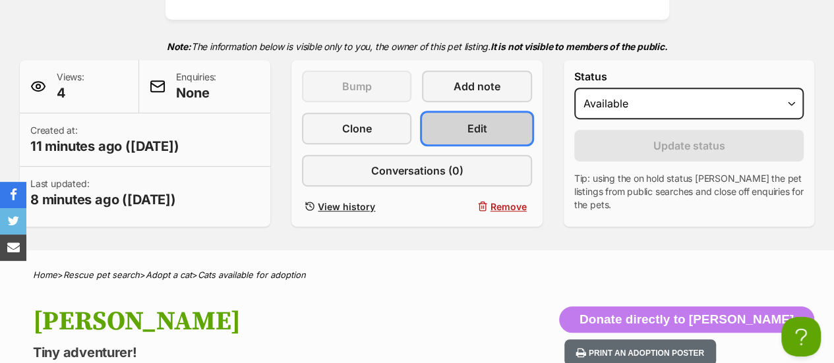
click at [472, 131] on span "Edit" at bounding box center [477, 129] width 20 height 16
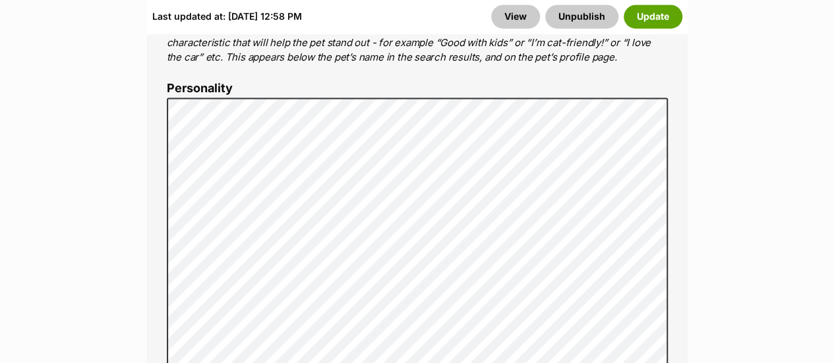
scroll to position [1054, 0]
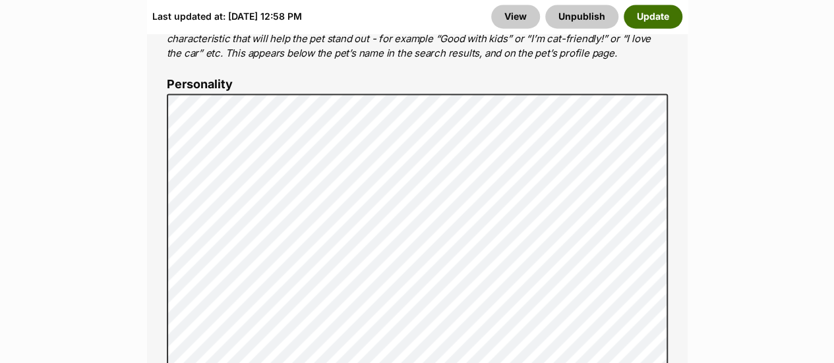
click at [647, 16] on button "Update" at bounding box center [652, 17] width 59 height 24
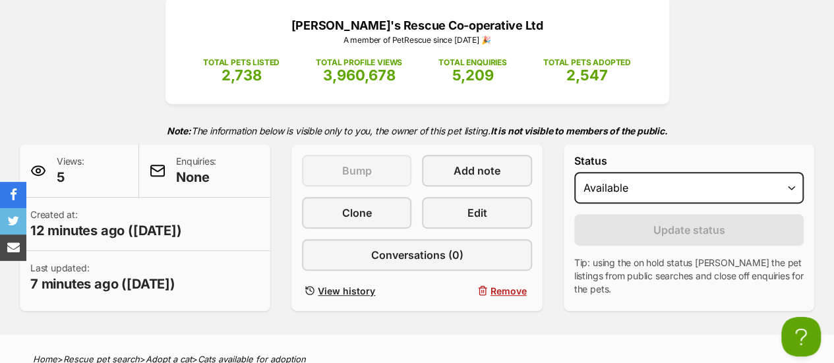
scroll to position [66, 0]
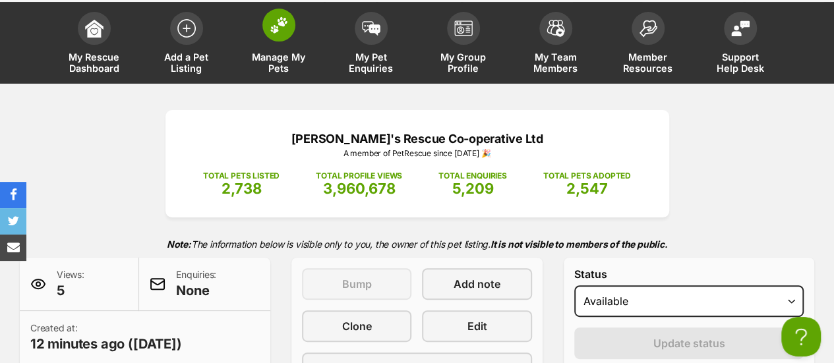
click at [292, 55] on span "Manage My Pets" at bounding box center [278, 62] width 59 height 22
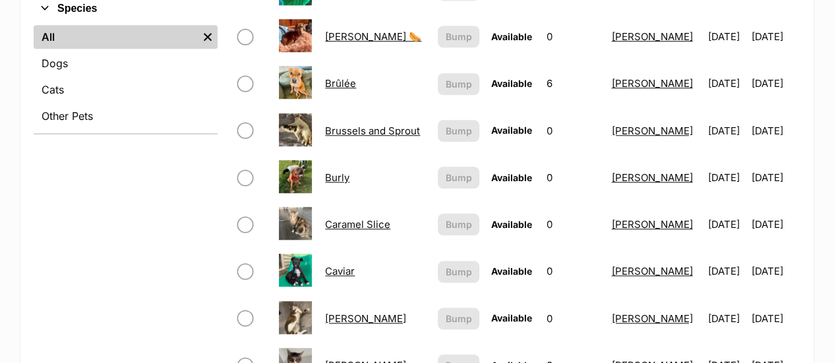
scroll to position [461, 0]
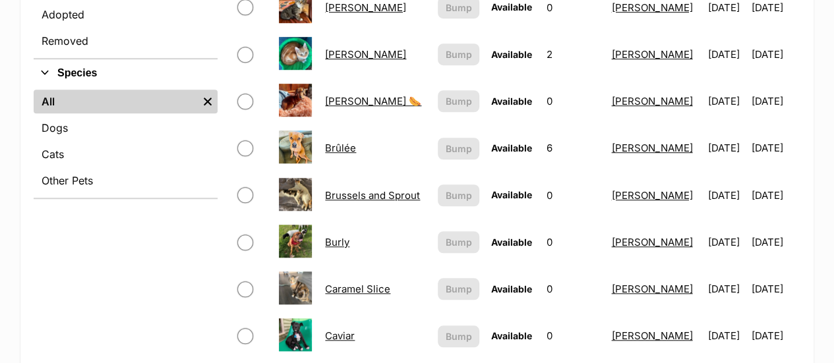
click at [397, 192] on link "Brussels and Sprout" at bounding box center [372, 195] width 95 height 13
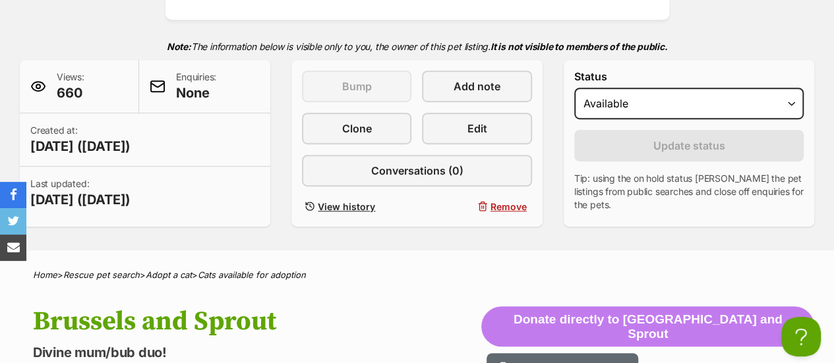
scroll to position [132, 0]
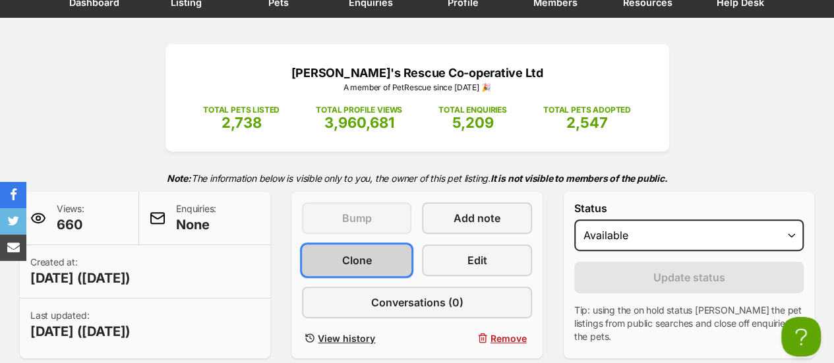
click at [347, 255] on span "Clone" at bounding box center [357, 260] width 30 height 16
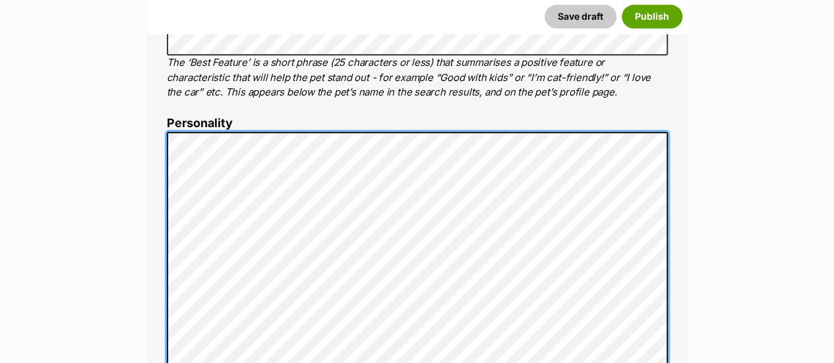
scroll to position [713, 0]
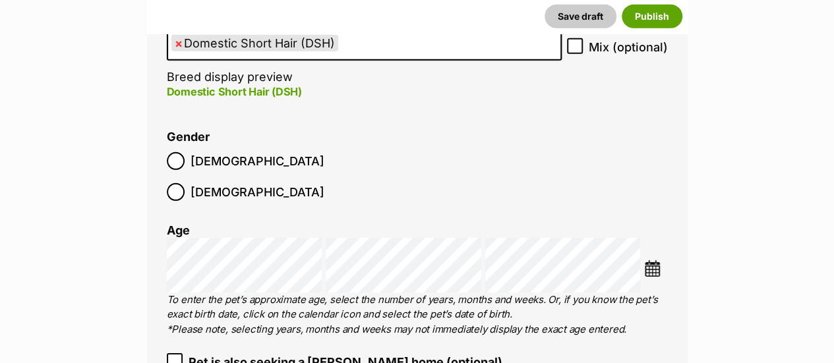
scroll to position [1965, 0]
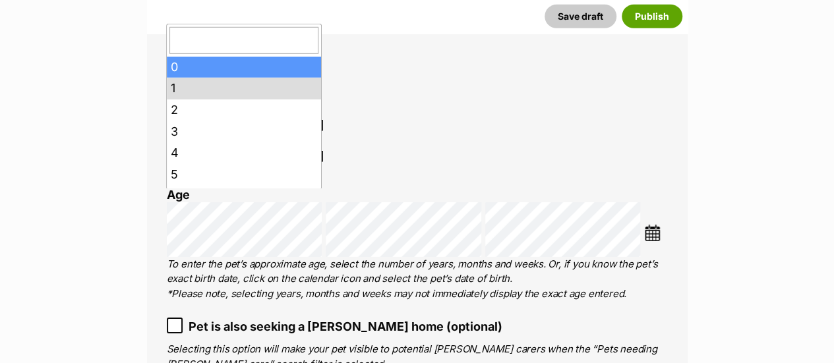
drag, startPoint x: 195, startPoint y: 67, endPoint x: 337, endPoint y: 108, distance: 148.3
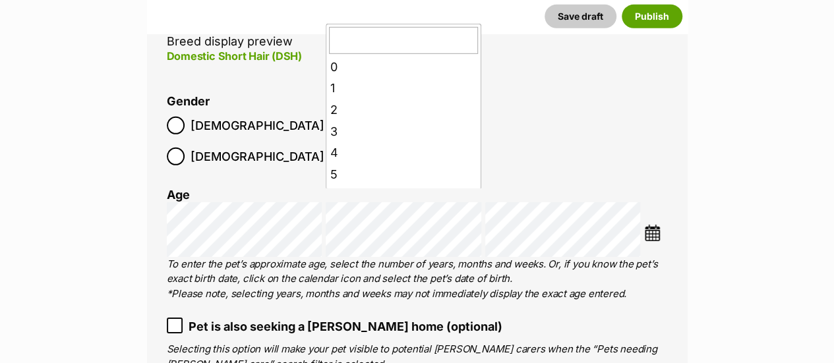
scroll to position [97, 0]
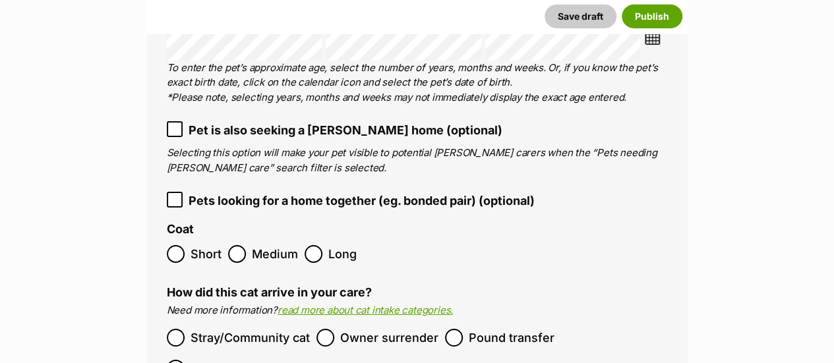
scroll to position [2162, 0]
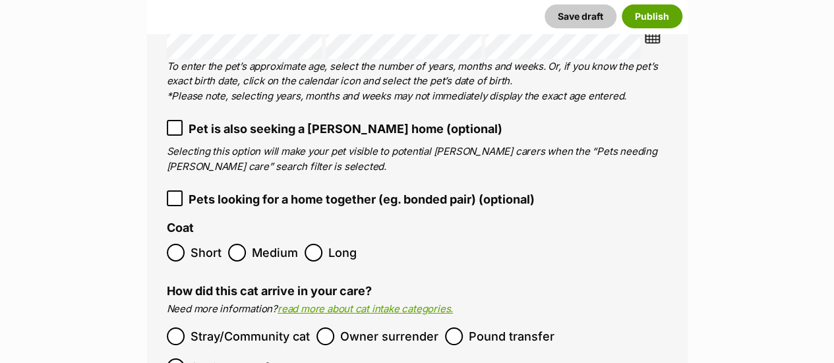
click at [174, 194] on icon at bounding box center [174, 198] width 9 height 9
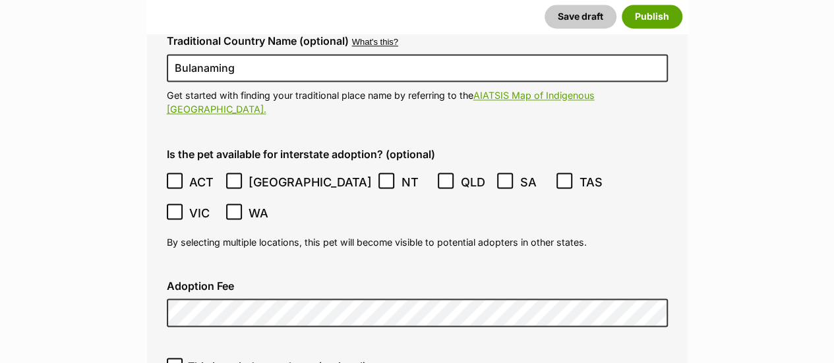
scroll to position [3678, 0]
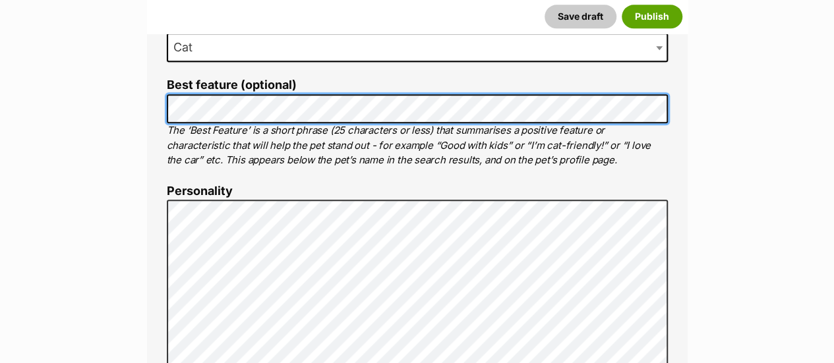
scroll to position [0, 0]
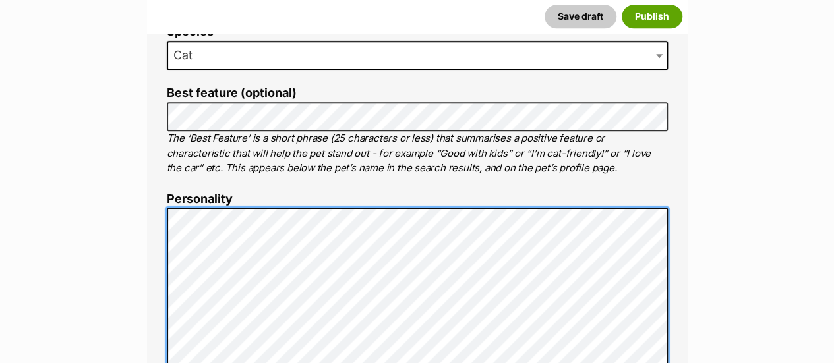
scroll to position [713, 0]
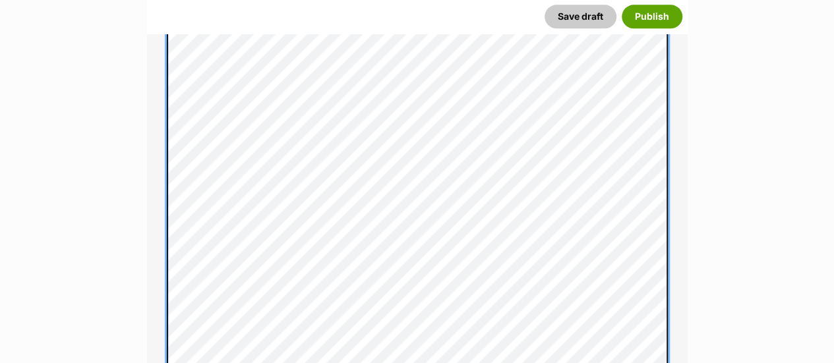
scroll to position [779, 0]
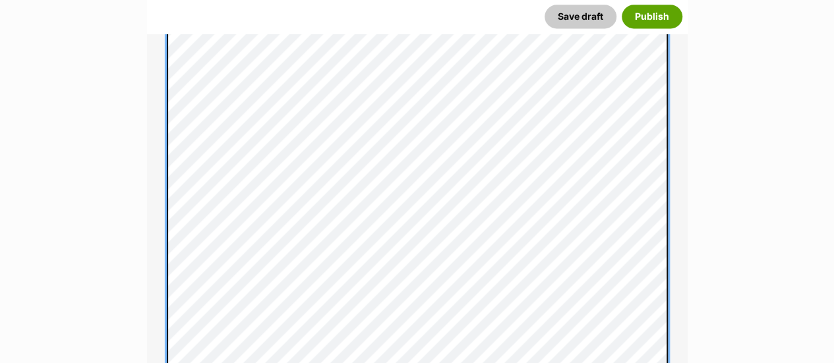
scroll to position [976, 0]
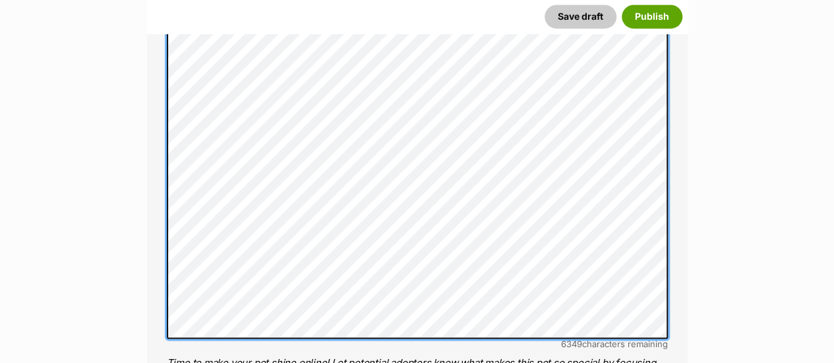
click at [165, 270] on div "About This Pet Name Henlo there, it looks like you might be using the pet name …" at bounding box center [417, 130] width 540 height 1349
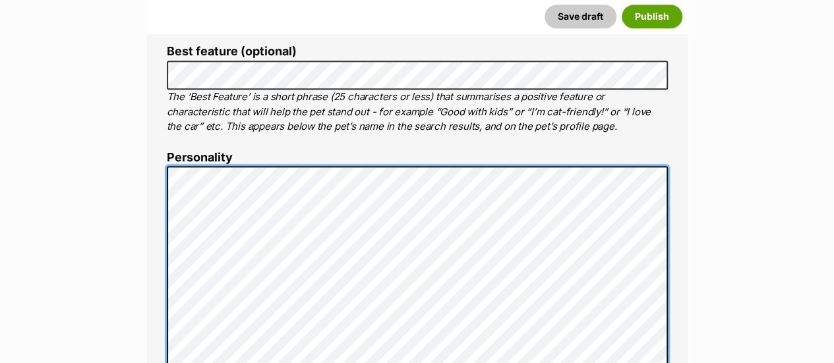
scroll to position [658, 0]
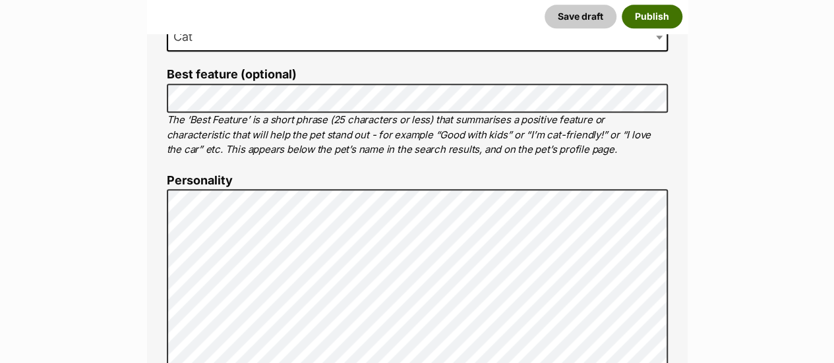
click at [650, 15] on button "Publish" at bounding box center [651, 17] width 61 height 24
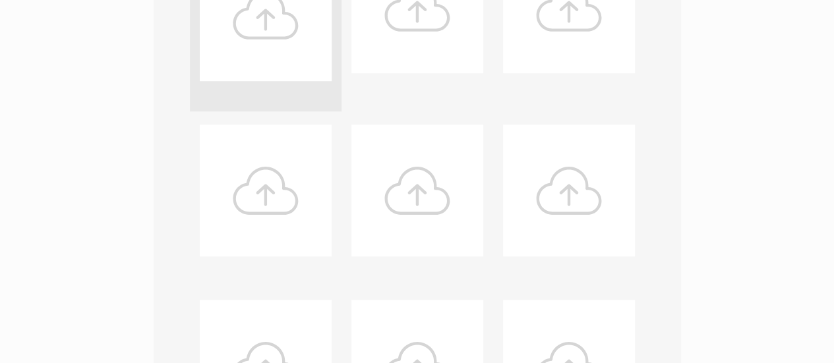
scroll to position [659, 0]
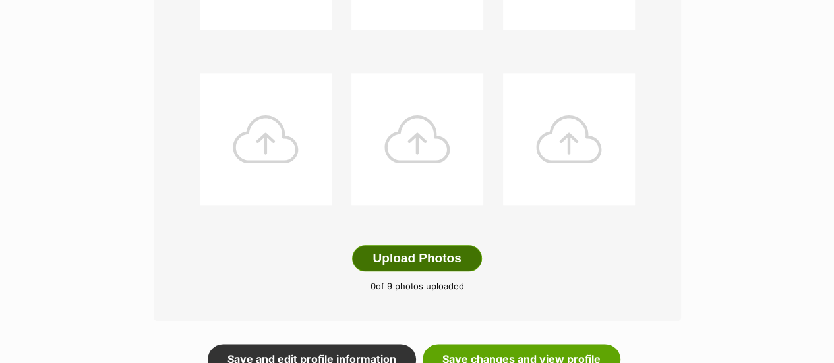
click at [409, 245] on button "Upload Photos" at bounding box center [416, 258] width 129 height 26
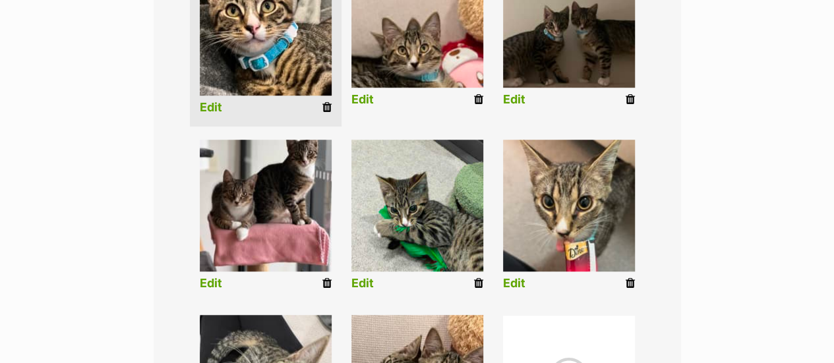
scroll to position [410, 0]
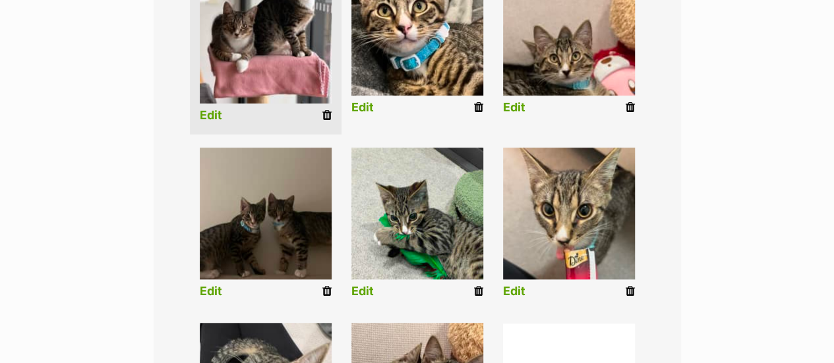
click at [211, 109] on link "Edit" at bounding box center [211, 116] width 22 height 14
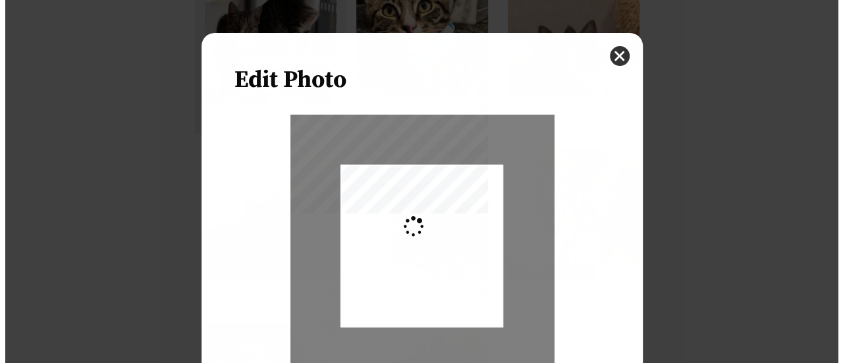
scroll to position [0, 0]
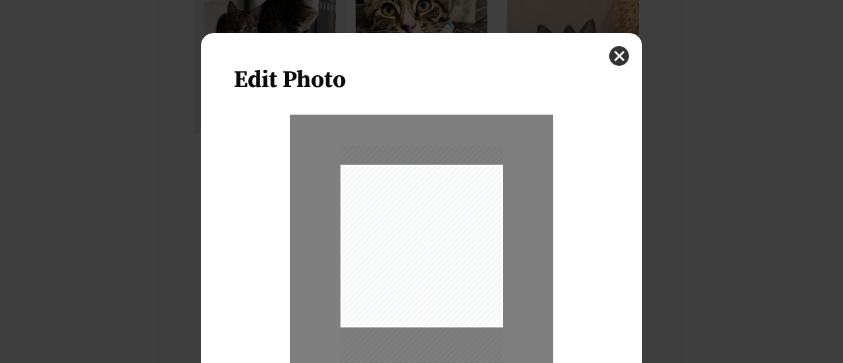
drag, startPoint x: 435, startPoint y: 225, endPoint x: 435, endPoint y: 233, distance: 7.9
click at [435, 233] on div "Dialog Window - Close (Press escape to close)" at bounding box center [422, 254] width 163 height 217
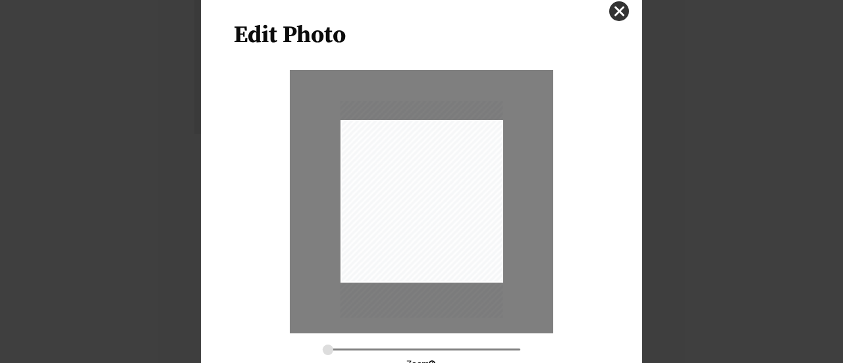
scroll to position [66, 0]
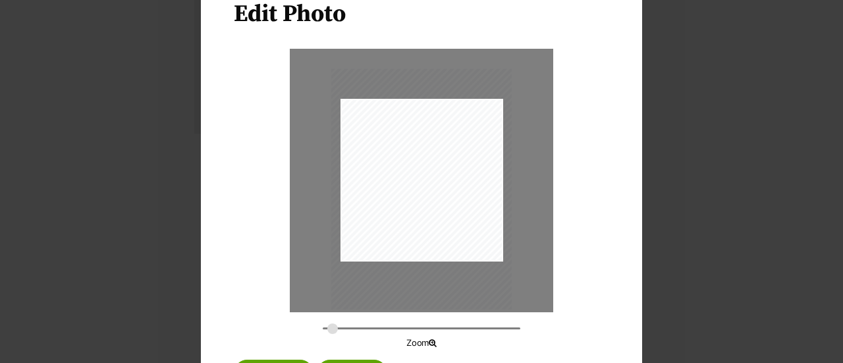
type input "0.3046"
click at [327, 327] on input "Dialog Window - Close (Press escape to close)" at bounding box center [422, 328] width 198 height 13
click at [391, 246] on div "Dialog Window - Close (Press escape to close)" at bounding box center [422, 187] width 181 height 241
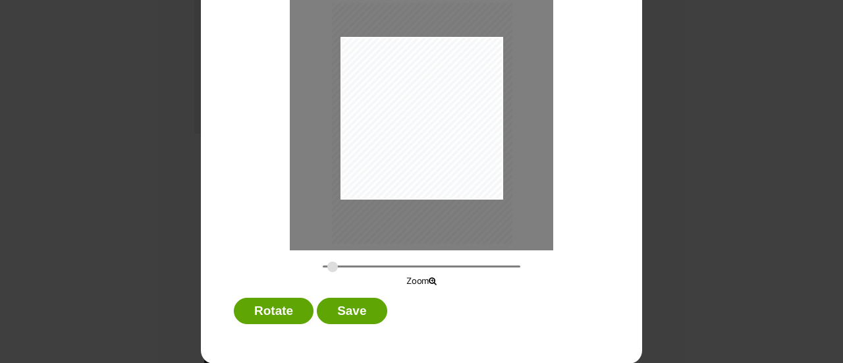
click at [391, 157] on div "Dialog Window - Close (Press escape to close)" at bounding box center [422, 123] width 181 height 241
click at [343, 315] on button "Save" at bounding box center [352, 311] width 70 height 26
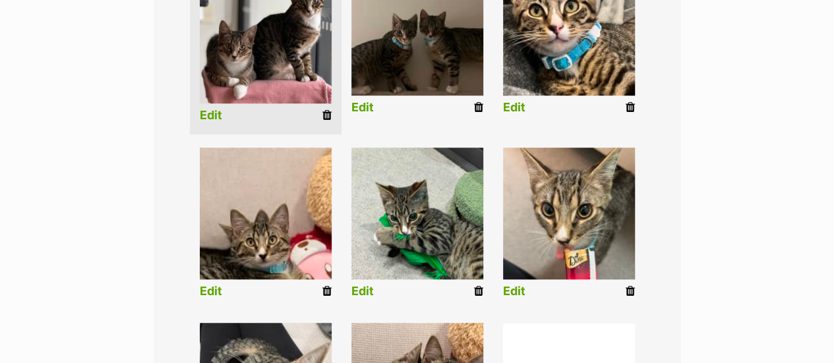
scroll to position [344, 0]
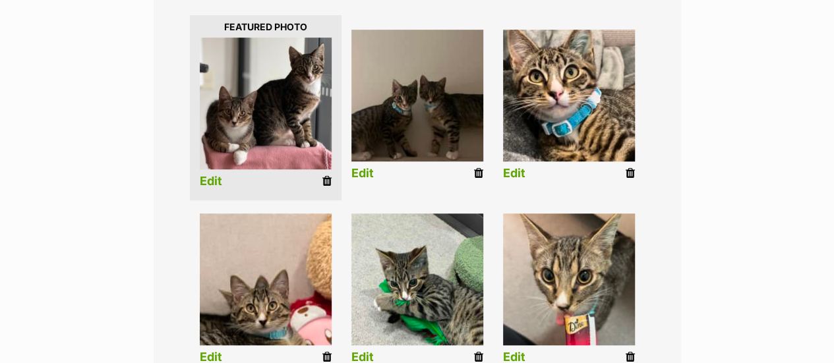
click at [362, 167] on link "Edit" at bounding box center [362, 174] width 22 height 14
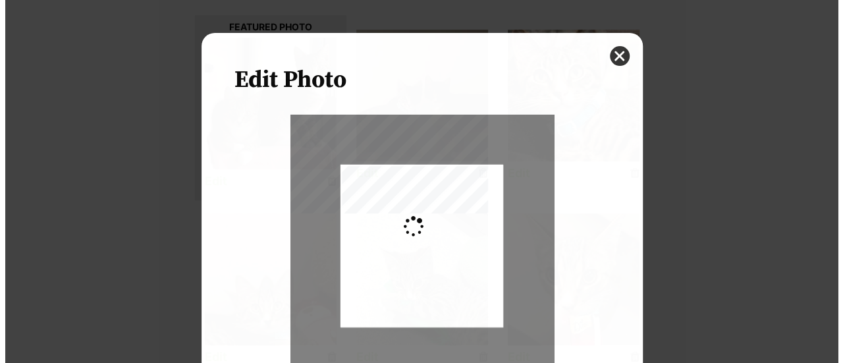
scroll to position [0, 0]
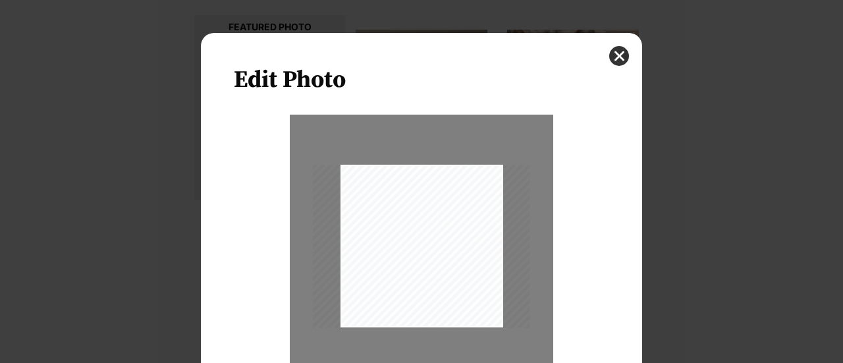
drag, startPoint x: 383, startPoint y: 270, endPoint x: 383, endPoint y: 244, distance: 26.4
click at [383, 244] on div "Dialog Window - Close (Press escape to close)" at bounding box center [421, 246] width 217 height 163
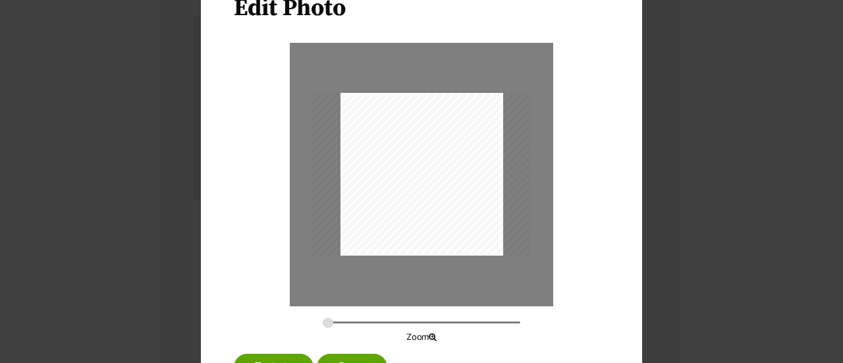
scroll to position [128, 0]
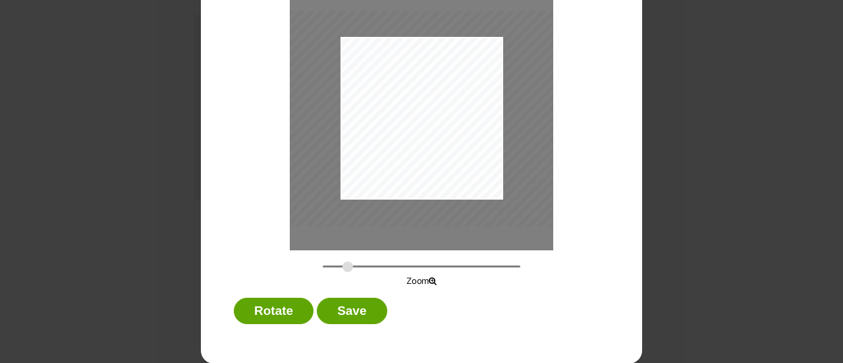
drag, startPoint x: 324, startPoint y: 268, endPoint x: 397, endPoint y: 186, distance: 109.6
type input "0.487"
click at [343, 271] on input "Dialog Window - Close (Press escape to close)" at bounding box center [422, 266] width 198 height 13
drag, startPoint x: 409, startPoint y: 165, endPoint x: 406, endPoint y: 133, distance: 31.7
click at [406, 133] on div "Dialog Window - Close (Press escape to close)" at bounding box center [419, 92] width 289 height 217
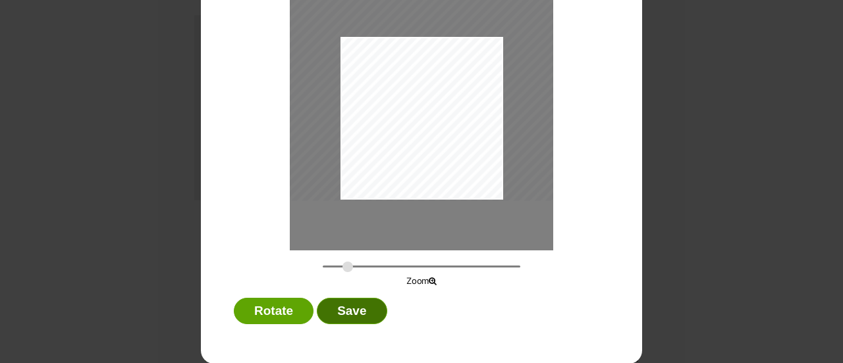
click at [340, 312] on button "Save" at bounding box center [352, 311] width 70 height 26
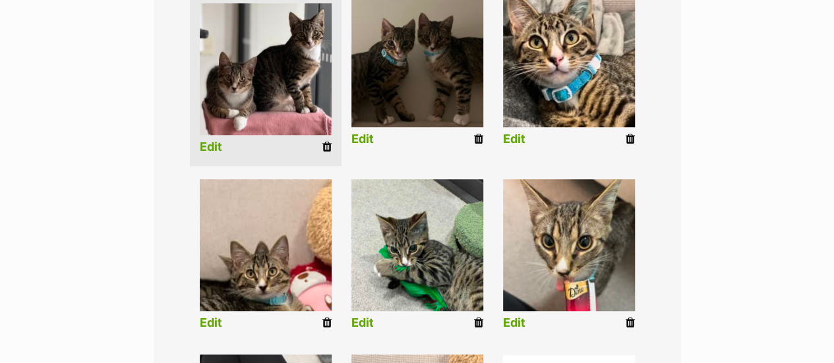
scroll to position [410, 0]
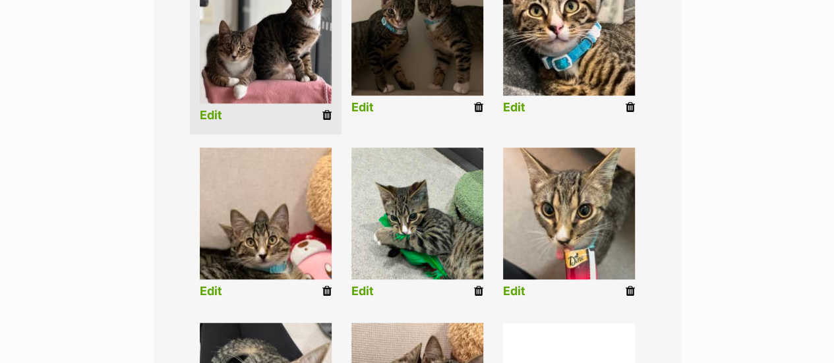
click at [213, 285] on link "Edit" at bounding box center [211, 292] width 22 height 14
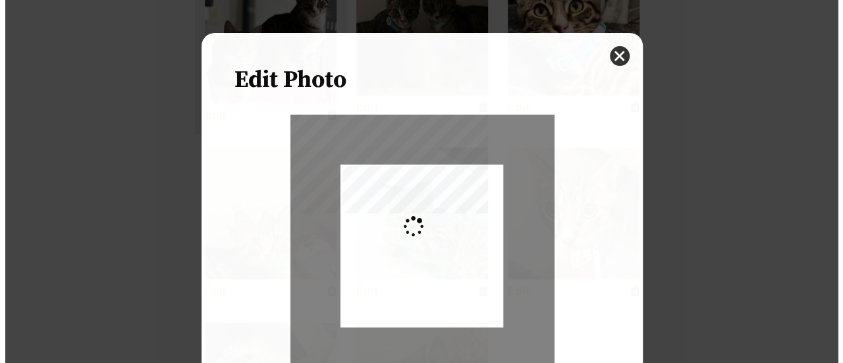
scroll to position [0, 0]
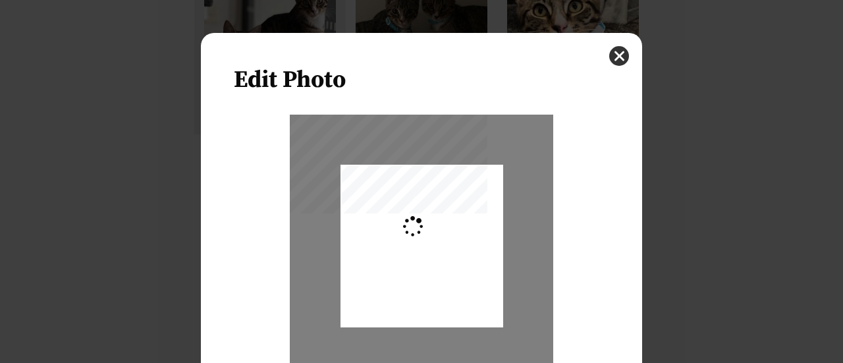
type input "0.2744"
drag, startPoint x: 391, startPoint y: 297, endPoint x: 352, endPoint y: 257, distance: 55.4
click at [391, 263] on div "Dialog Window - Close (Press escape to close)" at bounding box center [422, 219] width 163 height 217
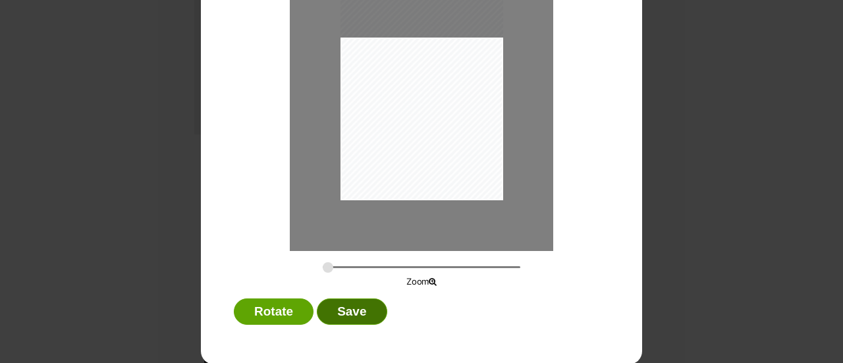
scroll to position [128, 0]
click at [339, 315] on button "Save" at bounding box center [352, 311] width 70 height 26
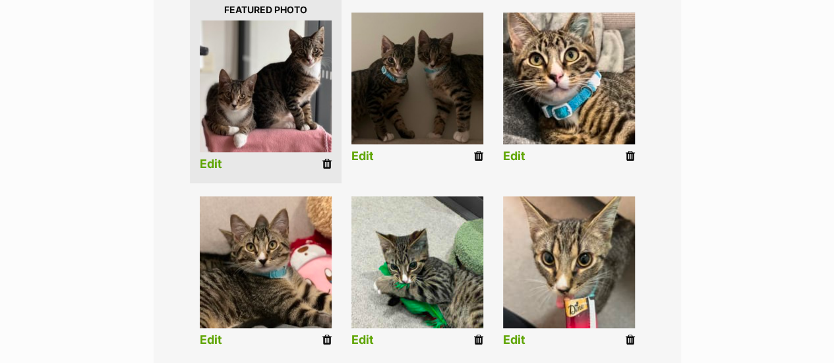
scroll to position [344, 0]
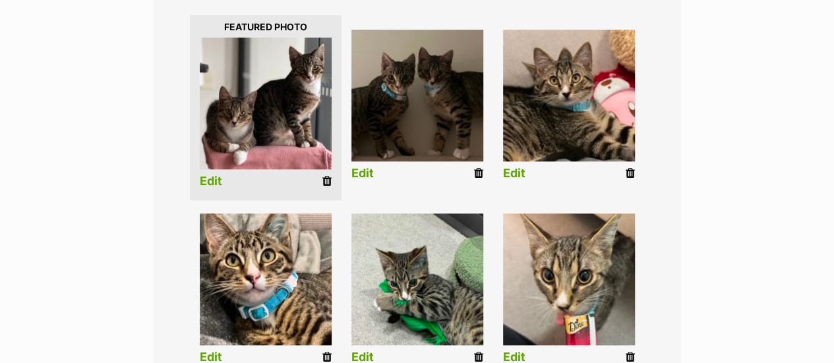
click at [204, 351] on link "Edit" at bounding box center [211, 358] width 22 height 14
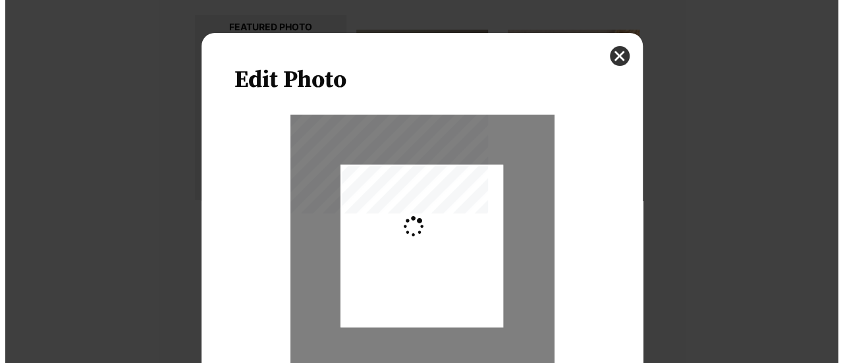
scroll to position [0, 0]
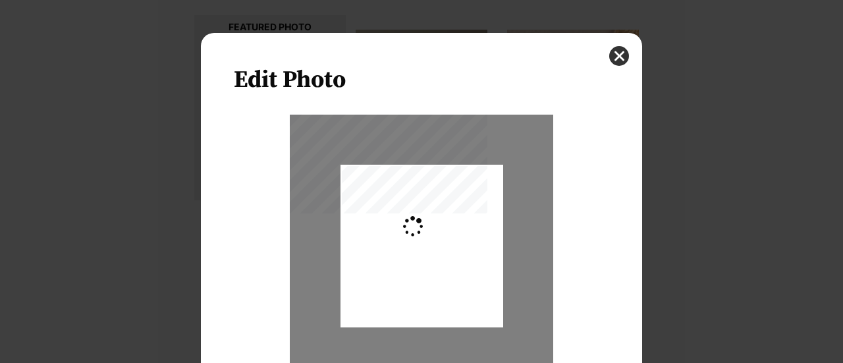
type input "0.2744"
drag, startPoint x: 393, startPoint y: 234, endPoint x: 391, endPoint y: 254, distance: 19.9
click at [391, 254] on div "Dialog Window - Close (Press escape to close)" at bounding box center [422, 265] width 163 height 217
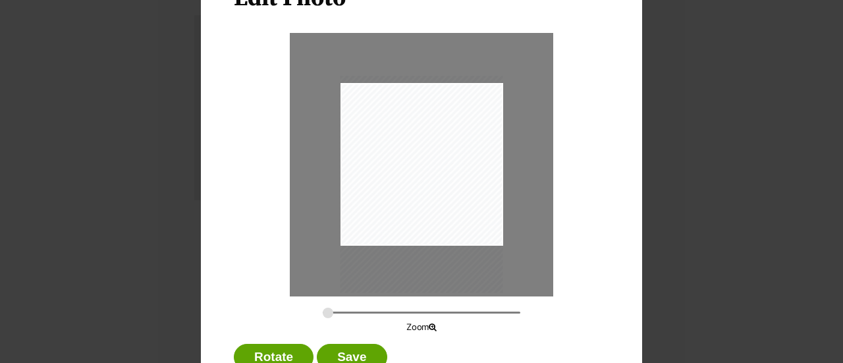
scroll to position [128, 0]
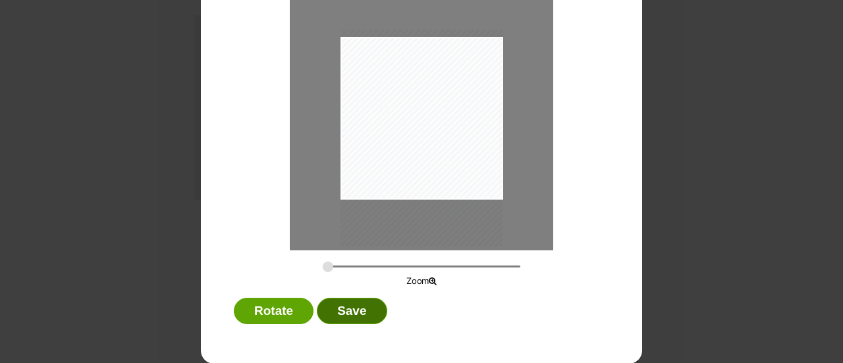
click at [335, 312] on button "Save" at bounding box center [352, 311] width 70 height 26
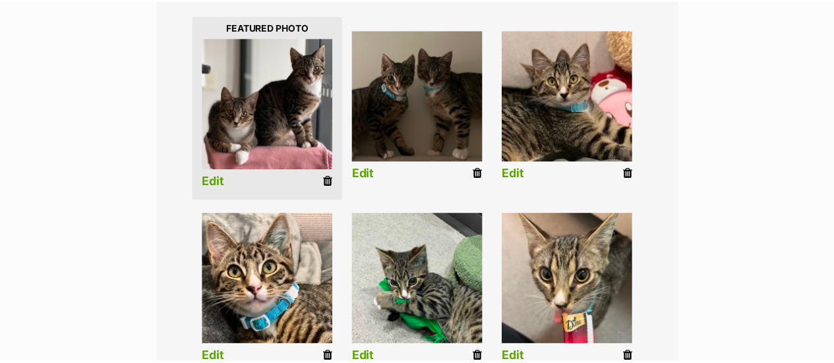
scroll to position [344, 0]
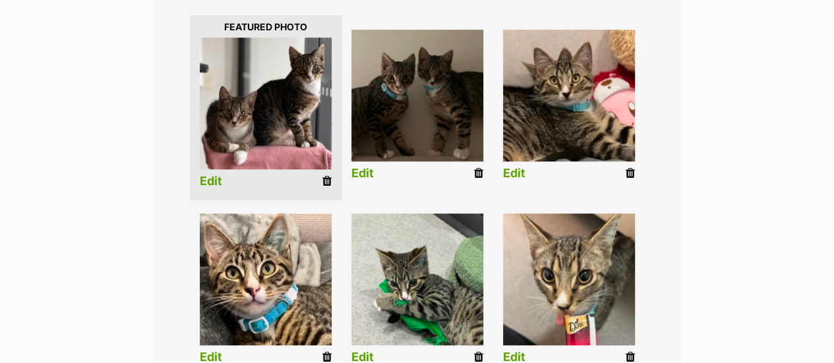
click at [364, 351] on link "Edit" at bounding box center [362, 358] width 22 height 14
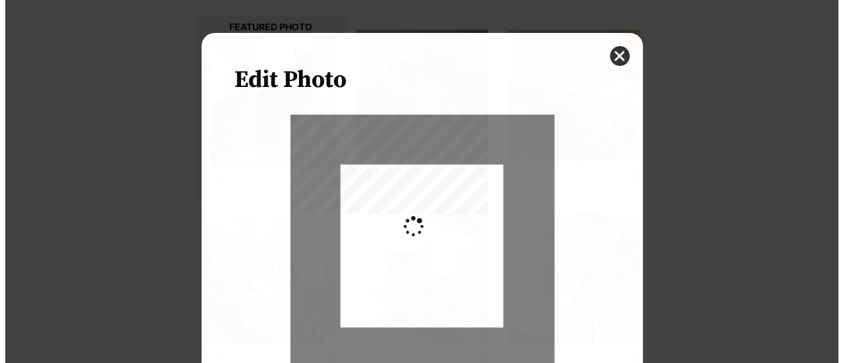
scroll to position [0, 0]
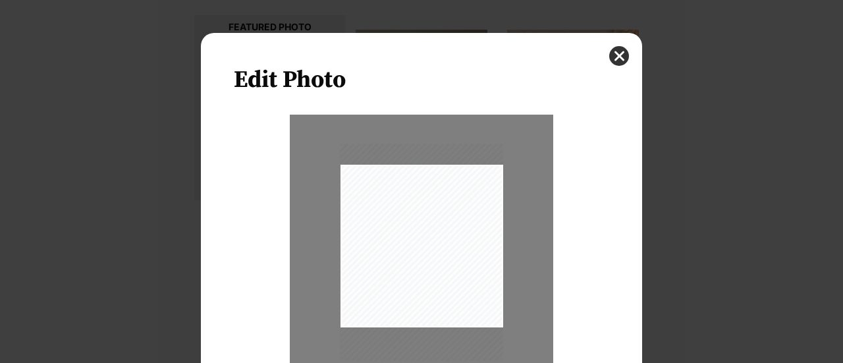
click at [425, 316] on div "Dialog Window - Close (Press escape to close)" at bounding box center [422, 252] width 163 height 217
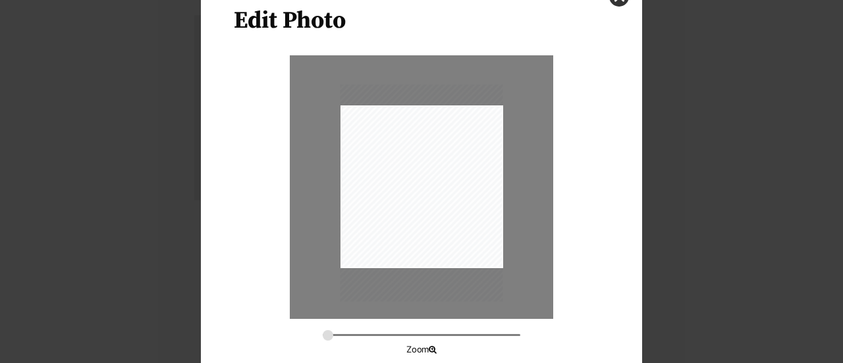
scroll to position [128, 0]
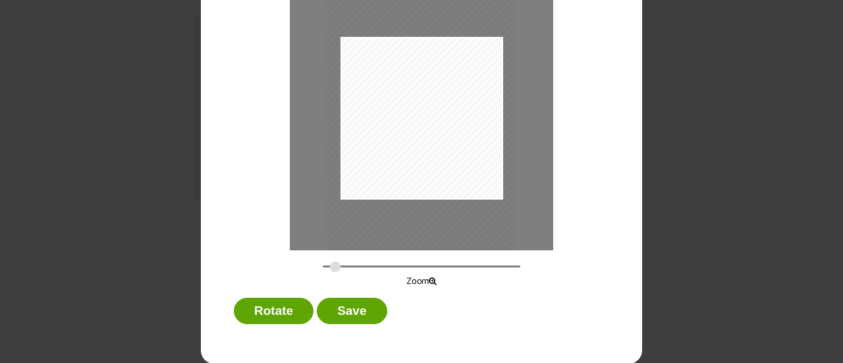
drag, startPoint x: 319, startPoint y: 268, endPoint x: 354, endPoint y: 202, distance: 74.0
type input "0.3247"
click at [331, 267] on input "Dialog Window - Close (Press escape to close)" at bounding box center [422, 266] width 198 height 13
drag, startPoint x: 375, startPoint y: 156, endPoint x: 362, endPoint y: 157, distance: 12.5
click at [362, 157] on div "Dialog Window - Close (Press escape to close)" at bounding box center [409, 126] width 192 height 257
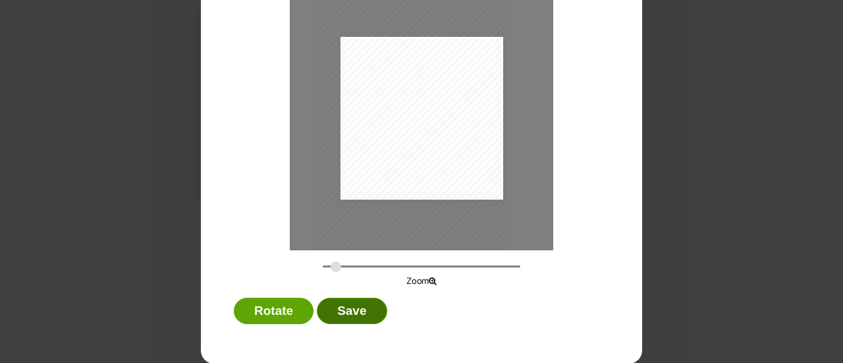
click at [333, 310] on button "Save" at bounding box center [352, 311] width 70 height 26
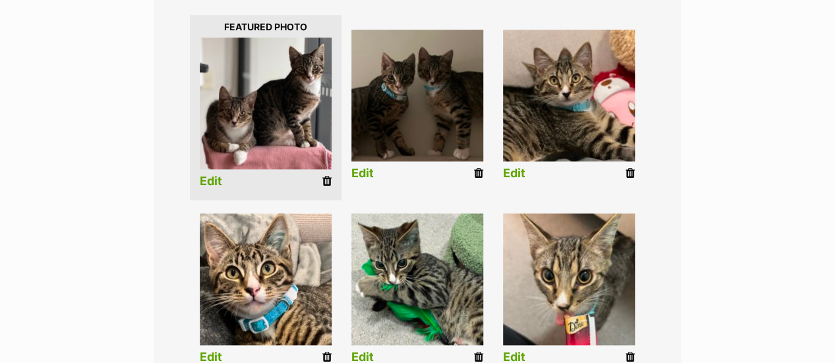
scroll to position [410, 0]
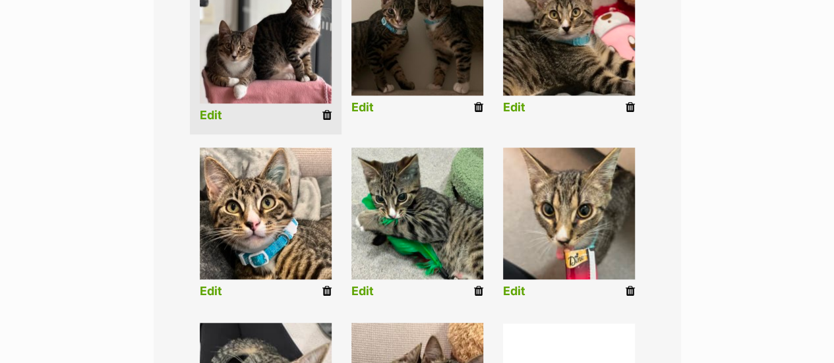
click at [519, 285] on link "Edit" at bounding box center [514, 292] width 22 height 14
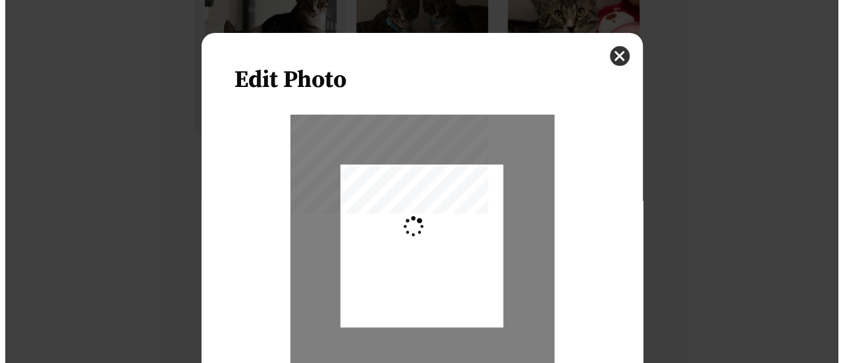
scroll to position [0, 0]
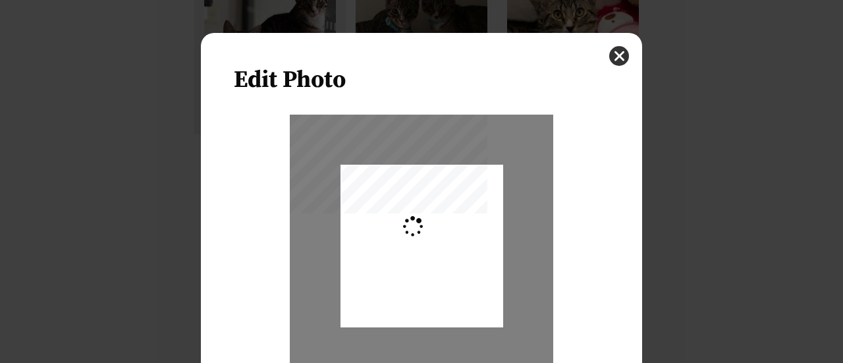
type input "0.2744"
drag, startPoint x: 447, startPoint y: 285, endPoint x: 443, endPoint y: 314, distance: 29.3
click at [443, 314] on div "Dialog Window - Close (Press escape to close)" at bounding box center [422, 273] width 163 height 217
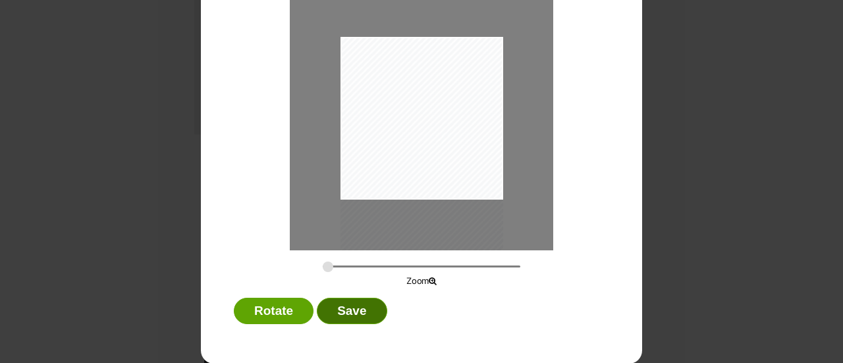
click at [329, 315] on button "Save" at bounding box center [352, 311] width 70 height 26
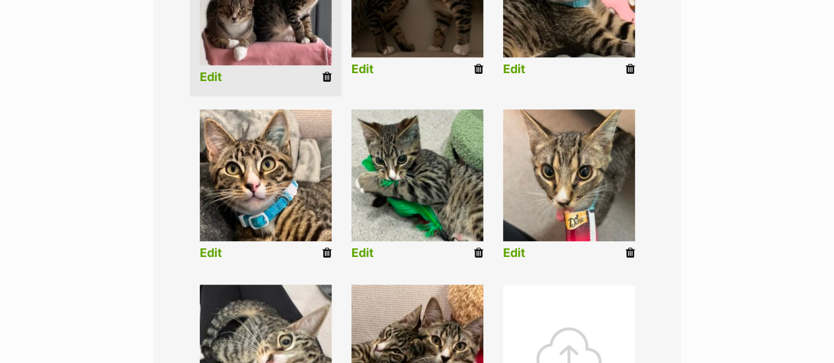
scroll to position [542, 0]
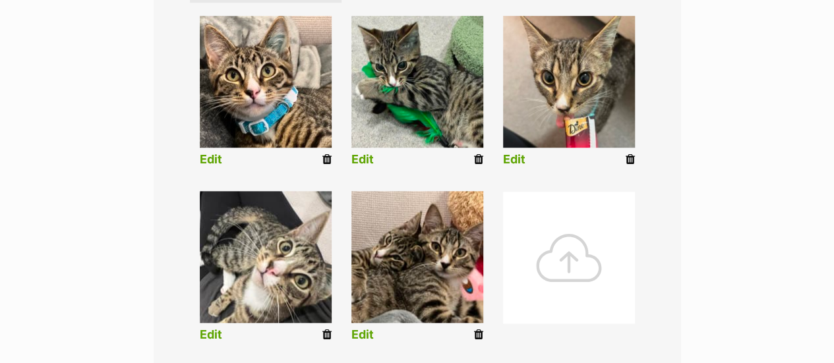
click at [210, 328] on link "Edit" at bounding box center [211, 335] width 22 height 14
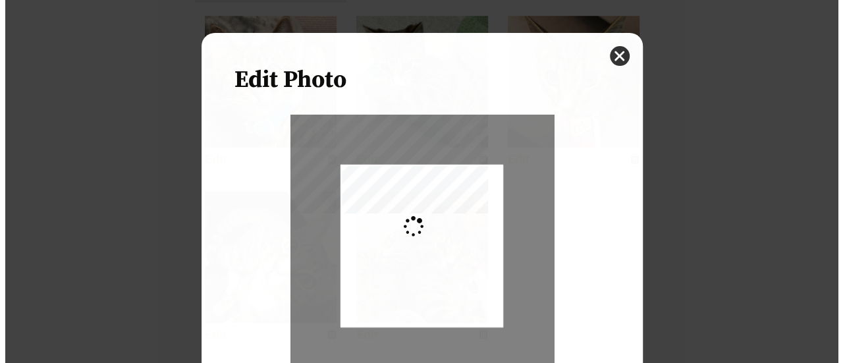
scroll to position [0, 0]
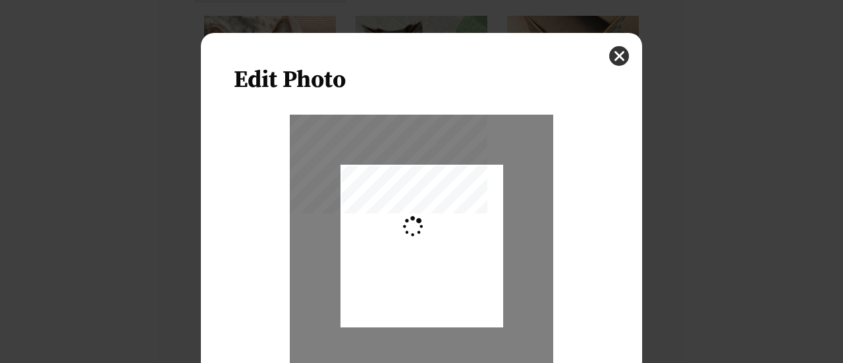
type input "0.2744"
click at [383, 273] on div "Dialog Window - Close (Press escape to close)" at bounding box center [422, 245] width 163 height 217
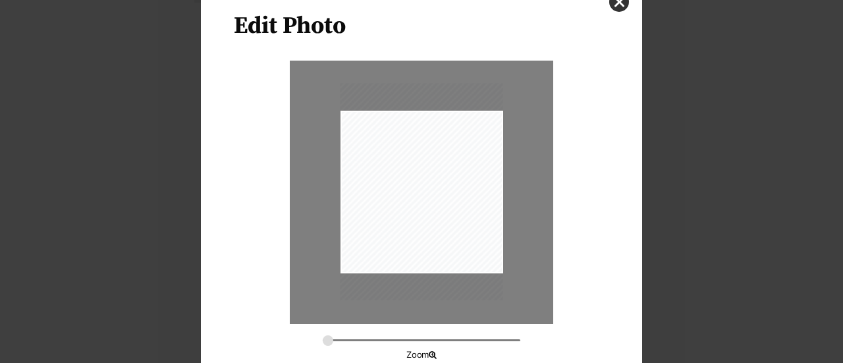
scroll to position [128, 0]
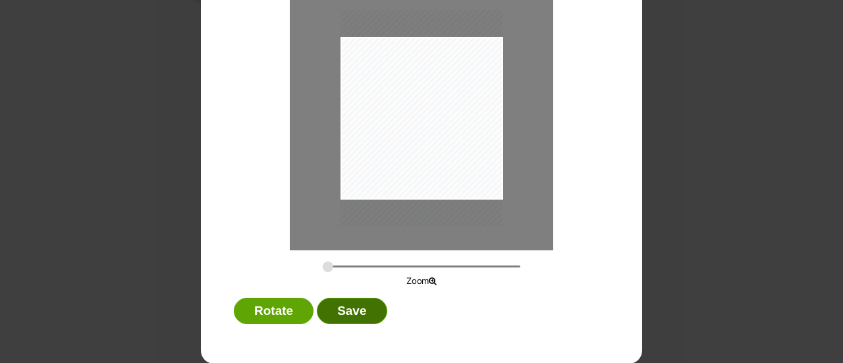
click at [339, 312] on button "Save" at bounding box center [352, 311] width 70 height 26
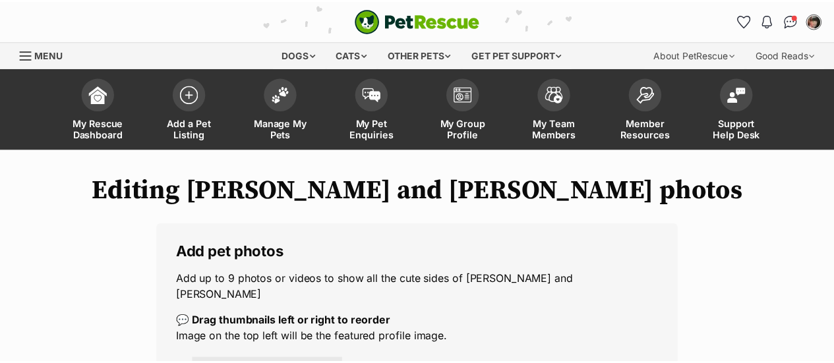
scroll to position [542, 0]
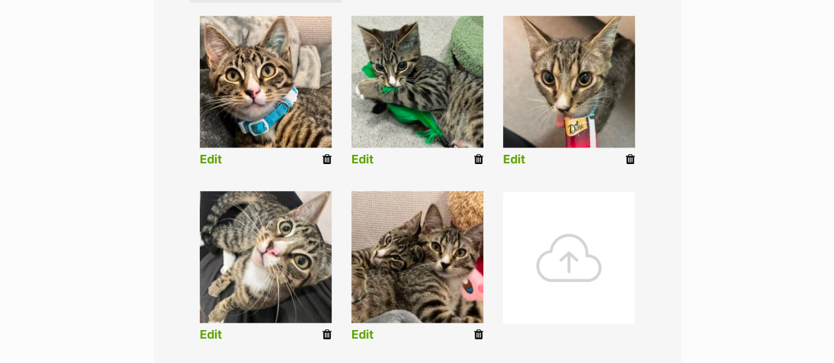
click at [367, 328] on link "Edit" at bounding box center [362, 335] width 22 height 14
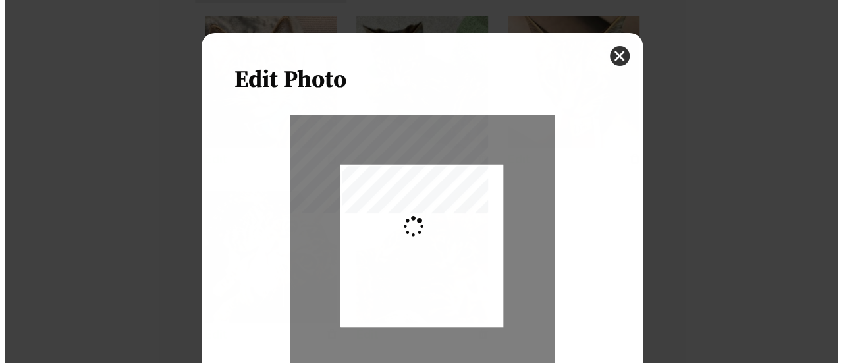
scroll to position [0, 0]
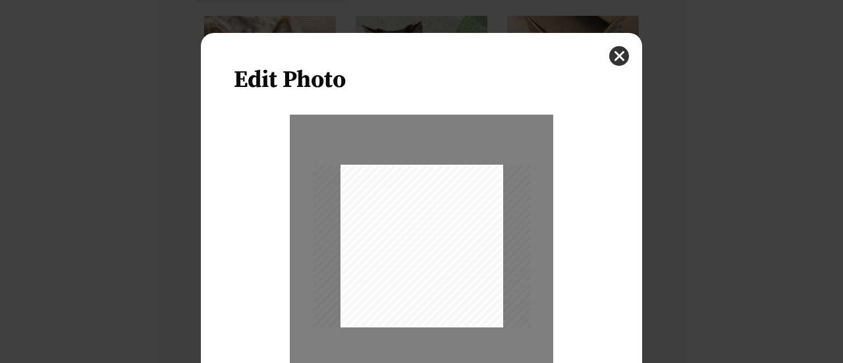
drag, startPoint x: 407, startPoint y: 285, endPoint x: 408, endPoint y: 273, distance: 12.5
click at [408, 273] on div "Dialog Window - Close (Press escape to close)" at bounding box center [422, 246] width 217 height 163
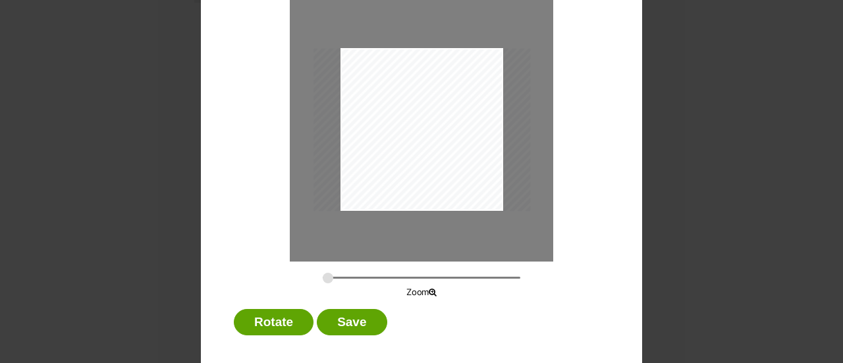
scroll to position [128, 0]
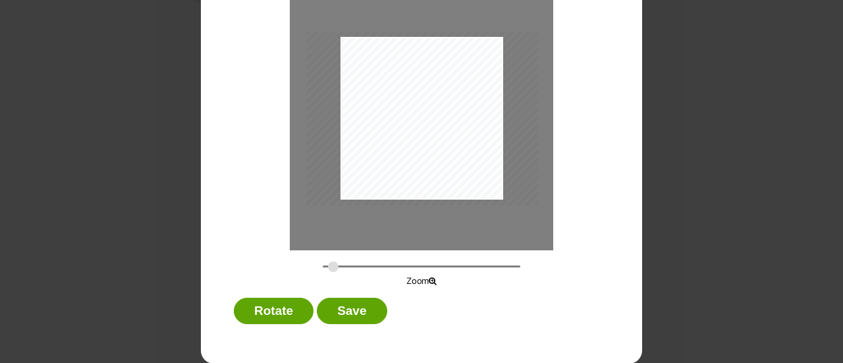
type input "0.3992"
click at [328, 267] on input "Dialog Window - Close (Press escape to close)" at bounding box center [422, 266] width 198 height 13
drag, startPoint x: 391, startPoint y: 159, endPoint x: 380, endPoint y: 140, distance: 22.5
click at [380, 140] on div "Dialog Window - Close (Press escape to close)" at bounding box center [410, 110] width 237 height 177
click at [335, 308] on button "Save" at bounding box center [352, 311] width 70 height 26
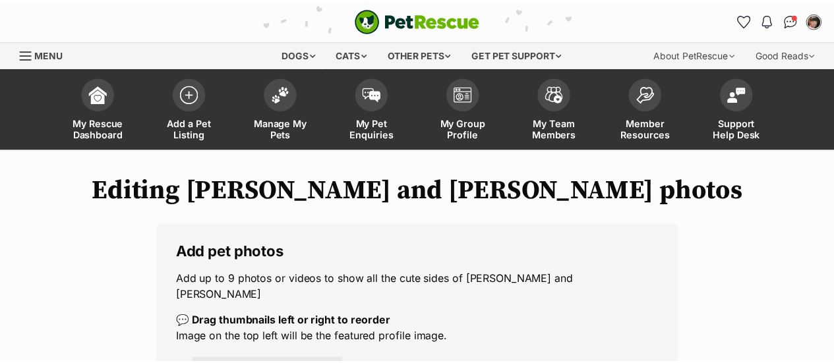
scroll to position [542, 0]
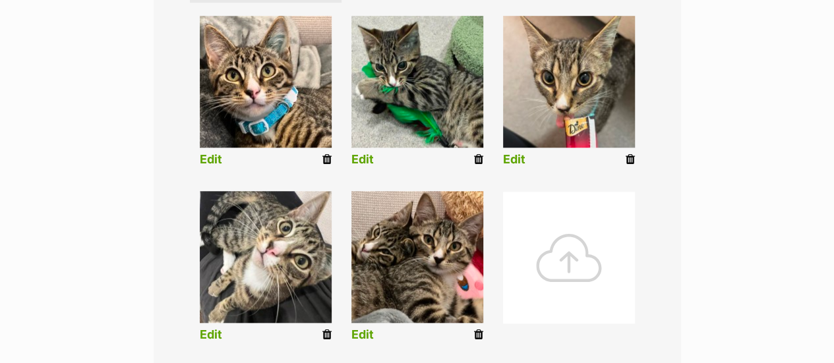
click at [369, 328] on link "Edit" at bounding box center [362, 335] width 22 height 14
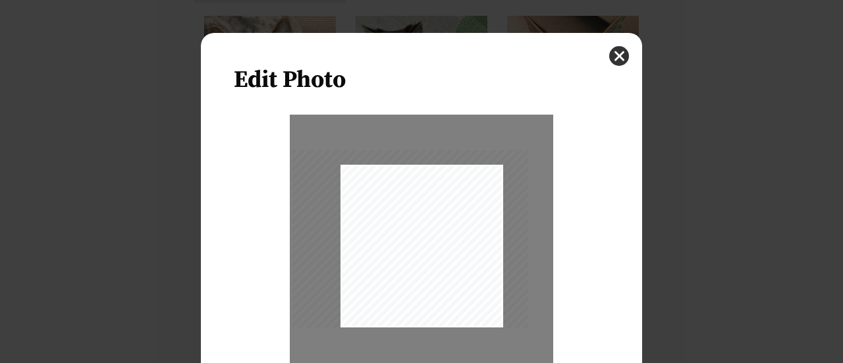
scroll to position [128, 0]
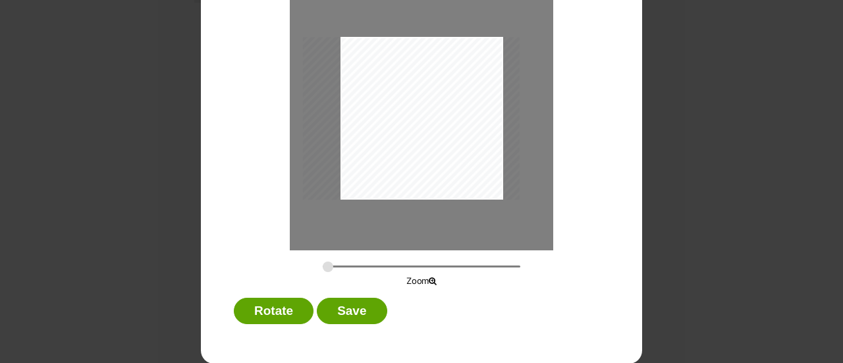
drag, startPoint x: 329, startPoint y: 266, endPoint x: 295, endPoint y: 266, distance: 34.9
type input "0.3659"
click at [323, 266] on input "Dialog Window - Close (Press escape to close)" at bounding box center [422, 266] width 198 height 13
drag, startPoint x: 416, startPoint y: 177, endPoint x: 435, endPoint y: 176, distance: 19.2
click at [435, 176] on div "Dialog Window - Close (Press escape to close)" at bounding box center [430, 118] width 217 height 163
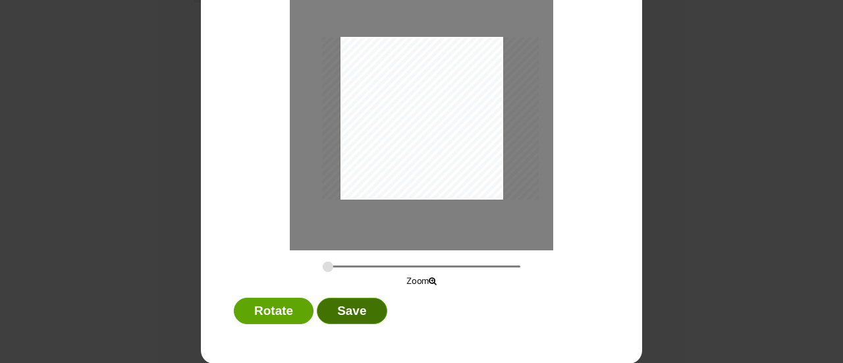
click at [337, 312] on button "Save" at bounding box center [352, 311] width 70 height 26
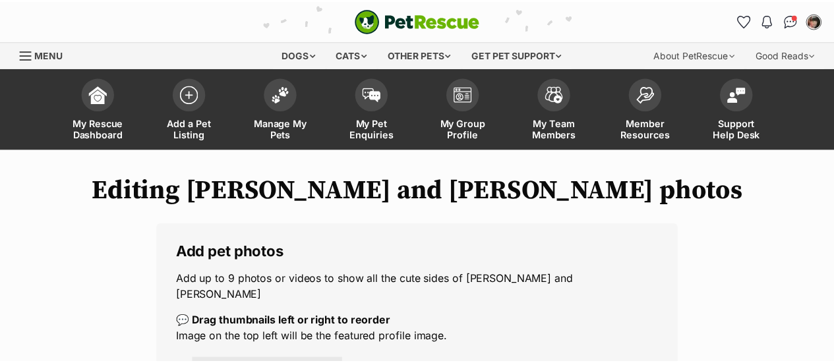
scroll to position [542, 0]
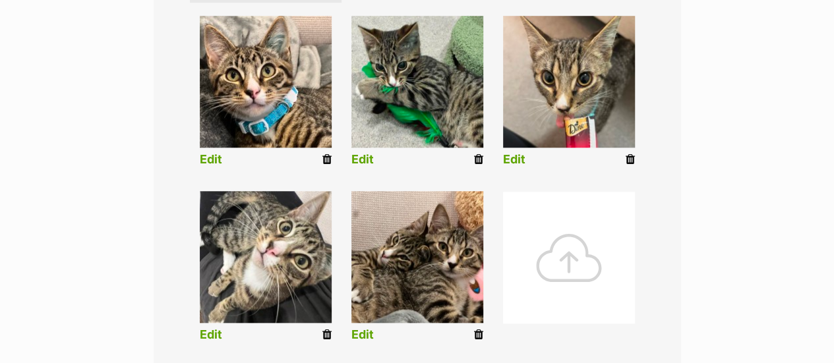
click at [364, 328] on link "Edit" at bounding box center [362, 335] width 22 height 14
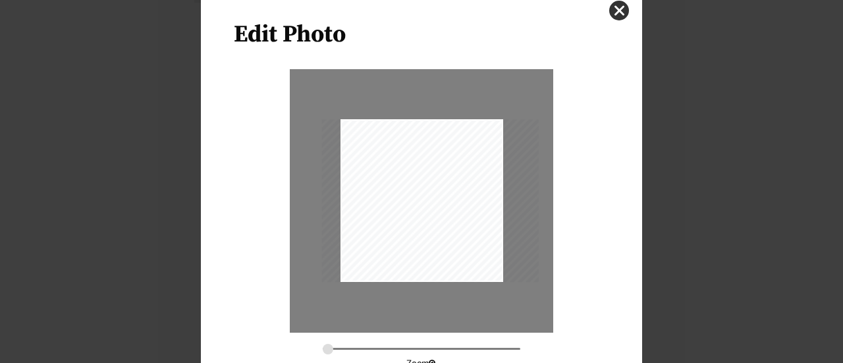
scroll to position [66, 0]
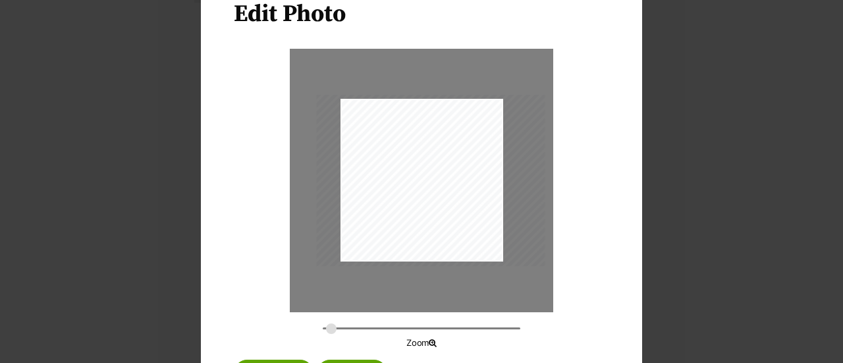
type input "0.3859"
click at [326, 329] on input "Dialog Window - Close (Press escape to close)" at bounding box center [422, 328] width 198 height 13
drag, startPoint x: 387, startPoint y: 248, endPoint x: 390, endPoint y: 227, distance: 21.2
click at [390, 227] on div "Dialog Window - Close (Press escape to close)" at bounding box center [433, 176] width 229 height 171
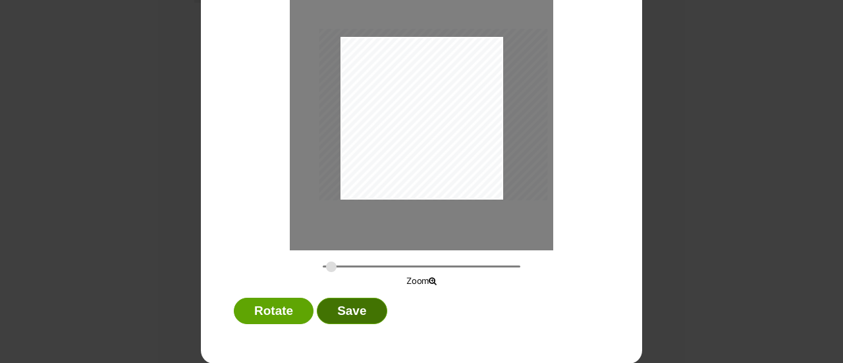
click at [329, 308] on button "Save" at bounding box center [352, 311] width 70 height 26
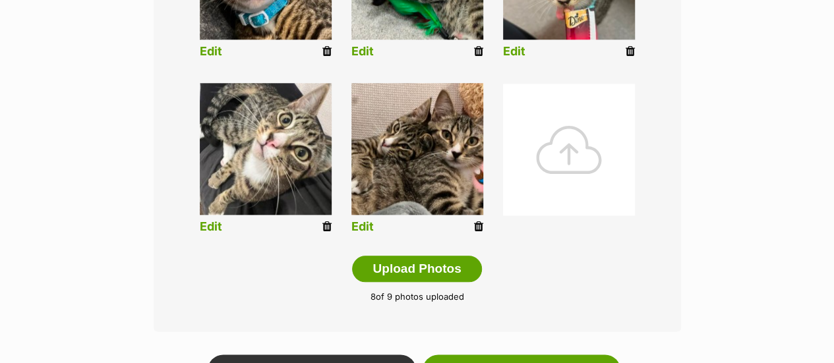
scroll to position [673, 0]
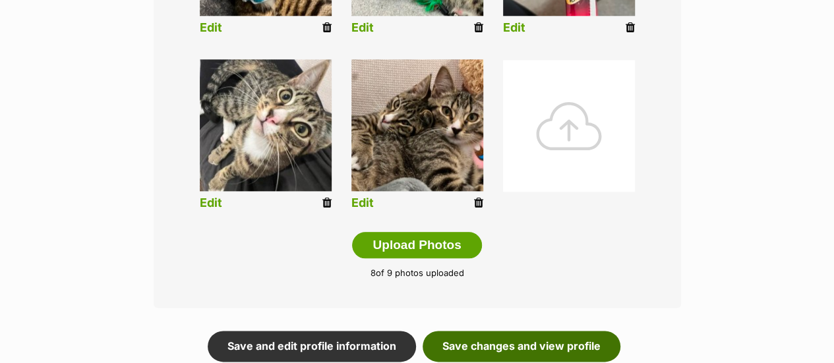
click at [496, 335] on link "Save changes and view profile" at bounding box center [521, 346] width 198 height 30
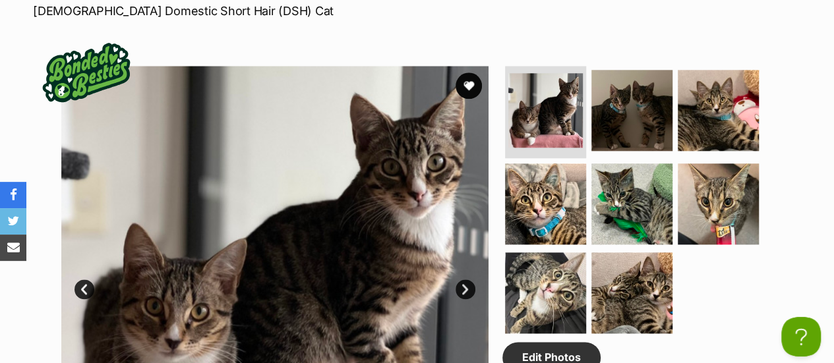
click at [461, 279] on link "Next" at bounding box center [465, 289] width 20 height 20
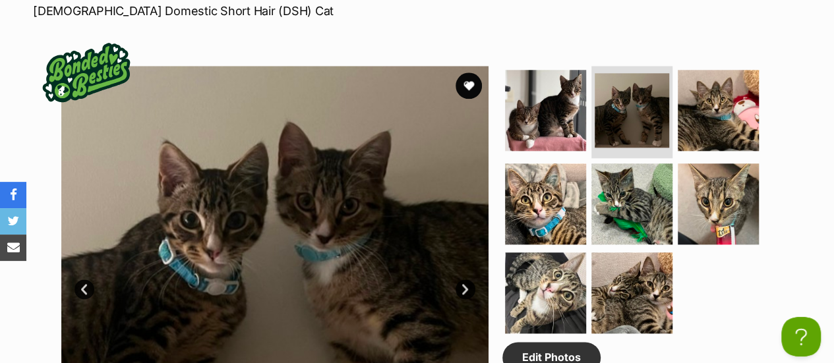
click at [461, 279] on link "Next" at bounding box center [465, 289] width 20 height 20
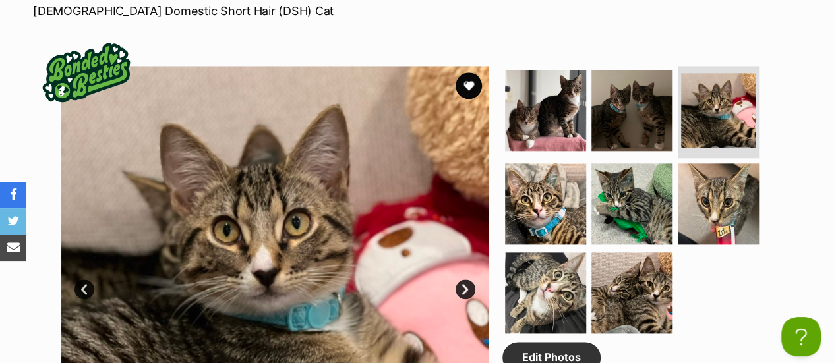
click at [461, 279] on link "Next" at bounding box center [465, 289] width 20 height 20
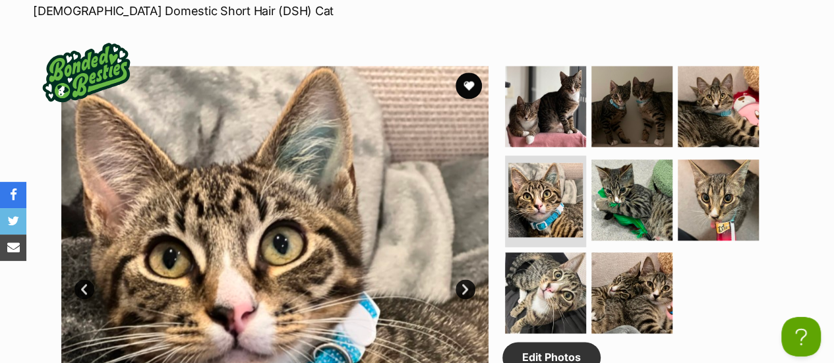
click at [461, 279] on link "Next" at bounding box center [465, 289] width 20 height 20
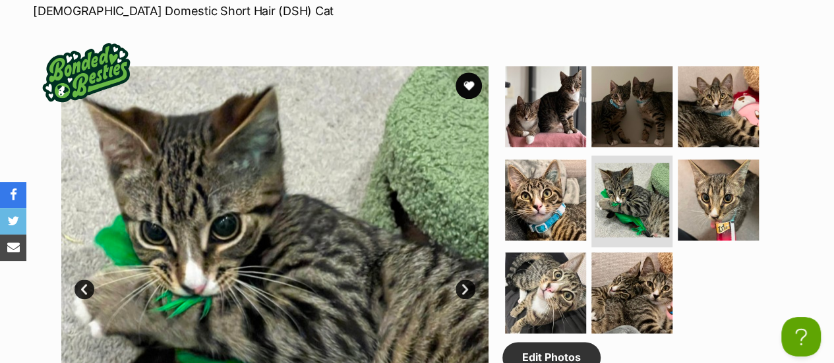
click at [461, 279] on link "Next" at bounding box center [465, 289] width 20 height 20
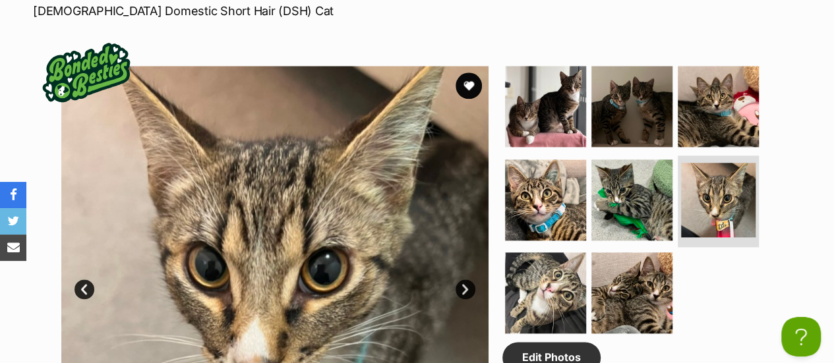
click at [461, 279] on link "Next" at bounding box center [465, 289] width 20 height 20
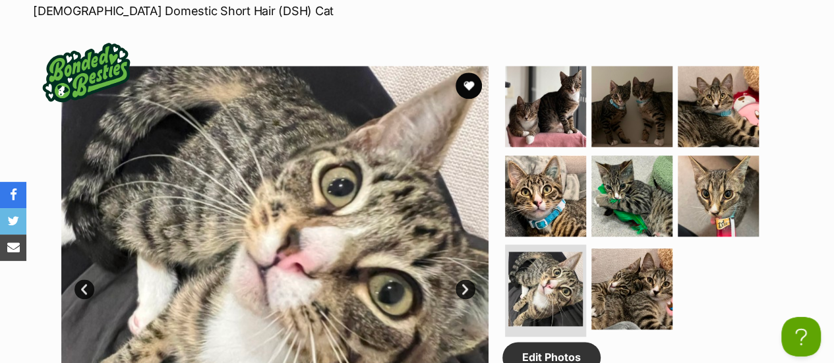
click at [461, 279] on link "Next" at bounding box center [465, 289] width 20 height 20
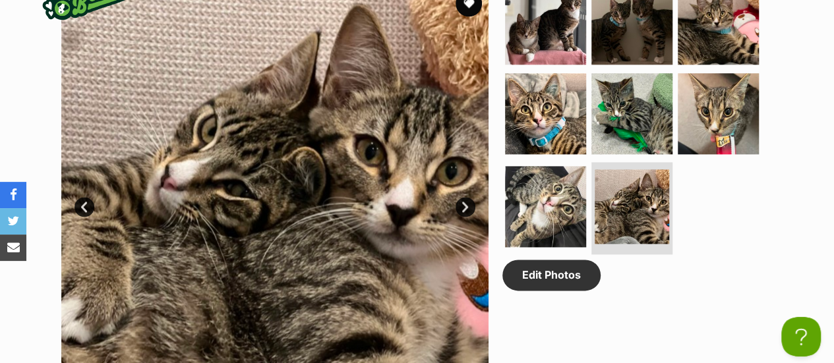
scroll to position [725, 0]
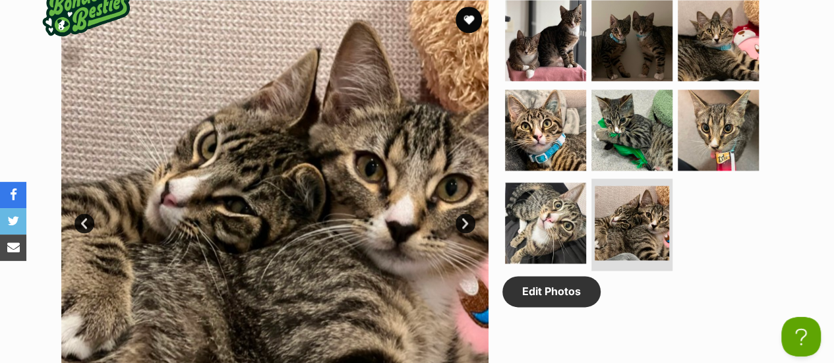
click at [466, 213] on link "Next" at bounding box center [465, 223] width 20 height 20
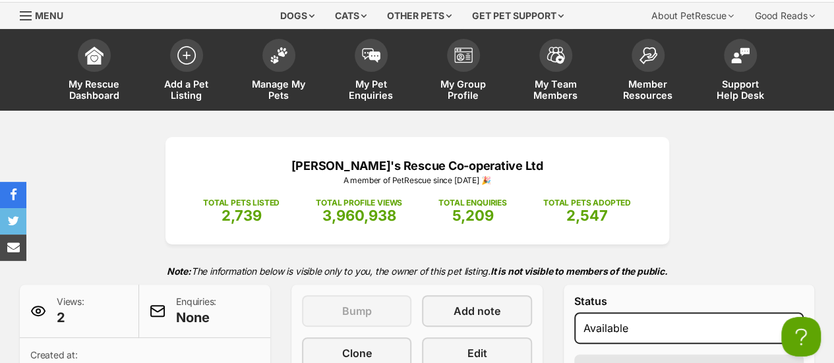
scroll to position [0, 0]
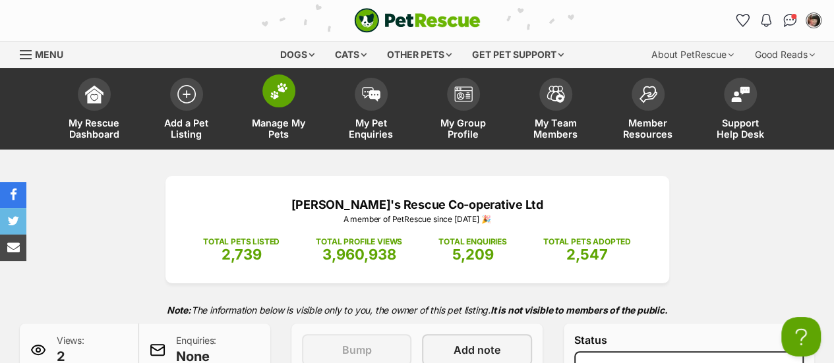
click at [277, 120] on span "Manage My Pets" at bounding box center [278, 128] width 59 height 22
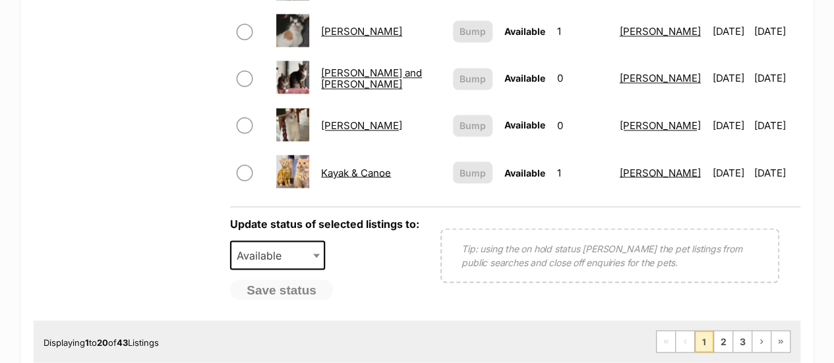
scroll to position [1120, 0]
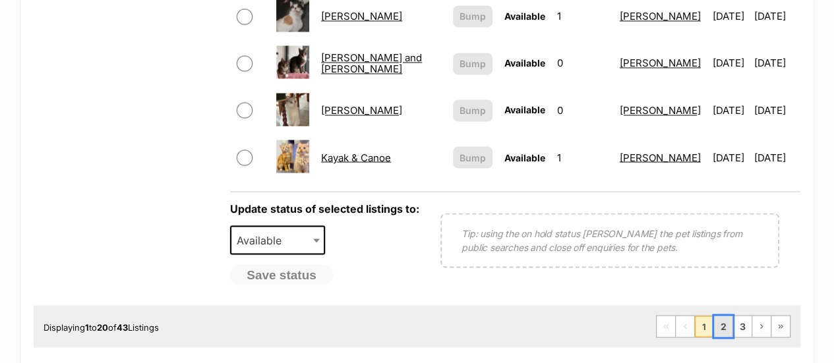
click at [726, 316] on link "2" at bounding box center [723, 326] width 18 height 21
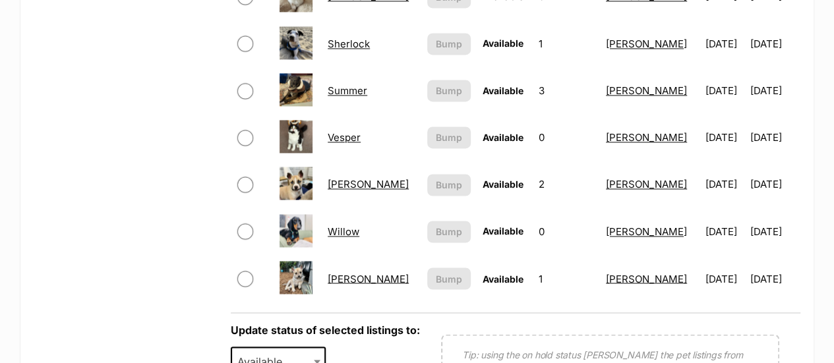
scroll to position [1186, 0]
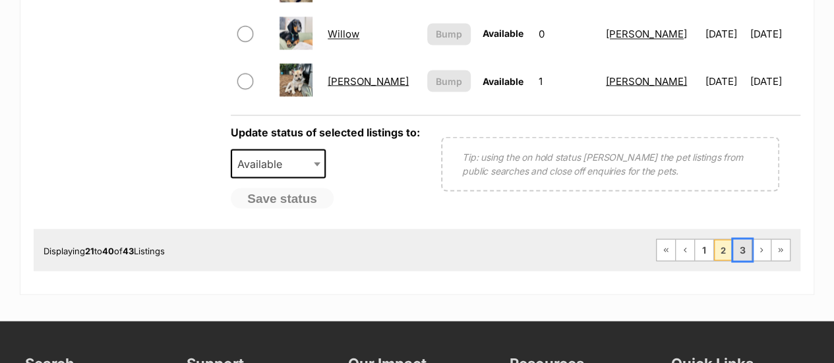
drag, startPoint x: 744, startPoint y: 248, endPoint x: 494, endPoint y: 208, distance: 253.0
click at [744, 249] on link "3" at bounding box center [742, 249] width 18 height 21
